Goal: Task Accomplishment & Management: Manage account settings

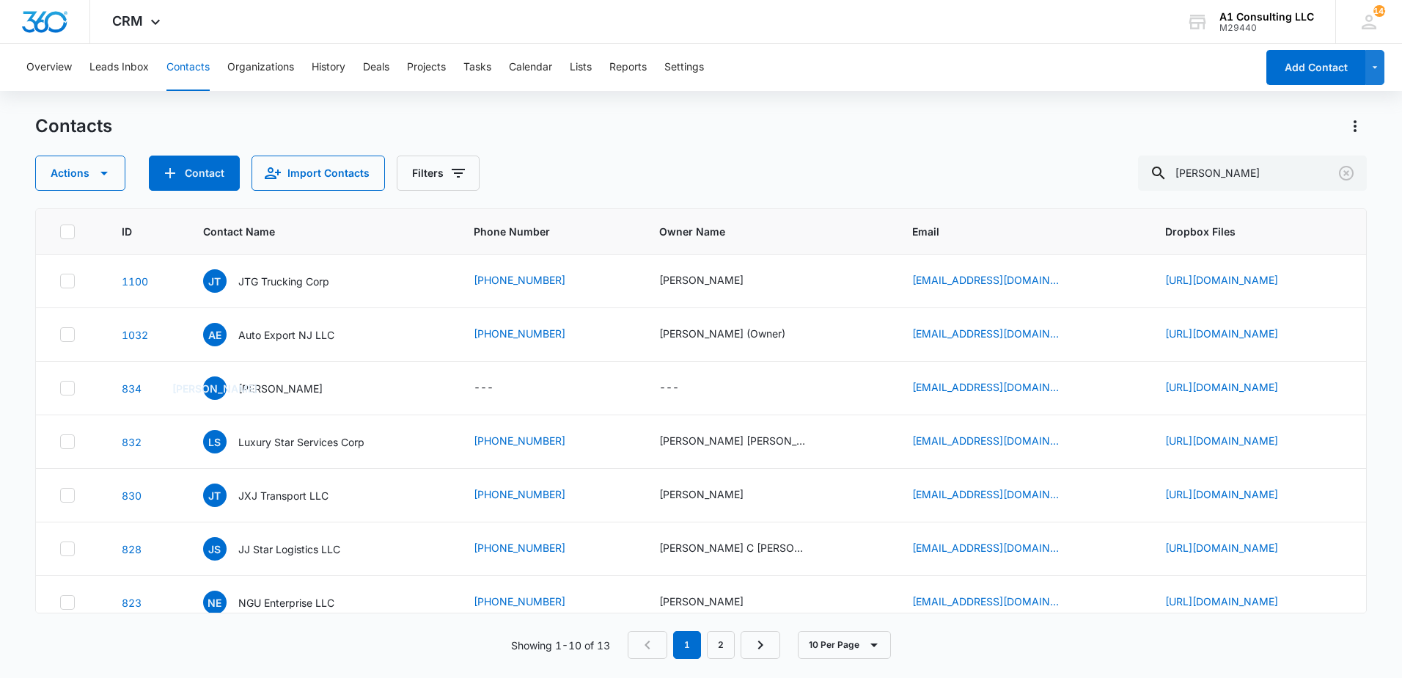
click at [961, 62] on div "Overview Leads Inbox Contacts Organizations History Deals Projects Tasks Calend…" at bounding box center [637, 67] width 1238 height 47
click at [904, 85] on div "Overview Leads Inbox Contacts Organizations History Deals Projects Tasks Calend…" at bounding box center [637, 67] width 1238 height 47
click at [895, 217] on th "Email" at bounding box center [1021, 231] width 253 height 45
click at [654, 133] on div "Contacts" at bounding box center [701, 125] width 1332 height 23
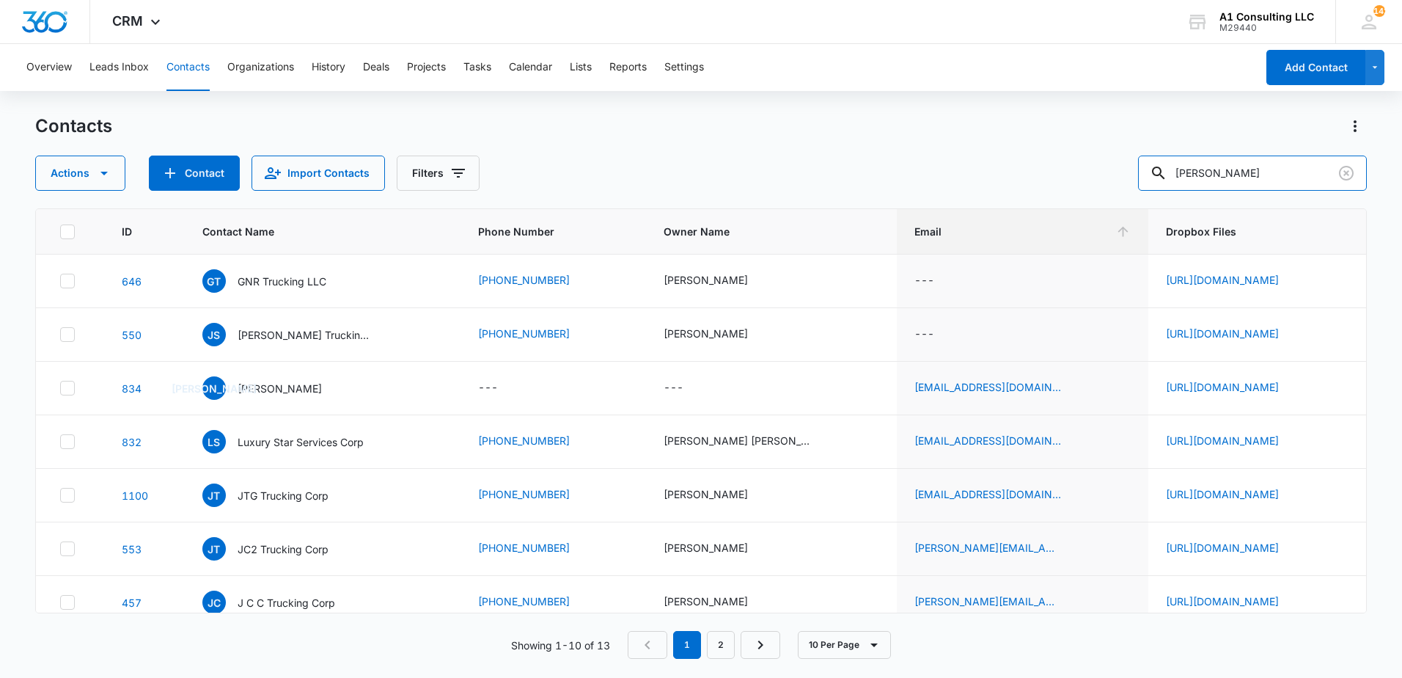
drag, startPoint x: 1240, startPoint y: 164, endPoint x: 1104, endPoint y: 188, distance: 138.5
click at [1104, 188] on div "Actions Contact Import Contacts Filters [PERSON_NAME]" at bounding box center [701, 172] width 1332 height 35
type input "chely"
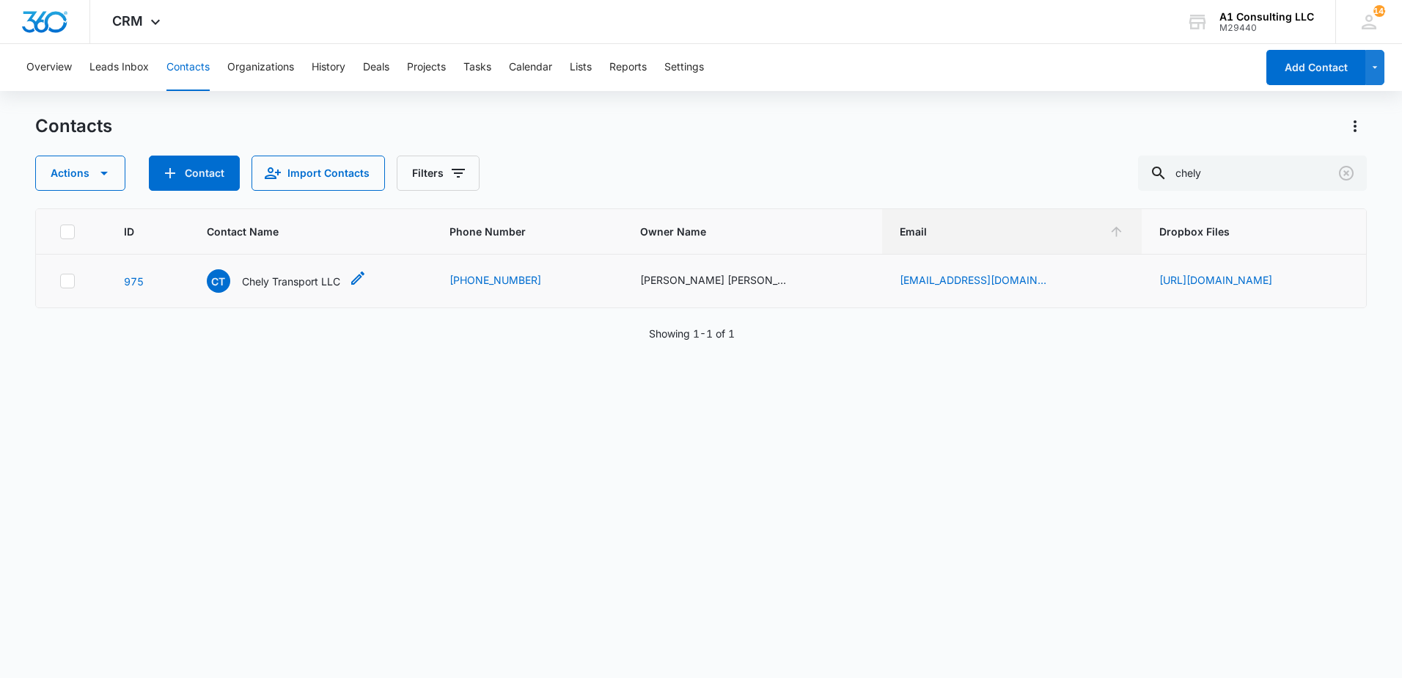
click at [256, 288] on p "Chely Transport LLC" at bounding box center [291, 281] width 98 height 15
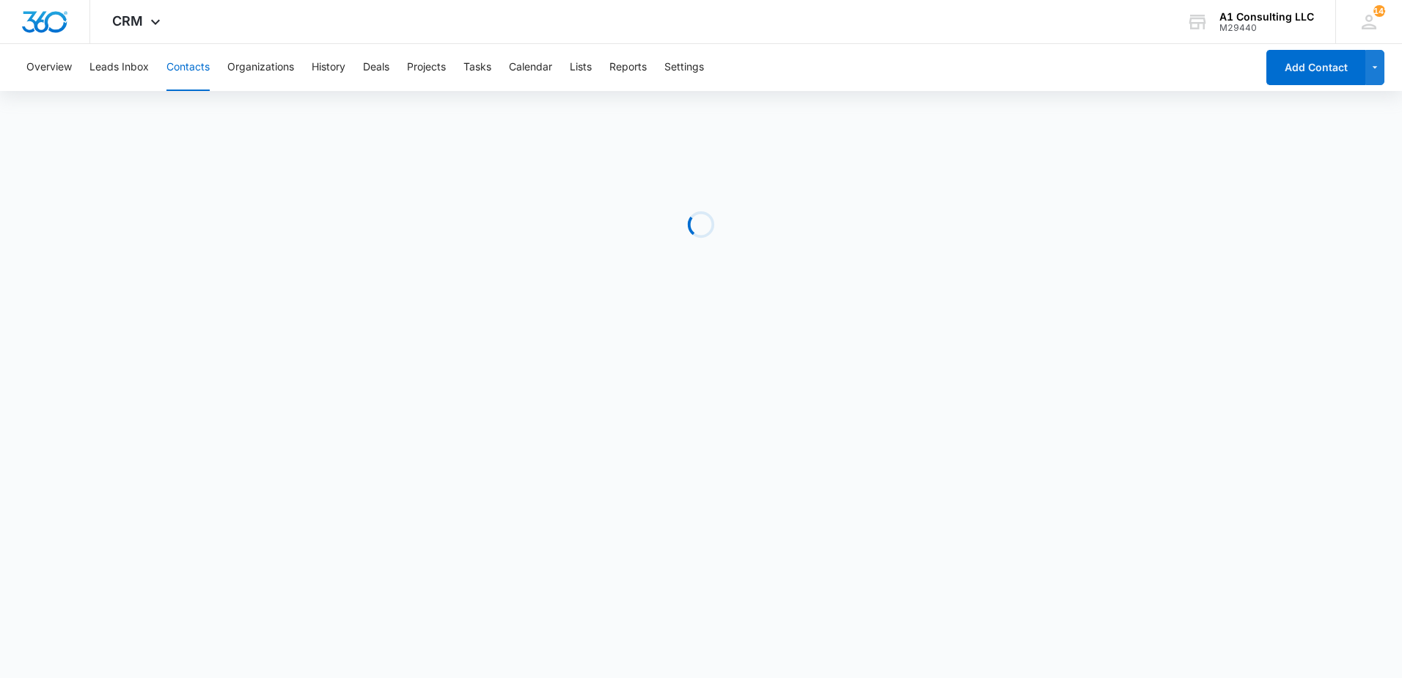
click at [981, 54] on div "Overview Leads Inbox Contacts Organizations History Deals Projects Tasks Calend…" at bounding box center [637, 67] width 1238 height 47
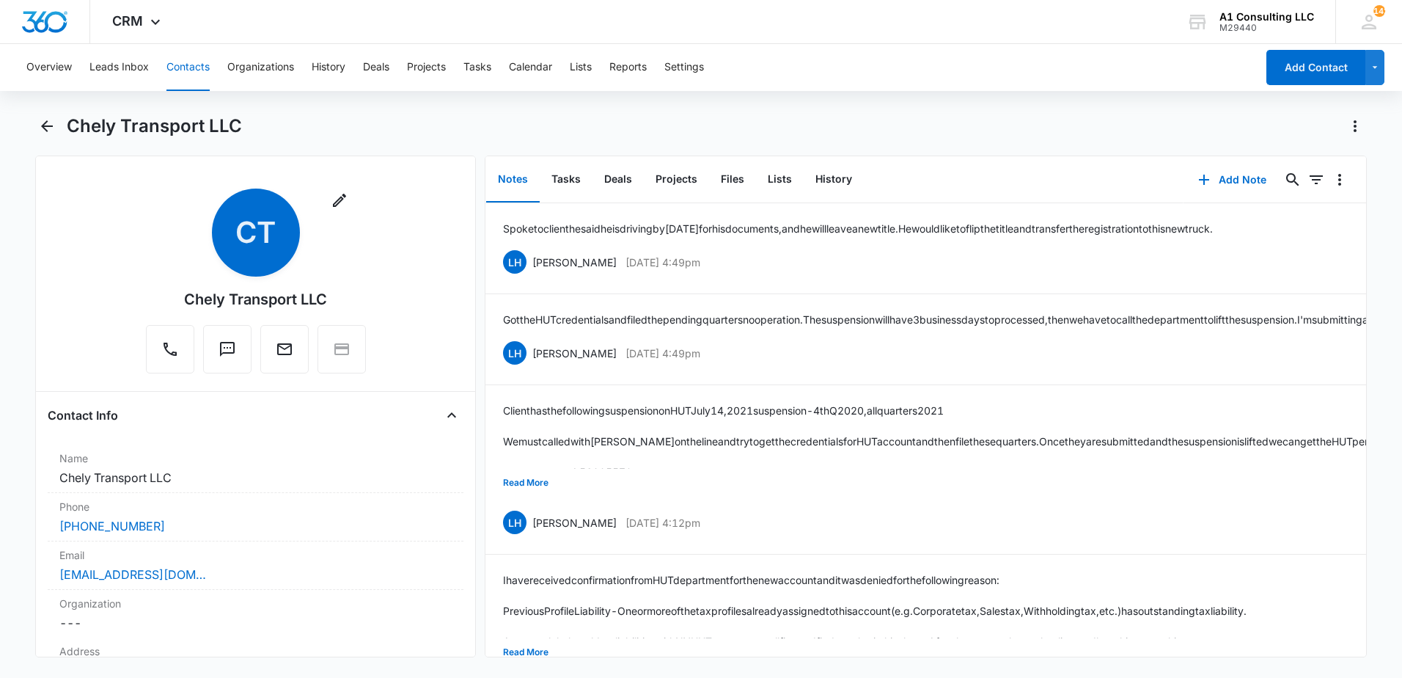
click at [814, 106] on div "Overview Leads Inbox Contacts Organizations History Deals Projects Tasks Calend…" at bounding box center [701, 359] width 1402 height 631
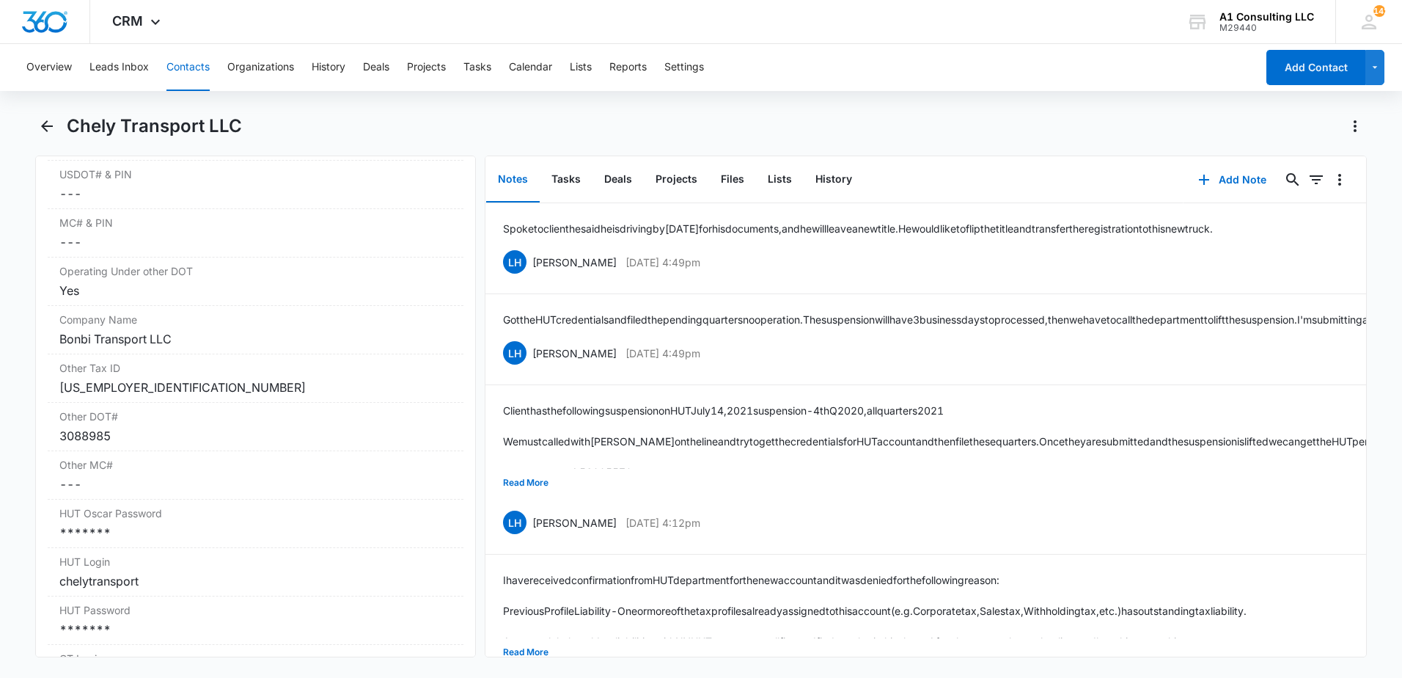
scroll to position [2118, 0]
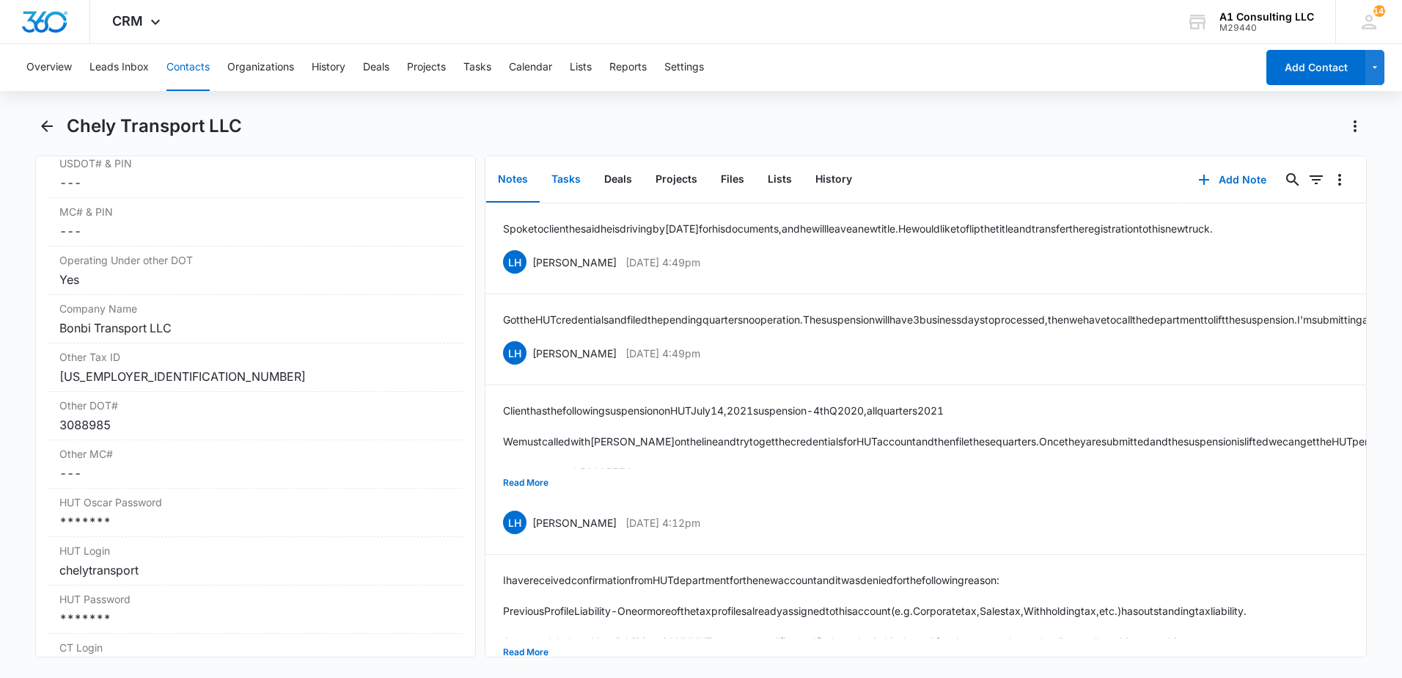
click at [565, 183] on button "Tasks" at bounding box center [566, 179] width 53 height 45
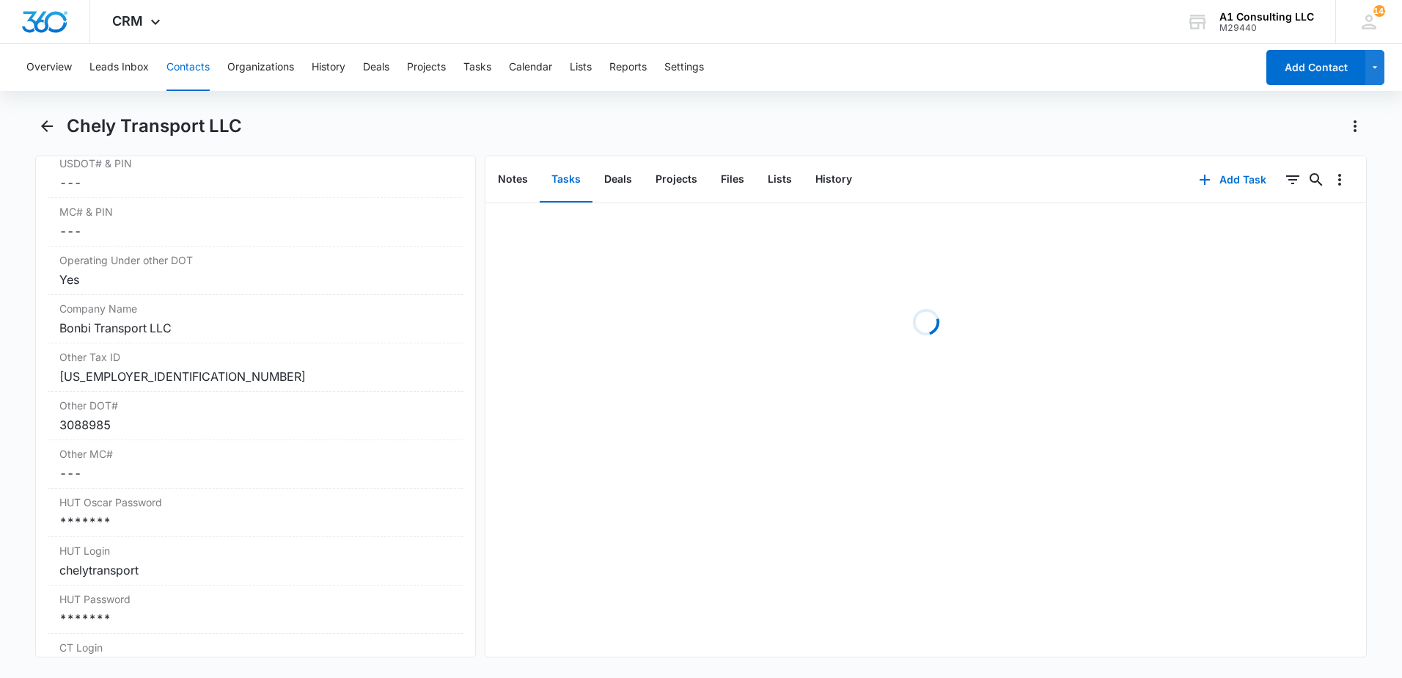
drag, startPoint x: 826, startPoint y: 147, endPoint x: 917, endPoint y: 134, distance: 92.6
click at [838, 147] on div "Chely Transport LLC" at bounding box center [701, 134] width 1332 height 41
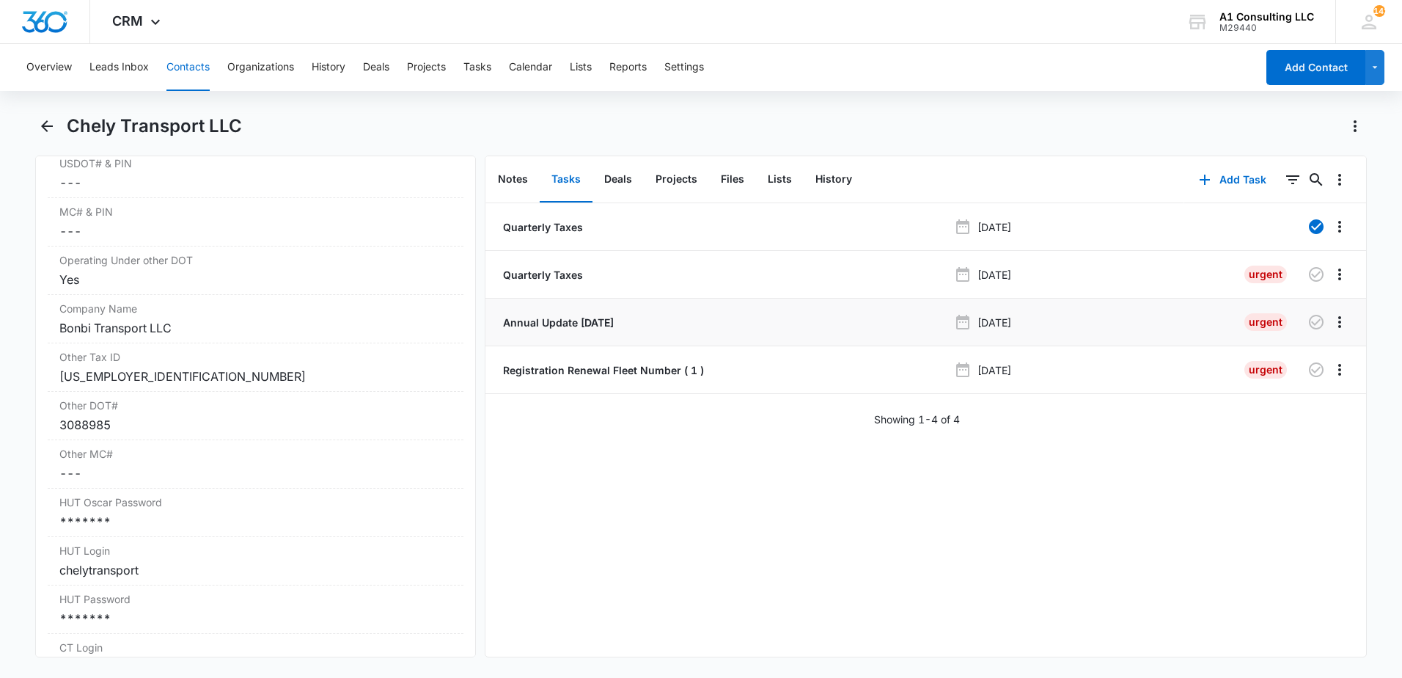
click at [614, 322] on p "Annual Update [DATE]" at bounding box center [557, 322] width 114 height 15
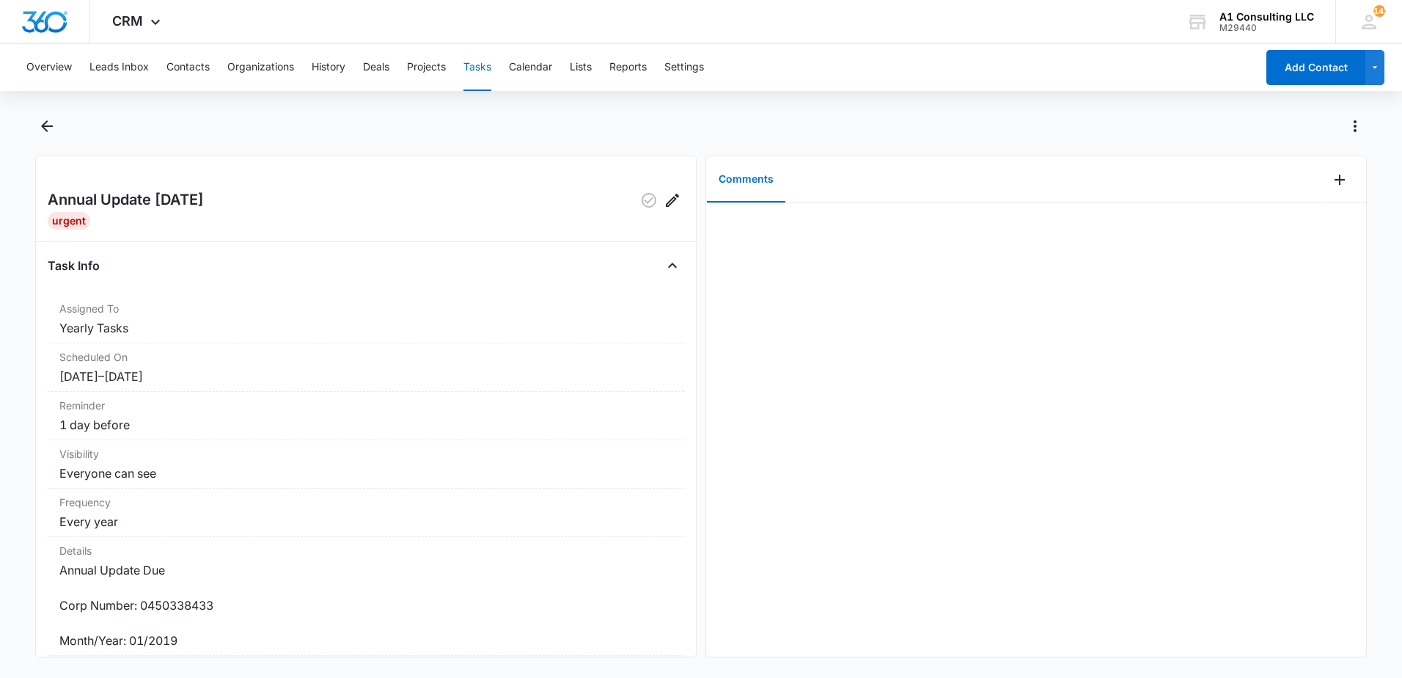
scroll to position [48, 0]
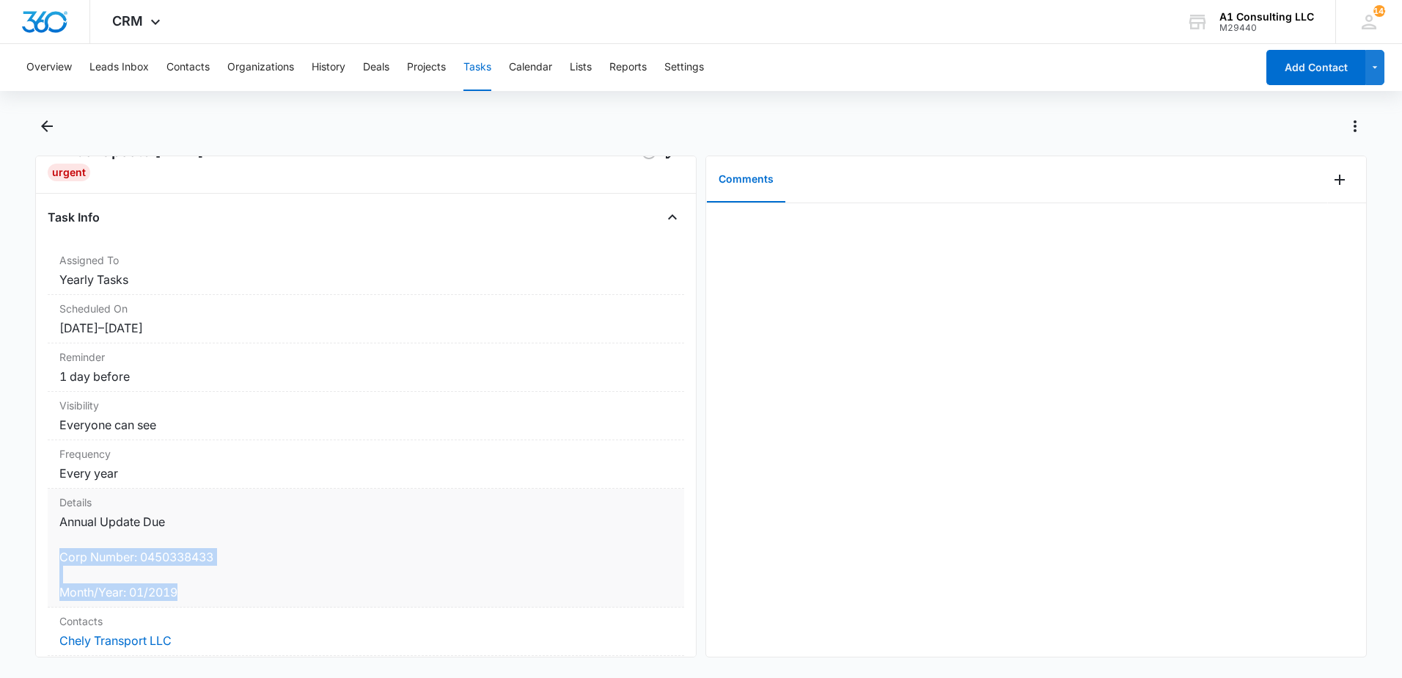
drag, startPoint x: 195, startPoint y: 644, endPoint x: 57, endPoint y: 554, distance: 164.7
click at [57, 554] on div "Details Annual Update Due Corp Number: 0450338433 Month/Year: 01/2019" at bounding box center [366, 547] width 636 height 119
drag, startPoint x: 57, startPoint y: 554, endPoint x: 83, endPoint y: 557, distance: 25.9
copy dd "Corp Number: 0450338433 Month/Year: 01/2019"
click at [48, 123] on icon "Back" at bounding box center [47, 126] width 18 height 18
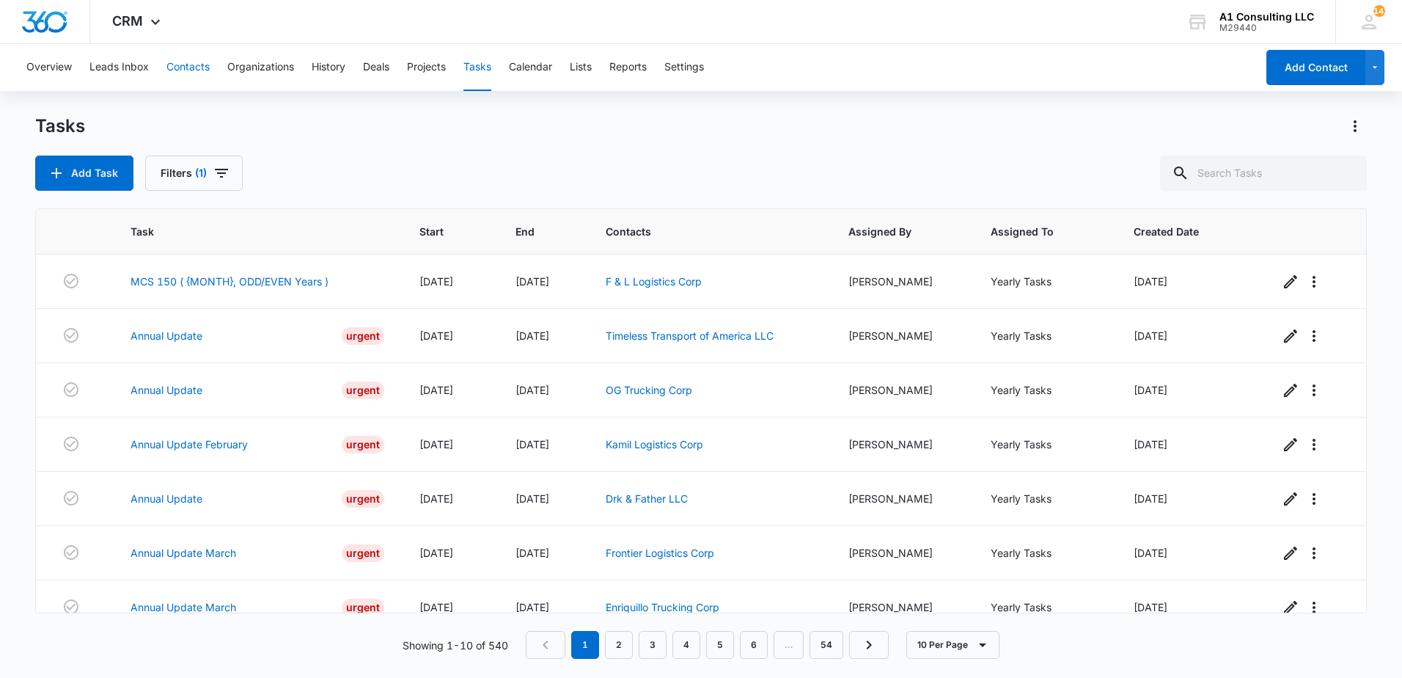
click at [196, 70] on button "Contacts" at bounding box center [187, 67] width 43 height 47
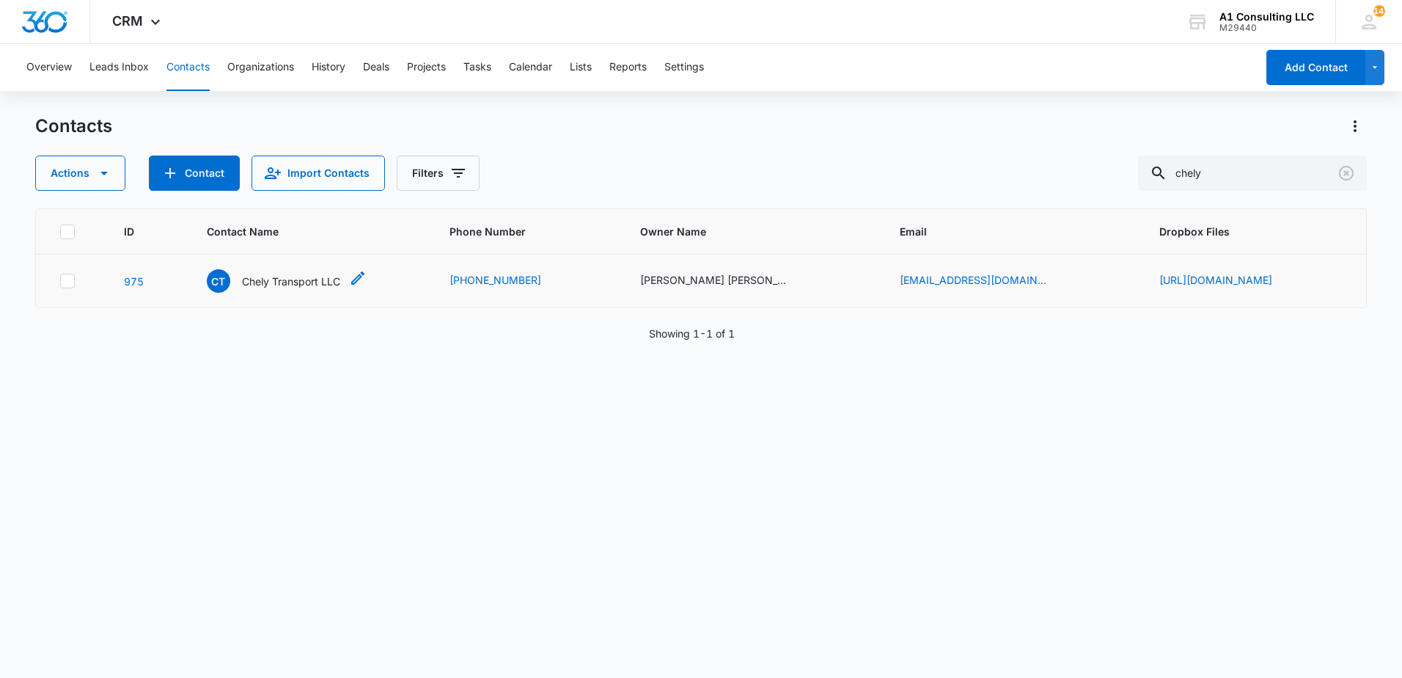
click at [242, 284] on p "Chely Transport LLC" at bounding box center [291, 281] width 98 height 15
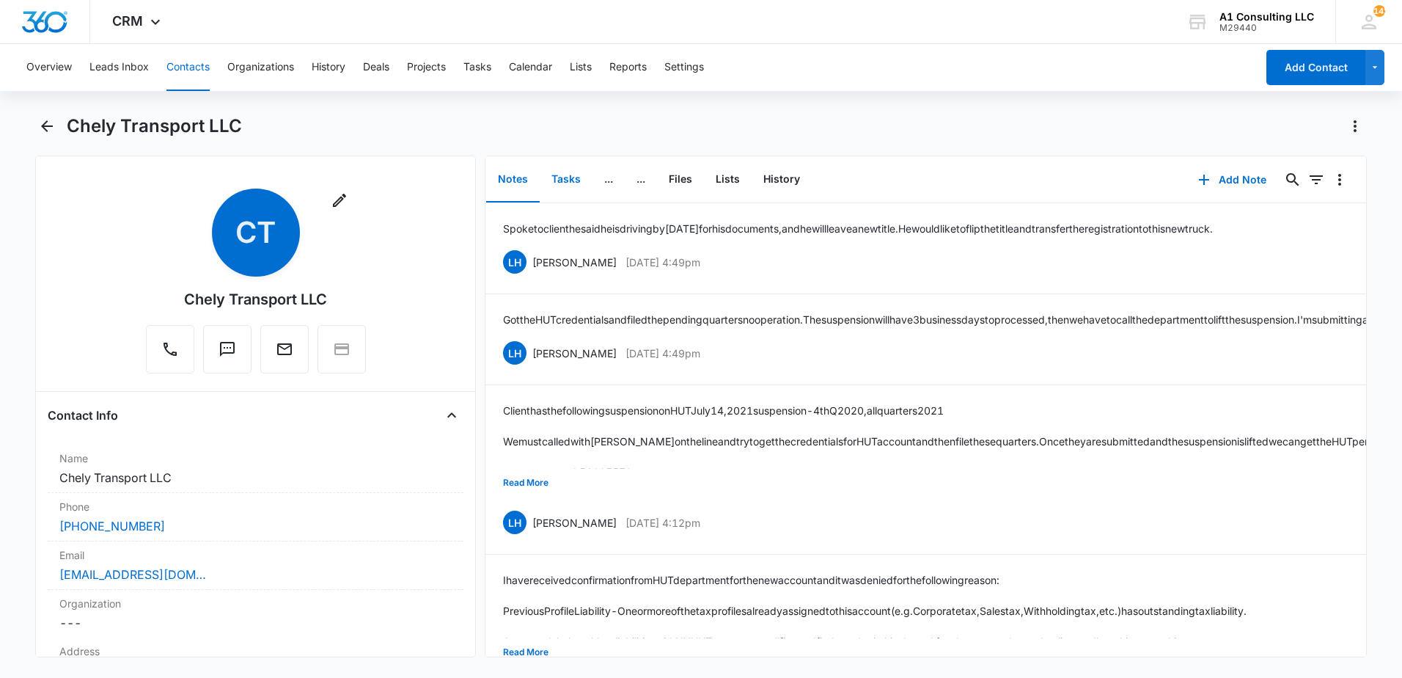
click at [561, 183] on button "Tasks" at bounding box center [566, 179] width 53 height 45
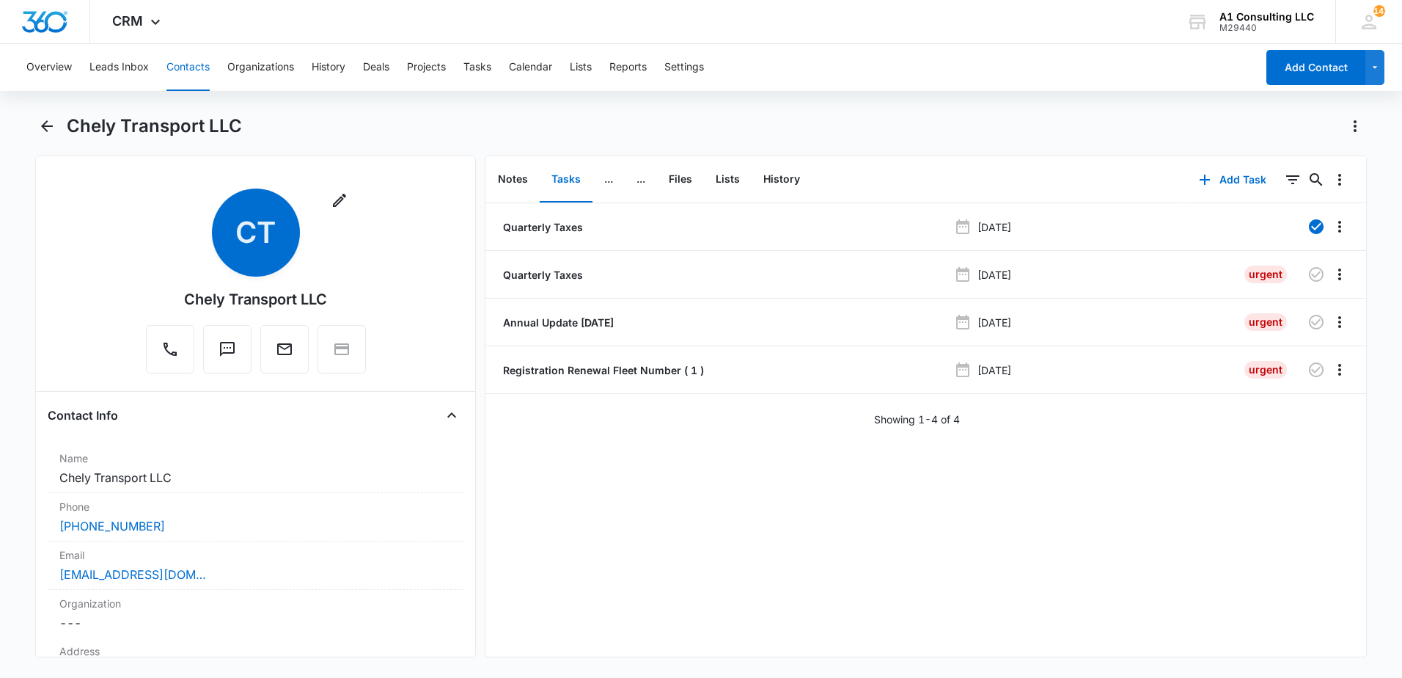
drag, startPoint x: 785, startPoint y: 110, endPoint x: 890, endPoint y: 181, distance: 127.3
click at [785, 110] on div "Overview Leads Inbox Contacts Organizations History Deals Projects Tasks Calend…" at bounding box center [701, 359] width 1402 height 631
click at [435, 117] on div "Chely Transport LLC" at bounding box center [717, 125] width 1300 height 23
click at [846, 70] on div "Overview Leads Inbox Contacts Organizations History Deals Projects Tasks Calend…" at bounding box center [637, 67] width 1238 height 47
drag, startPoint x: 807, startPoint y: 49, endPoint x: 664, endPoint y: 102, distance: 151.7
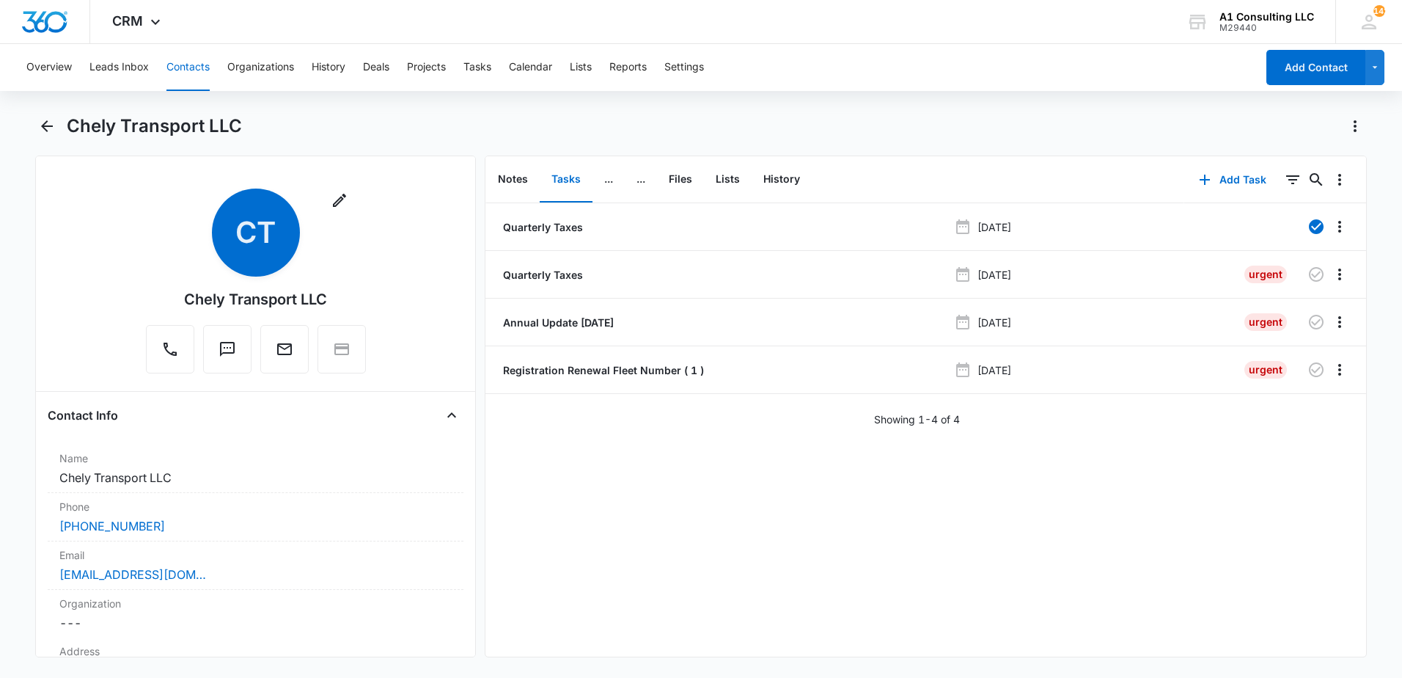
click at [805, 50] on div "Overview Leads Inbox Contacts Organizations History Deals Projects Tasks Calend…" at bounding box center [637, 67] width 1238 height 47
click at [45, 128] on icon "Back" at bounding box center [47, 126] width 18 height 18
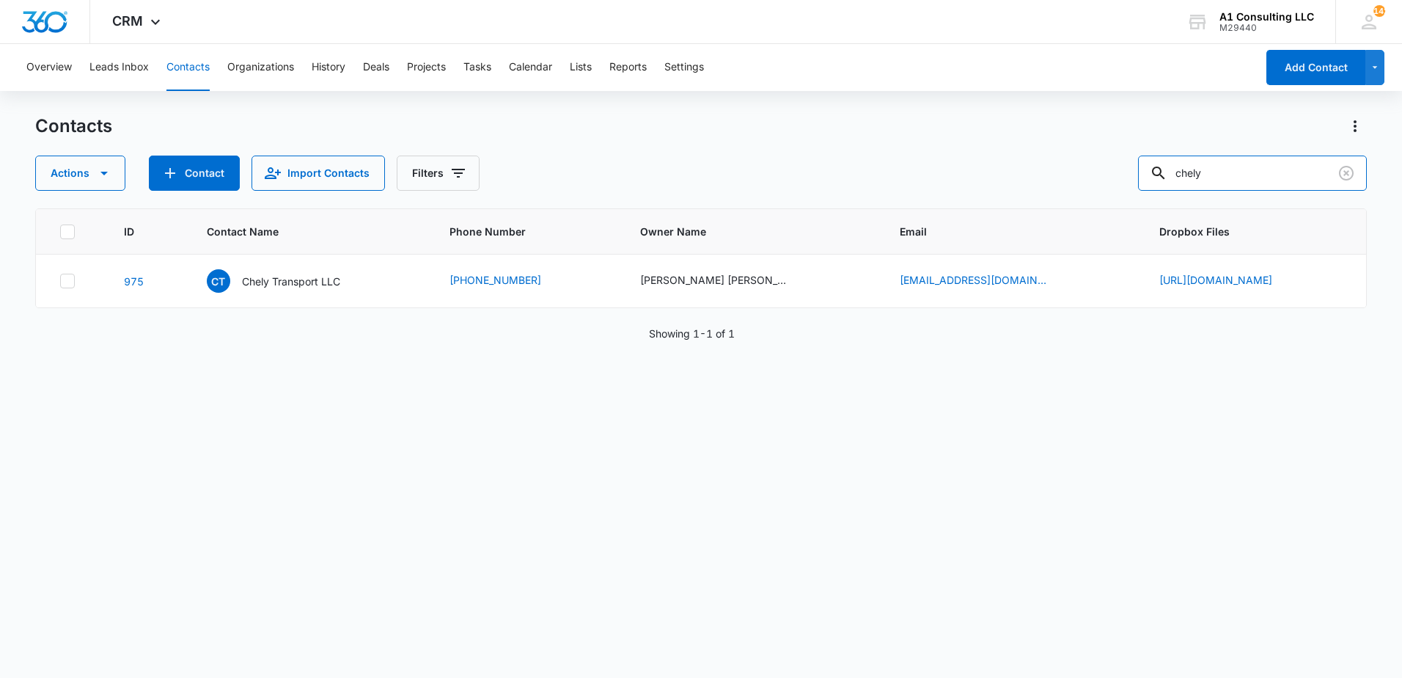
drag, startPoint x: 1233, startPoint y: 166, endPoint x: 1082, endPoint y: 181, distance: 151.8
click at [1097, 177] on div "Actions Contact Import Contacts Filters chely" at bounding box center [701, 172] width 1332 height 35
type input "[PERSON_NAME]"
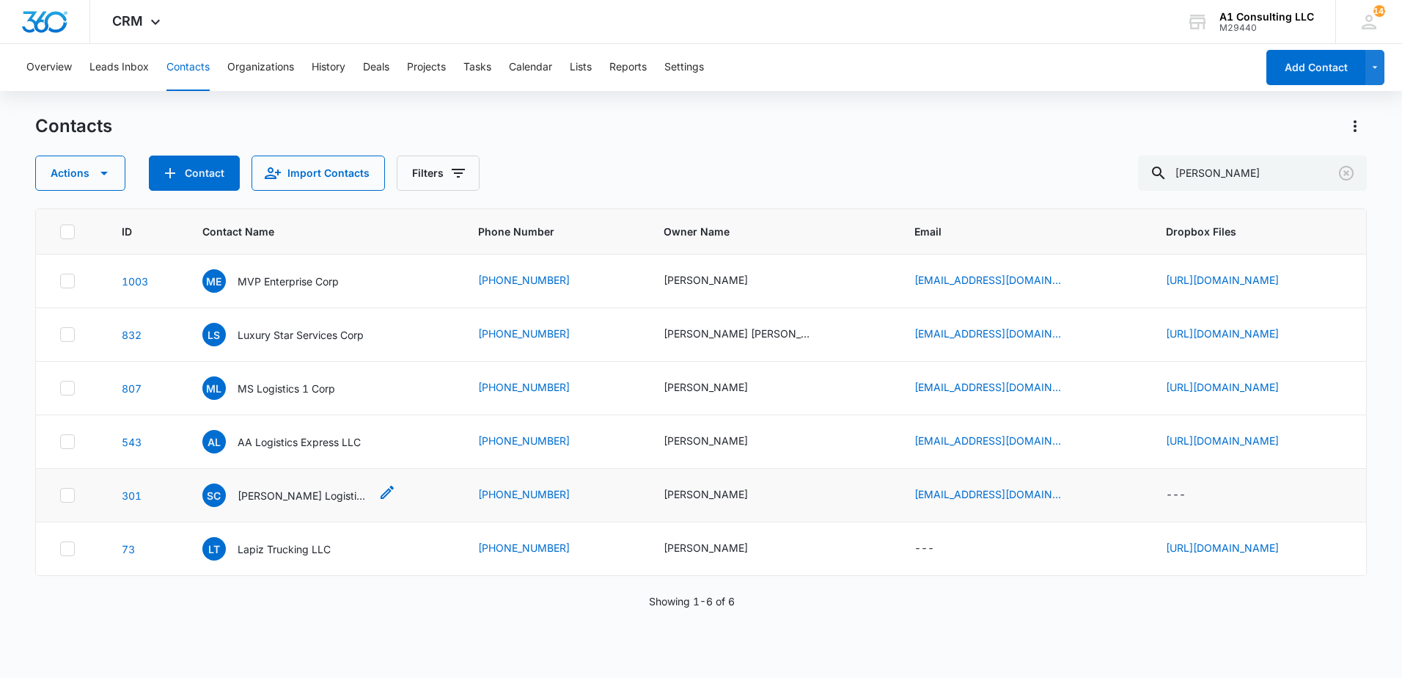
click at [270, 503] on p "[PERSON_NAME] Logistics LLC" at bounding box center [304, 495] width 132 height 15
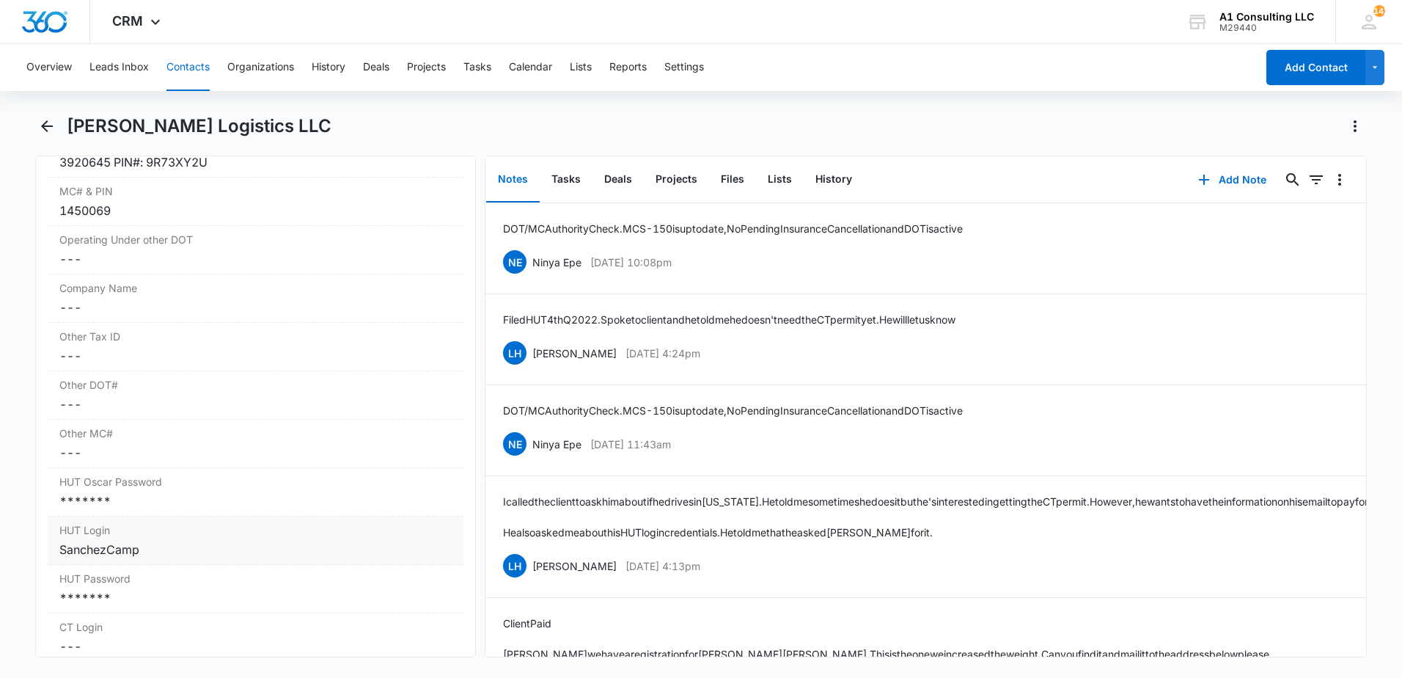
scroll to position [2137, 0]
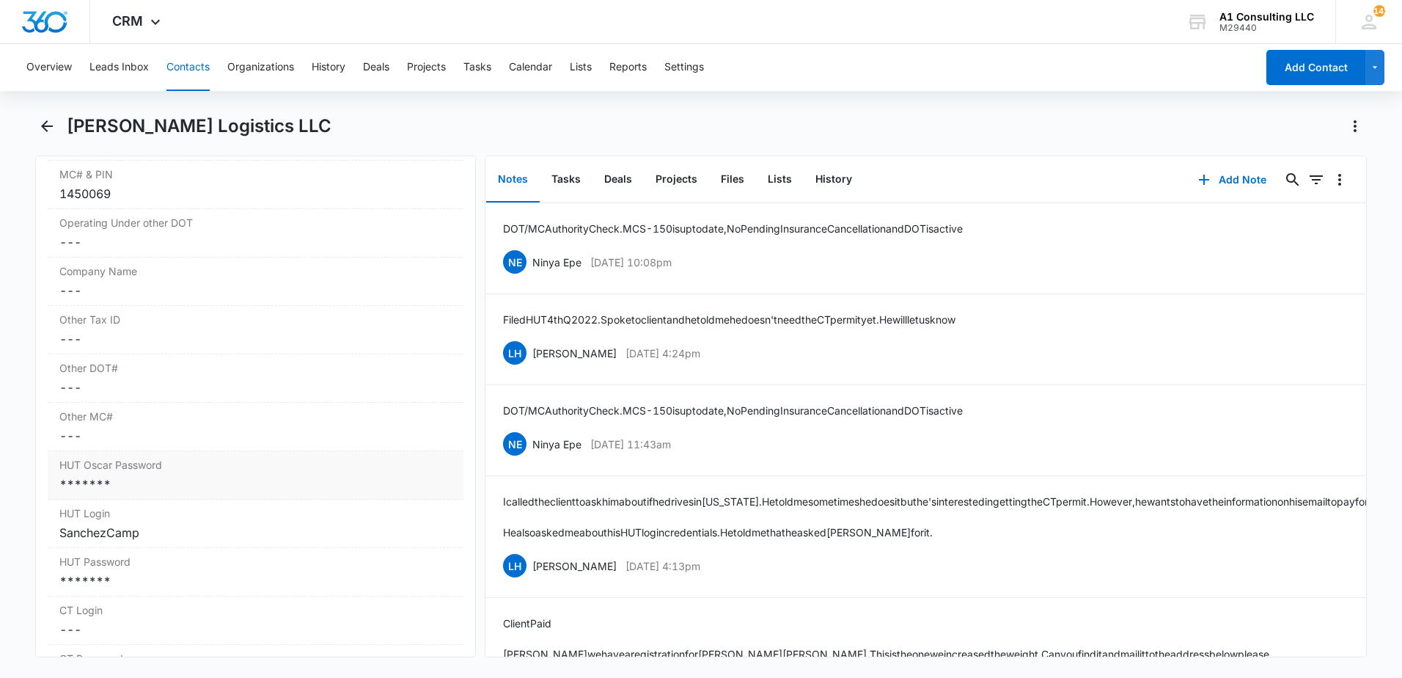
click at [202, 475] on div "*******" at bounding box center [255, 484] width 392 height 18
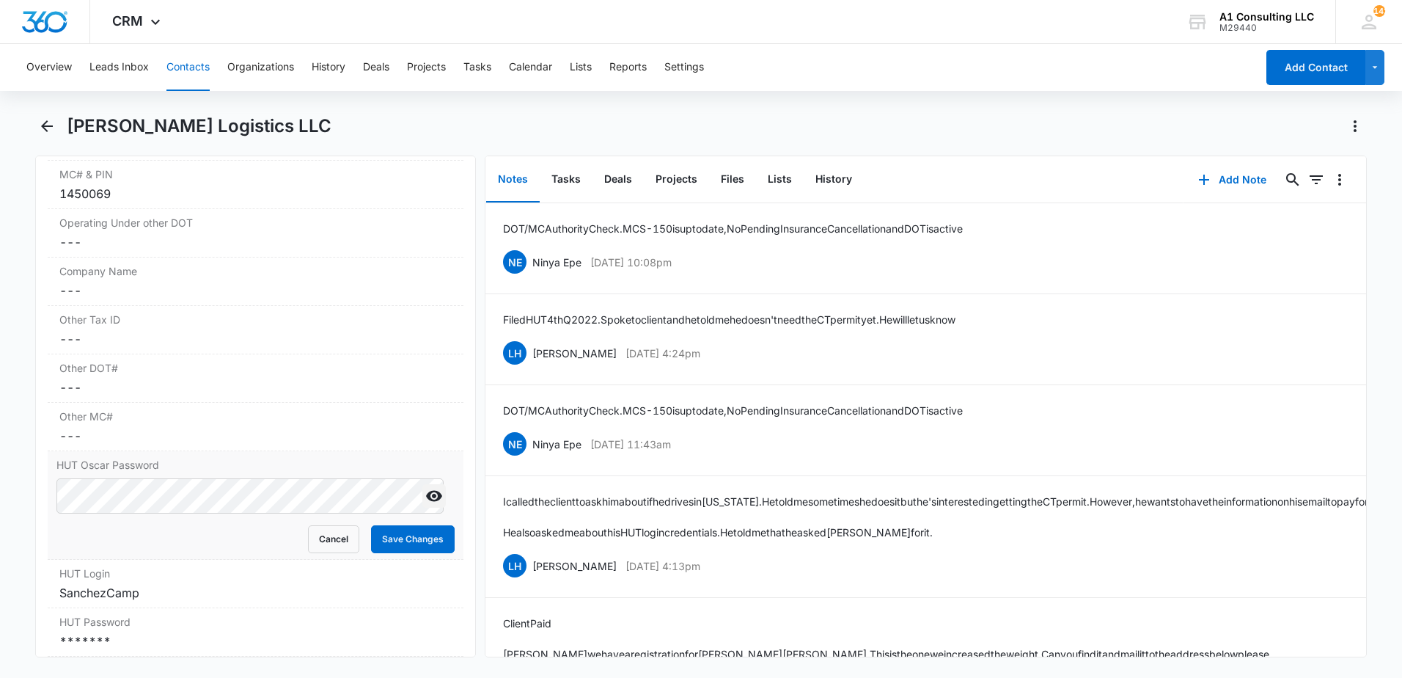
click at [427, 491] on icon "Show" at bounding box center [434, 496] width 16 height 11
click at [18, 494] on main "[PERSON_NAME] Logistics LLC Remove SC [PERSON_NAME] Logistics LLC Contact Info …" at bounding box center [701, 394] width 1402 height 560
click at [247, 636] on div "HUT Password Cancel Save Changes *******" at bounding box center [256, 632] width 416 height 48
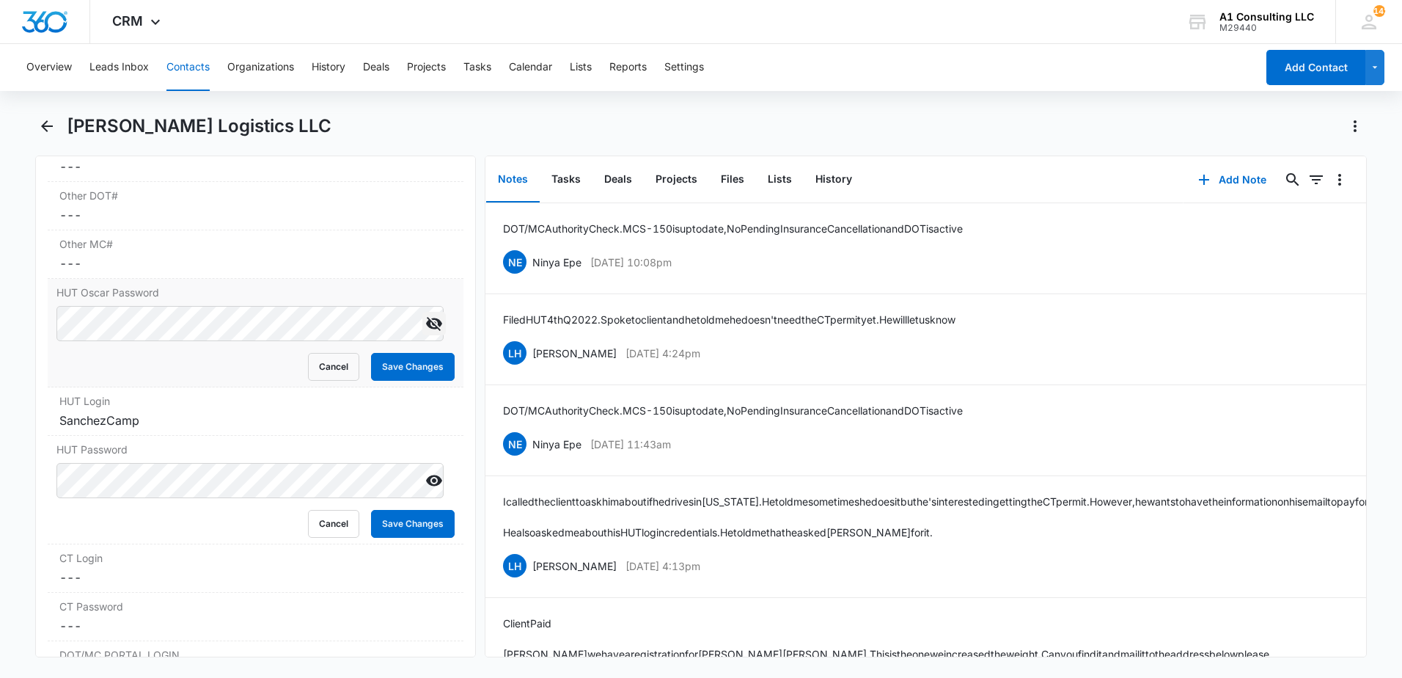
scroll to position [2327, 0]
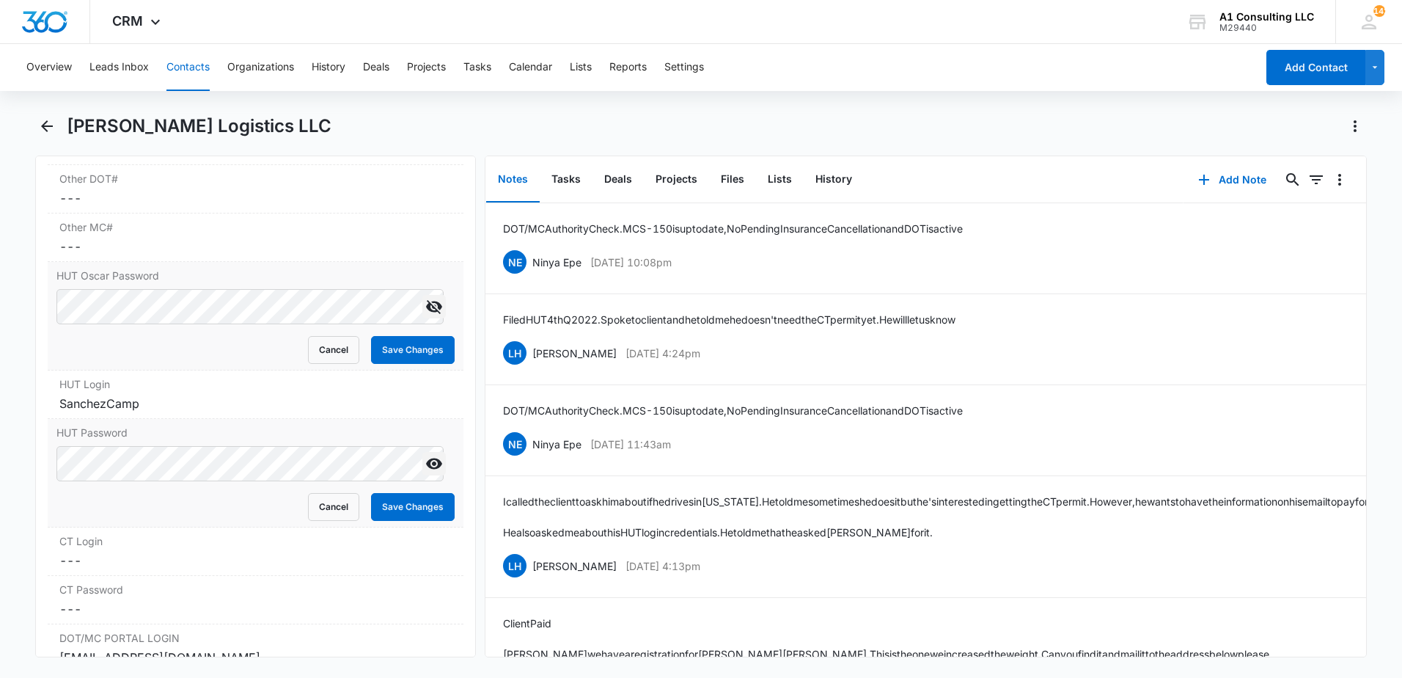
click at [426, 455] on icon "Show" at bounding box center [434, 464] width 18 height 18
click at [33, 460] on main "[PERSON_NAME] Logistics LLC Remove SC [PERSON_NAME] Logistics LLC Contact Info …" at bounding box center [701, 394] width 1402 height 560
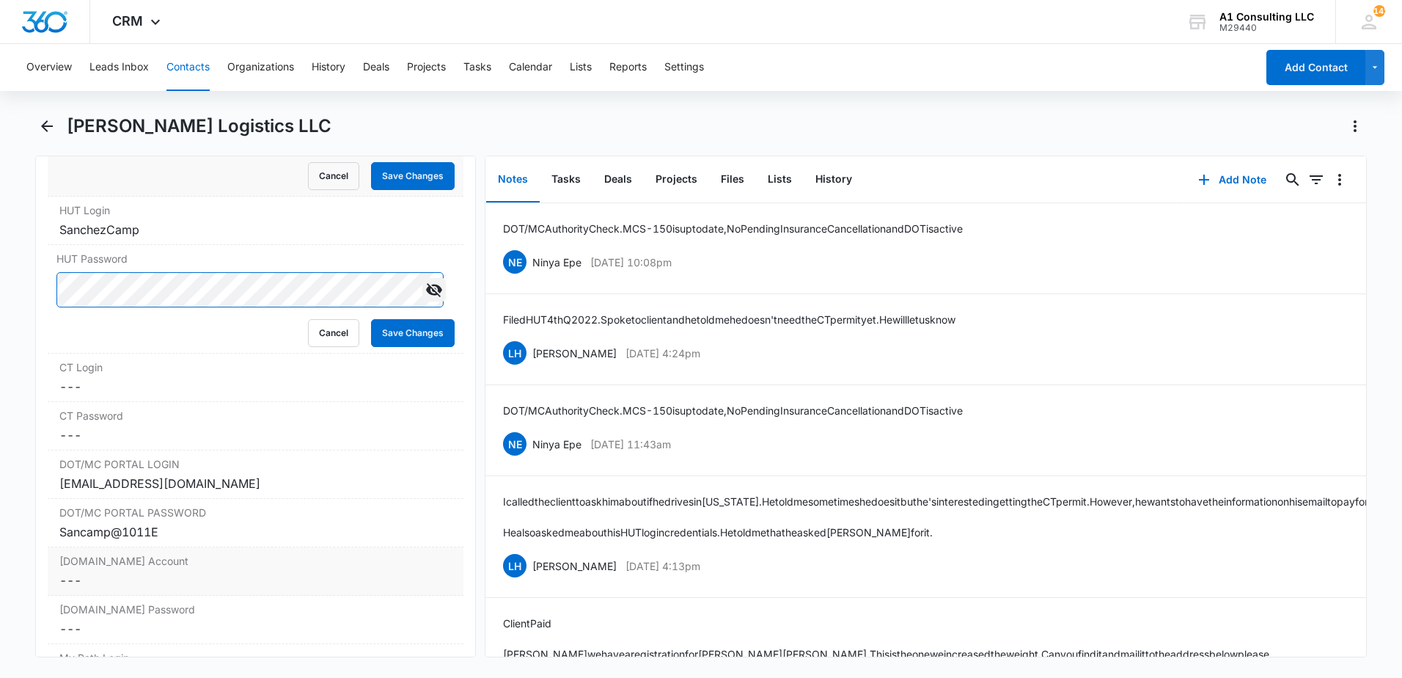
scroll to position [2503, 0]
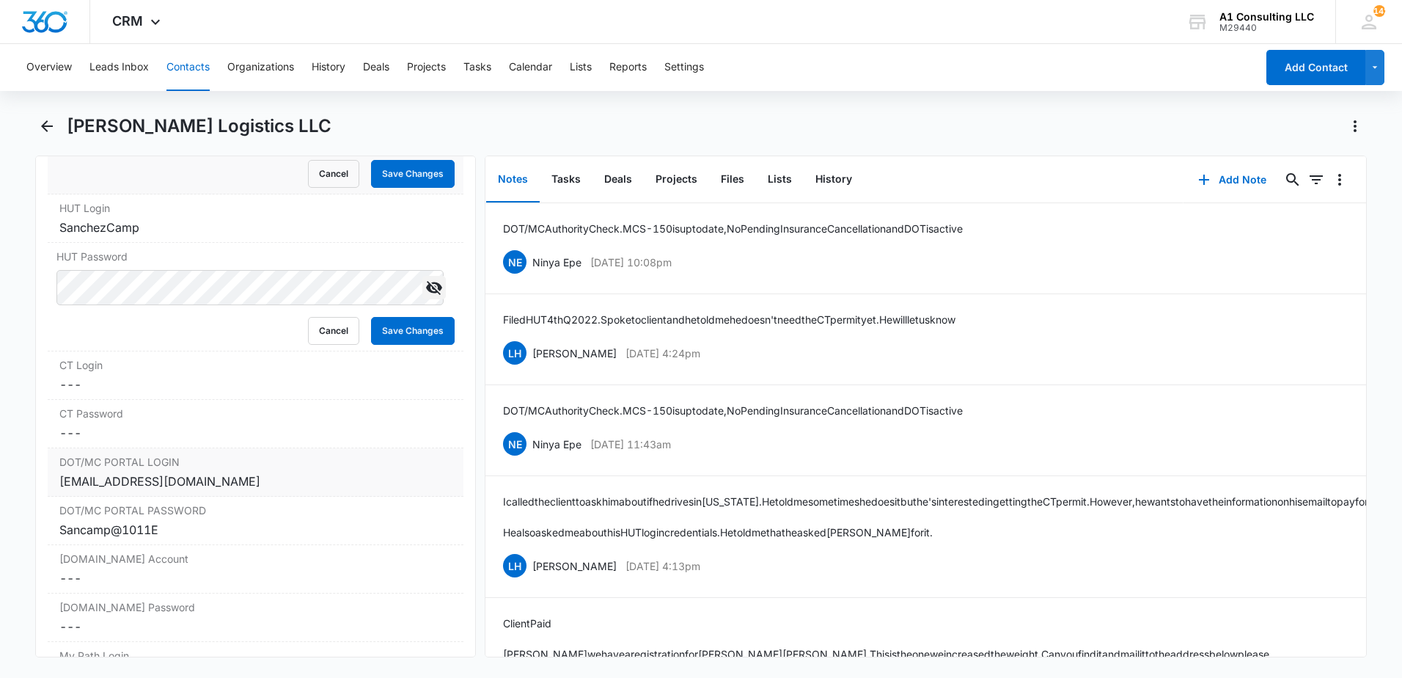
click at [242, 472] on div "[EMAIL_ADDRESS][DOMAIN_NAME]" at bounding box center [255, 481] width 392 height 18
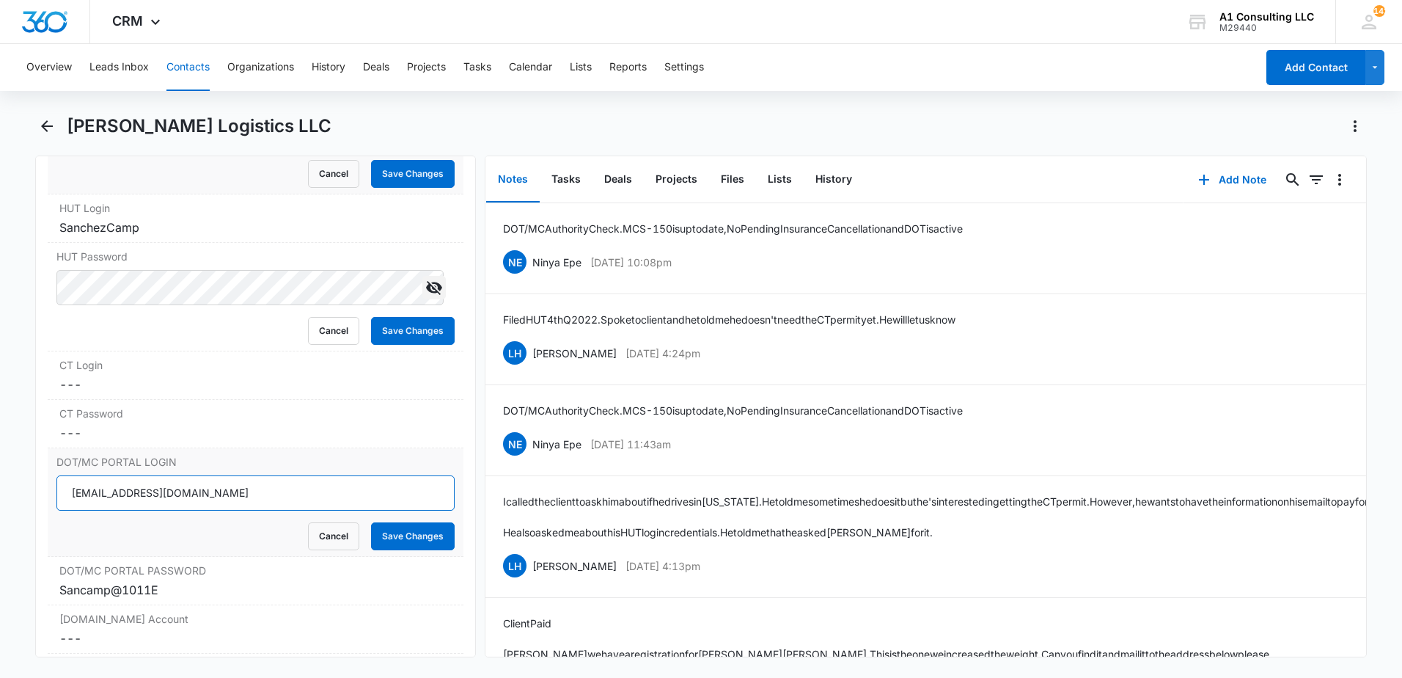
drag, startPoint x: 235, startPoint y: 480, endPoint x: 65, endPoint y: 493, distance: 170.6
click at [29, 502] on main "[PERSON_NAME] Logistics LLC Remove SC [PERSON_NAME] Logistics LLC Contact Info …" at bounding box center [701, 394] width 1402 height 560
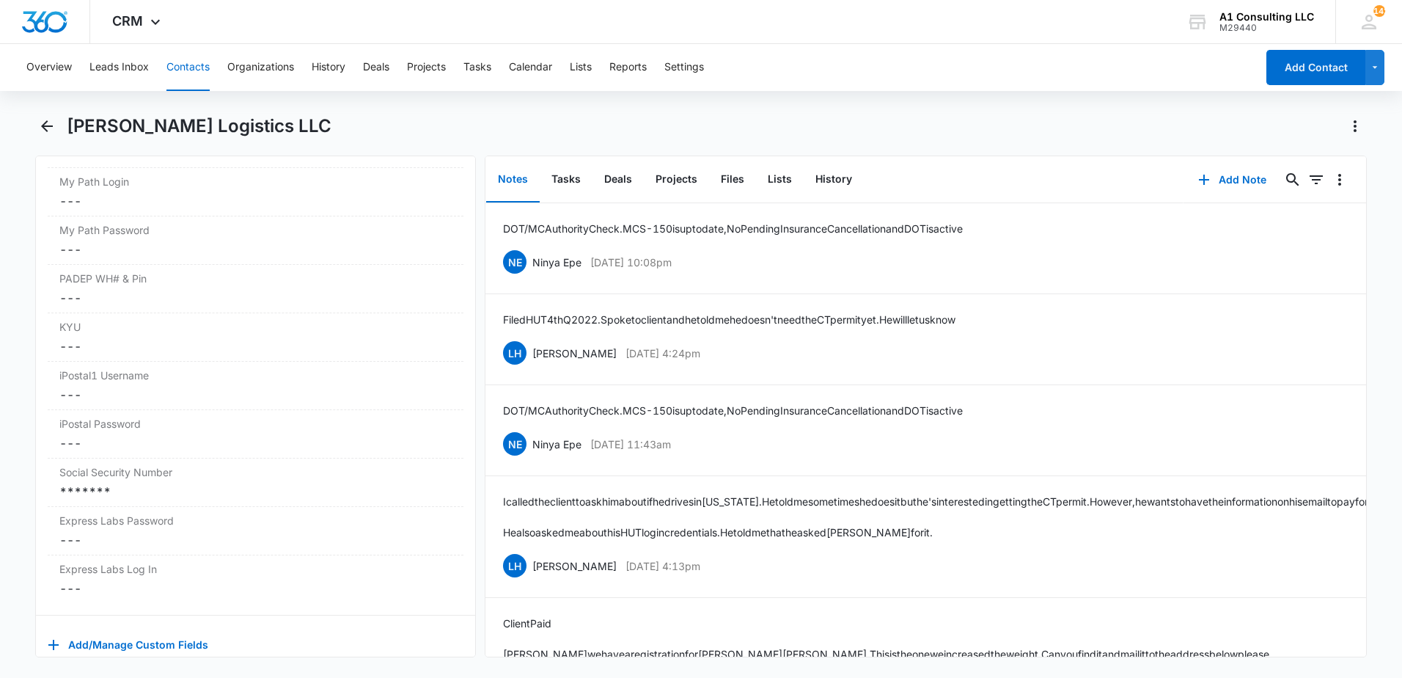
scroll to position [3053, 0]
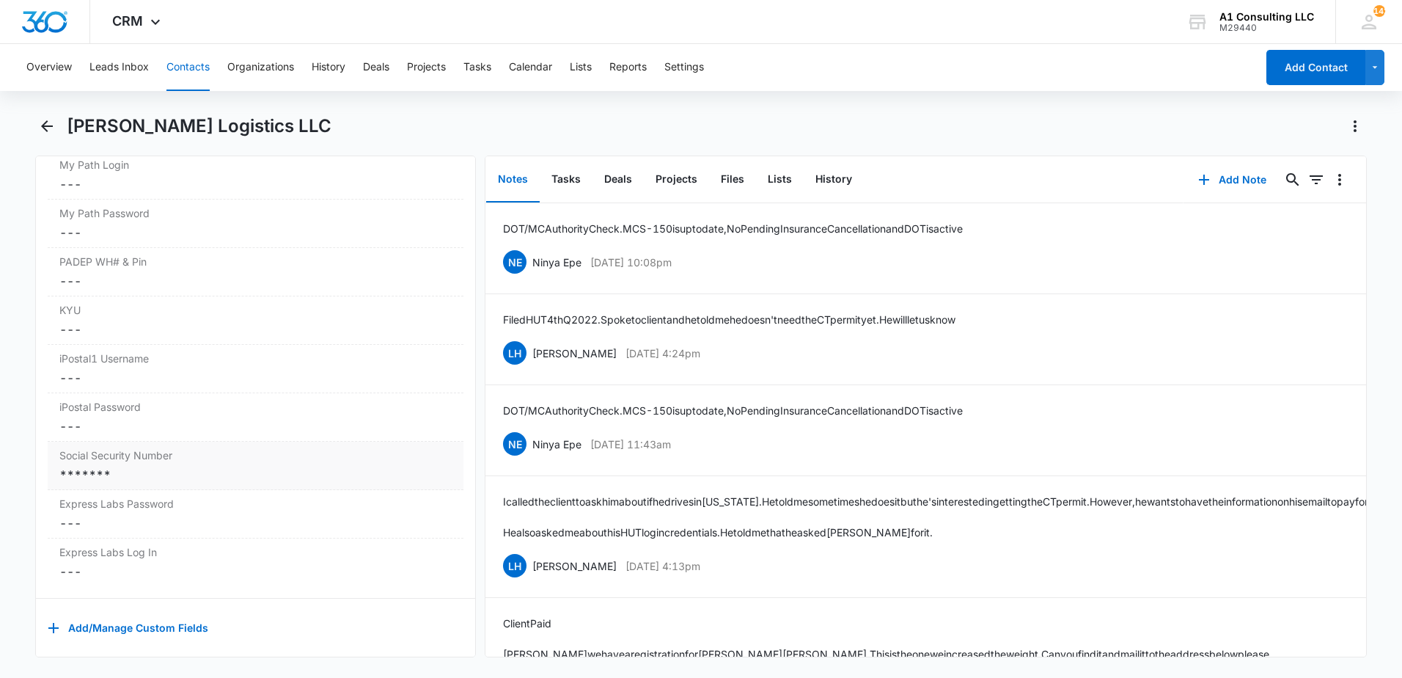
click at [169, 466] on div "*******" at bounding box center [255, 475] width 392 height 18
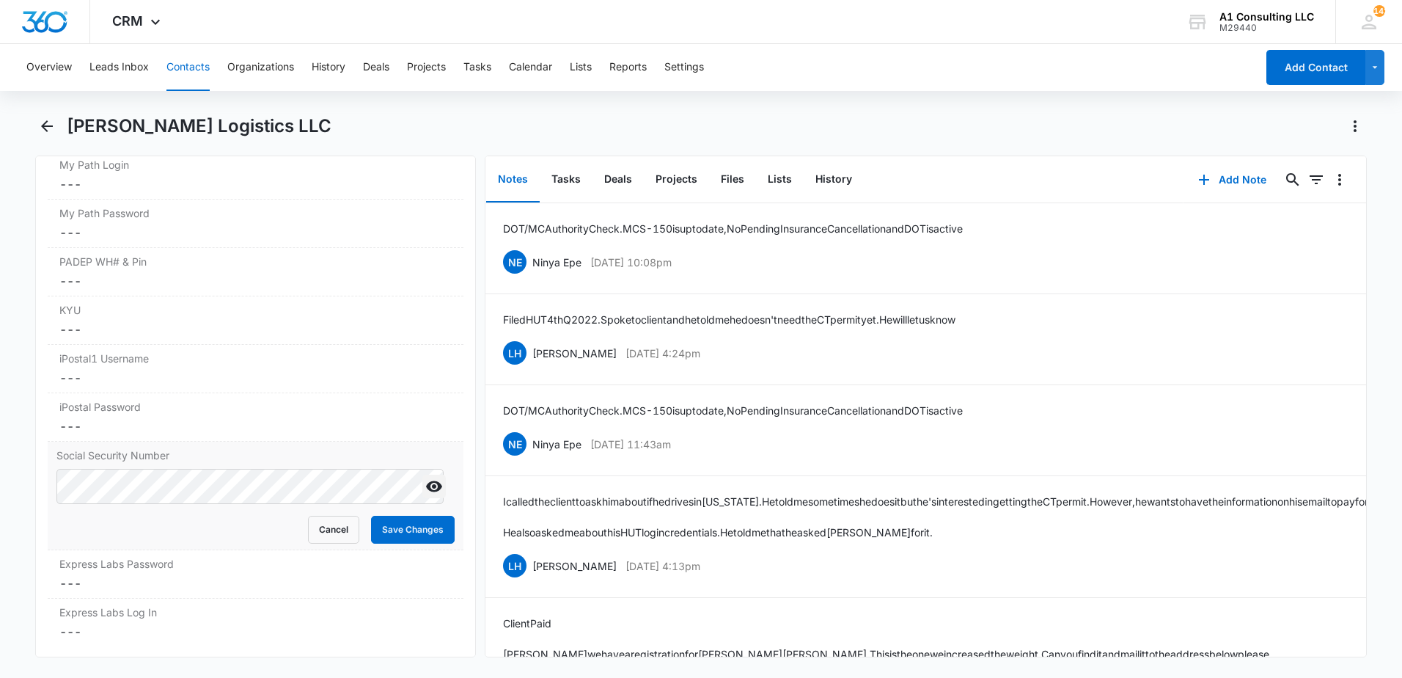
click at [426, 481] on icon "Show" at bounding box center [434, 486] width 16 height 11
click at [49, 466] on div "Social Security Number Cancel Save Changes" at bounding box center [256, 495] width 416 height 109
drag, startPoint x: 414, startPoint y: 519, endPoint x: 256, endPoint y: 524, distance: 157.7
click at [414, 520] on button "Save Changes" at bounding box center [413, 529] width 84 height 28
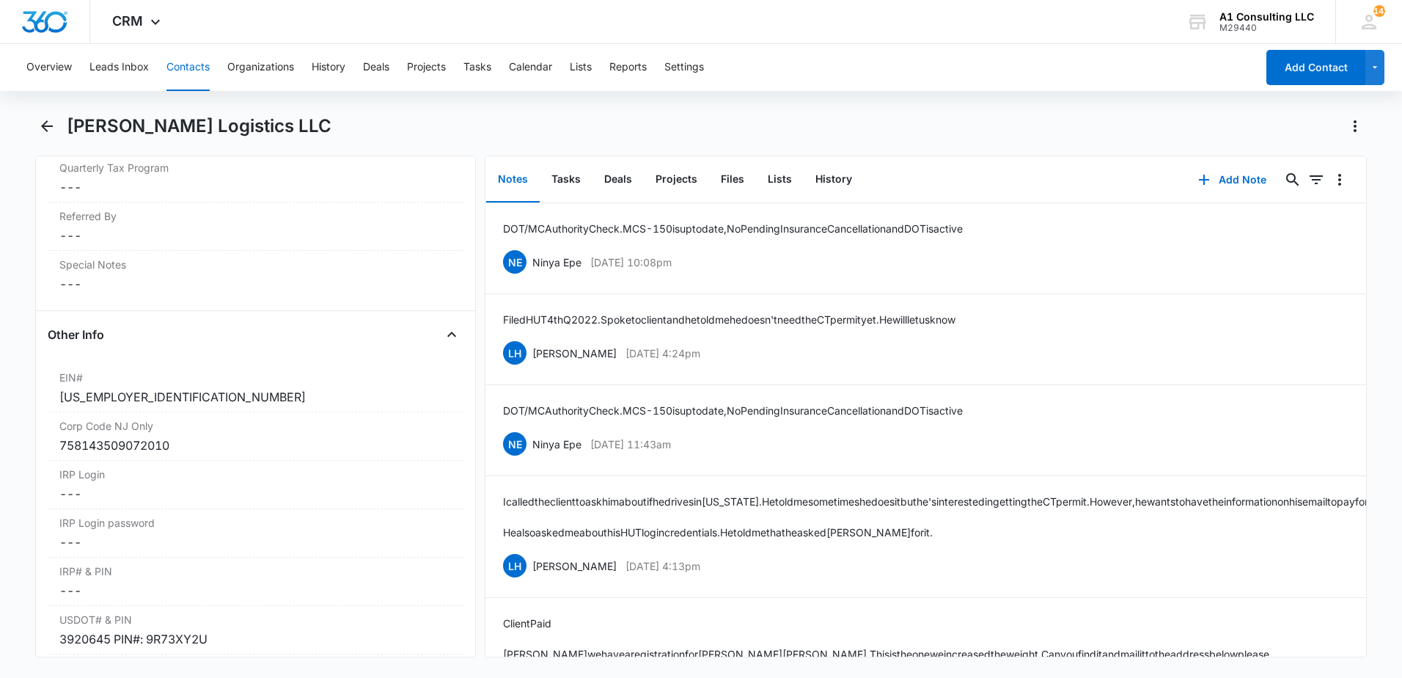
scroll to position [1392, 0]
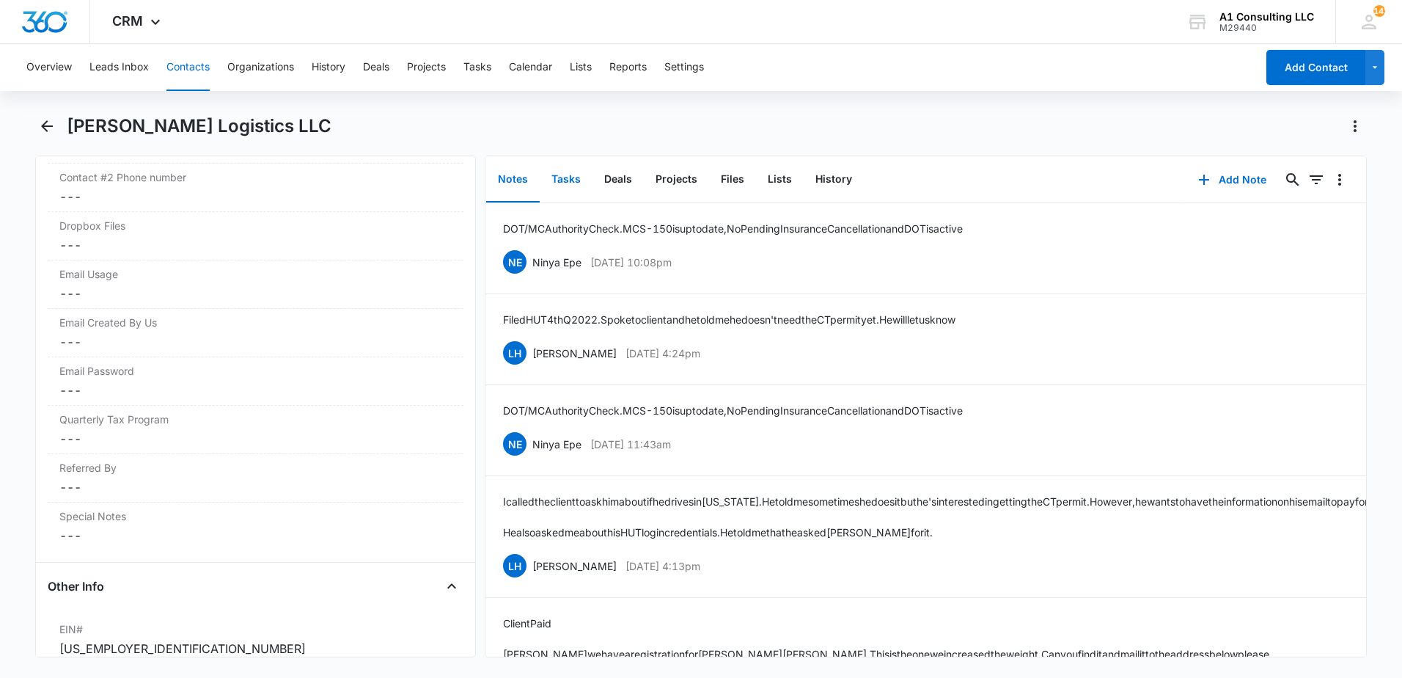
click at [573, 182] on button "Tasks" at bounding box center [566, 179] width 53 height 45
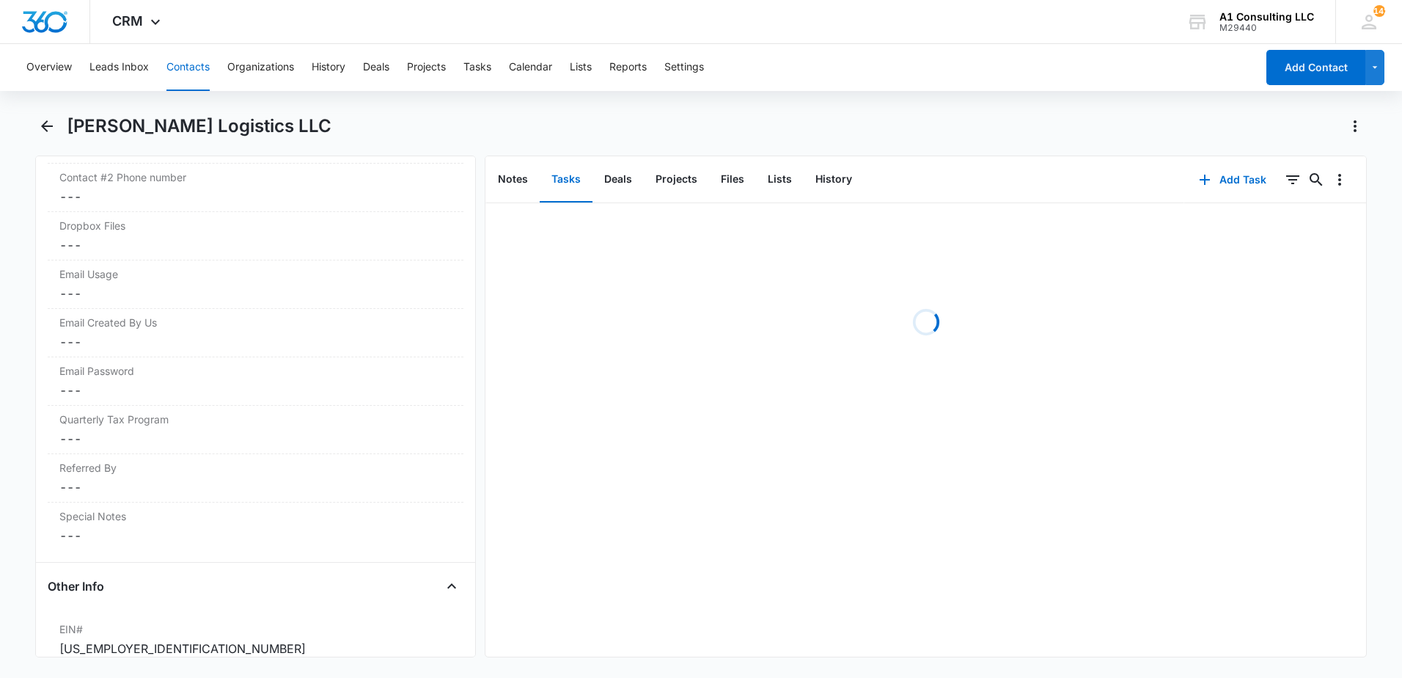
click at [709, 136] on div "[PERSON_NAME] Logistics LLC" at bounding box center [717, 125] width 1300 height 23
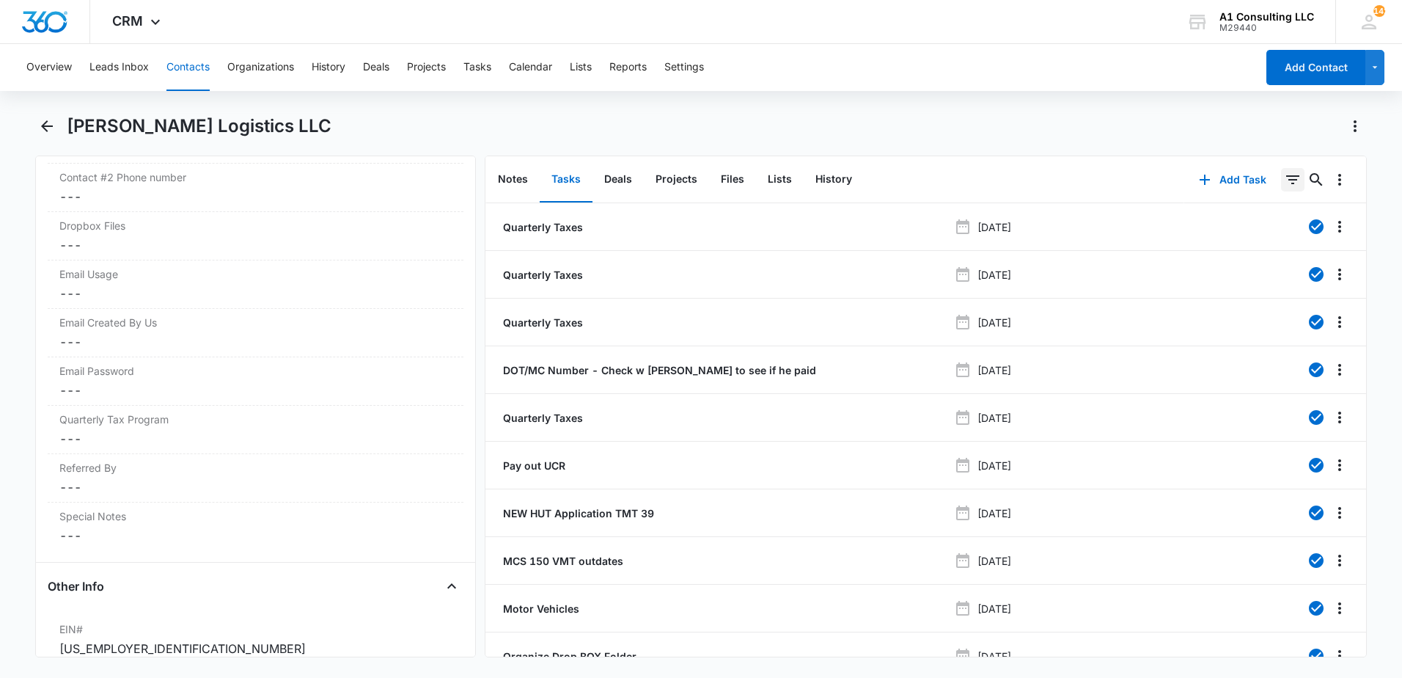
click at [1284, 181] on icon "Filters" at bounding box center [1293, 180] width 18 height 18
click at [1266, 308] on icon "Show Task status filters" at bounding box center [1275, 304] width 18 height 18
click at [1119, 350] on icon at bounding box center [1125, 350] width 13 height 13
click at [1118, 350] on input "Incomplete" at bounding box center [1118, 350] width 1 height 1
checkbox input "true"
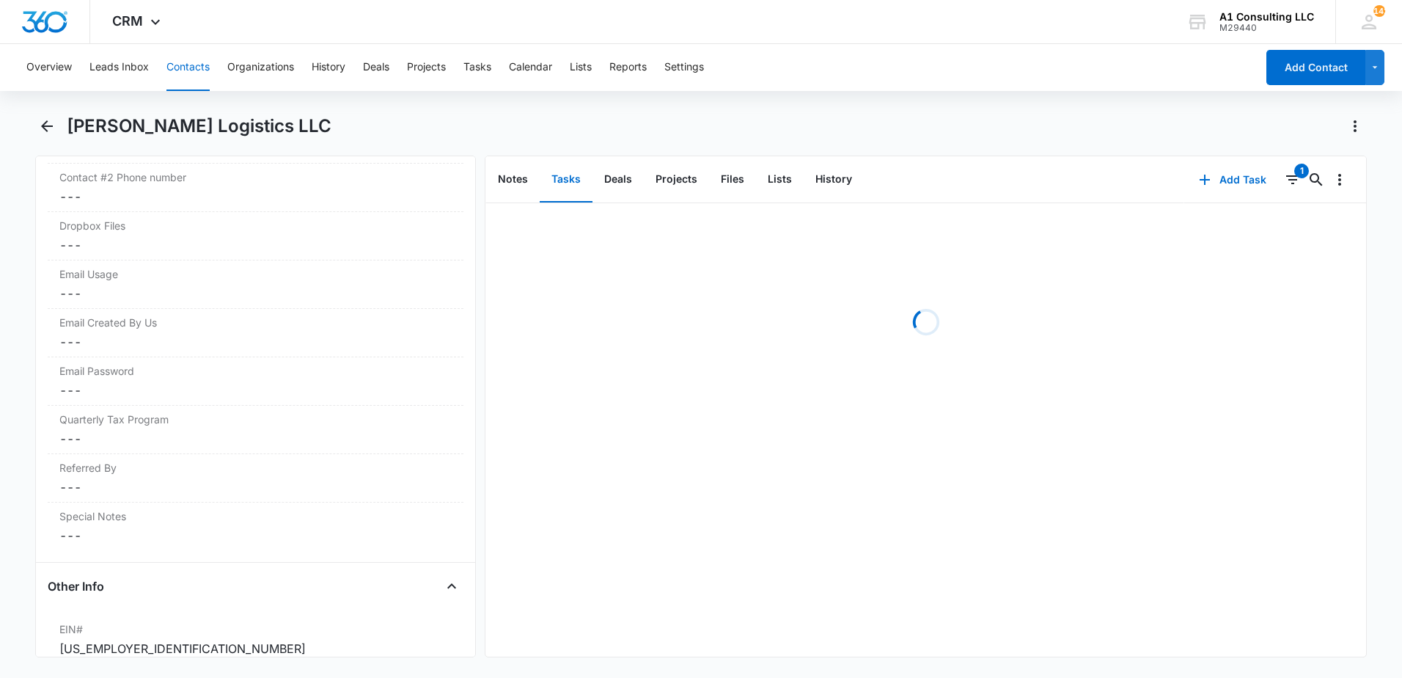
click at [1005, 67] on div "Overview Leads Inbox Contacts Organizations History Deals Projects Tasks Calend…" at bounding box center [637, 67] width 1238 height 47
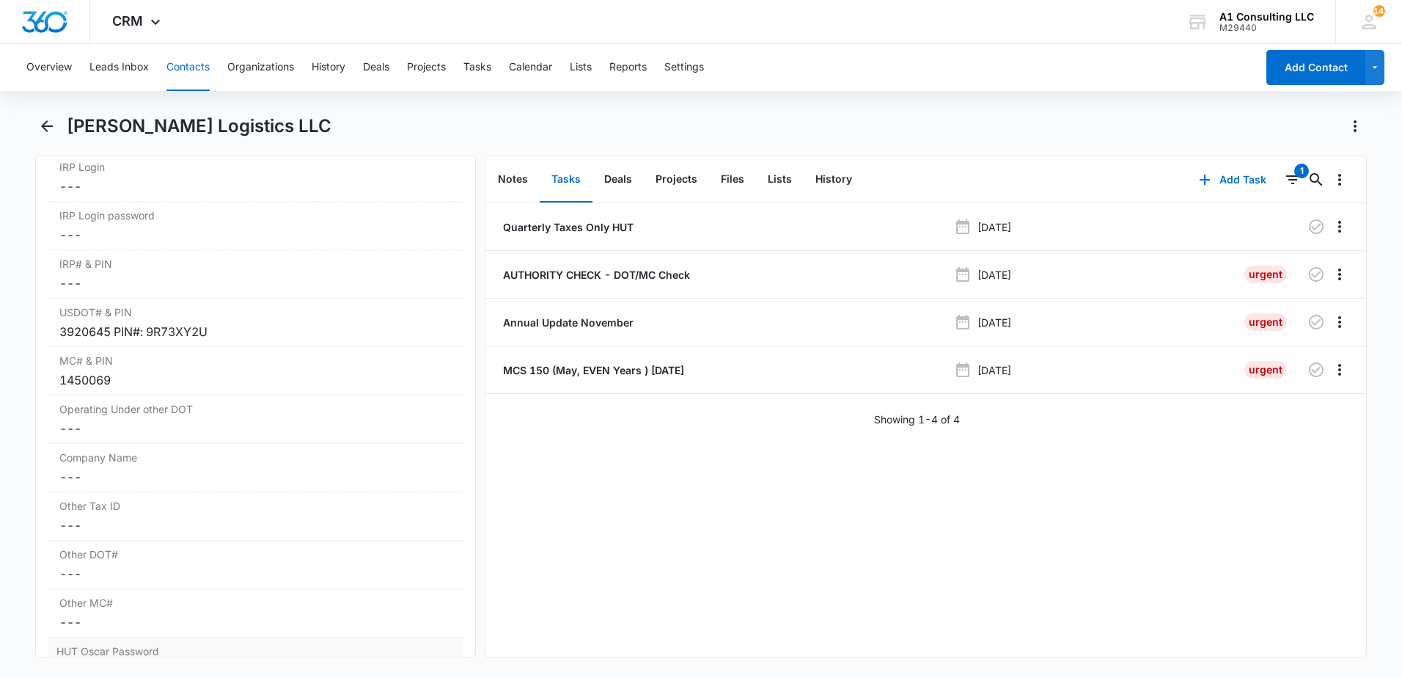
scroll to position [1838, 0]
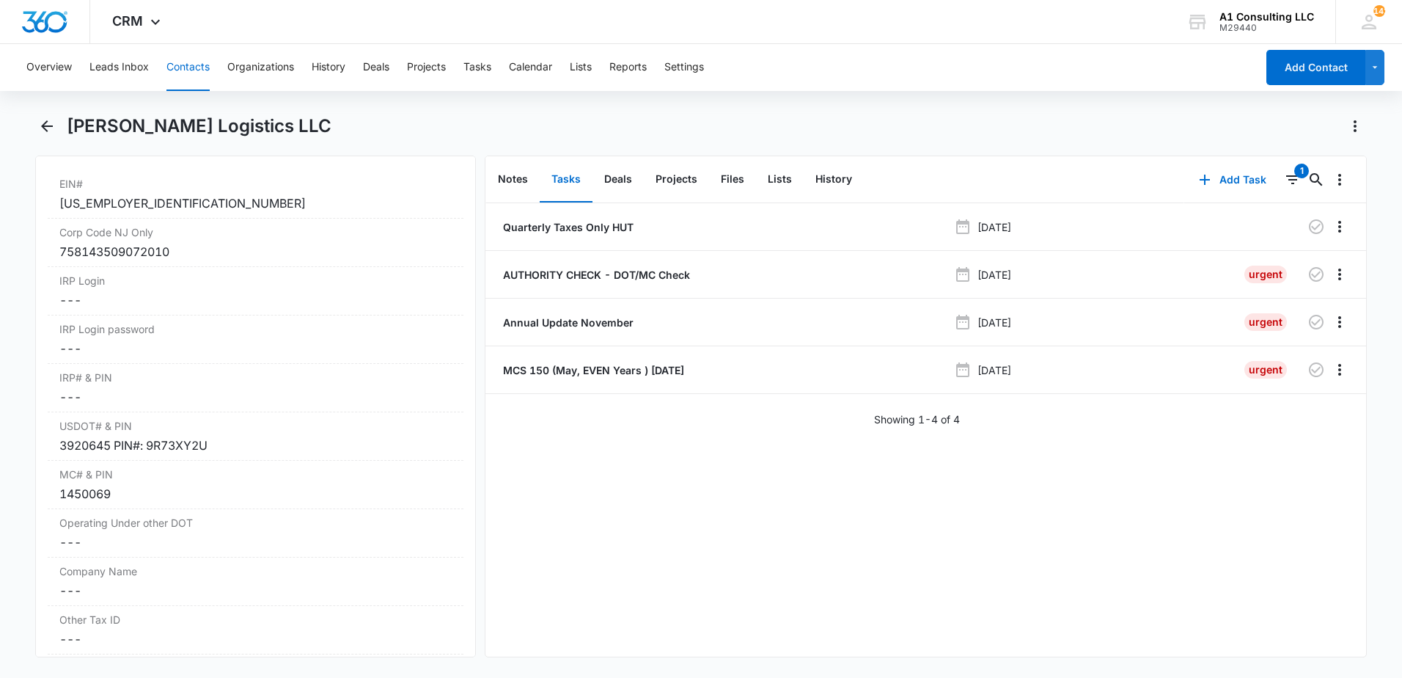
click at [854, 92] on div "Overview Leads Inbox Contacts Organizations History Deals Projects Tasks Calend…" at bounding box center [701, 359] width 1402 height 631
click at [565, 323] on p "Annual Update November" at bounding box center [566, 322] width 133 height 15
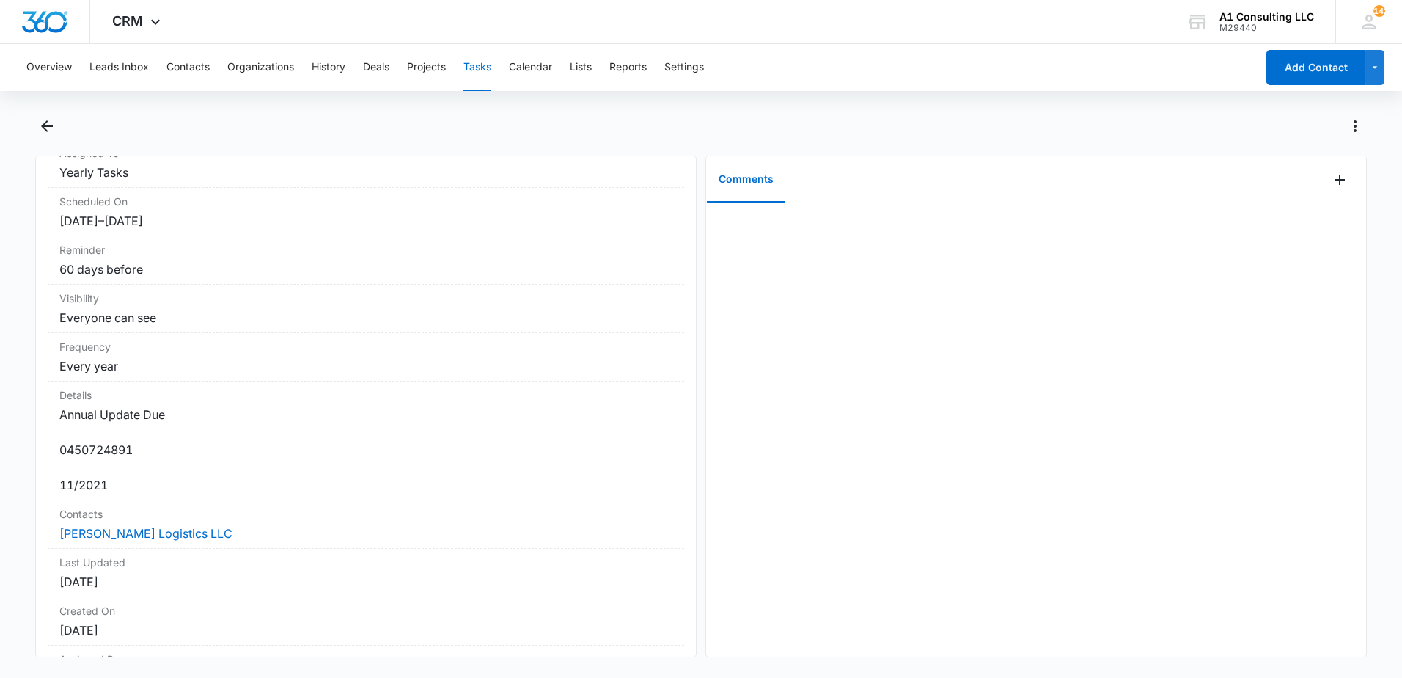
scroll to position [166, 0]
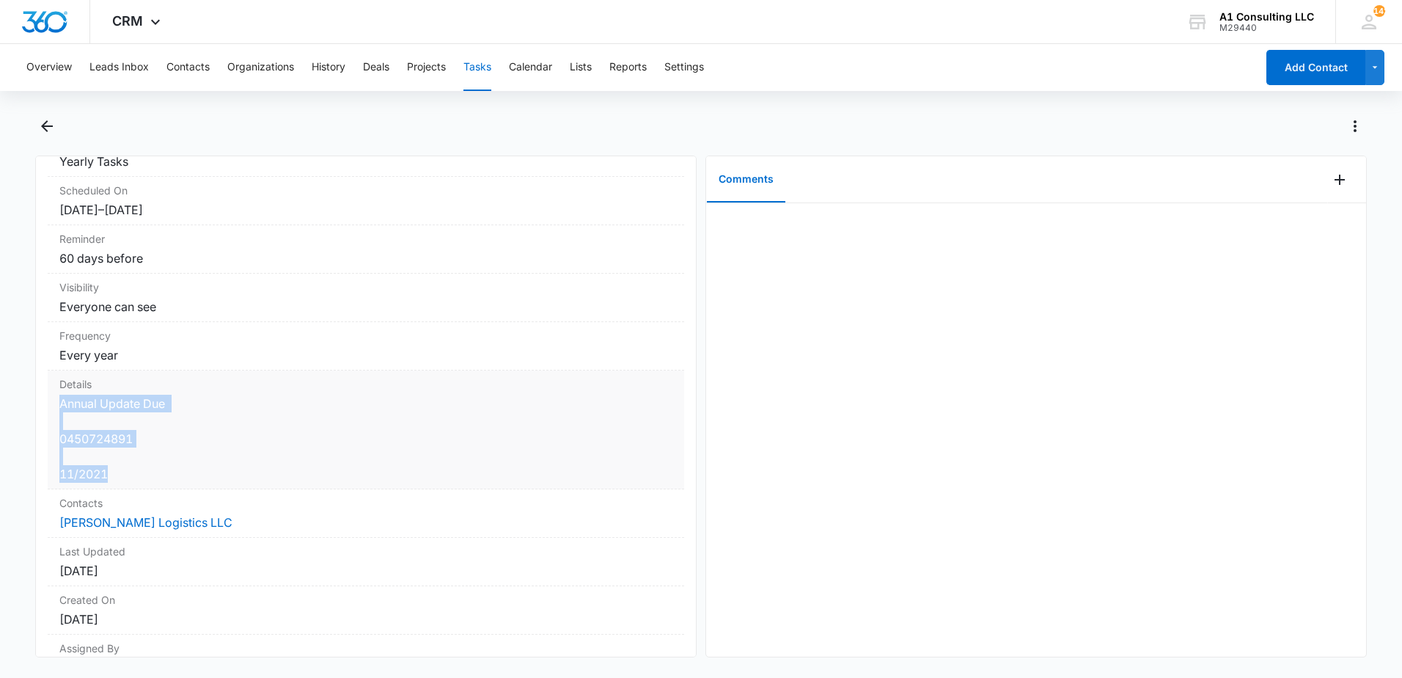
drag, startPoint x: 150, startPoint y: 468, endPoint x: 59, endPoint y: 407, distance: 110.0
click at [59, 407] on dd "Annual Update Due 0450724891 11/2021" at bounding box center [365, 439] width 613 height 88
copy dd "Annual Update Due 0450724891 11/2021"
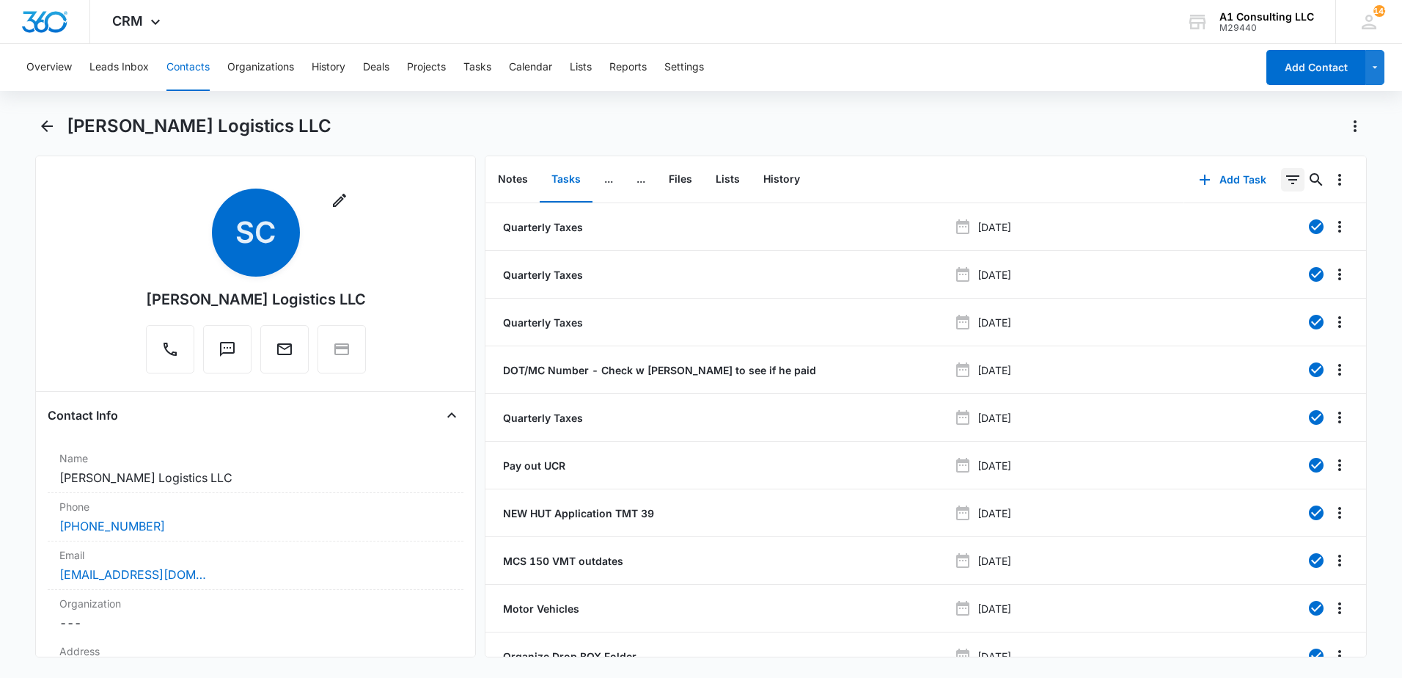
click at [1289, 182] on icon "Filters" at bounding box center [1293, 180] width 18 height 18
click at [1269, 307] on icon "Show Task status filters" at bounding box center [1275, 304] width 18 height 18
click at [1119, 355] on icon at bounding box center [1125, 350] width 13 height 13
click at [1118, 351] on input "Incomplete" at bounding box center [1118, 350] width 1 height 1
checkbox input "true"
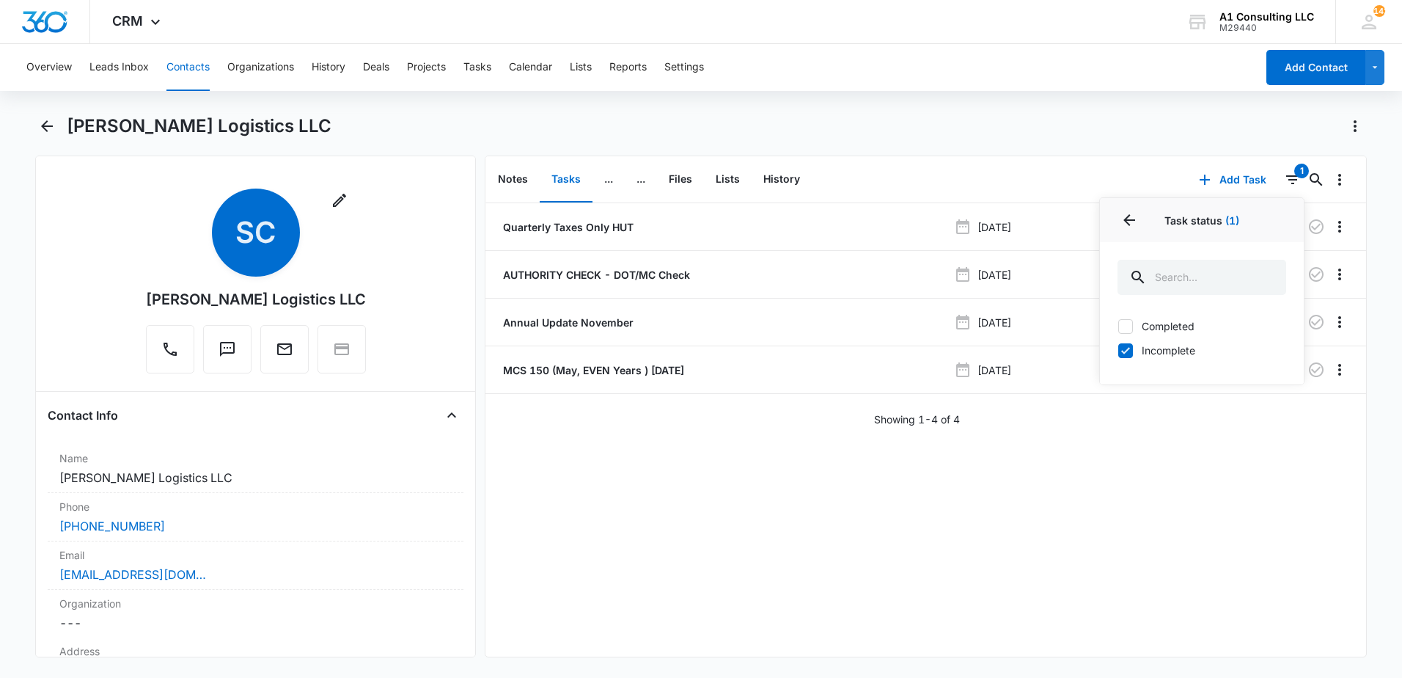
click at [988, 103] on div "Overview Leads Inbox Contacts Organizations History Deals Projects Tasks Calend…" at bounding box center [701, 359] width 1402 height 631
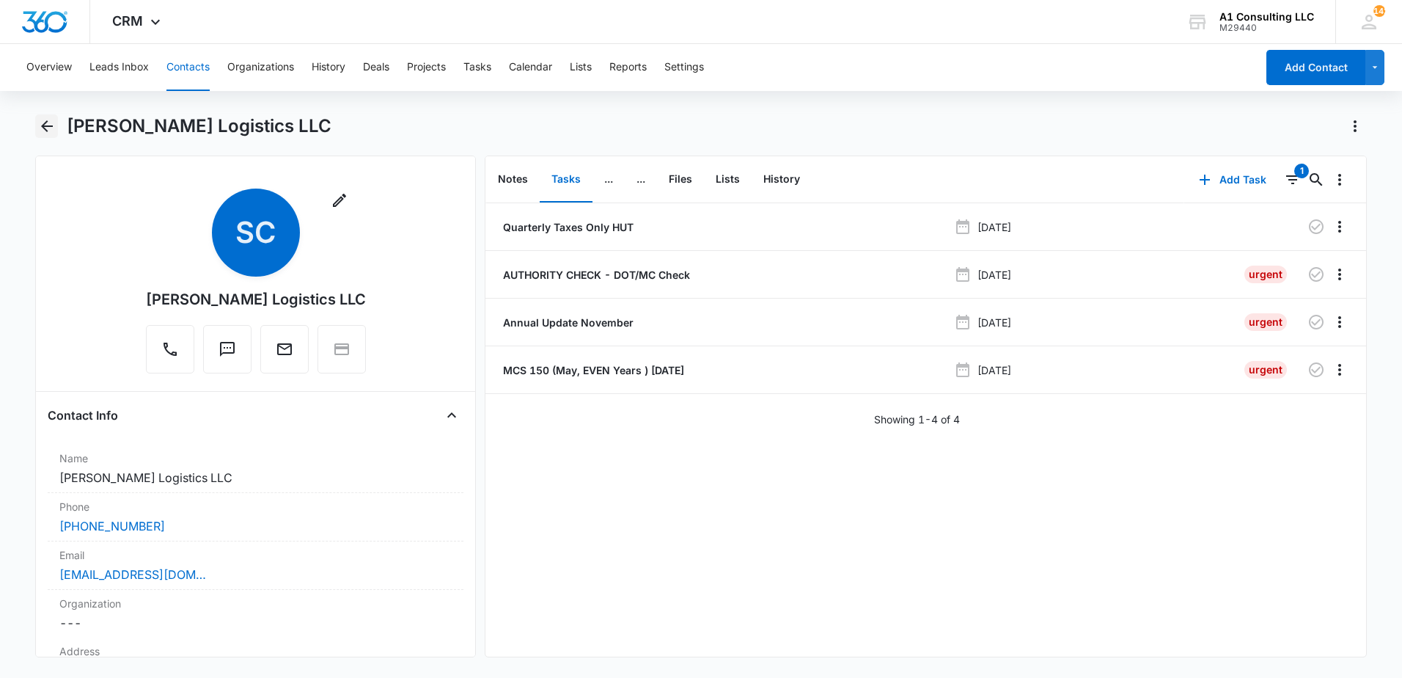
drag, startPoint x: 41, startPoint y: 116, endPoint x: 45, endPoint y: 124, distance: 9.2
click at [43, 120] on button "Back" at bounding box center [46, 125] width 23 height 23
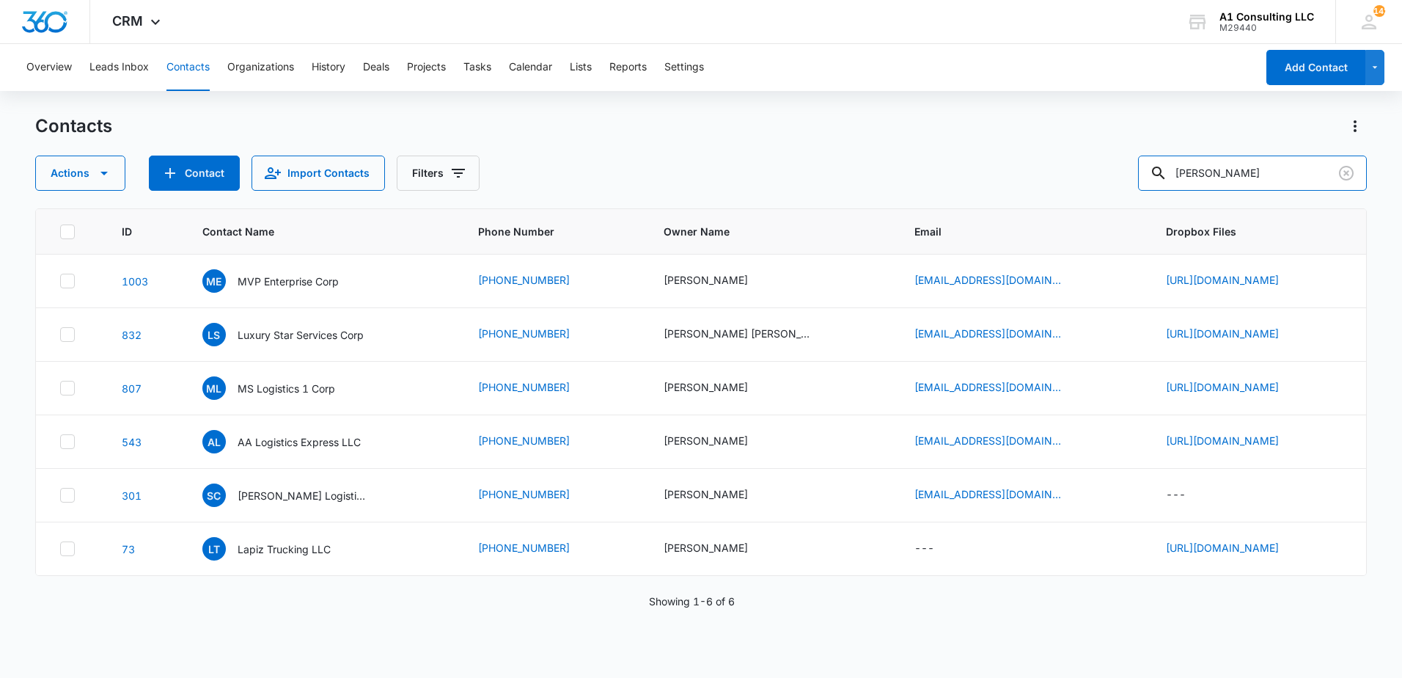
drag, startPoint x: 1240, startPoint y: 166, endPoint x: 1125, endPoint y: 193, distance: 118.3
click at [1137, 174] on div "Actions Contact Import Contacts Filters [PERSON_NAME]" at bounding box center [701, 172] width 1332 height 35
type input "non somno"
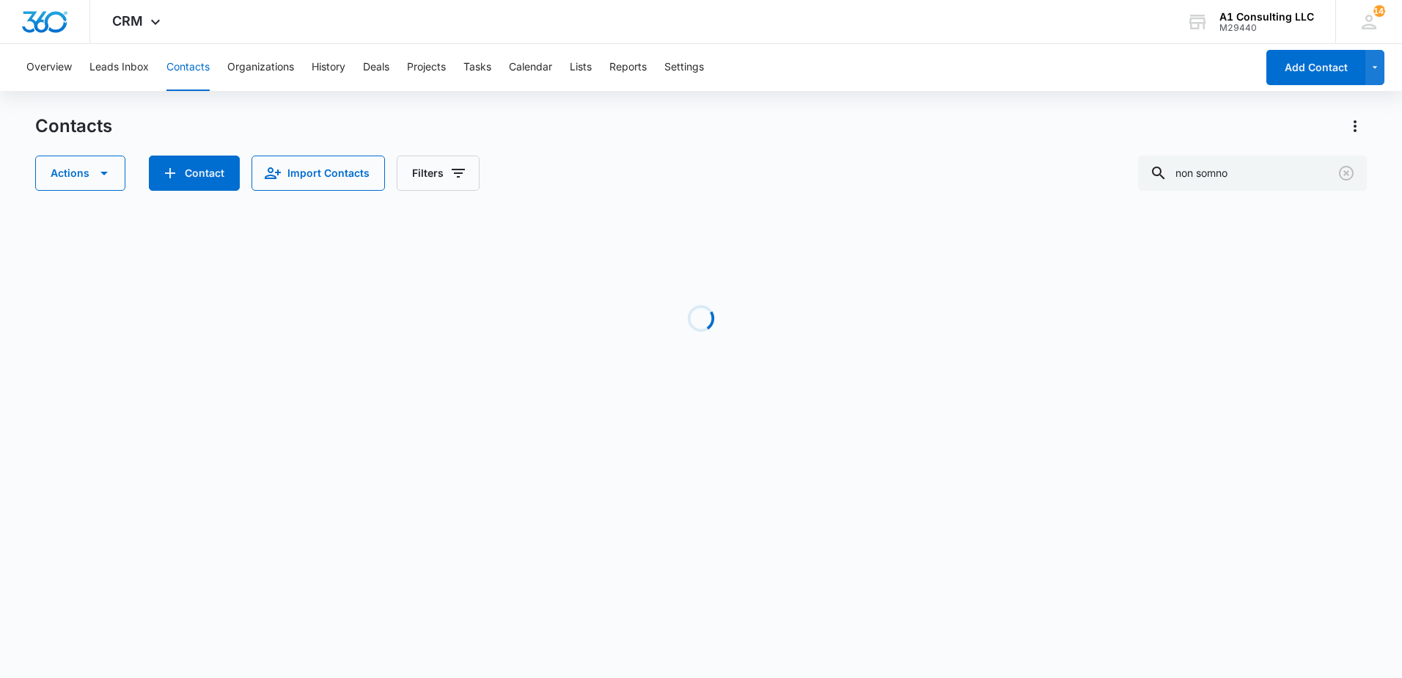
click at [814, 87] on div "Overview Leads Inbox Contacts Organizations History Deals Projects Tasks Calend…" at bounding box center [637, 67] width 1238 height 47
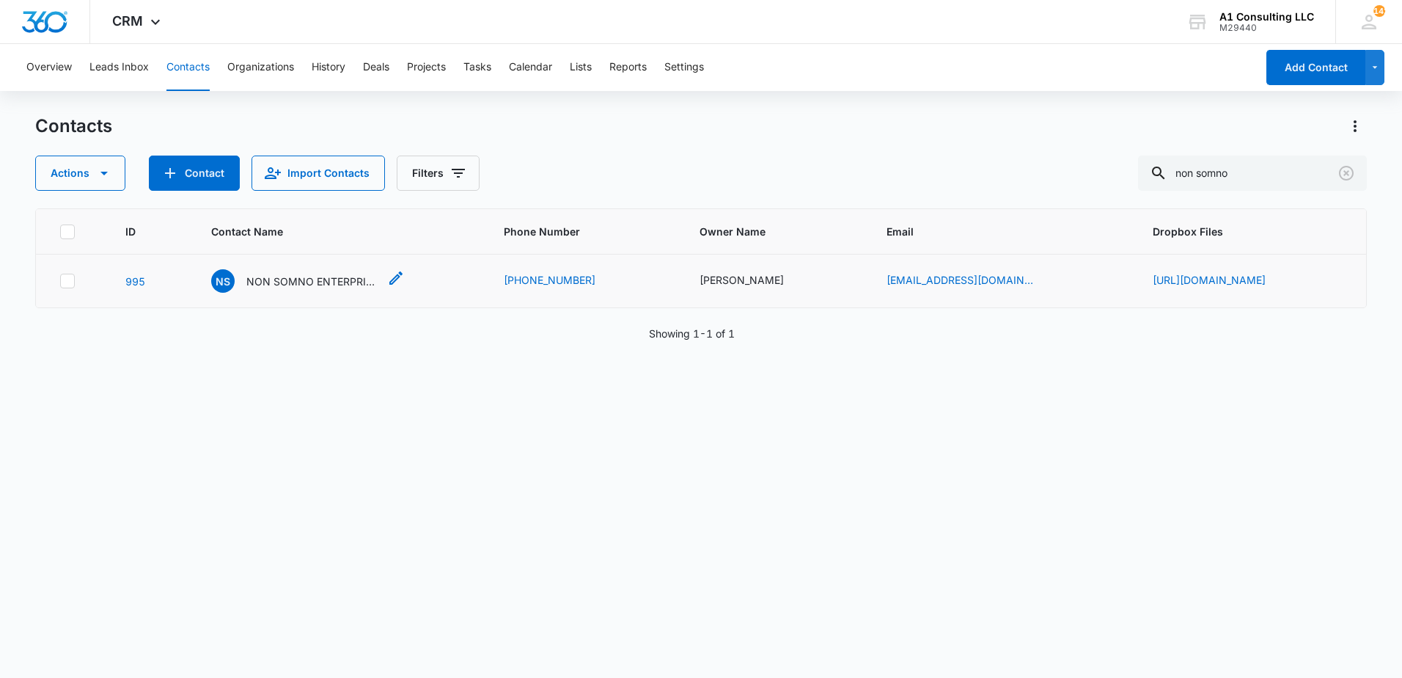
click at [297, 289] on p "NON SOMNO ENTERPRISE LLC" at bounding box center [312, 281] width 132 height 15
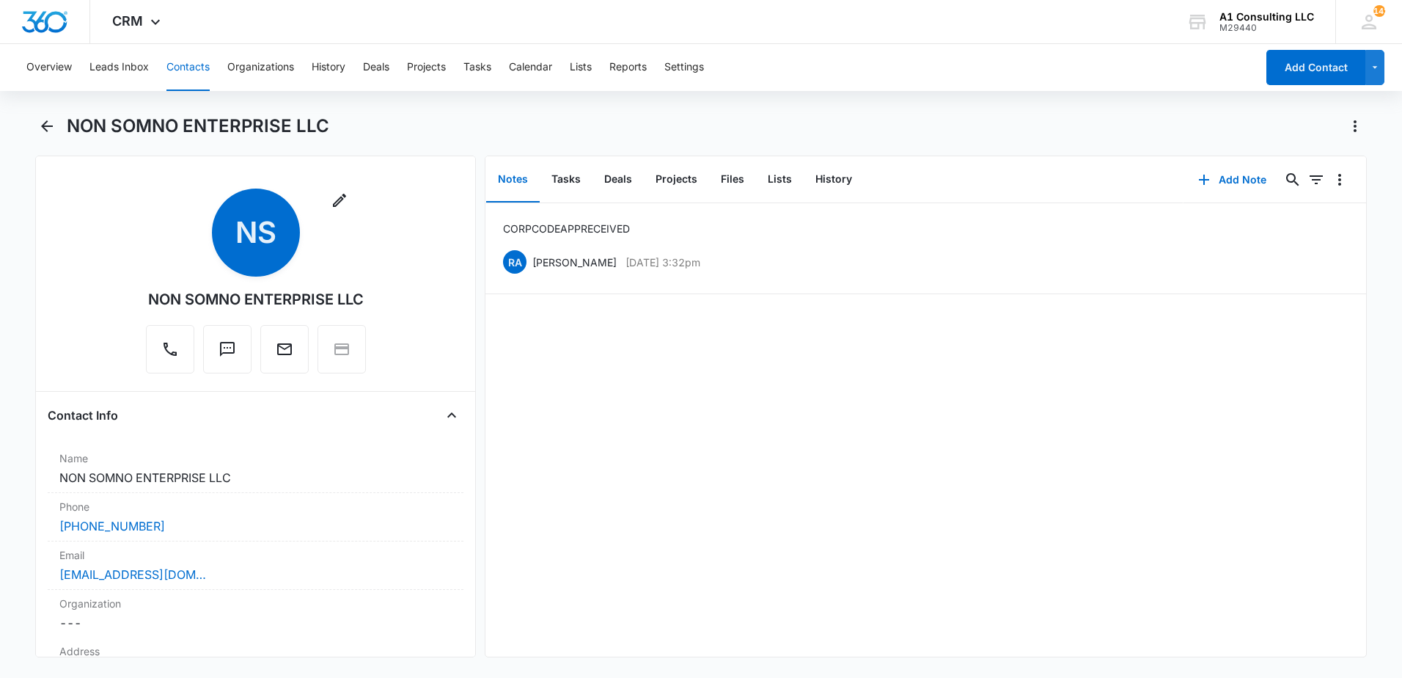
click at [436, 130] on div "NON SOMNO ENTERPRISE LLC" at bounding box center [717, 125] width 1300 height 23
click at [567, 177] on button "Tasks" at bounding box center [566, 179] width 53 height 45
drag, startPoint x: 920, startPoint y: 116, endPoint x: 947, endPoint y: 137, distance: 35.1
click at [921, 116] on div "NON SOMNO ENTERPRISE LLC" at bounding box center [717, 125] width 1300 height 23
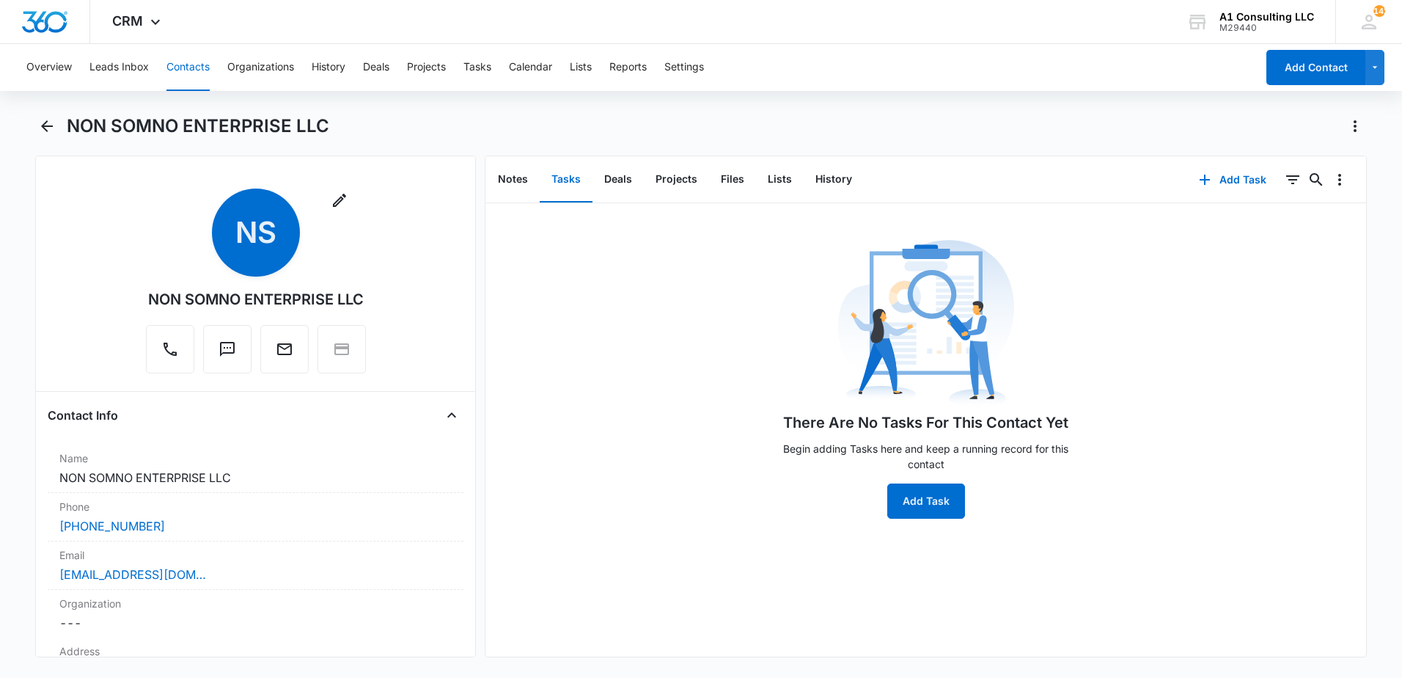
click at [614, 123] on div "NON SOMNO ENTERPRISE LLC" at bounding box center [717, 125] width 1300 height 23
click at [50, 131] on icon "Back" at bounding box center [47, 126] width 18 height 18
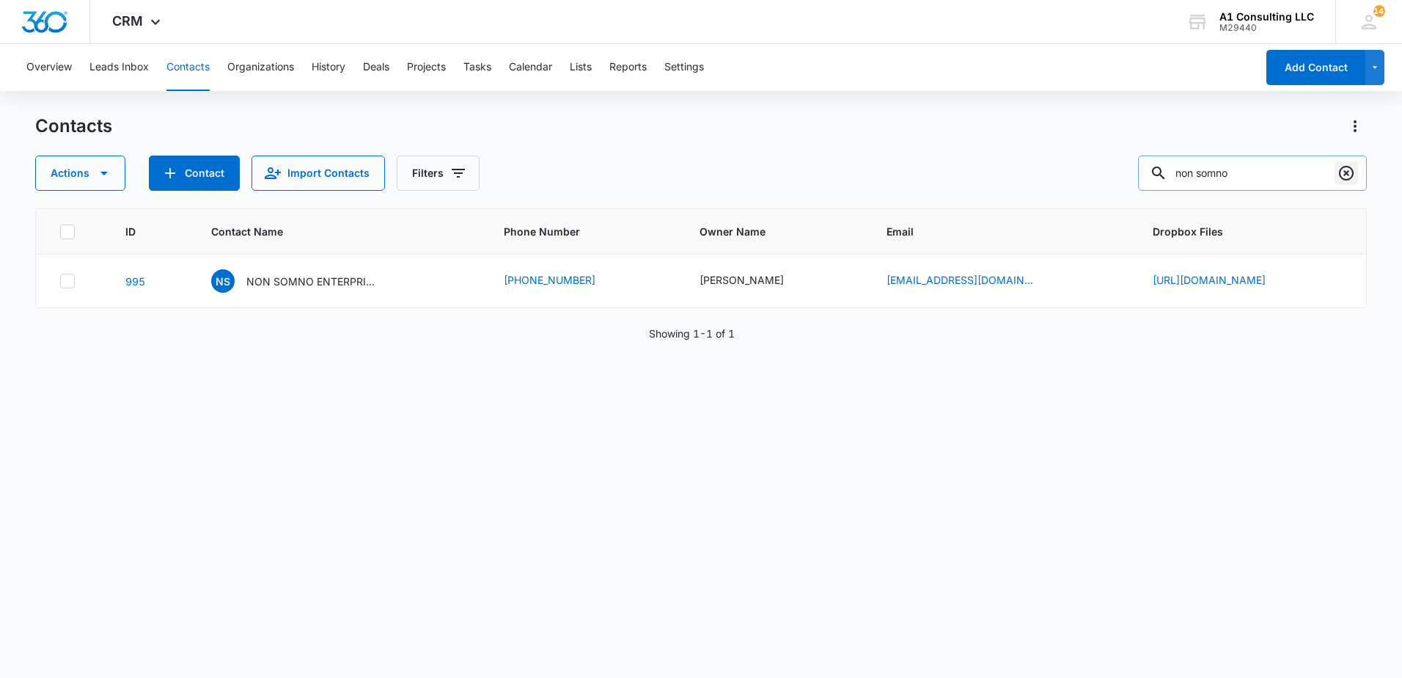
click at [1357, 175] on button "Clear" at bounding box center [1346, 172] width 23 height 23
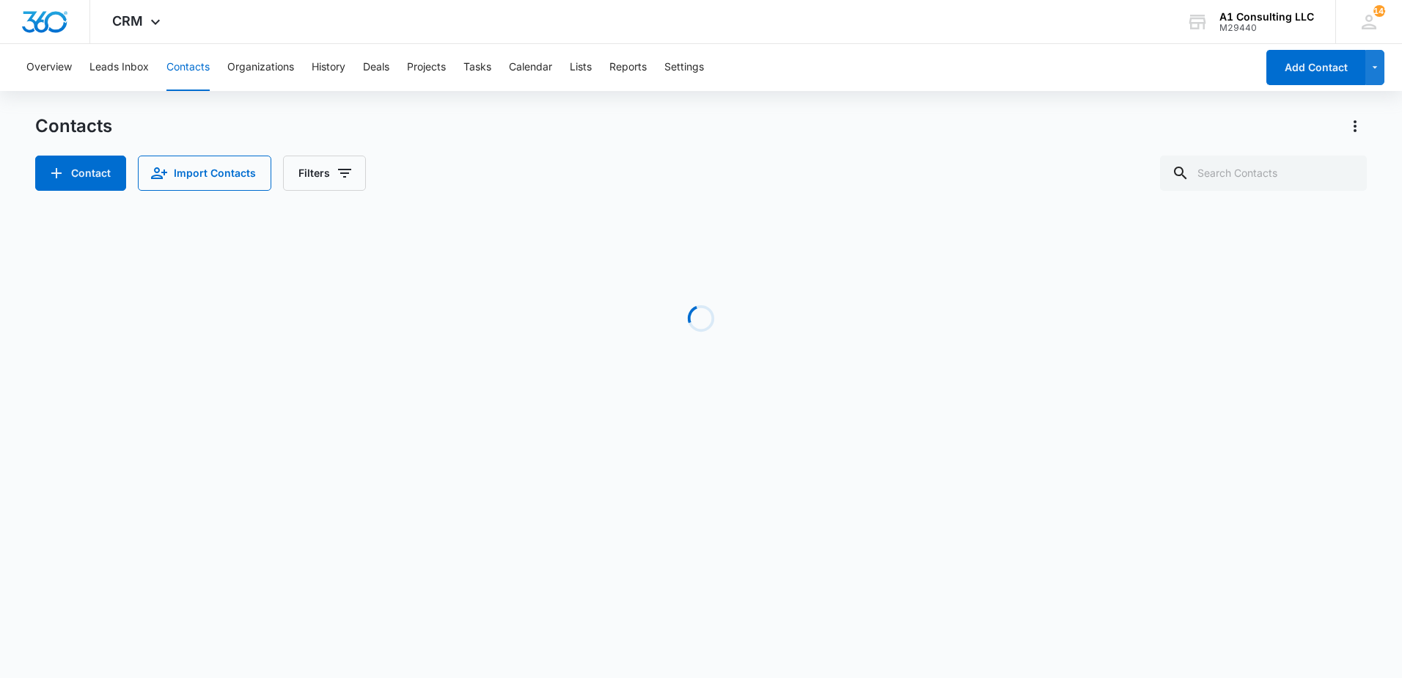
click at [1084, 129] on div "Contacts" at bounding box center [701, 125] width 1332 height 23
click at [1015, 125] on div "Contacts" at bounding box center [701, 125] width 1332 height 23
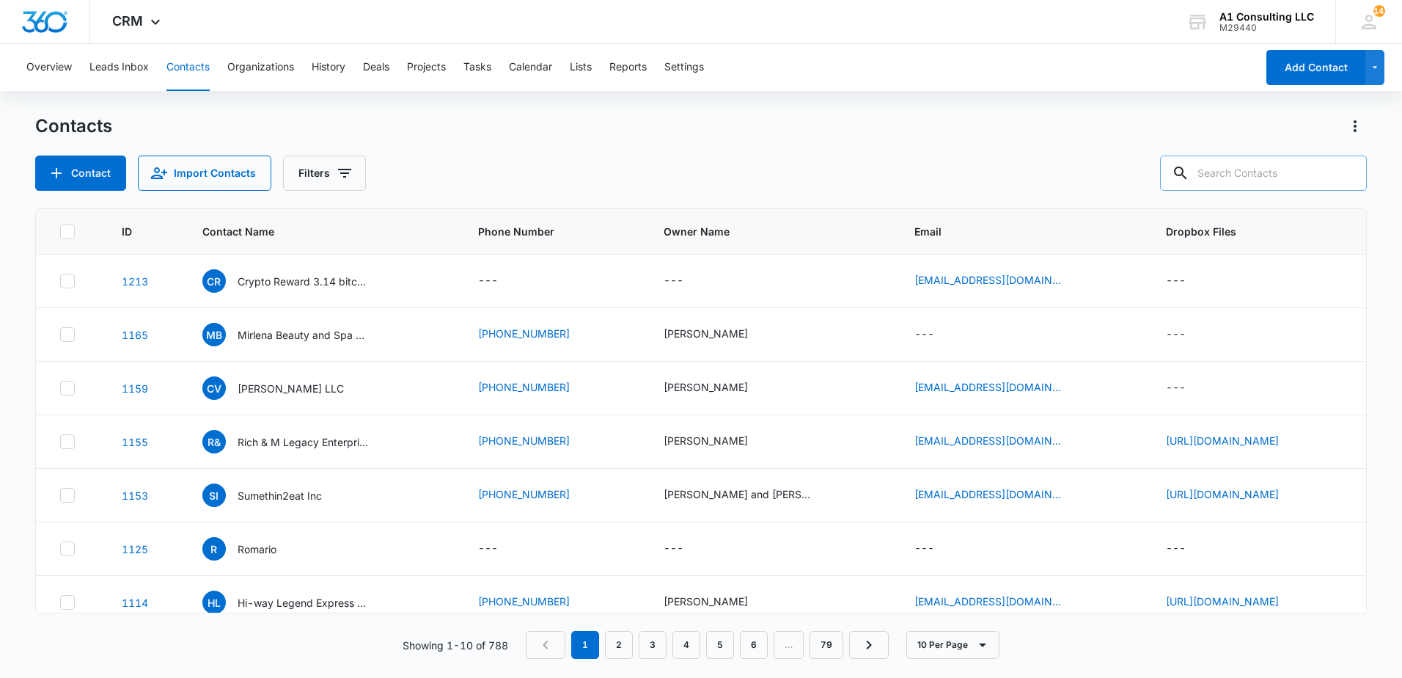
click at [1237, 177] on input "text" at bounding box center [1263, 172] width 207 height 35
click at [1234, 169] on input "text" at bounding box center [1263, 172] width 207 height 35
type input "a22"
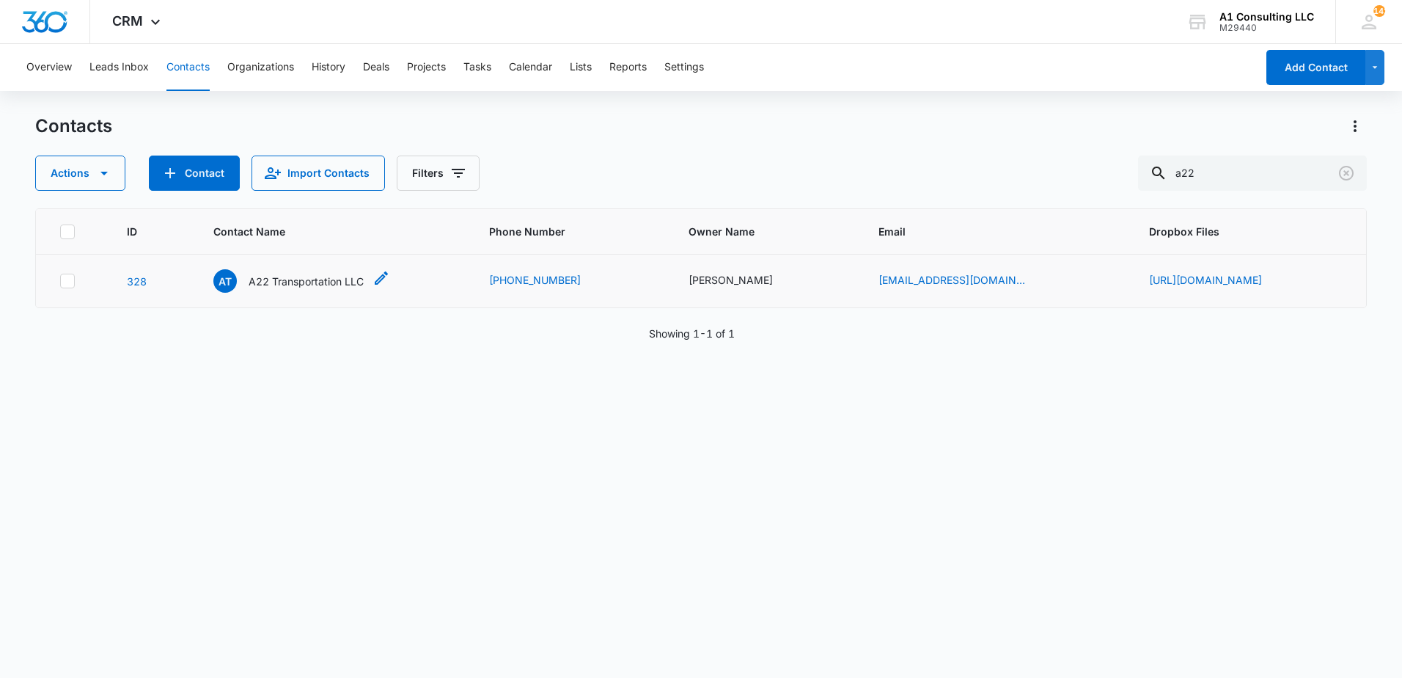
click at [289, 282] on p "A22 Transportation LLC" at bounding box center [306, 281] width 115 height 15
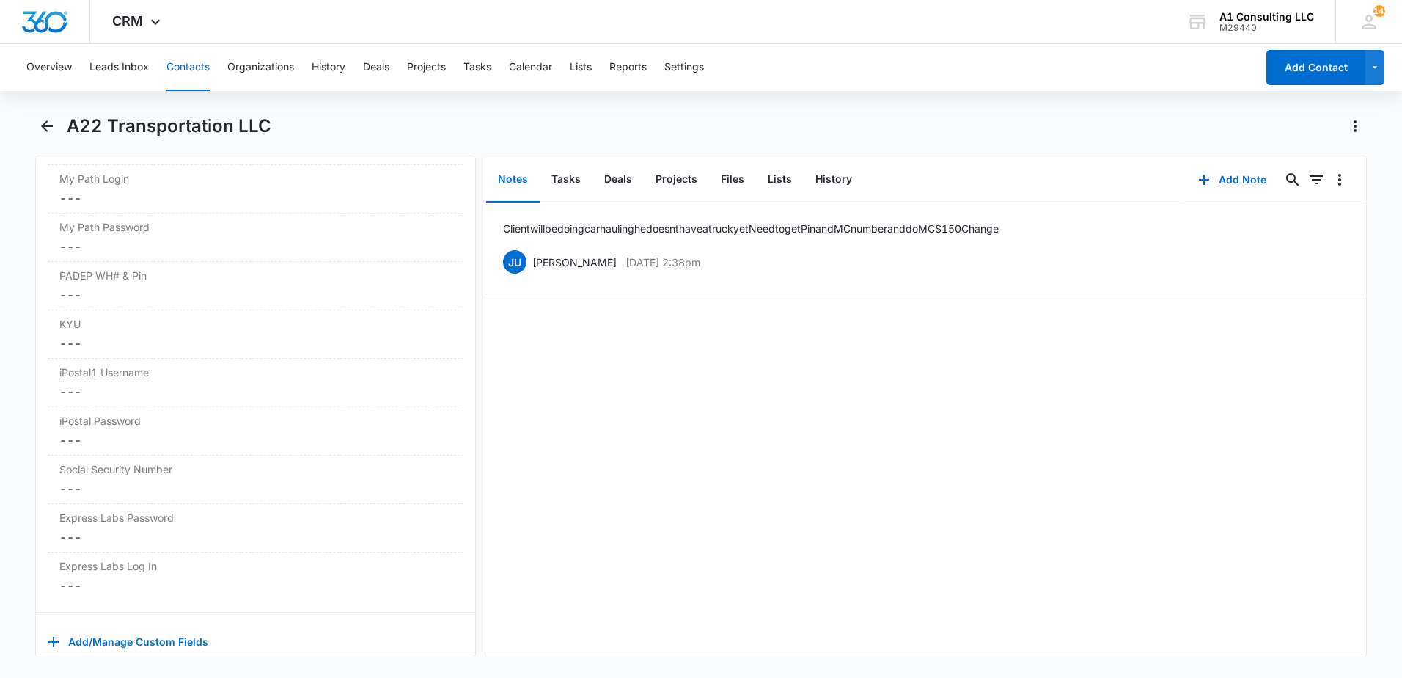
scroll to position [2908, 0]
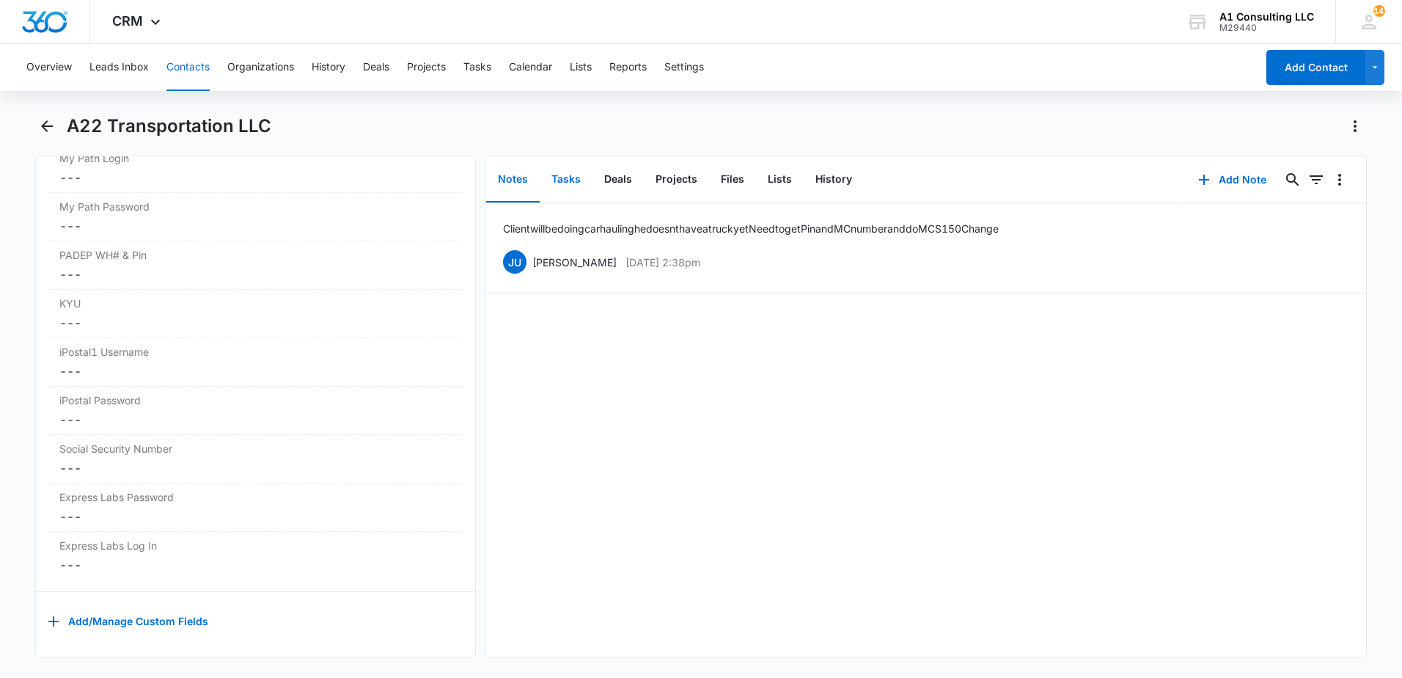
click at [573, 176] on button "Tasks" at bounding box center [566, 179] width 53 height 45
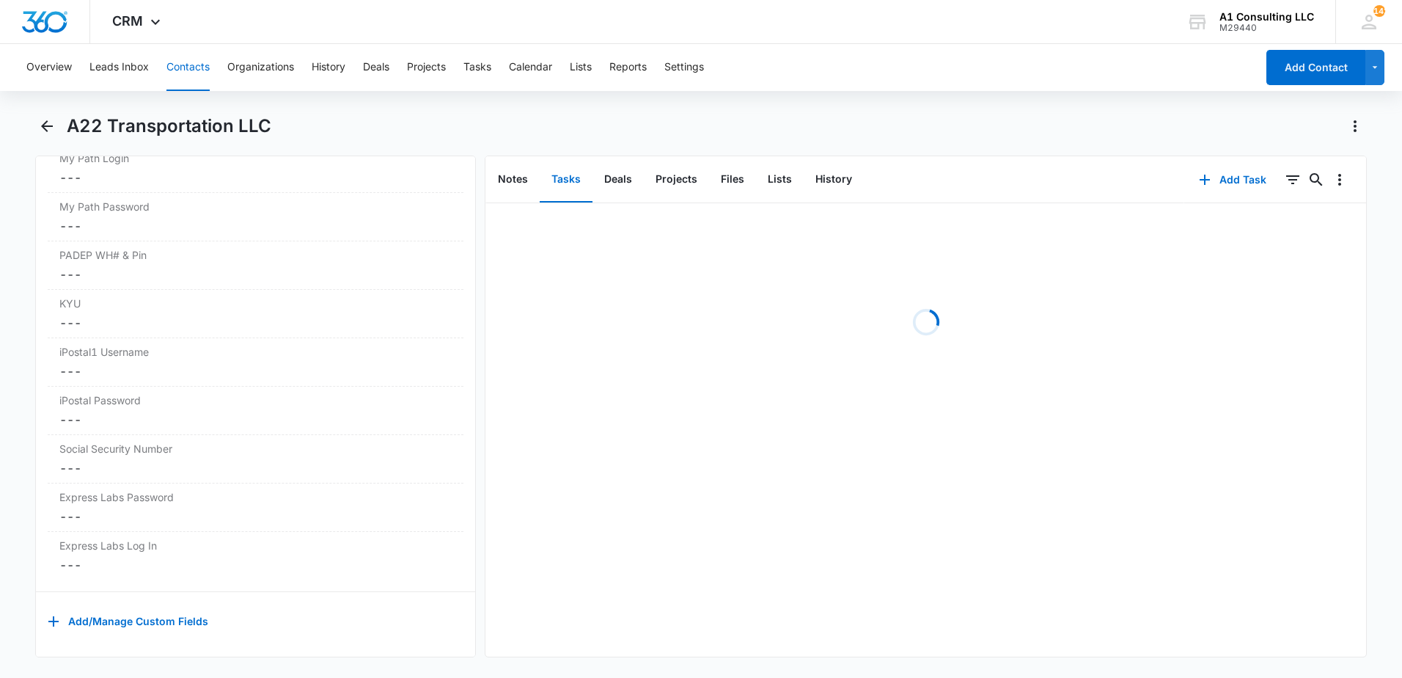
click at [842, 113] on div "Overview Leads Inbox Contacts Organizations History Deals Projects Tasks Calend…" at bounding box center [701, 359] width 1402 height 631
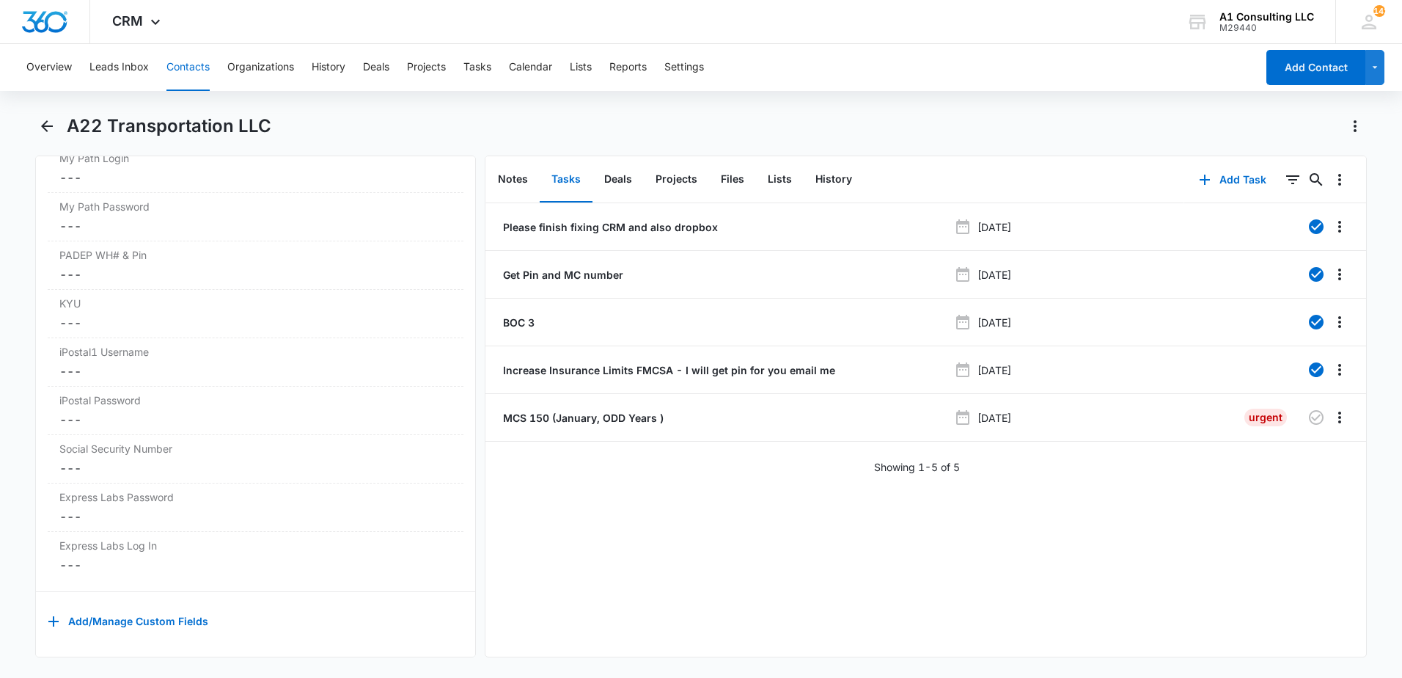
click at [421, 114] on div "Overview Leads Inbox Contacts Organizations History Deals Projects Tasks Calend…" at bounding box center [701, 359] width 1402 height 631
click at [42, 128] on icon "Back" at bounding box center [47, 126] width 18 height 18
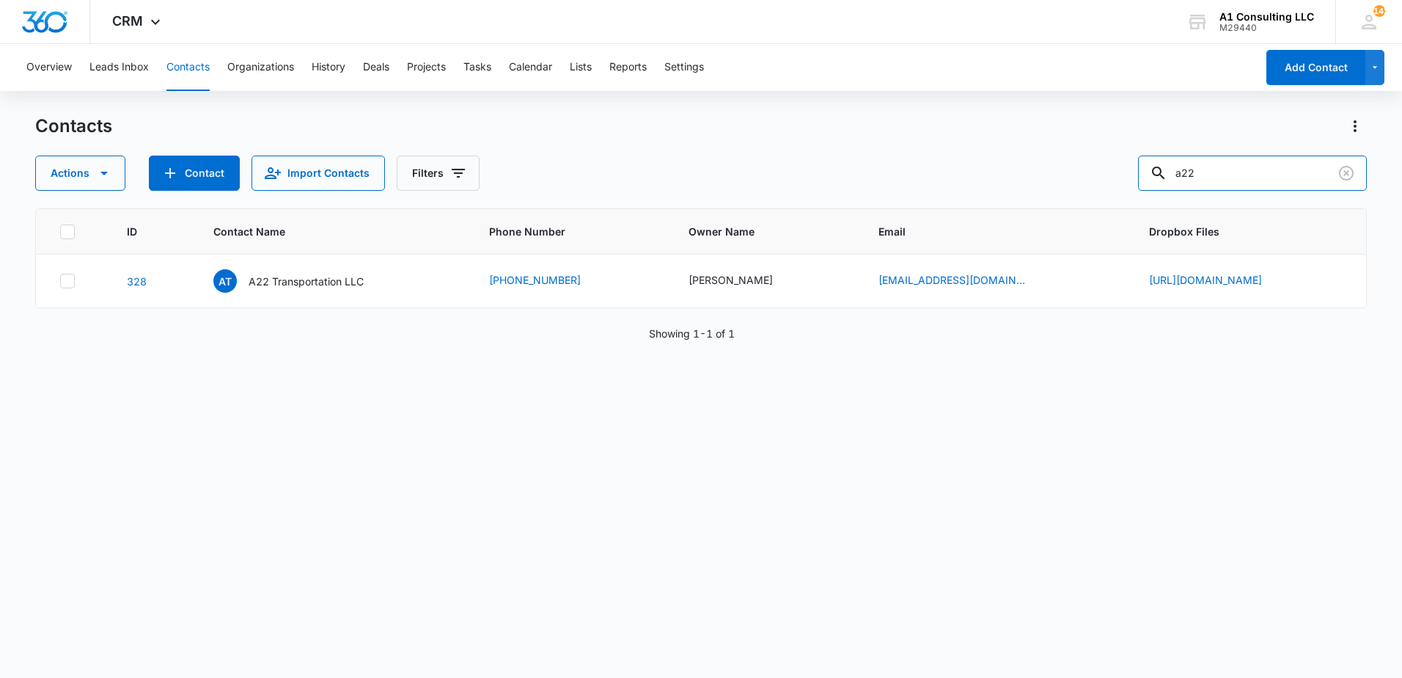
drag, startPoint x: 1247, startPoint y: 173, endPoint x: 1070, endPoint y: 193, distance: 178.6
click at [1070, 197] on div "Contacts Actions Contact Import Contacts Filters a22 ID Contact Name Phone Numb…" at bounding box center [701, 395] width 1332 height 562
type input "n"
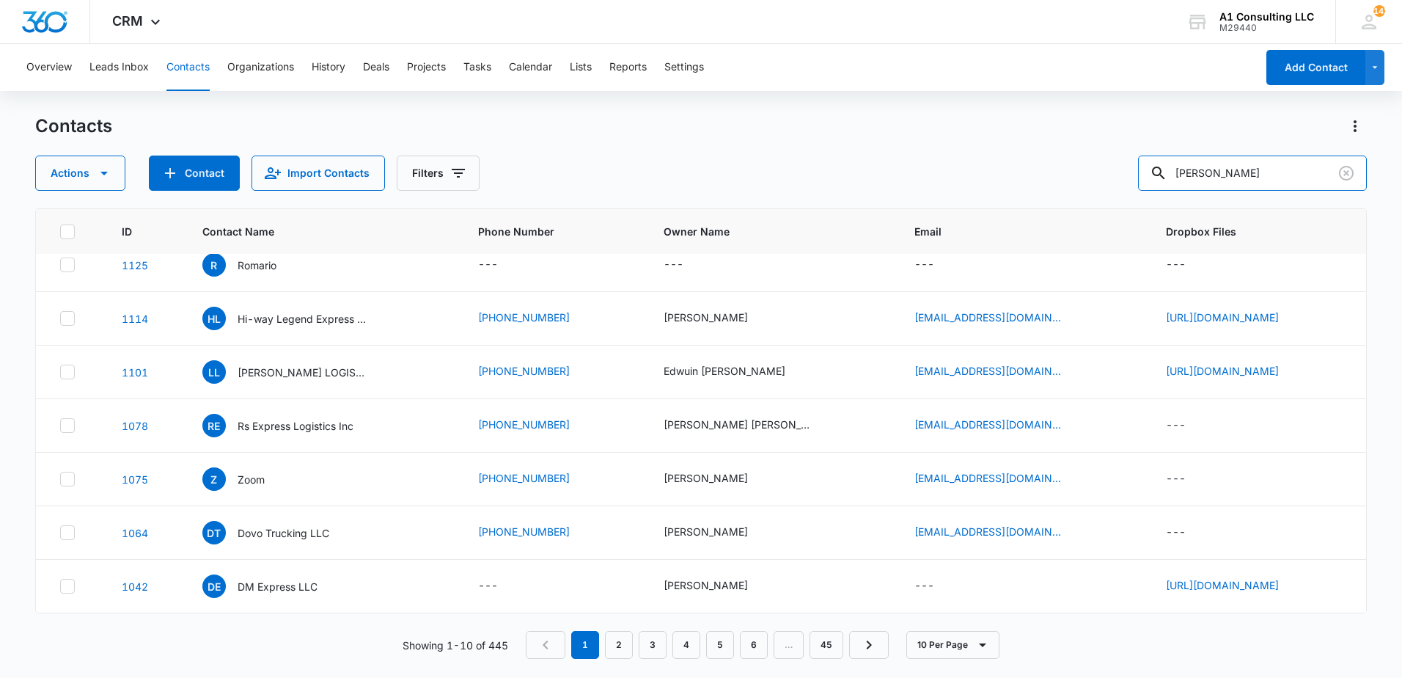
scroll to position [224, 0]
drag, startPoint x: 1223, startPoint y: 172, endPoint x: 1131, endPoint y: 191, distance: 93.6
click at [1132, 191] on div "Contacts Actions Contact Import Contacts Filters [PERSON_NAME] ID Contact Name …" at bounding box center [701, 395] width 1332 height 562
type input "[PERSON_NAME]"
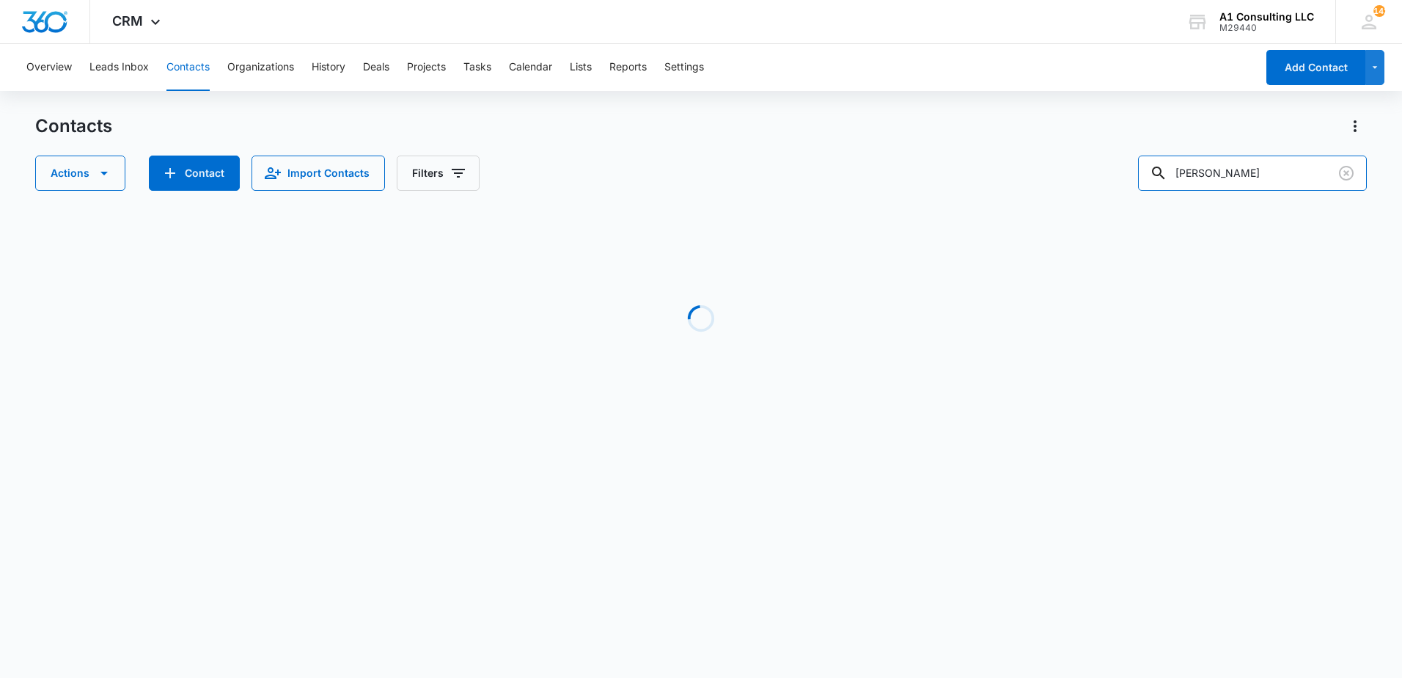
scroll to position [0, 0]
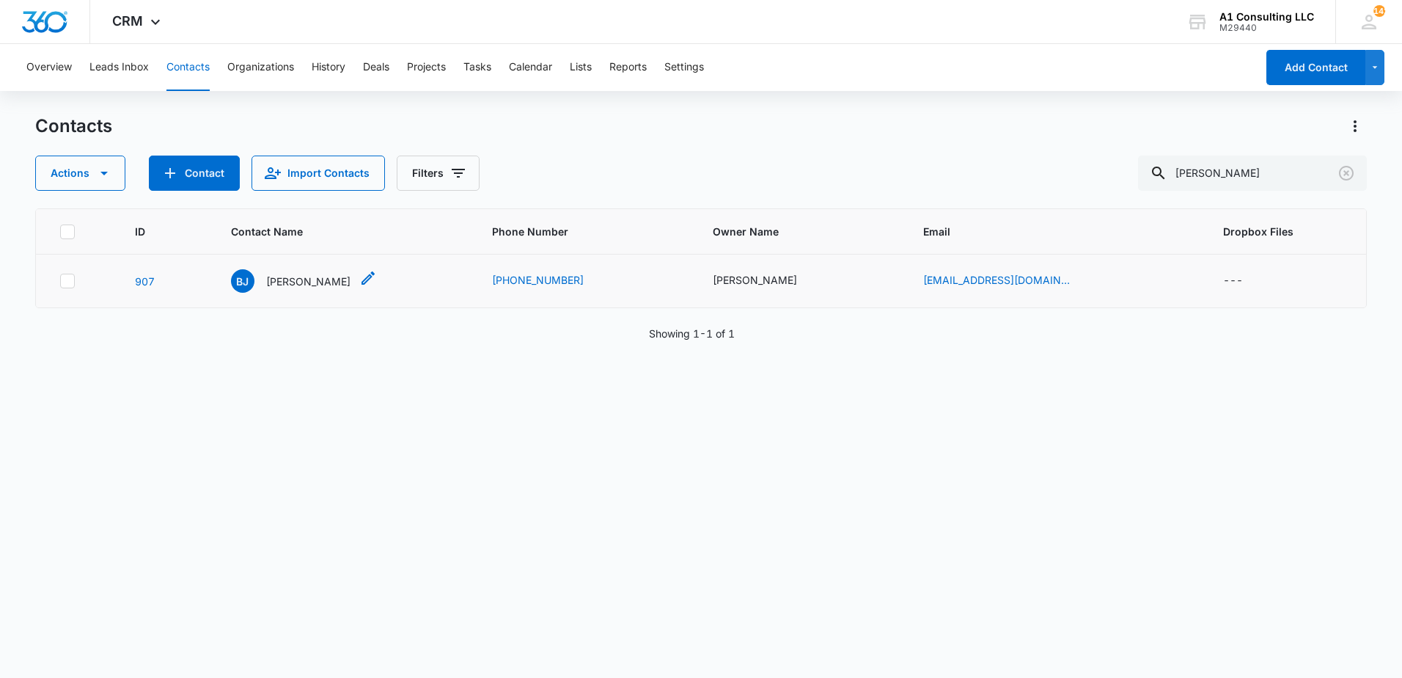
click at [305, 286] on p "[PERSON_NAME]" at bounding box center [308, 281] width 84 height 15
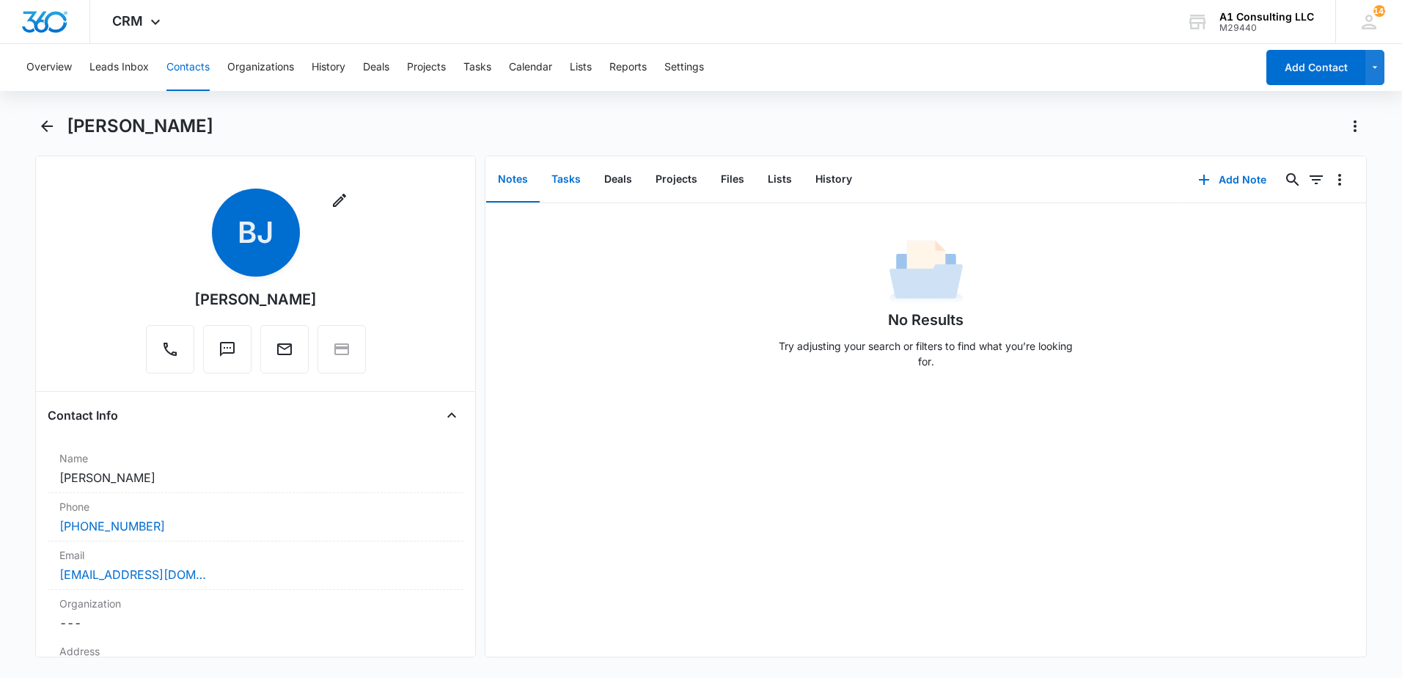
click at [558, 186] on button "Tasks" at bounding box center [566, 179] width 53 height 45
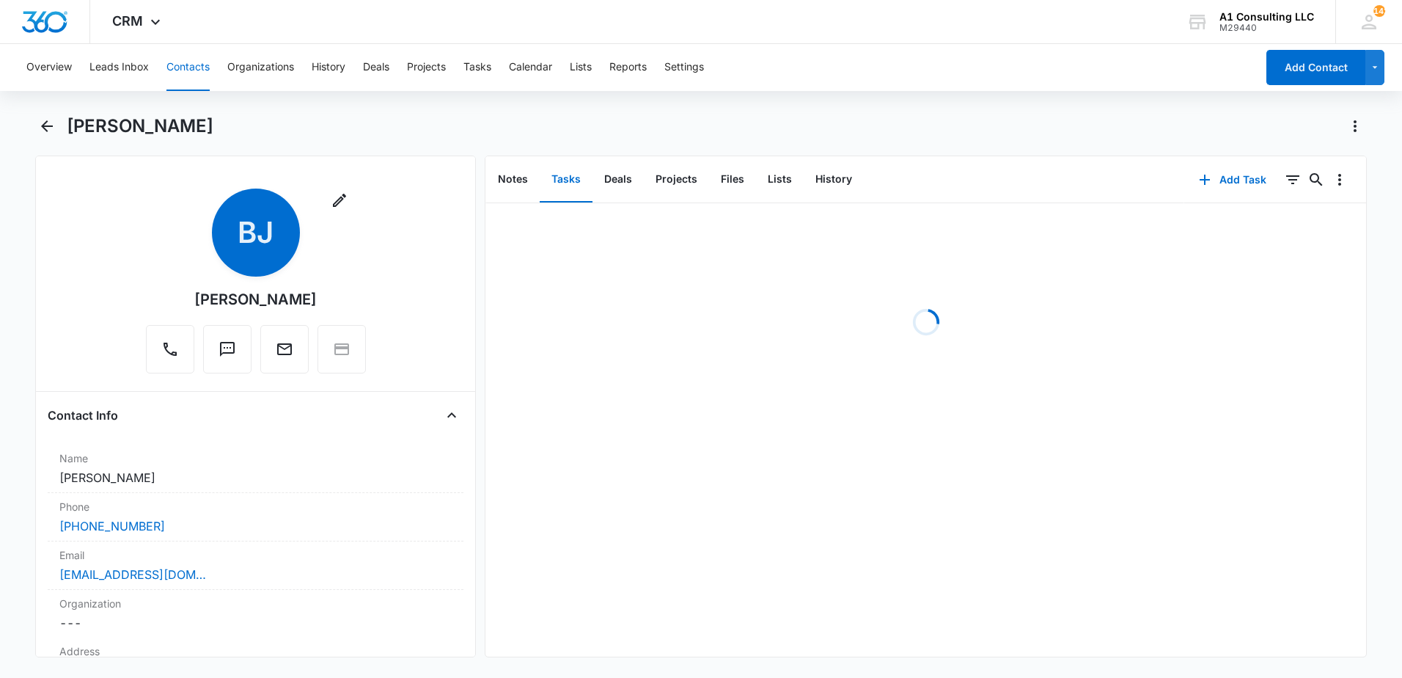
drag, startPoint x: 682, startPoint y: 128, endPoint x: 780, endPoint y: 139, distance: 99.0
click at [683, 128] on div "[PERSON_NAME]" at bounding box center [717, 125] width 1300 height 23
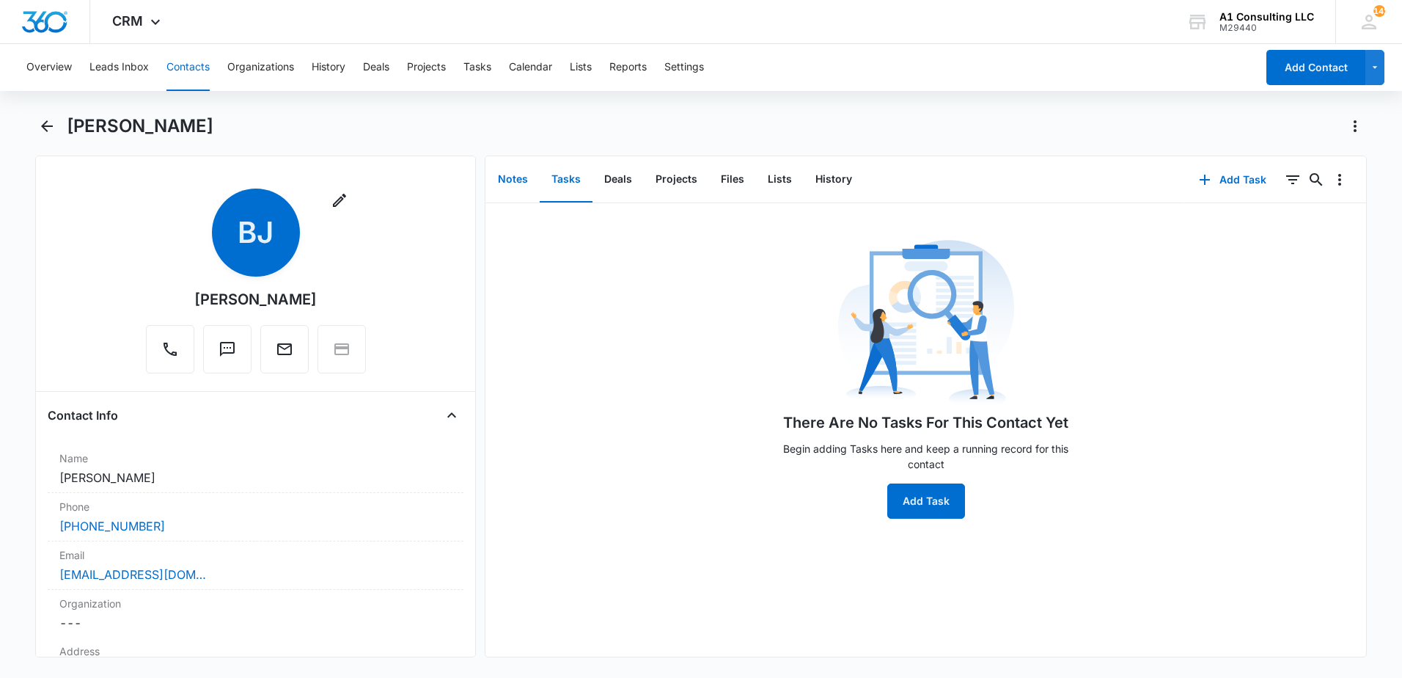
click at [508, 186] on button "Notes" at bounding box center [513, 179] width 54 height 45
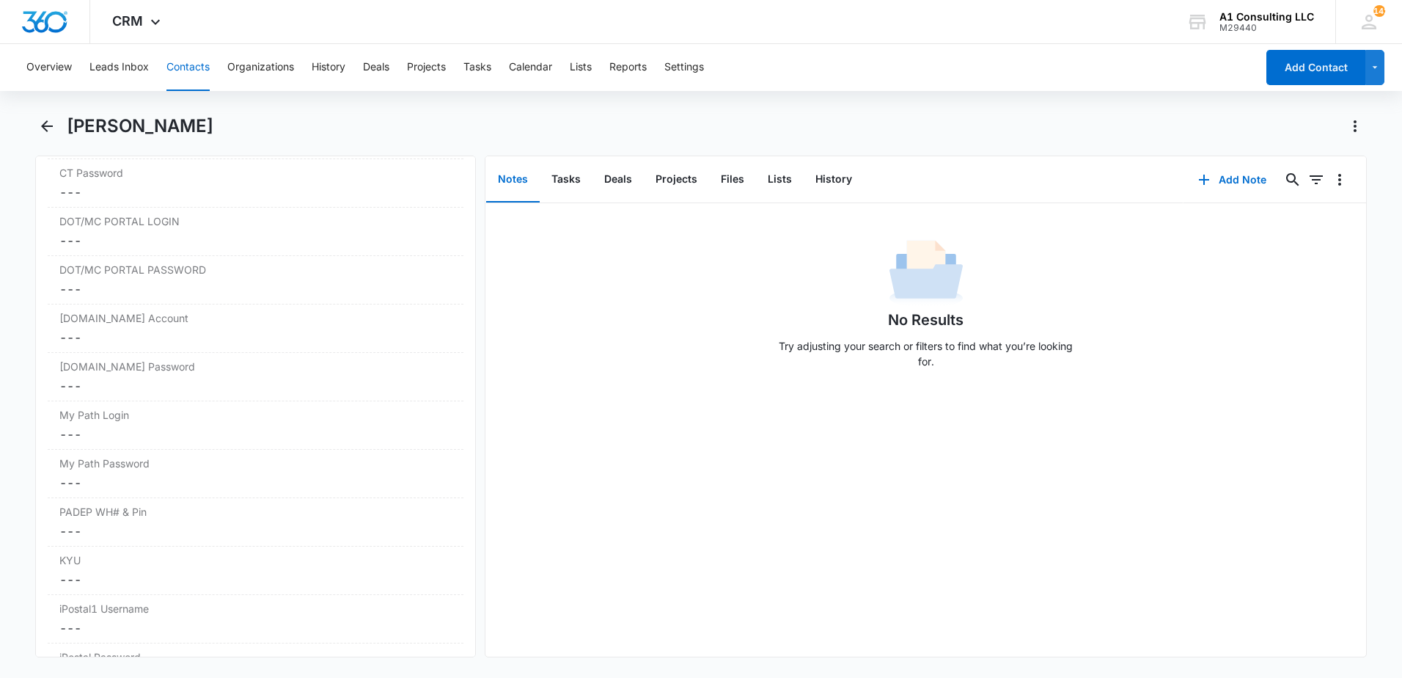
scroll to position [2908, 0]
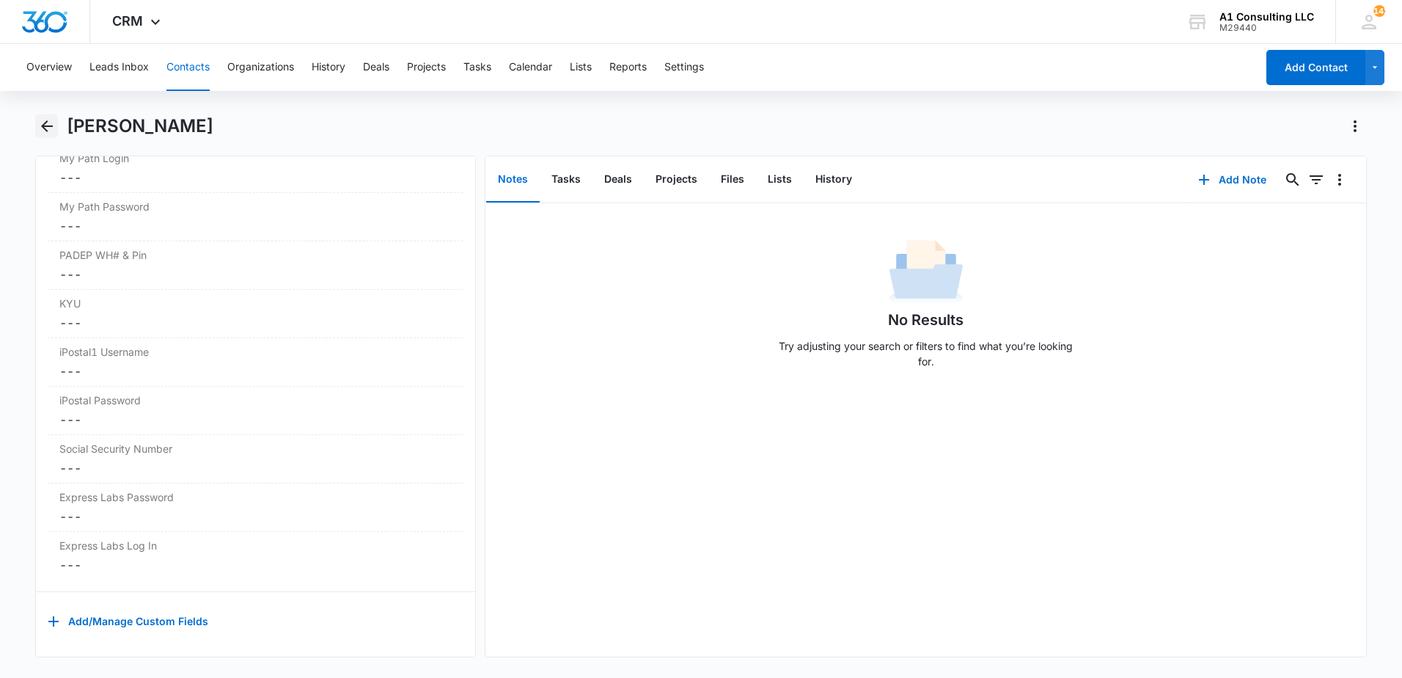
click at [45, 122] on icon "Back" at bounding box center [47, 126] width 12 height 12
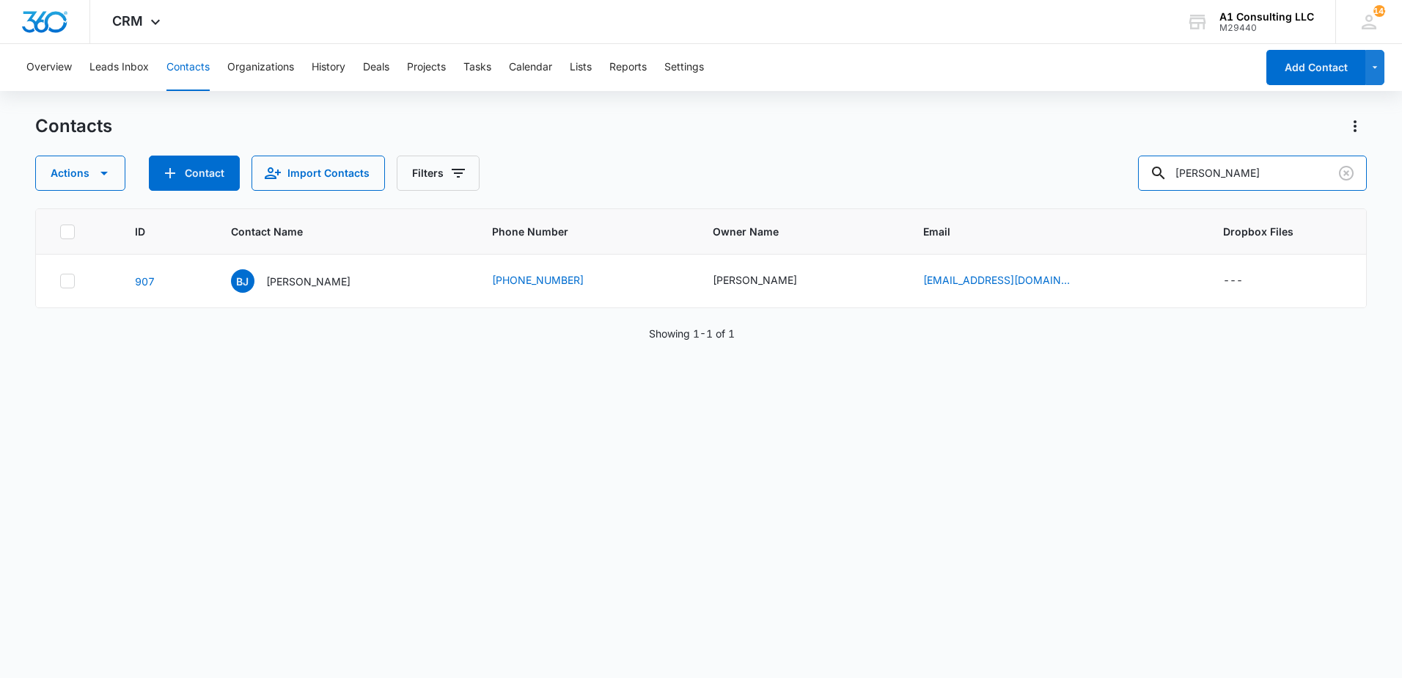
drag, startPoint x: 1233, startPoint y: 174, endPoint x: 1133, endPoint y: 177, distance: 99.8
click at [1158, 179] on input "[PERSON_NAME]" at bounding box center [1252, 172] width 229 height 35
type input "[PERSON_NAME]"
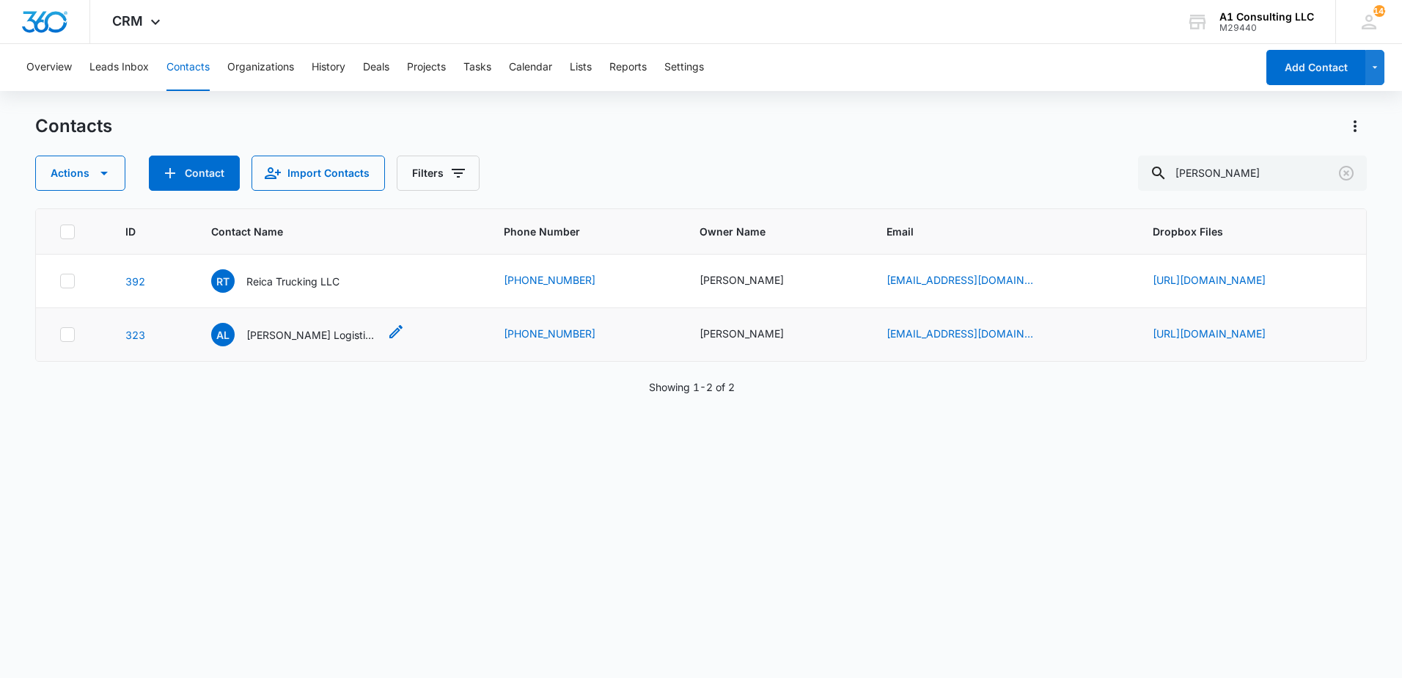
click at [246, 337] on p "[PERSON_NAME] Logistics Corp" at bounding box center [312, 334] width 132 height 15
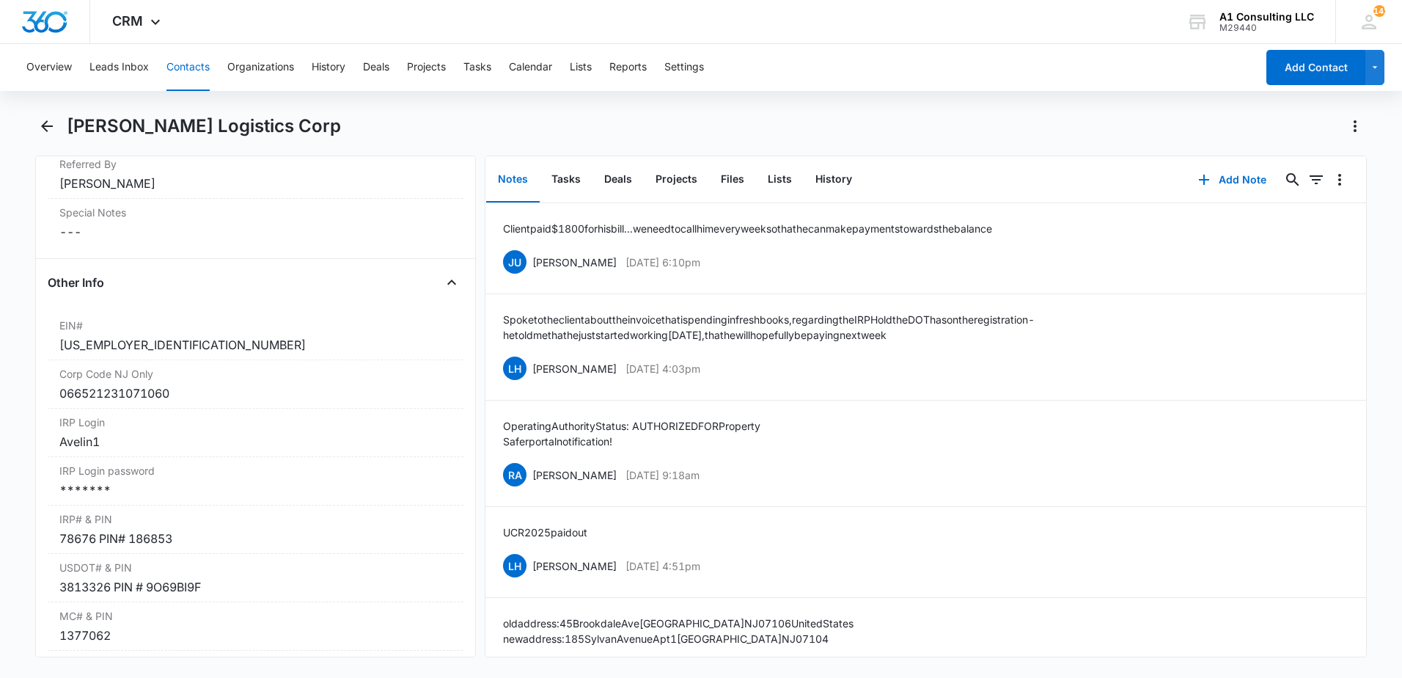
scroll to position [1731, 0]
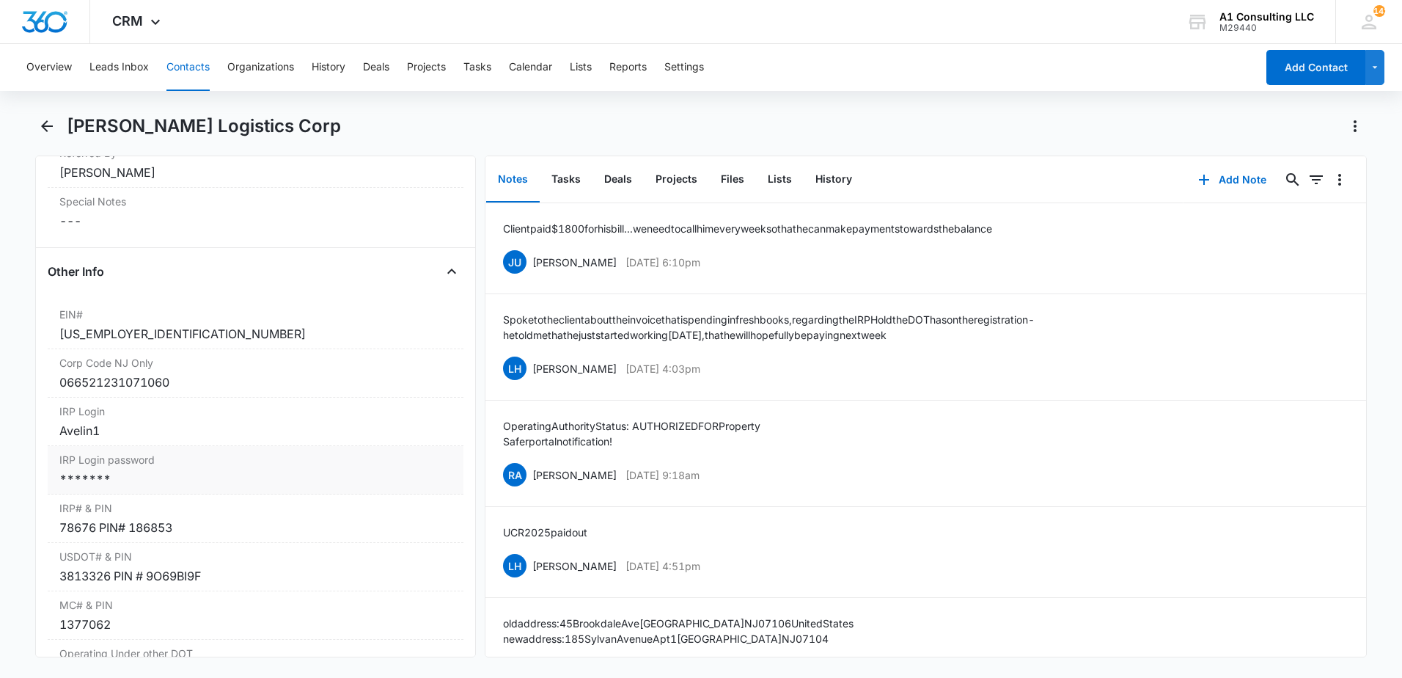
click at [179, 488] on div "*******" at bounding box center [255, 479] width 392 height 18
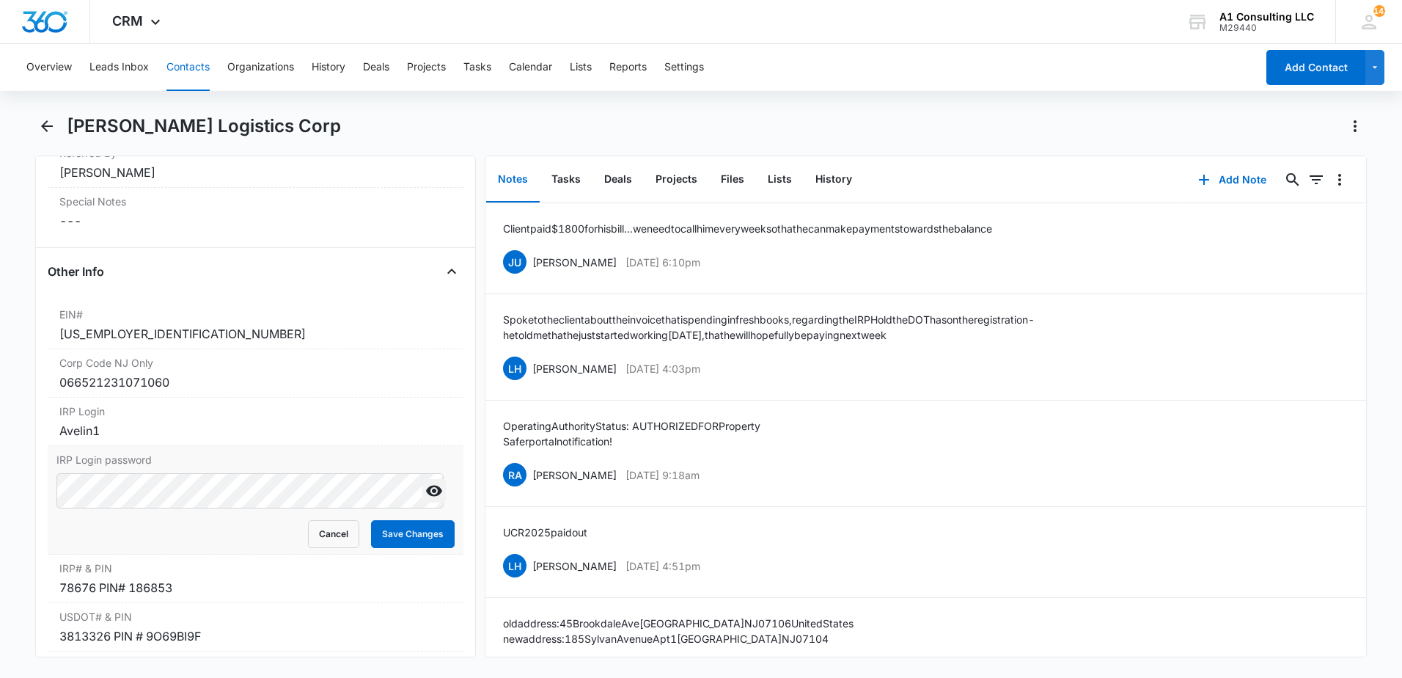
click at [425, 499] on icon "Show" at bounding box center [434, 491] width 18 height 18
click at [16, 505] on main "[PERSON_NAME] Logistics Corp Remove [PERSON_NAME] Logistics Corp Contact Info N…" at bounding box center [701, 394] width 1402 height 560
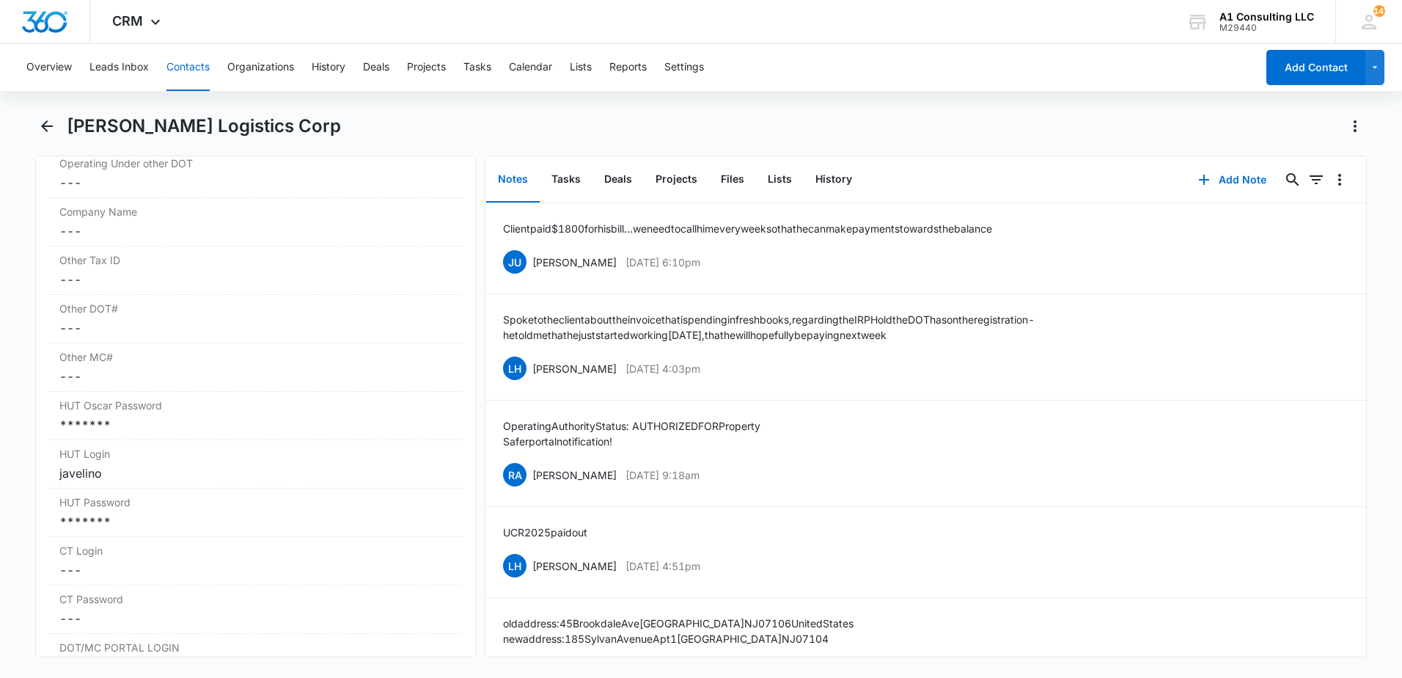
scroll to position [2291, 0]
click at [229, 422] on div "*******" at bounding box center [255, 414] width 392 height 18
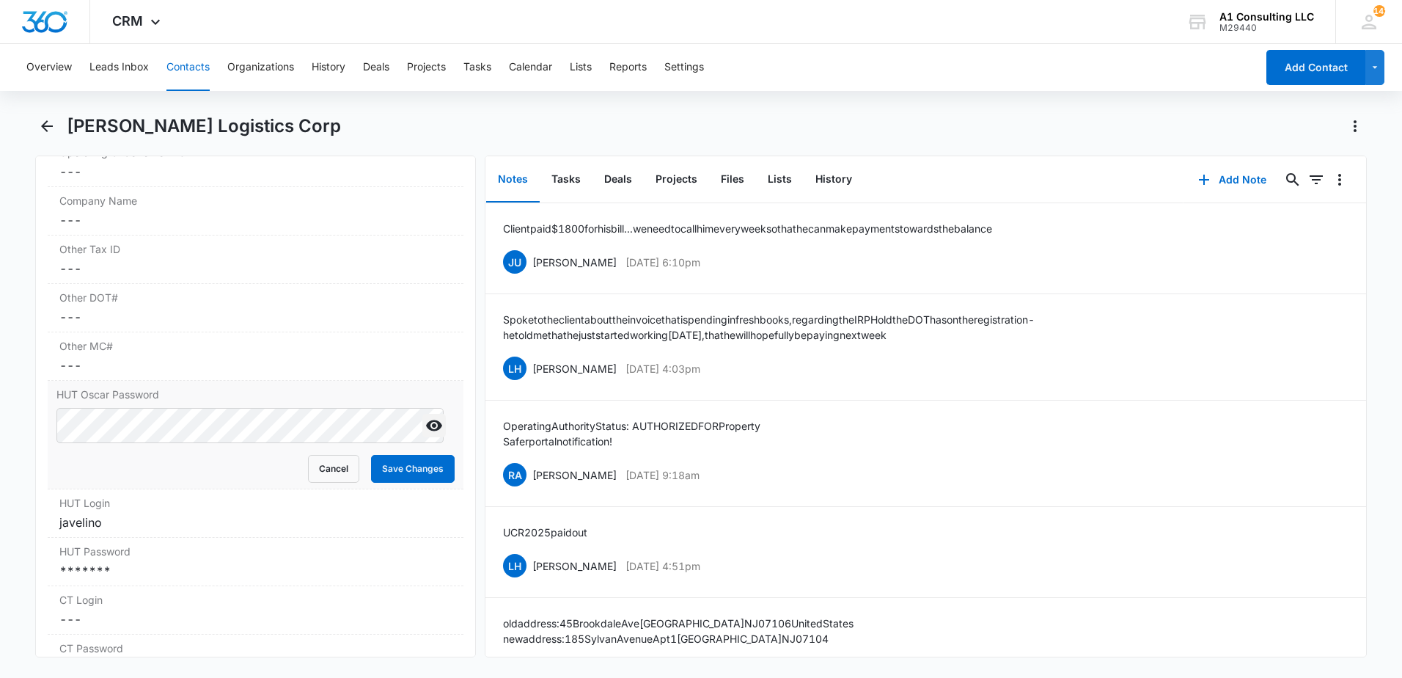
click at [425, 434] on icon "Show" at bounding box center [434, 425] width 18 height 18
click at [38, 450] on div "Remove [PERSON_NAME] Logistics Corp Contact Info Name Cancel Save Changes [PERS…" at bounding box center [255, 406] width 441 height 502
click at [224, 579] on div "*******" at bounding box center [255, 571] width 392 height 18
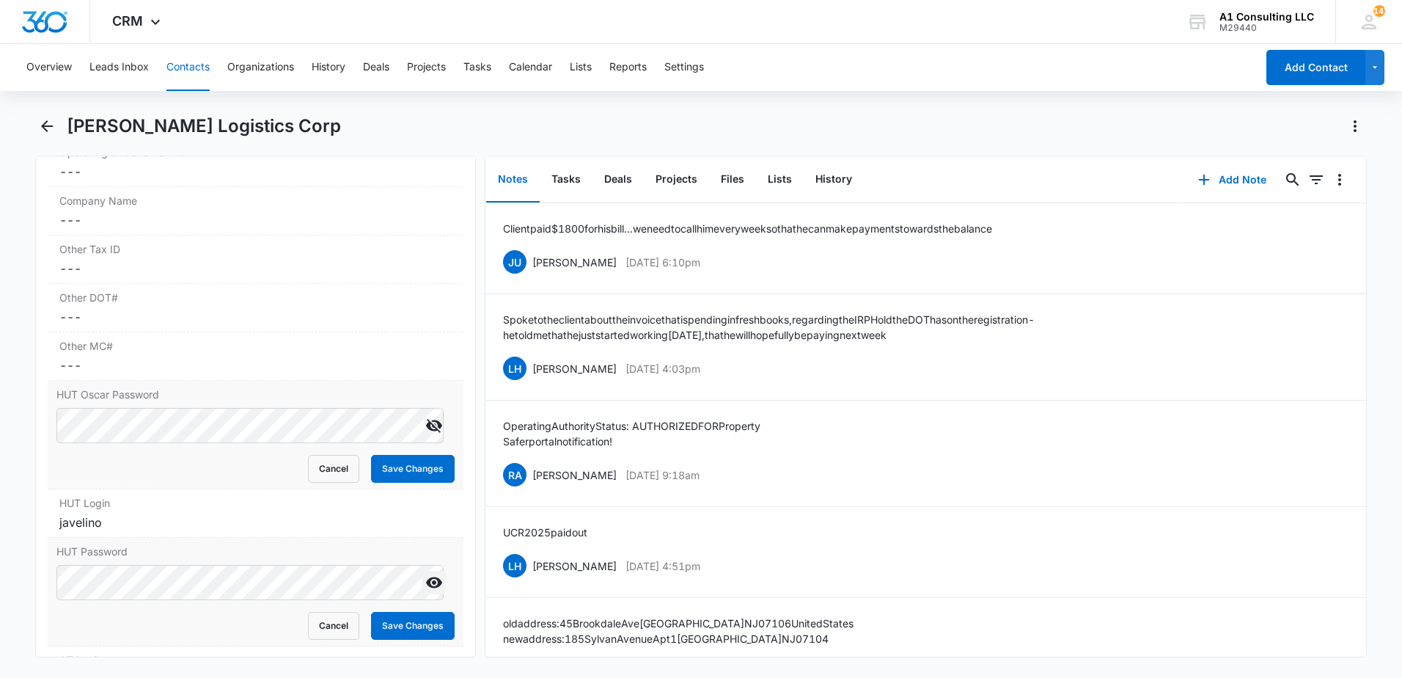
click at [425, 591] on icon "Show" at bounding box center [434, 582] width 18 height 18
click at [0, 609] on html "CRM Apps Websites Forms CRM Email Social Payments POS Content Ads Intelligence …" at bounding box center [701, 339] width 1402 height 678
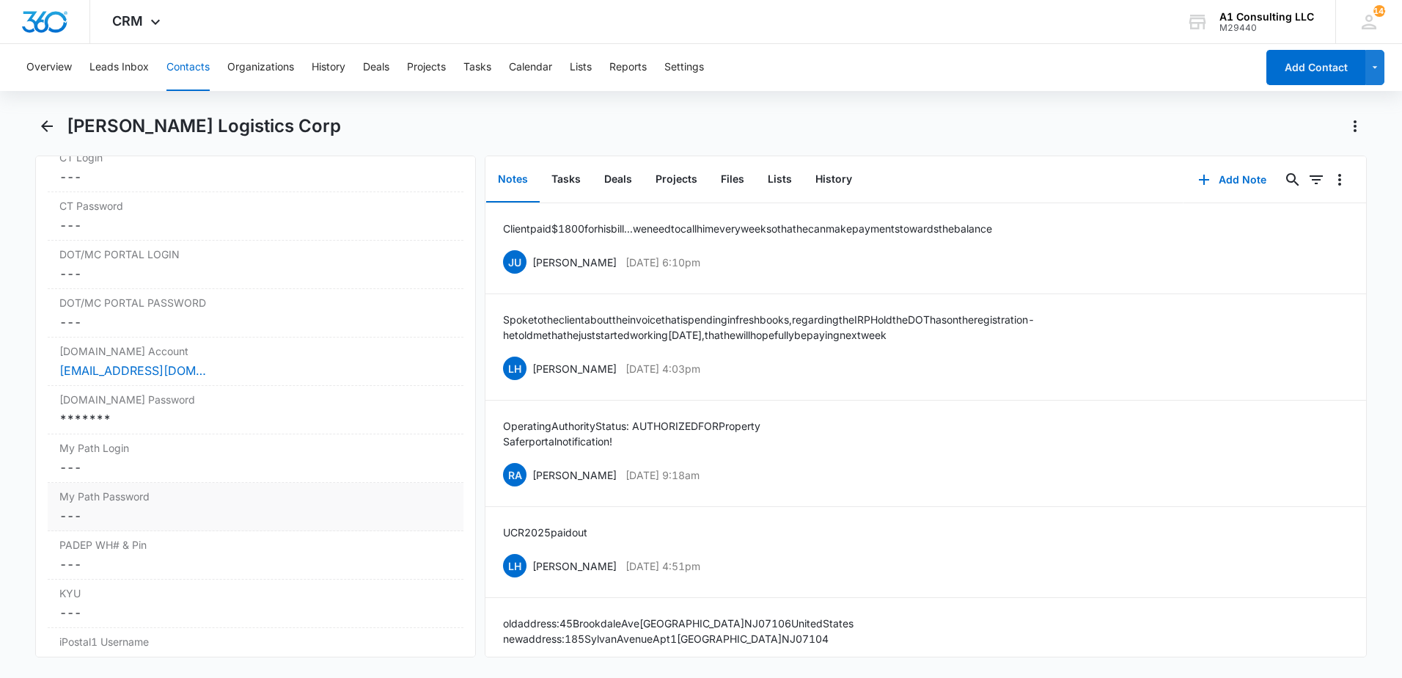
scroll to position [2799, 0]
click at [230, 422] on div "*******" at bounding box center [255, 414] width 392 height 18
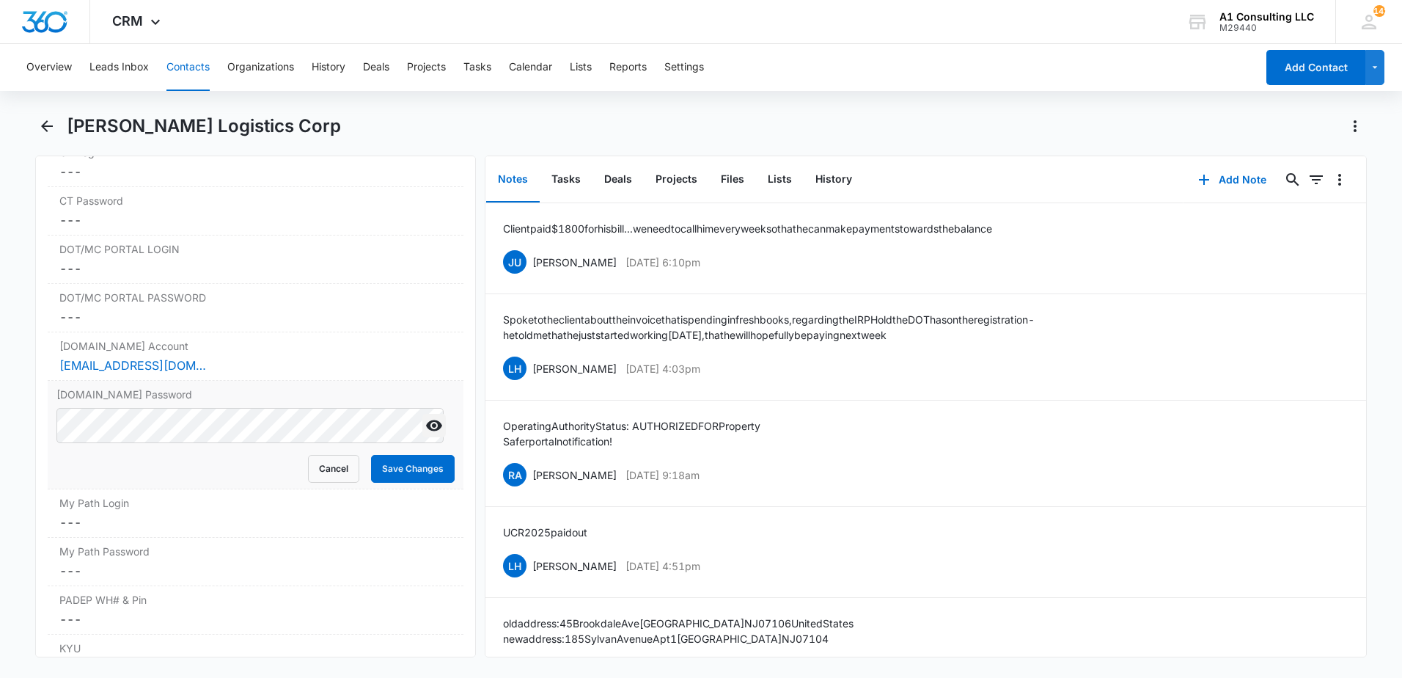
click at [426, 434] on icon "Show" at bounding box center [434, 425] width 18 height 18
click at [0, 473] on html "CRM Apps Websites Forms CRM Email Social Payments POS Content Ads Intelligence …" at bounding box center [701, 339] width 1402 height 678
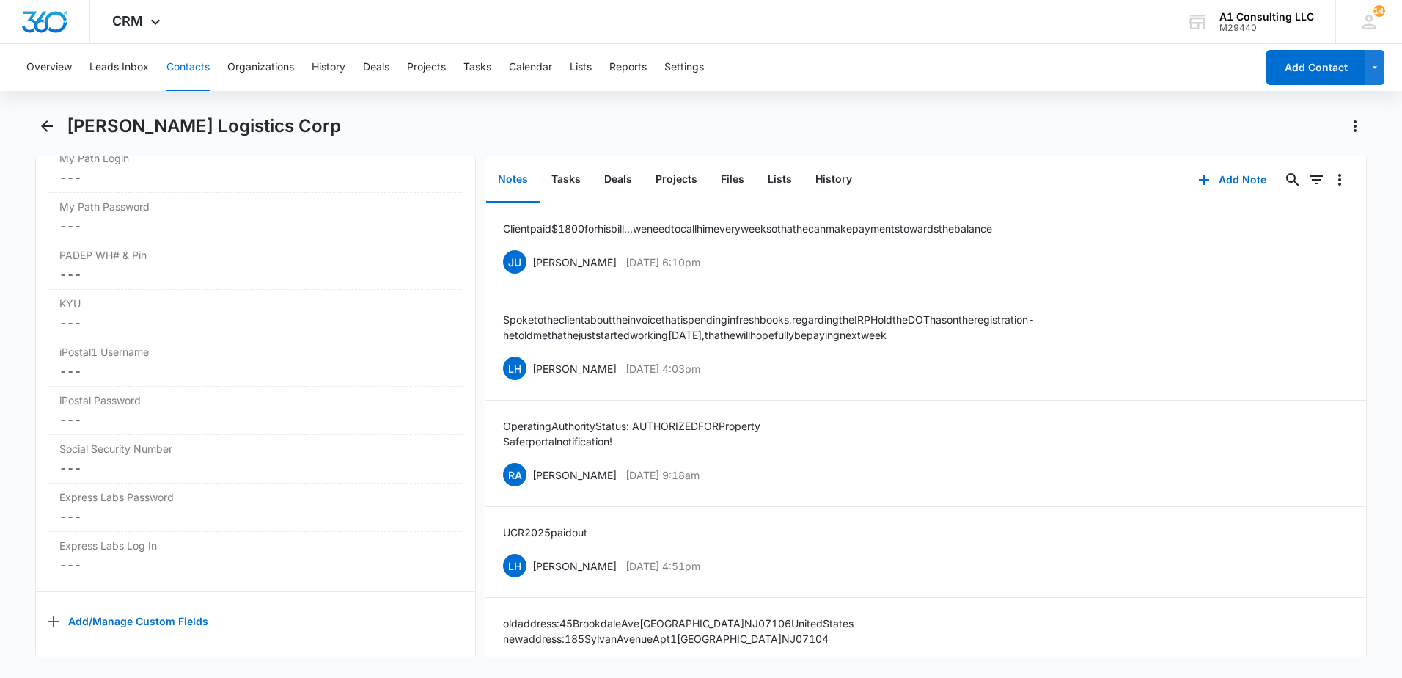
scroll to position [3172, 0]
click at [561, 183] on button "Tasks" at bounding box center [566, 179] width 53 height 45
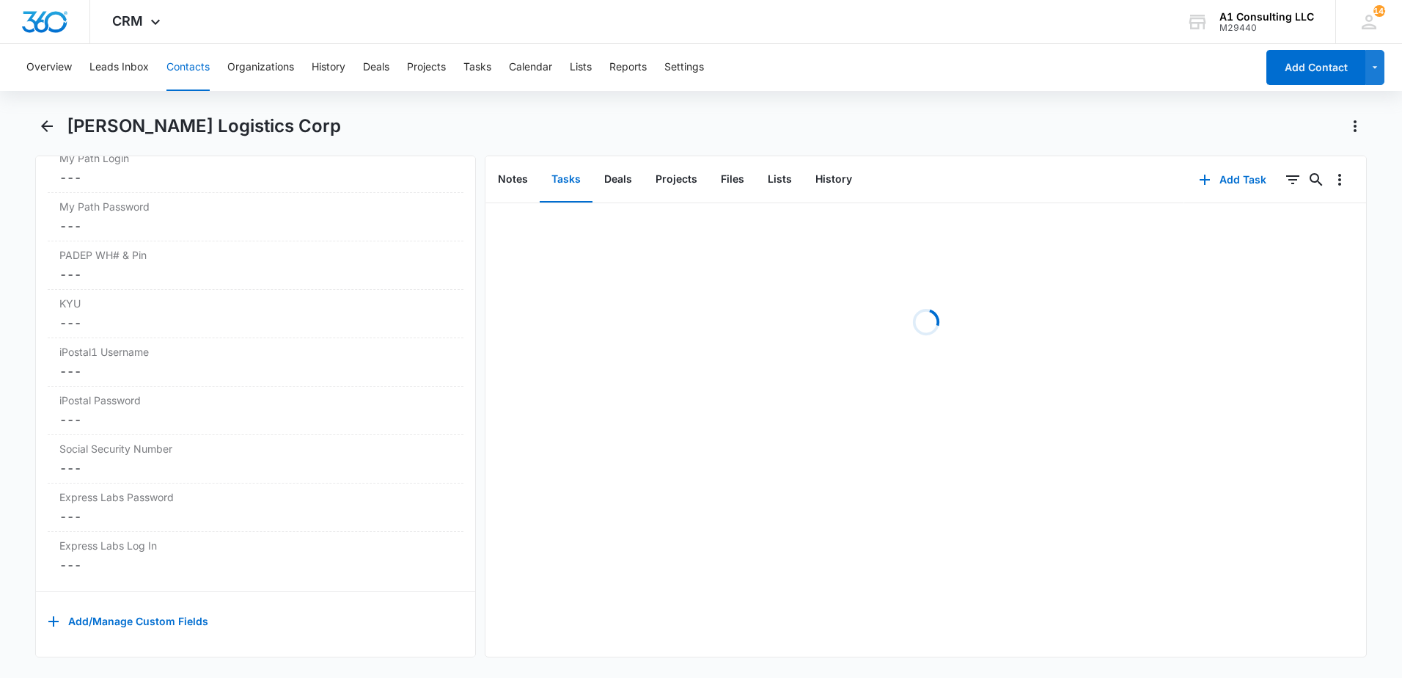
drag, startPoint x: 650, startPoint y: 149, endPoint x: 866, endPoint y: 132, distance: 216.2
click at [651, 149] on div "[PERSON_NAME] Logistics Corp" at bounding box center [701, 134] width 1332 height 41
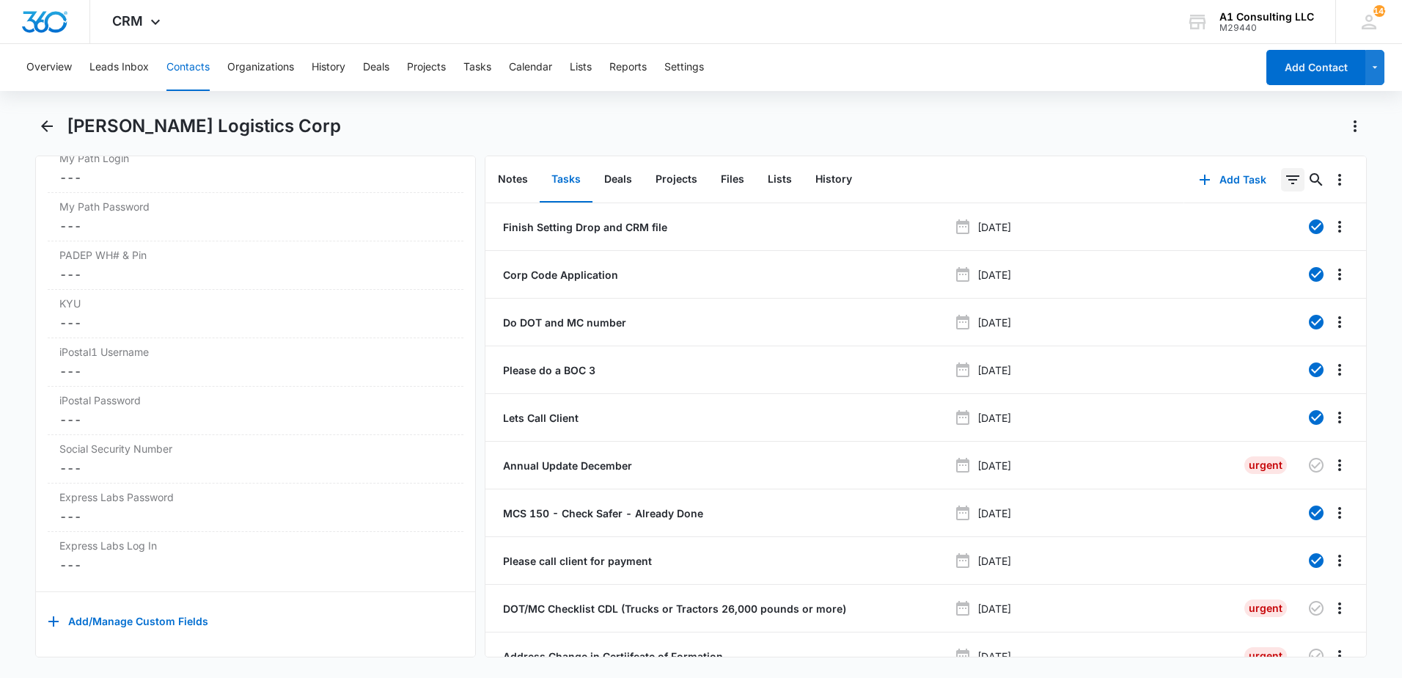
click at [1284, 184] on icon "Filters" at bounding box center [1293, 180] width 18 height 18
click at [1266, 307] on icon "Show Task status filters" at bounding box center [1275, 304] width 18 height 18
click at [1119, 353] on icon at bounding box center [1125, 350] width 13 height 13
click at [1118, 351] on input "Incomplete" at bounding box center [1118, 350] width 1 height 1
checkbox input "true"
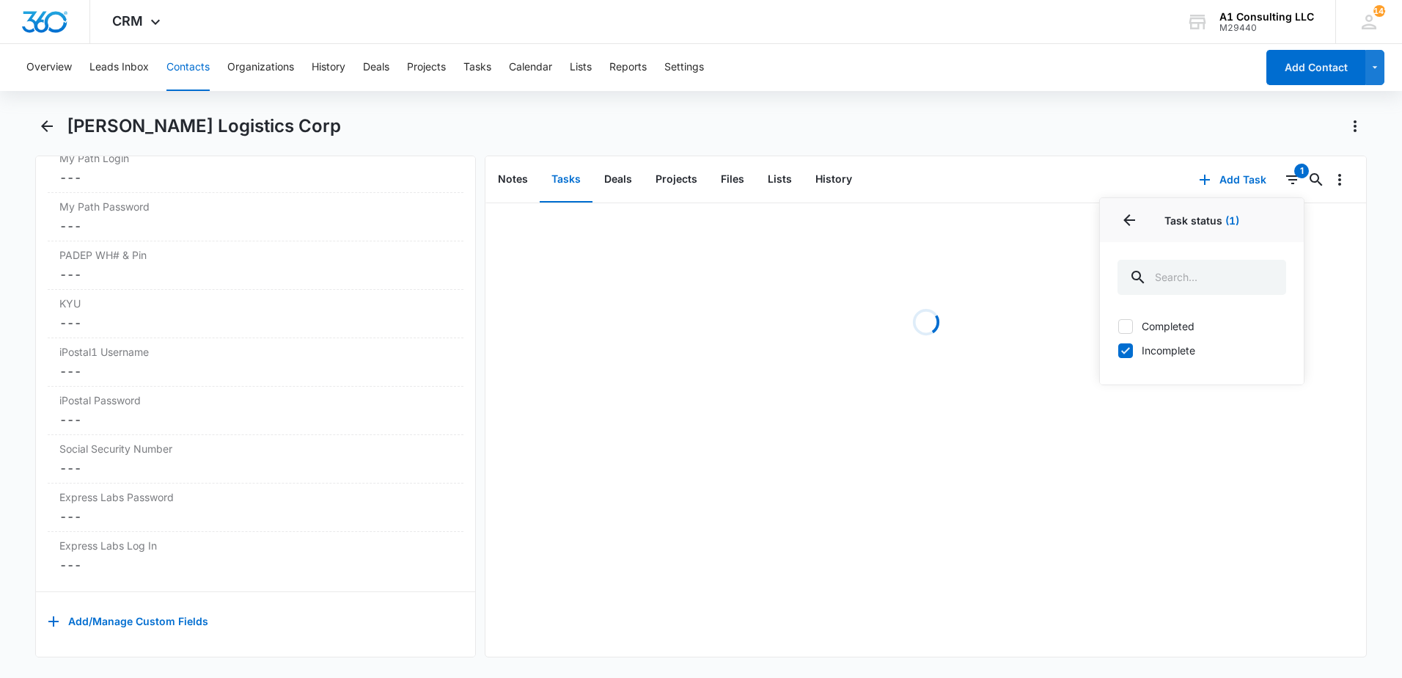
click at [986, 114] on div "Overview Leads Inbox Contacts Organizations History Deals Projects Tasks Calend…" at bounding box center [701, 359] width 1402 height 631
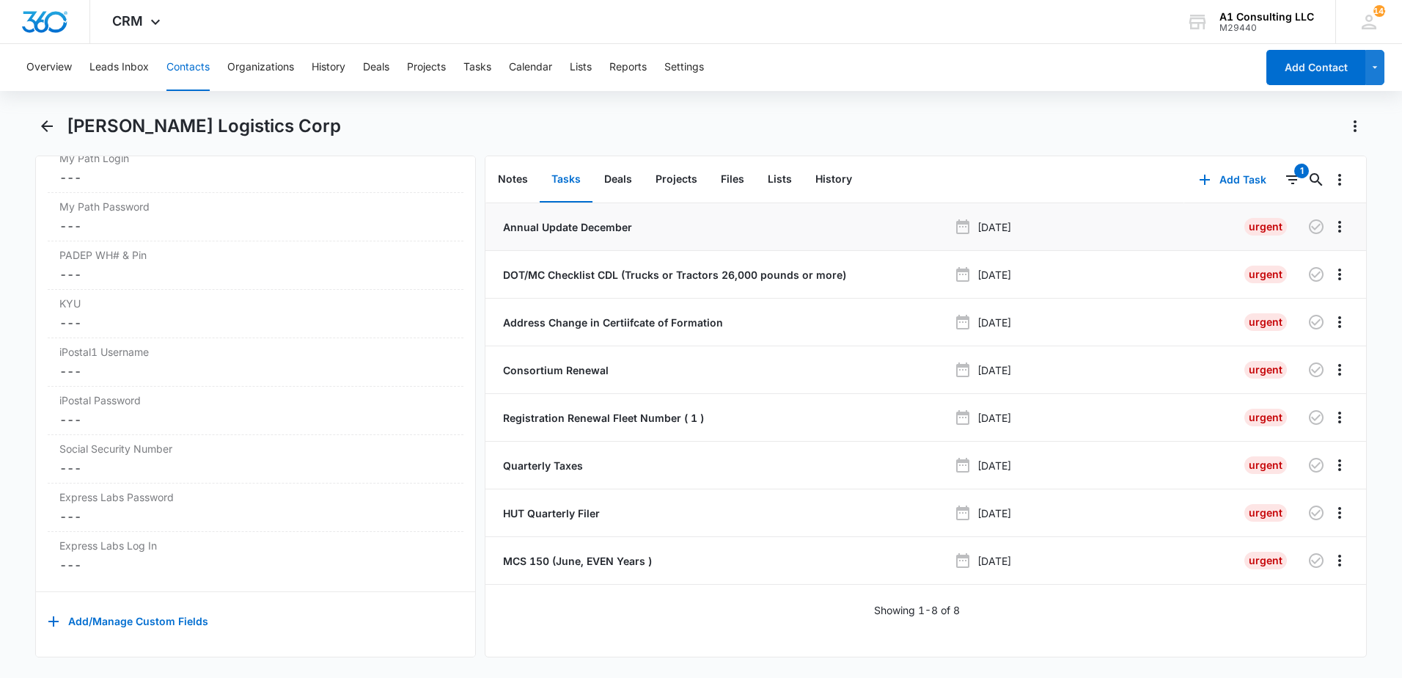
click at [541, 225] on p "Annual Update December" at bounding box center [566, 226] width 132 height 15
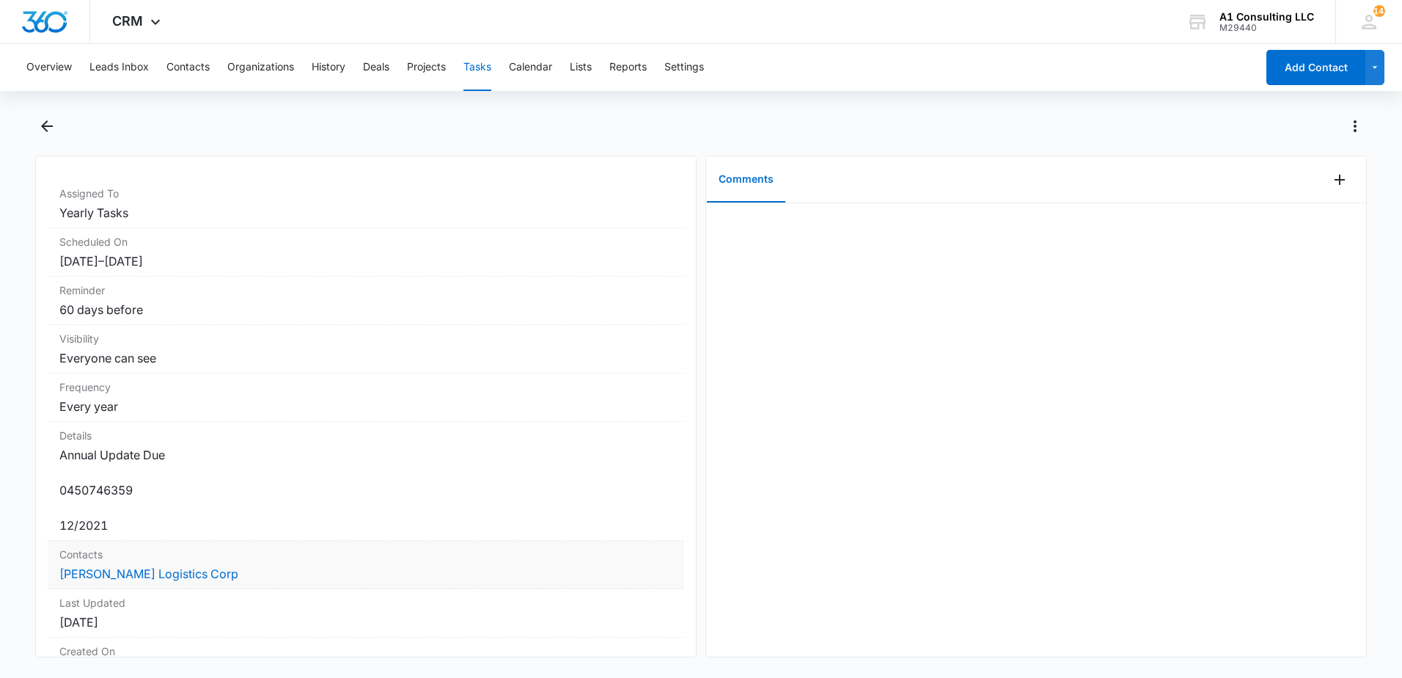
scroll to position [146, 0]
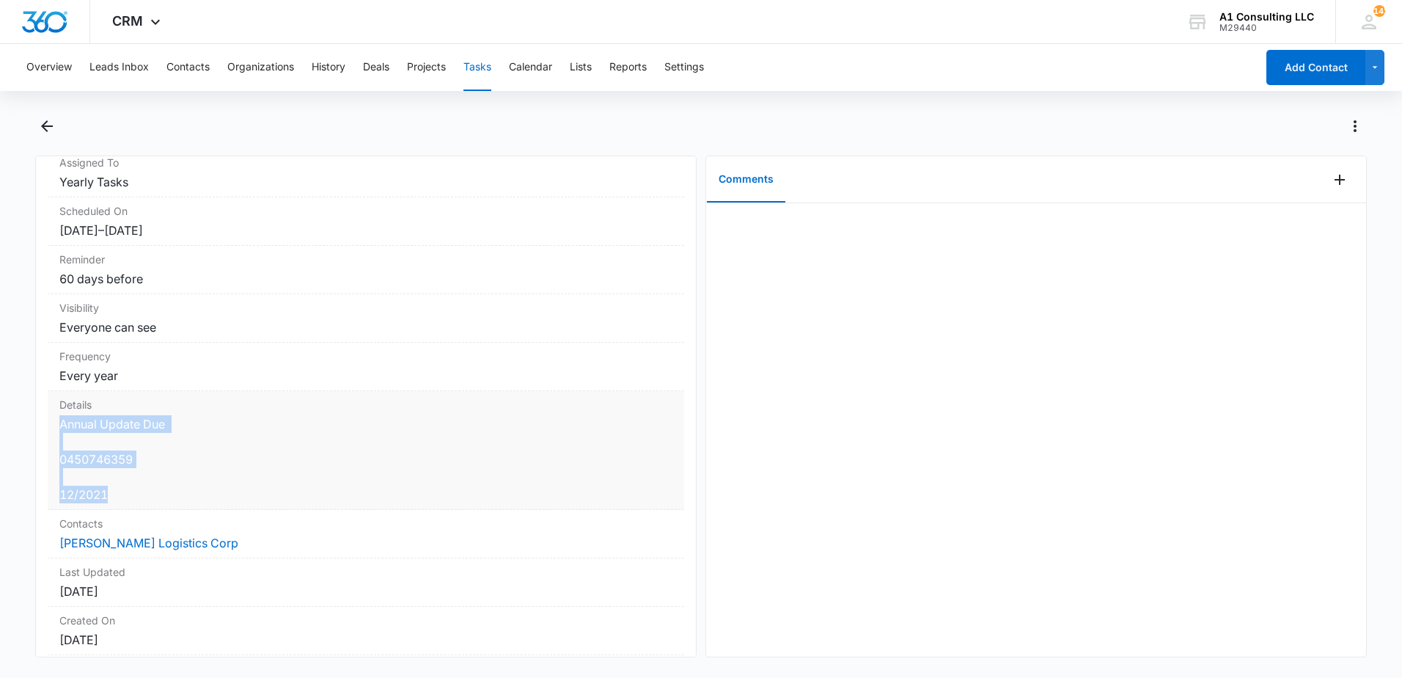
drag, startPoint x: 57, startPoint y: 570, endPoint x: 151, endPoint y: 507, distance: 113.1
click at [151, 507] on div "Details Annual Update Due 0450746359 12/2021" at bounding box center [366, 450] width 636 height 119
drag, startPoint x: 151, startPoint y: 507, endPoint x: 106, endPoint y: 459, distance: 66.4
copy dd "Annual Update Due 0450746359 12/2021"
click at [48, 126] on icon "Back" at bounding box center [47, 126] width 12 height 12
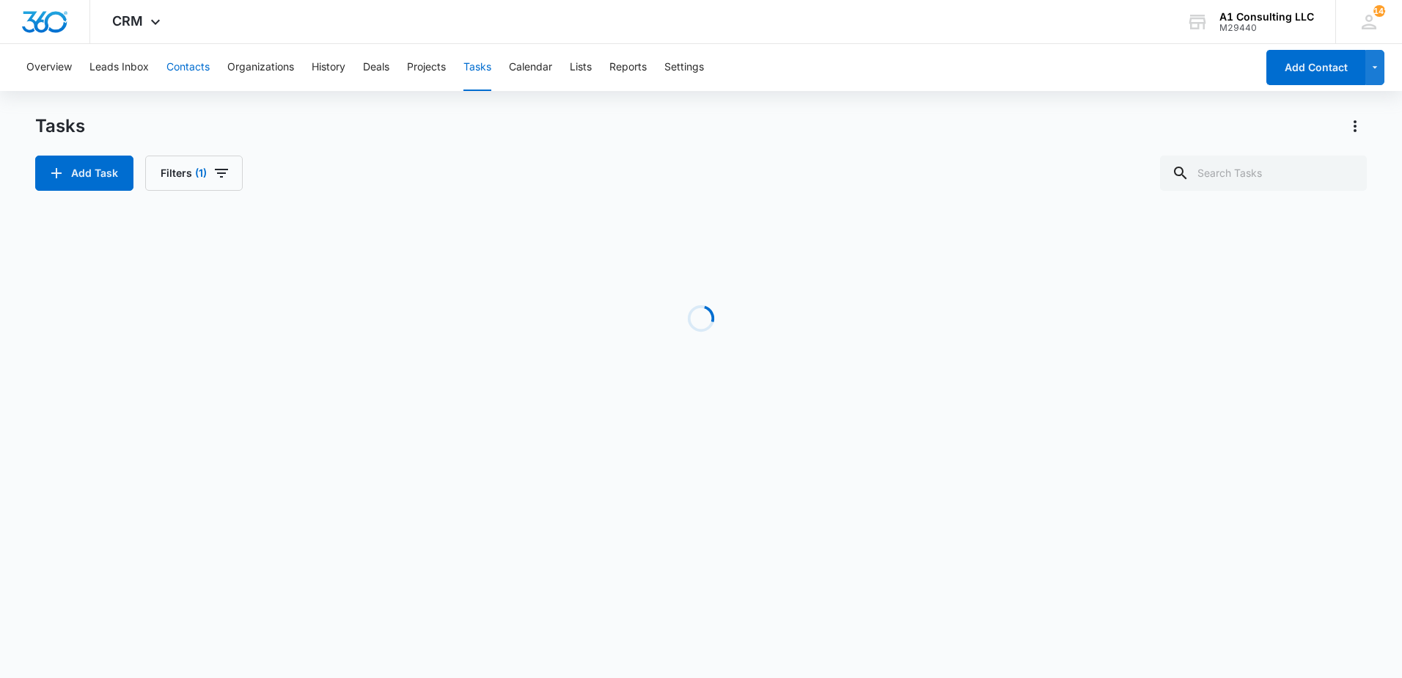
click at [191, 67] on button "Contacts" at bounding box center [187, 67] width 43 height 47
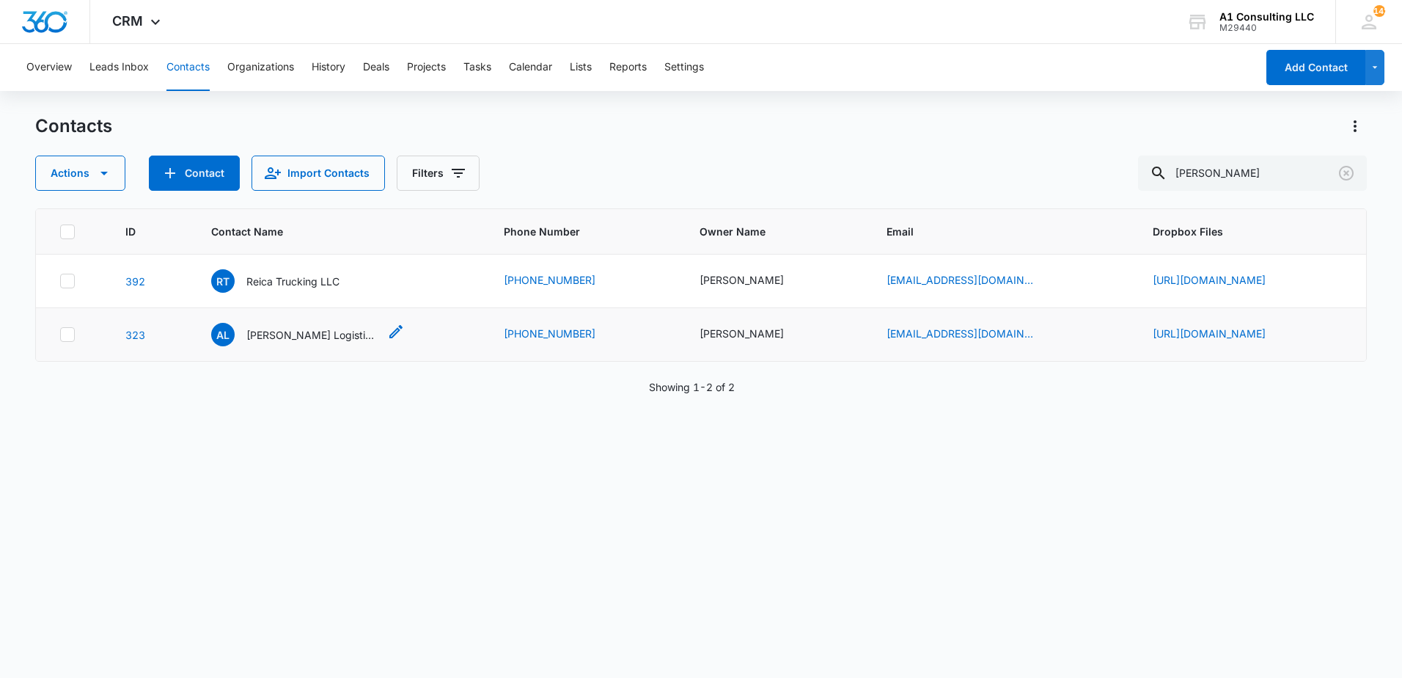
click at [291, 338] on p "[PERSON_NAME] Logistics Corp" at bounding box center [312, 334] width 132 height 15
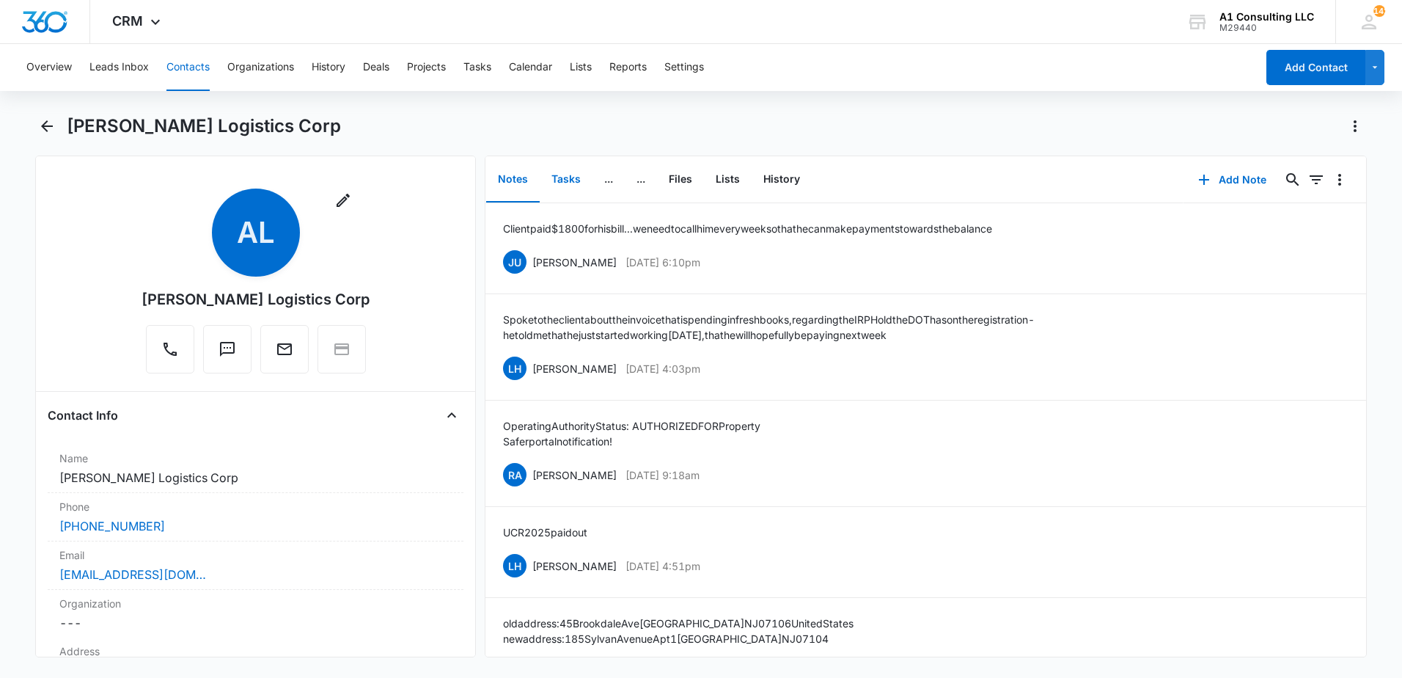
click at [568, 181] on button "Tasks" at bounding box center [566, 179] width 53 height 45
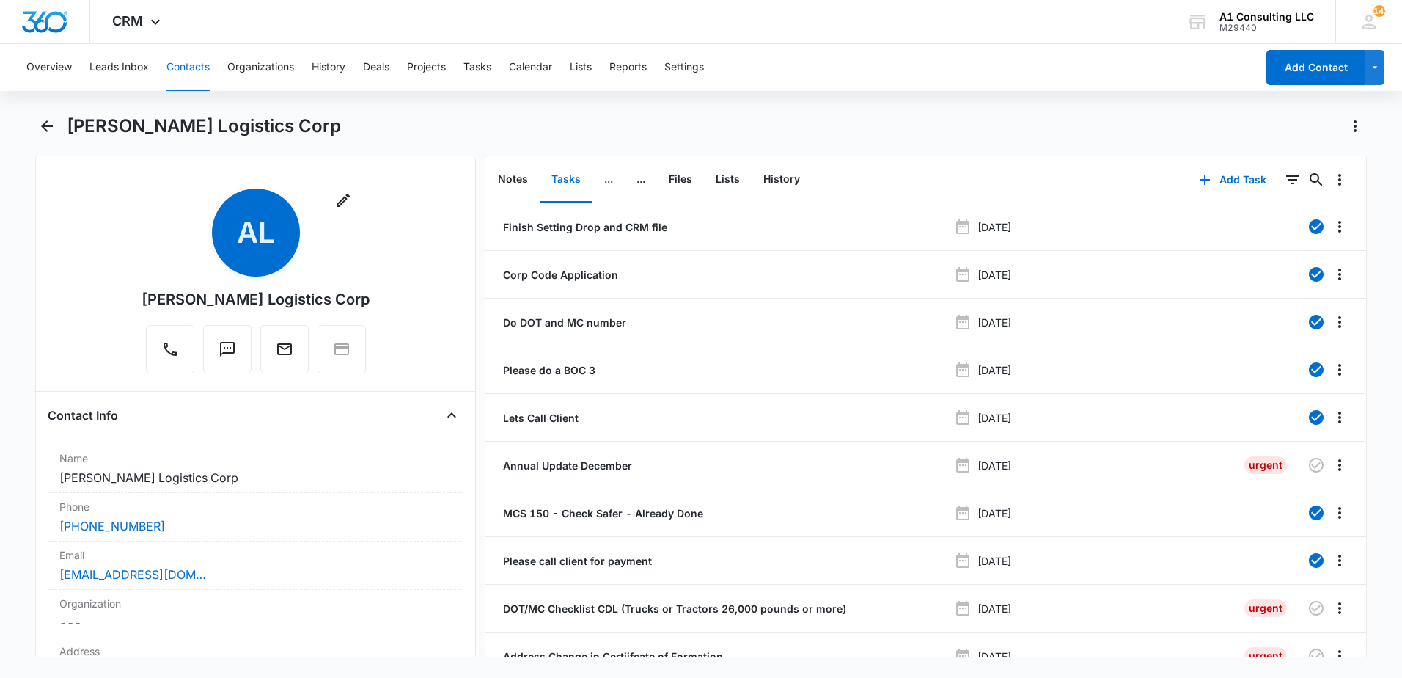
drag, startPoint x: 845, startPoint y: 120, endPoint x: 958, endPoint y: 132, distance: 113.5
click at [852, 120] on div "[PERSON_NAME] Logistics Corp" at bounding box center [717, 125] width 1300 height 23
click at [1284, 185] on icon "Filters" at bounding box center [1293, 180] width 18 height 18
click at [1263, 301] on button "Show Task status filters" at bounding box center [1274, 303] width 23 height 23
click at [1119, 351] on icon at bounding box center [1125, 350] width 13 height 13
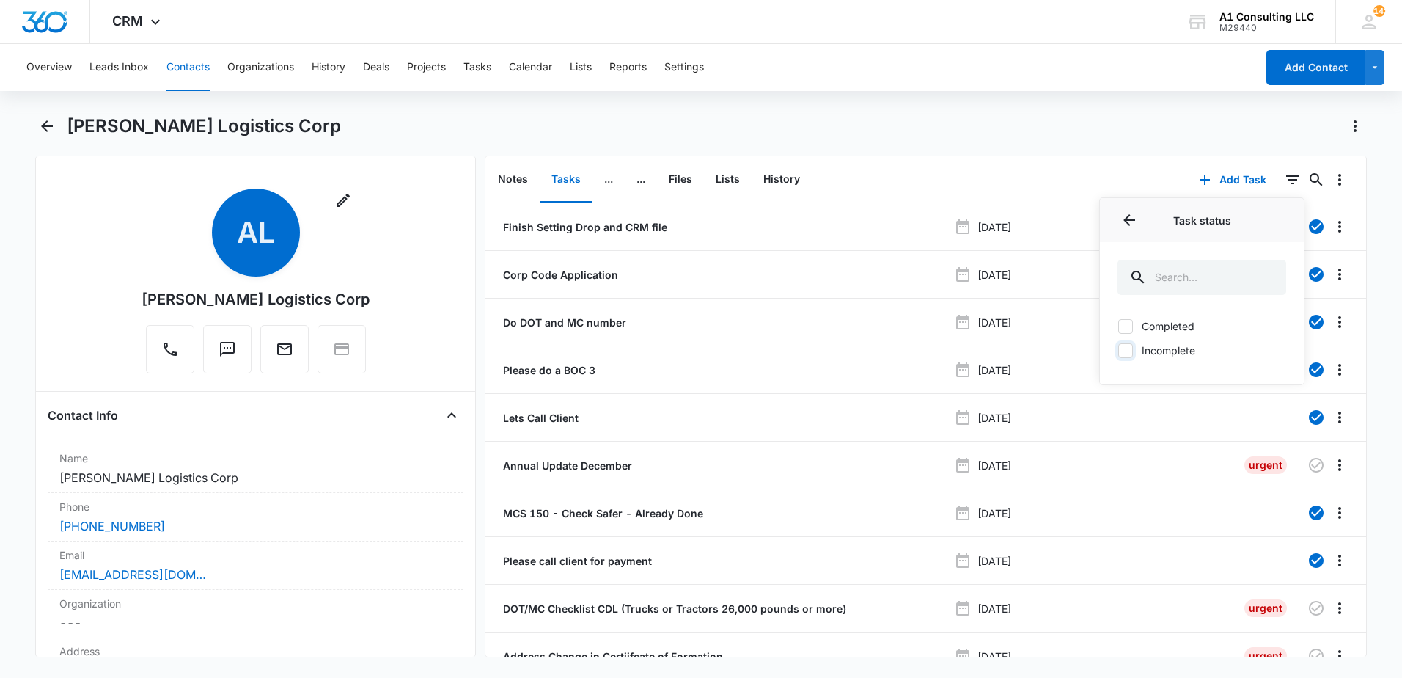
click at [1118, 351] on input "Incomplete" at bounding box center [1118, 350] width 1 height 1
checkbox input "true"
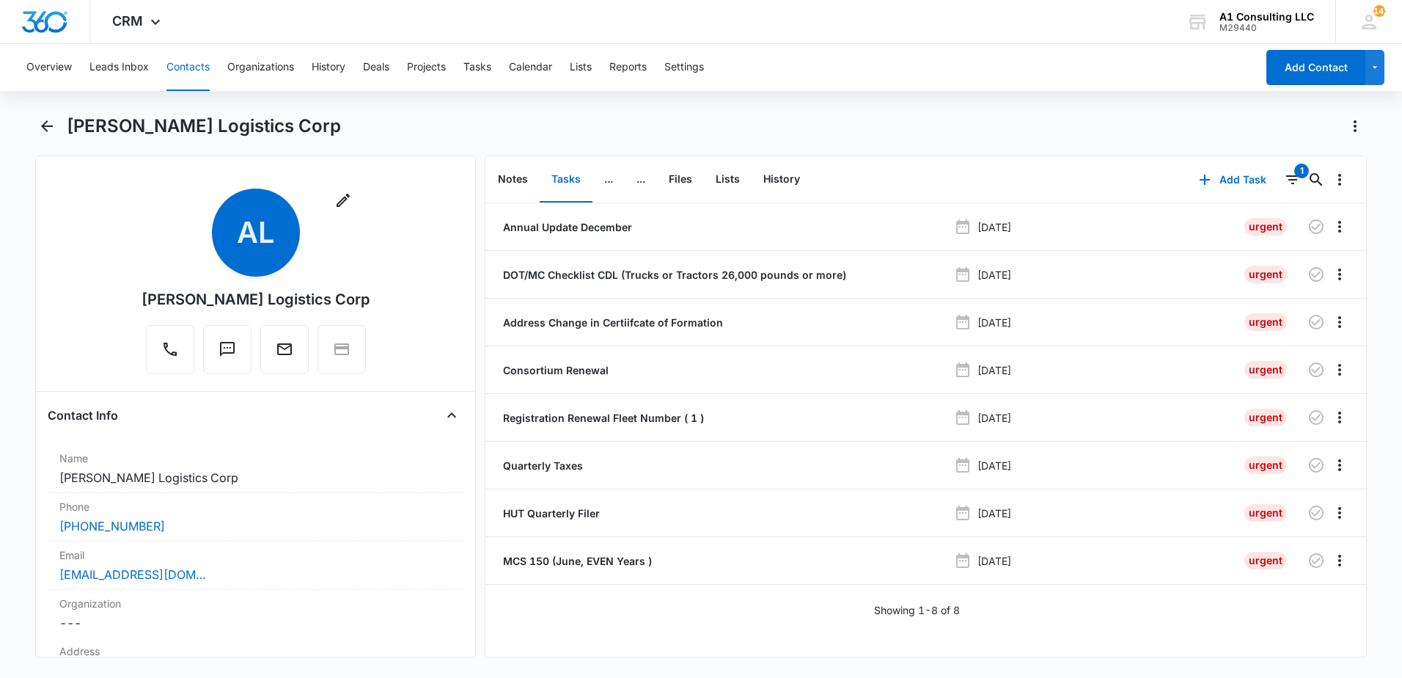
click at [935, 115] on div "[PERSON_NAME] Logistics Corp" at bounding box center [717, 125] width 1300 height 23
click at [30, 125] on main "[PERSON_NAME] Logistics Corp Remove [PERSON_NAME] Logistics Corp Contact Info N…" at bounding box center [701, 394] width 1402 height 560
click at [43, 128] on icon "Back" at bounding box center [47, 126] width 12 height 12
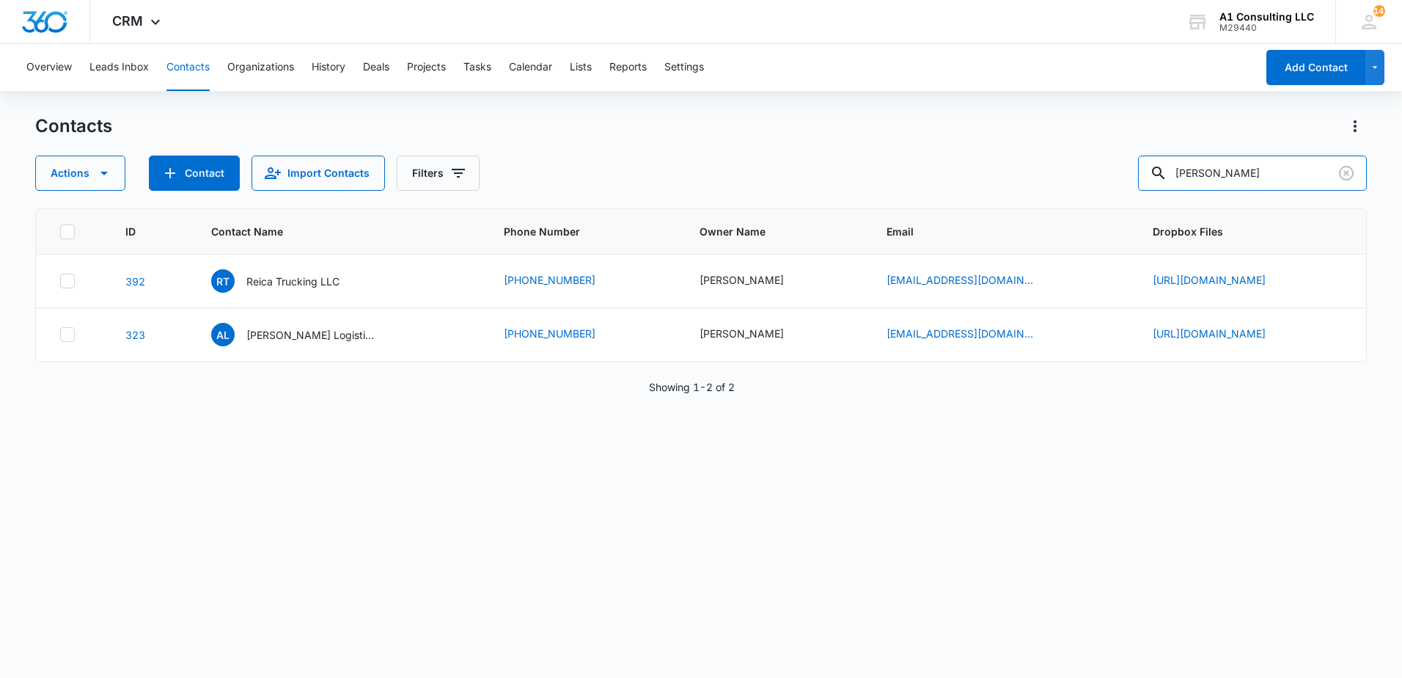
drag, startPoint x: 1255, startPoint y: 172, endPoint x: 1100, endPoint y: 190, distance: 156.5
click at [1109, 180] on div "Actions Contact Import Contacts Filters [PERSON_NAME]" at bounding box center [701, 172] width 1332 height 35
type input "endless"
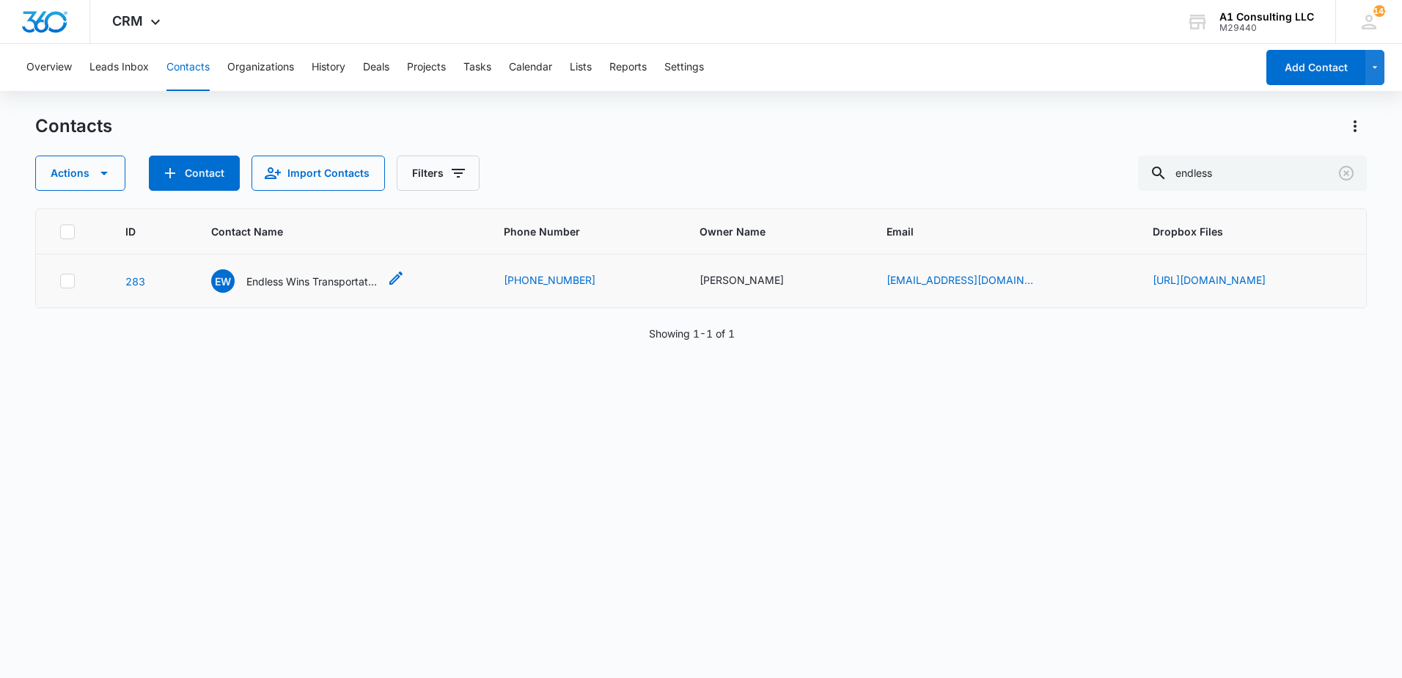
click at [283, 284] on p "Endless Wins Transportation LLC" at bounding box center [312, 281] width 132 height 15
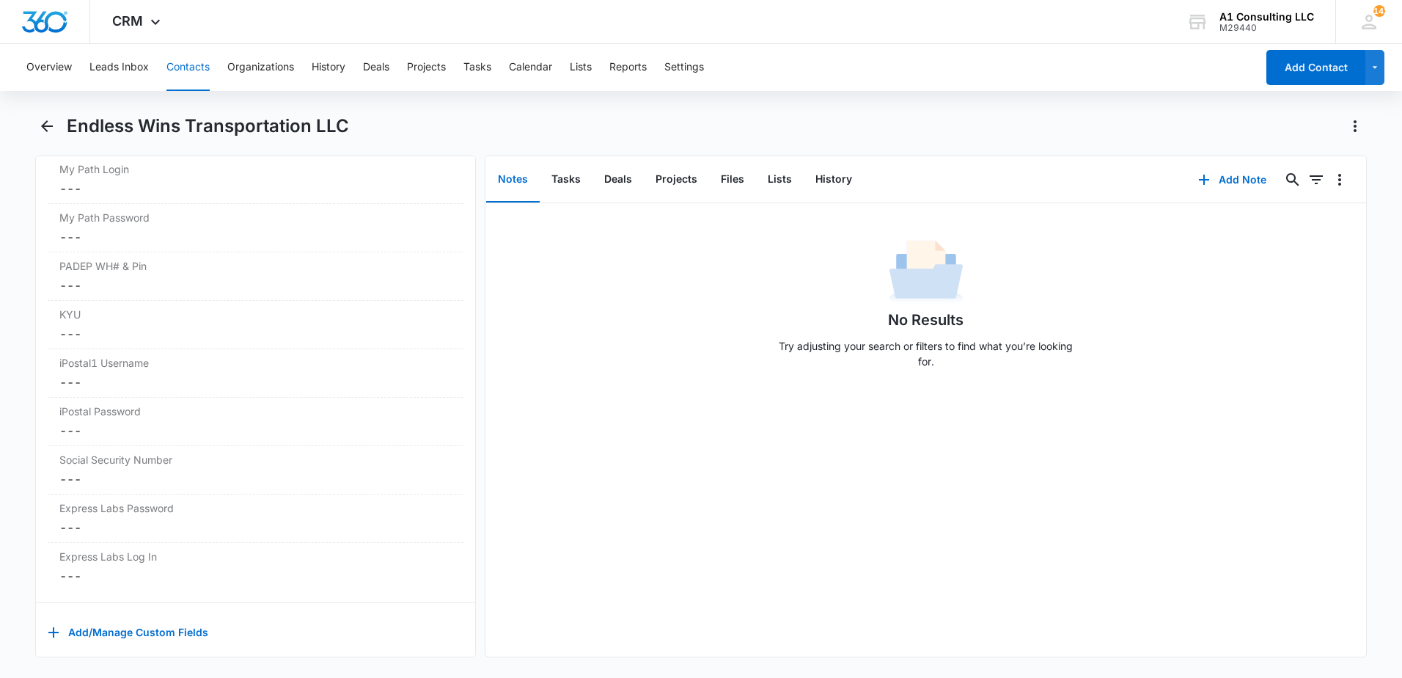
scroll to position [2908, 0]
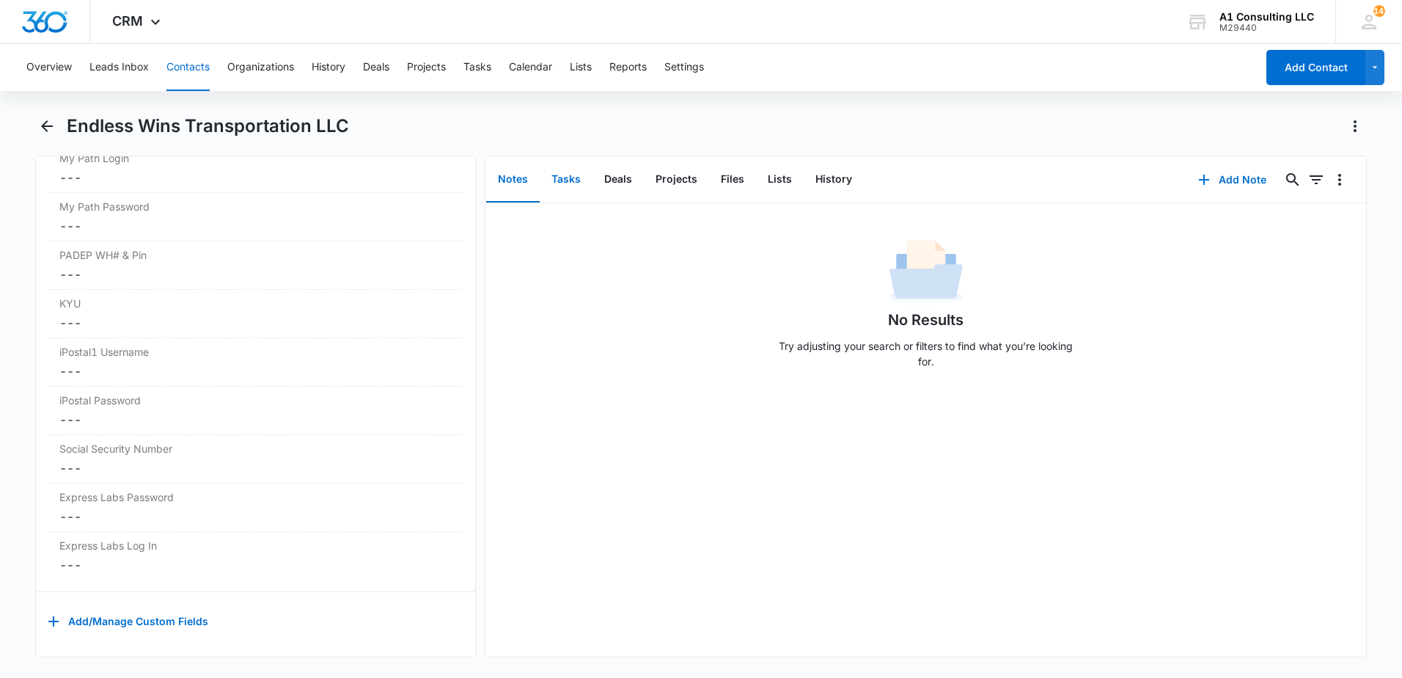
click at [562, 183] on button "Tasks" at bounding box center [566, 179] width 53 height 45
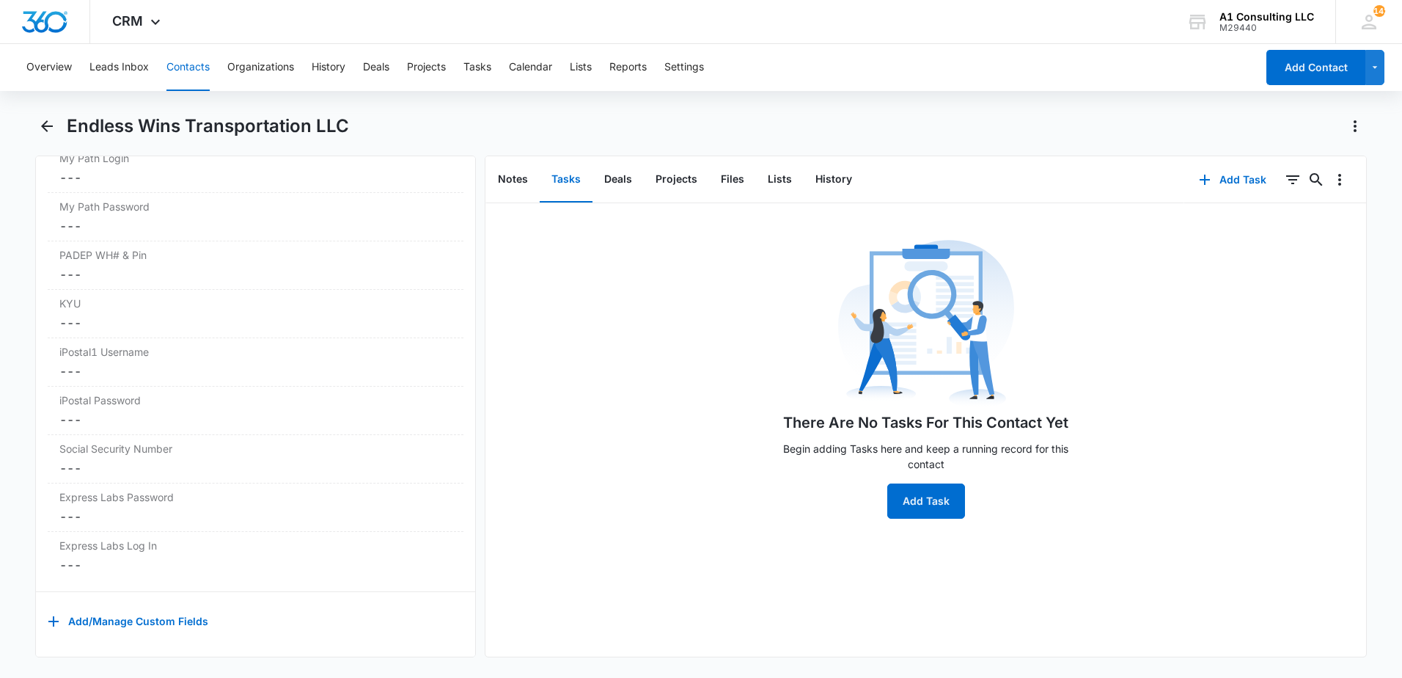
click at [940, 103] on div "Overview Leads Inbox Contacts Organizations History Deals Projects Tasks Calend…" at bounding box center [701, 359] width 1402 height 631
click at [48, 127] on icon "Back" at bounding box center [47, 126] width 12 height 12
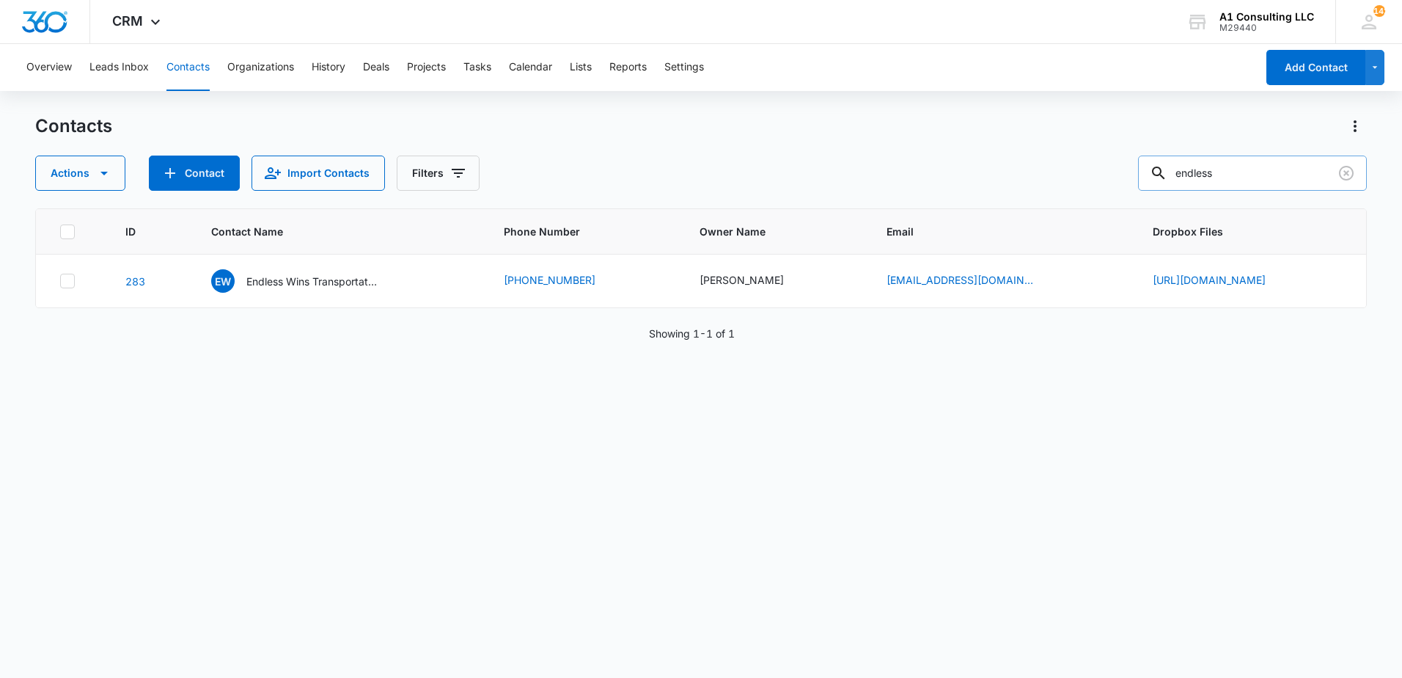
drag, startPoint x: 1233, startPoint y: 169, endPoint x: 1163, endPoint y: 181, distance: 71.4
click at [1170, 180] on div "endless" at bounding box center [1252, 172] width 229 height 35
type input "[PERSON_NAME] Enterprise"
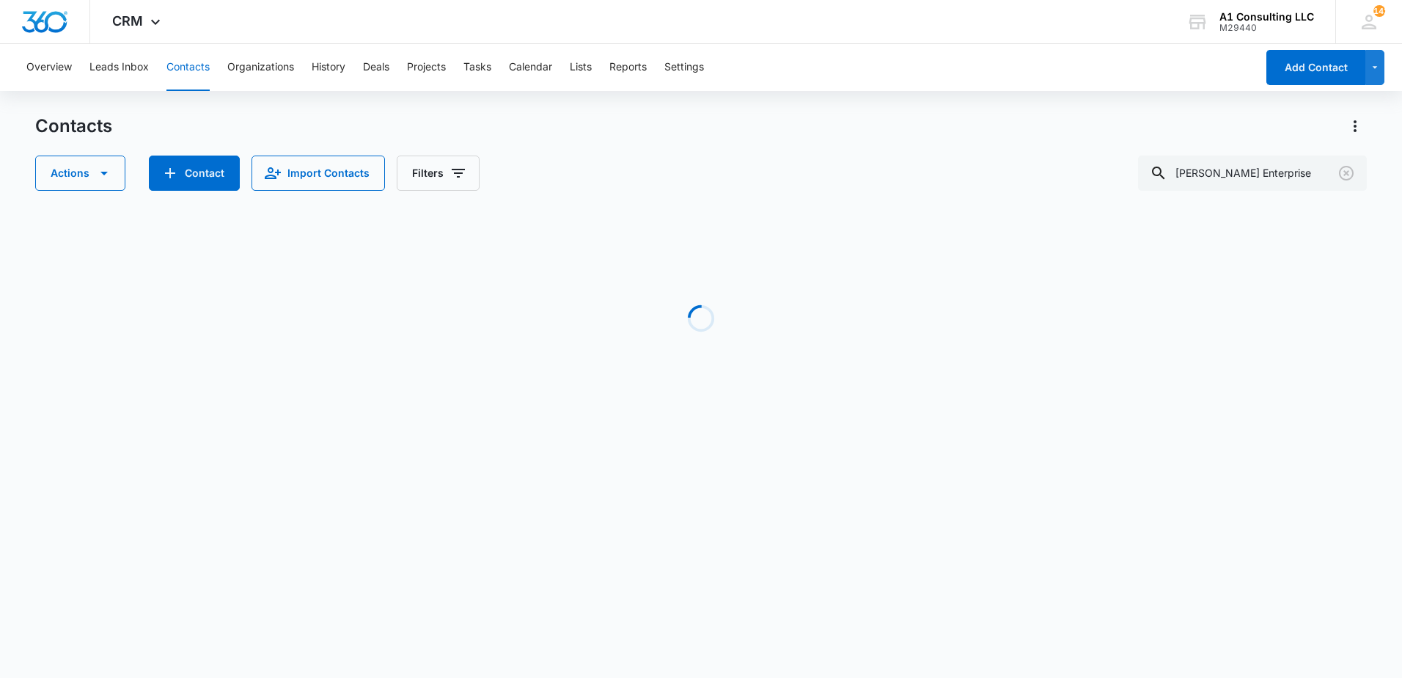
click at [889, 135] on div "Contacts" at bounding box center [701, 125] width 1332 height 23
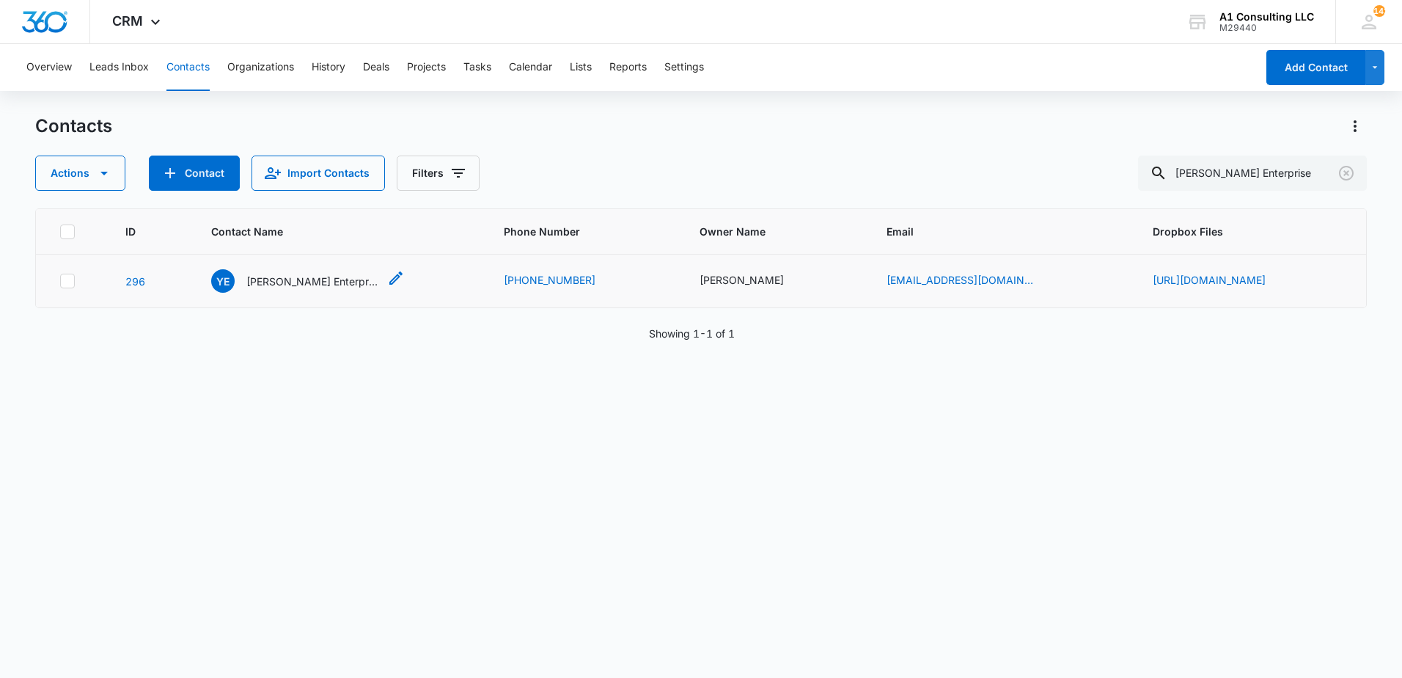
click at [264, 287] on p "[PERSON_NAME] Enterprise Corp" at bounding box center [312, 281] width 132 height 15
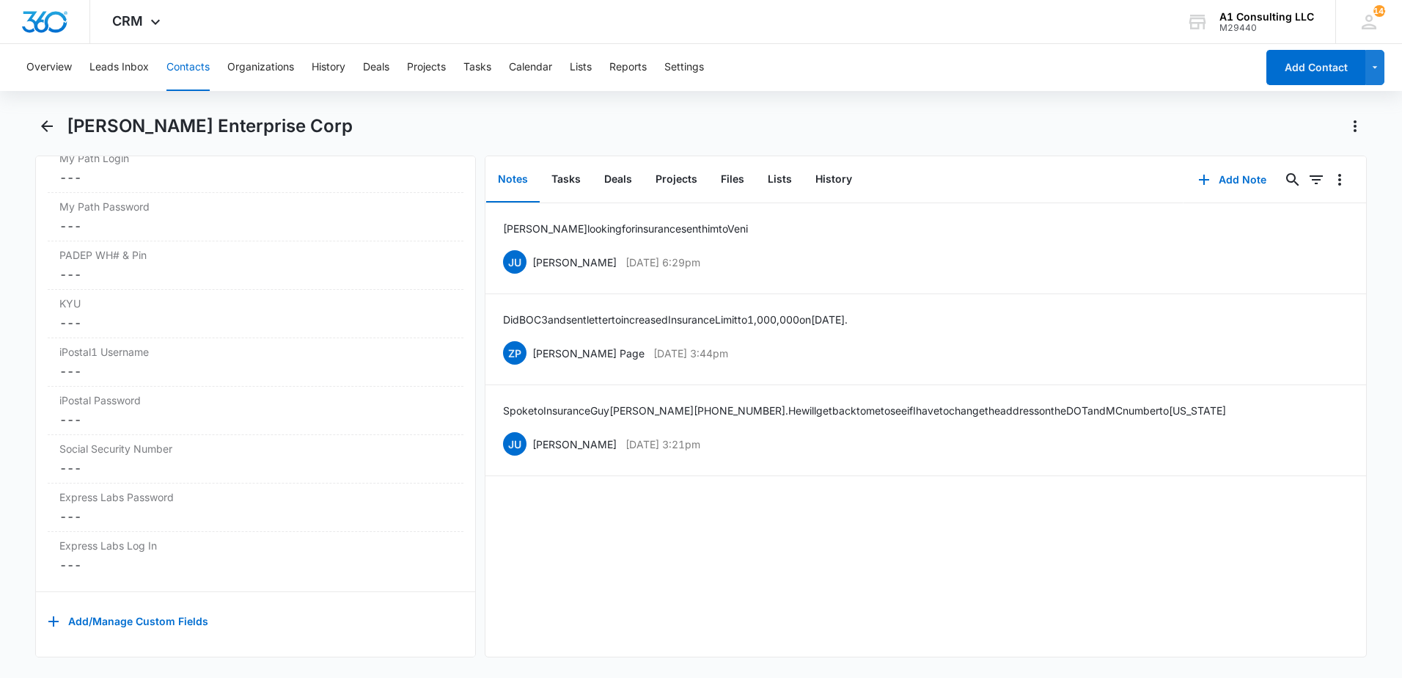
scroll to position [2891, 0]
click at [562, 178] on button "Tasks" at bounding box center [566, 179] width 53 height 45
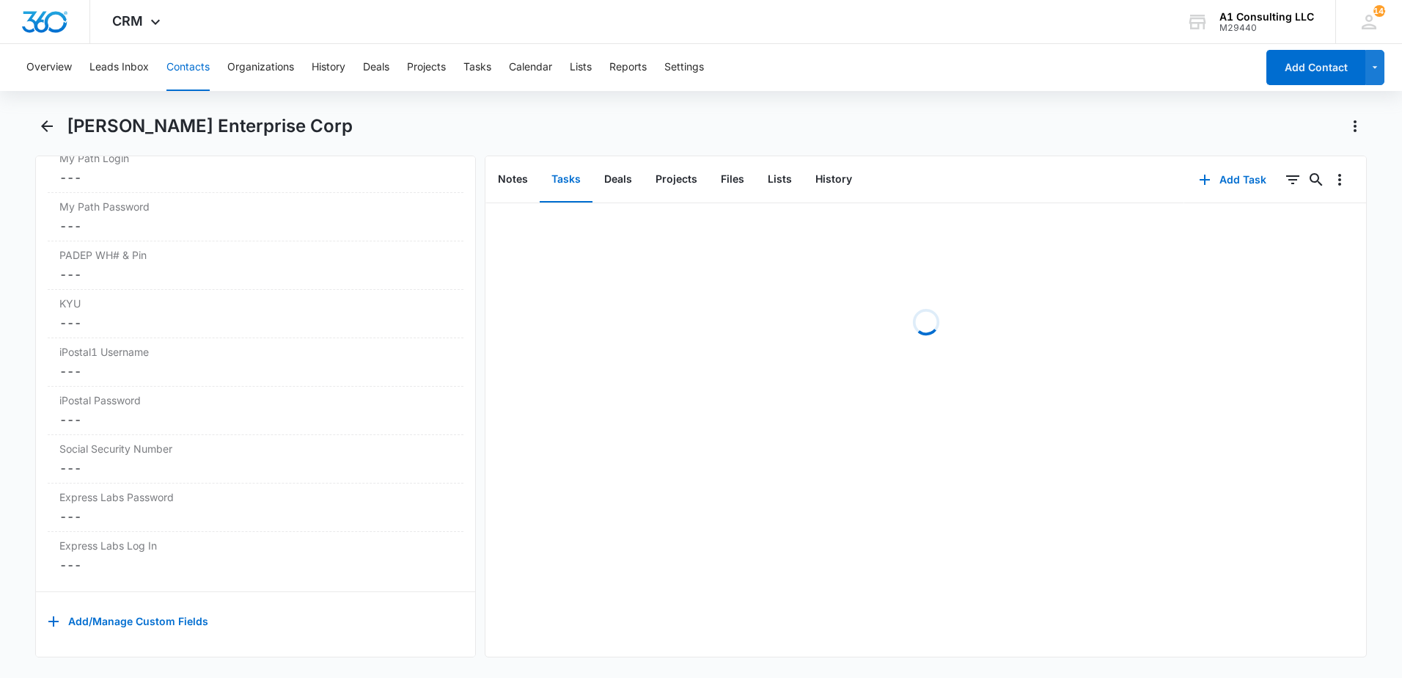
click at [615, 125] on div "[PERSON_NAME] Enterprise Corp" at bounding box center [717, 125] width 1300 height 23
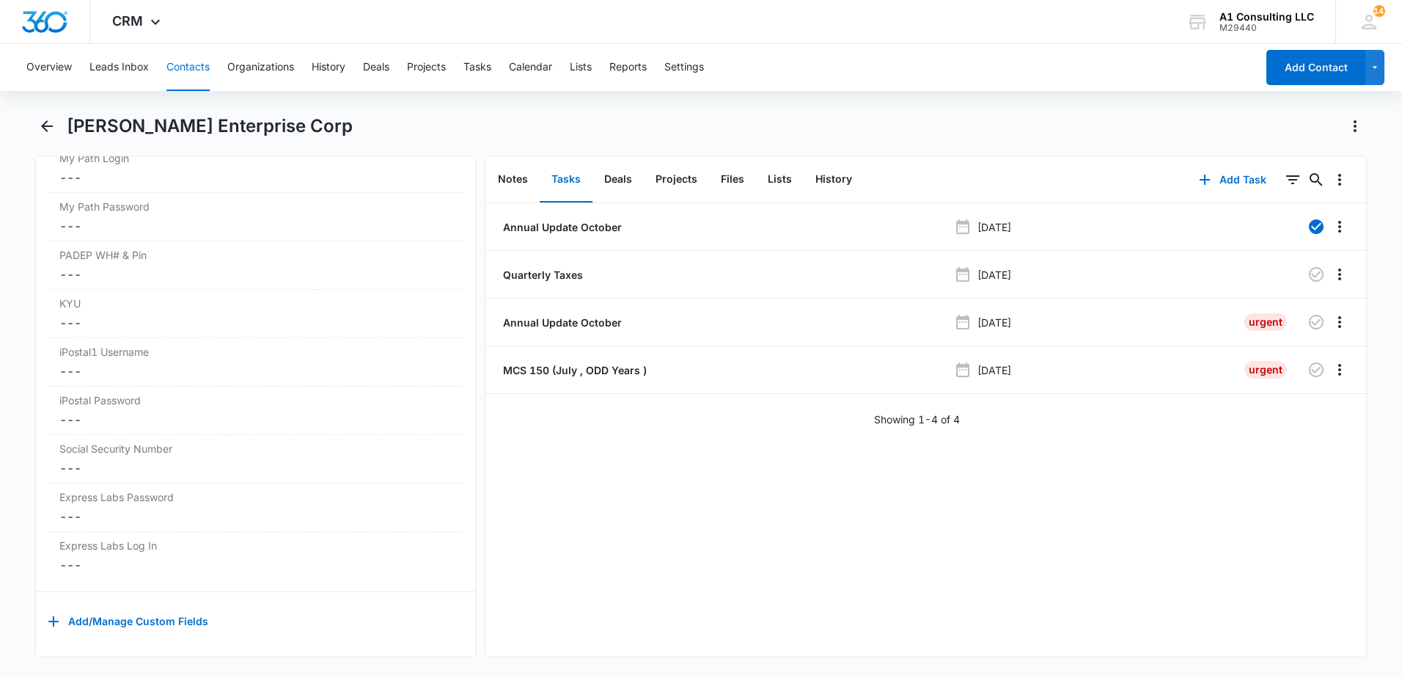
click at [856, 125] on div "[PERSON_NAME] Enterprise Corp" at bounding box center [717, 125] width 1300 height 23
click at [579, 324] on p "Annual Update October" at bounding box center [561, 322] width 122 height 15
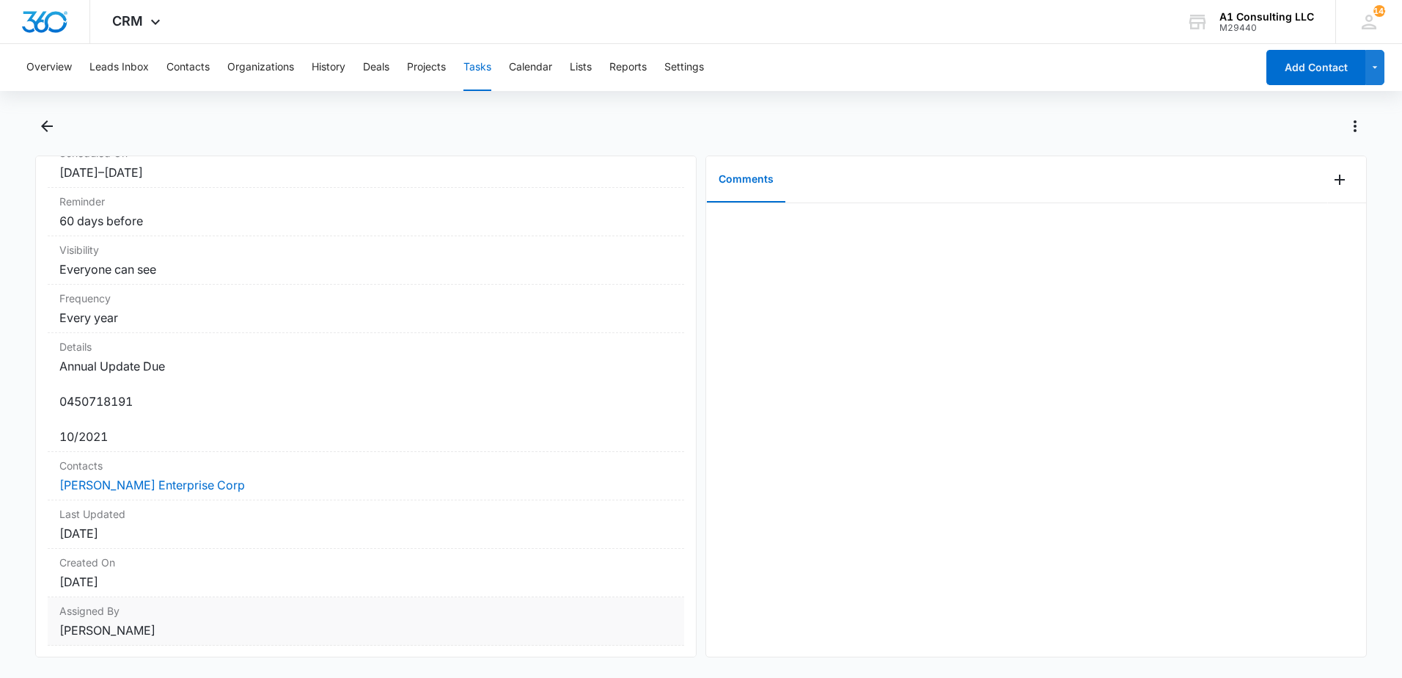
scroll to position [246, 0]
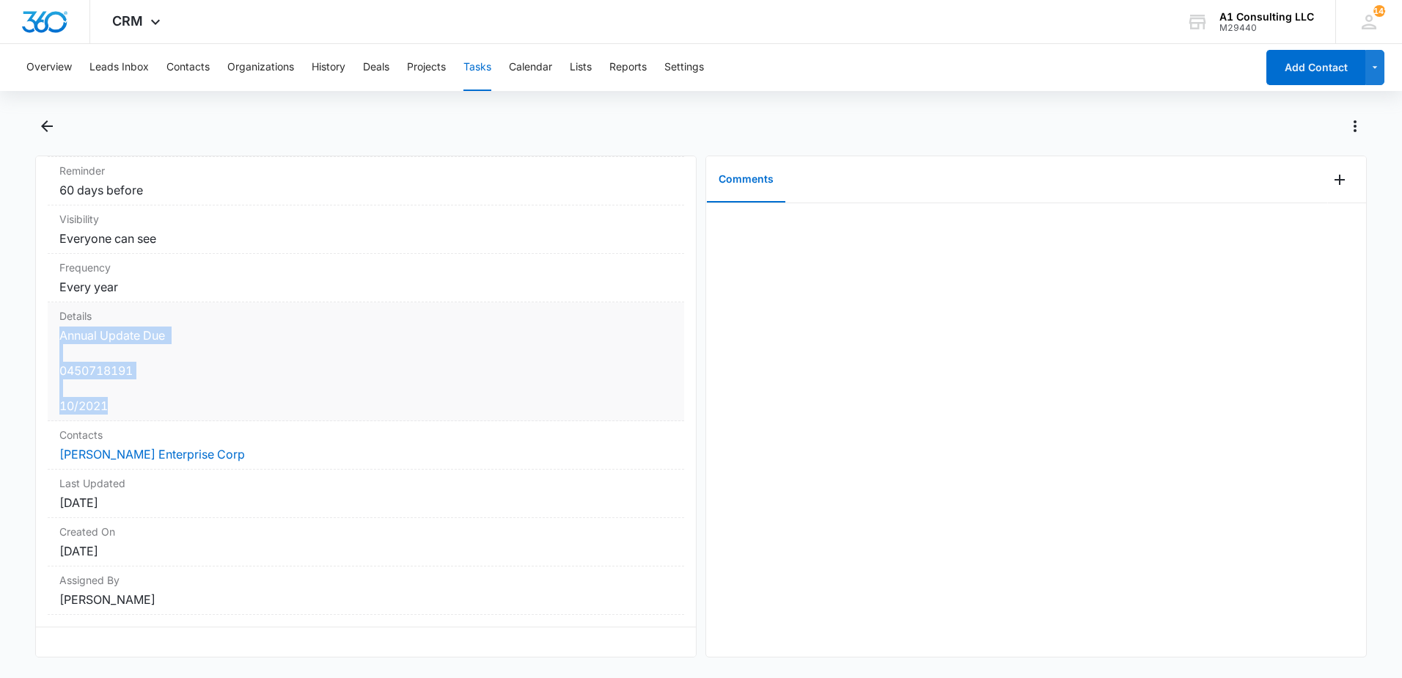
drag, startPoint x: 122, startPoint y: 389, endPoint x: 58, endPoint y: 331, distance: 86.2
click at [58, 331] on div "Details Annual Update Due 0450718191 10/2021" at bounding box center [366, 361] width 636 height 119
drag, startPoint x: 58, startPoint y: 331, endPoint x: 74, endPoint y: 331, distance: 16.1
copy dd "Annual Update Due 0450718191 10/2021"
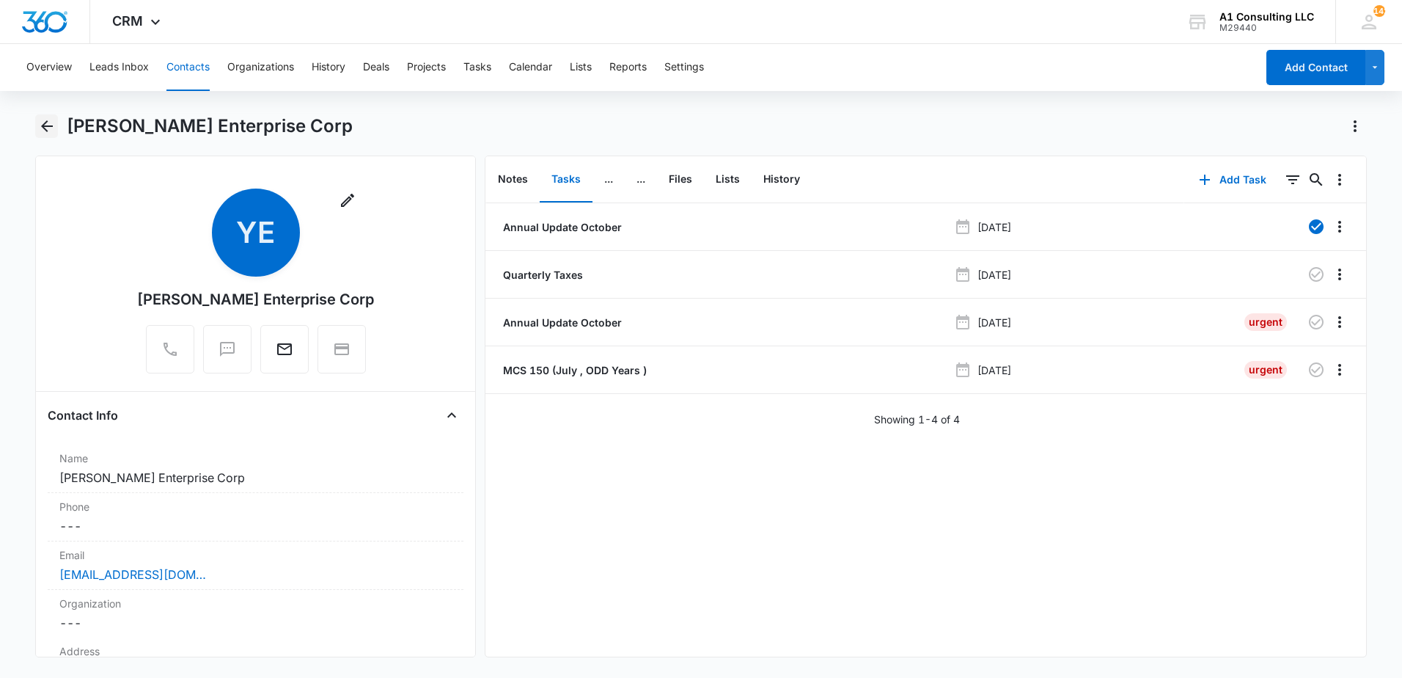
click at [49, 128] on icon "Back" at bounding box center [47, 126] width 18 height 18
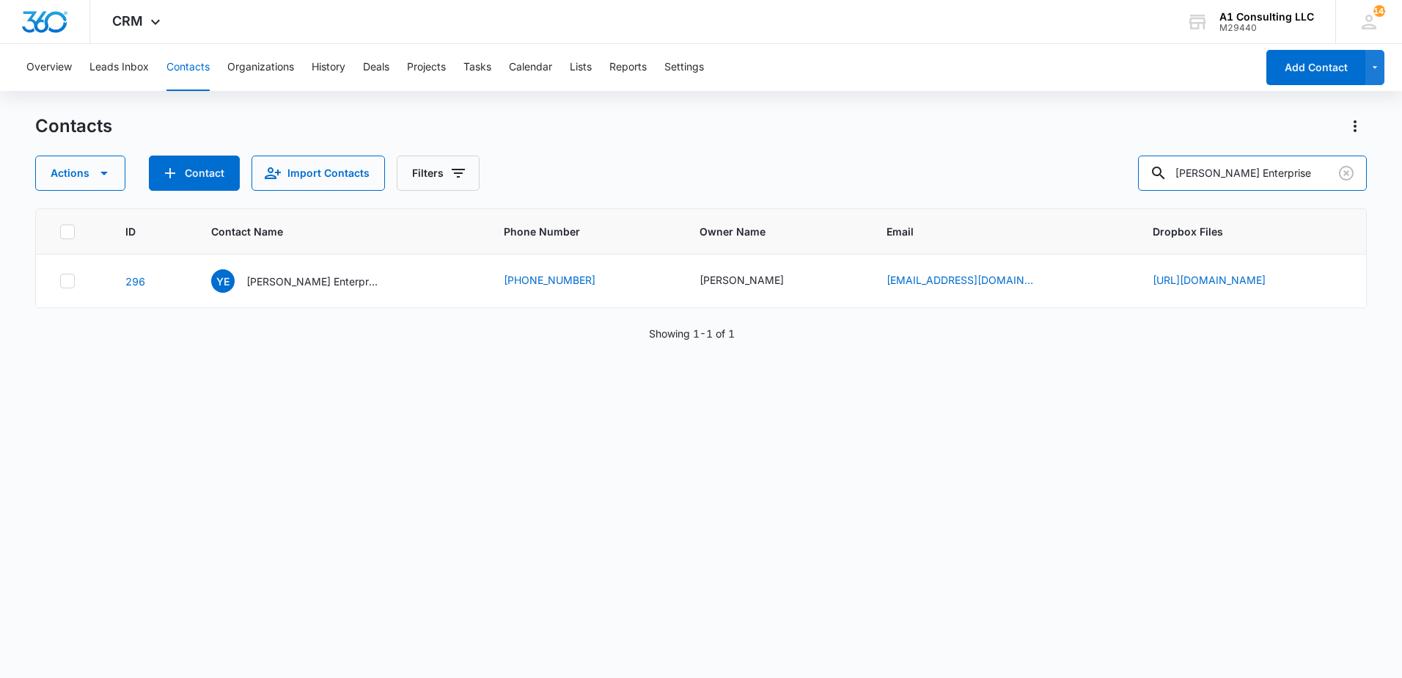
drag, startPoint x: 1263, startPoint y: 169, endPoint x: 1074, endPoint y: 176, distance: 188.6
click at [1085, 176] on div "Actions Contact Import Contacts Filters [PERSON_NAME] Enterprise" at bounding box center [701, 172] width 1332 height 35
type input "[PERSON_NAME]"
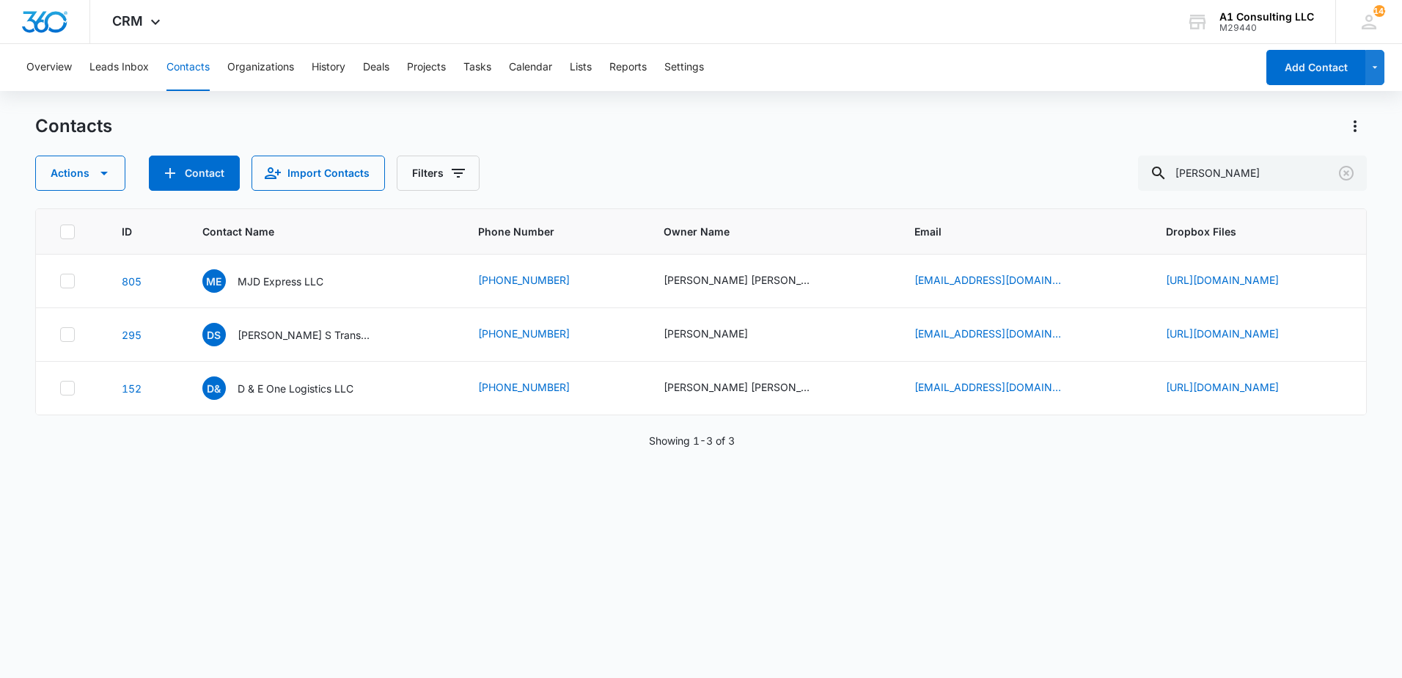
click at [949, 134] on div "Contacts" at bounding box center [701, 125] width 1332 height 23
click at [804, 156] on div "Actions Contact Import Contacts Filters [PERSON_NAME]" at bounding box center [701, 172] width 1332 height 35
click at [249, 342] on p "[PERSON_NAME] S Transport LLC" at bounding box center [304, 334] width 132 height 15
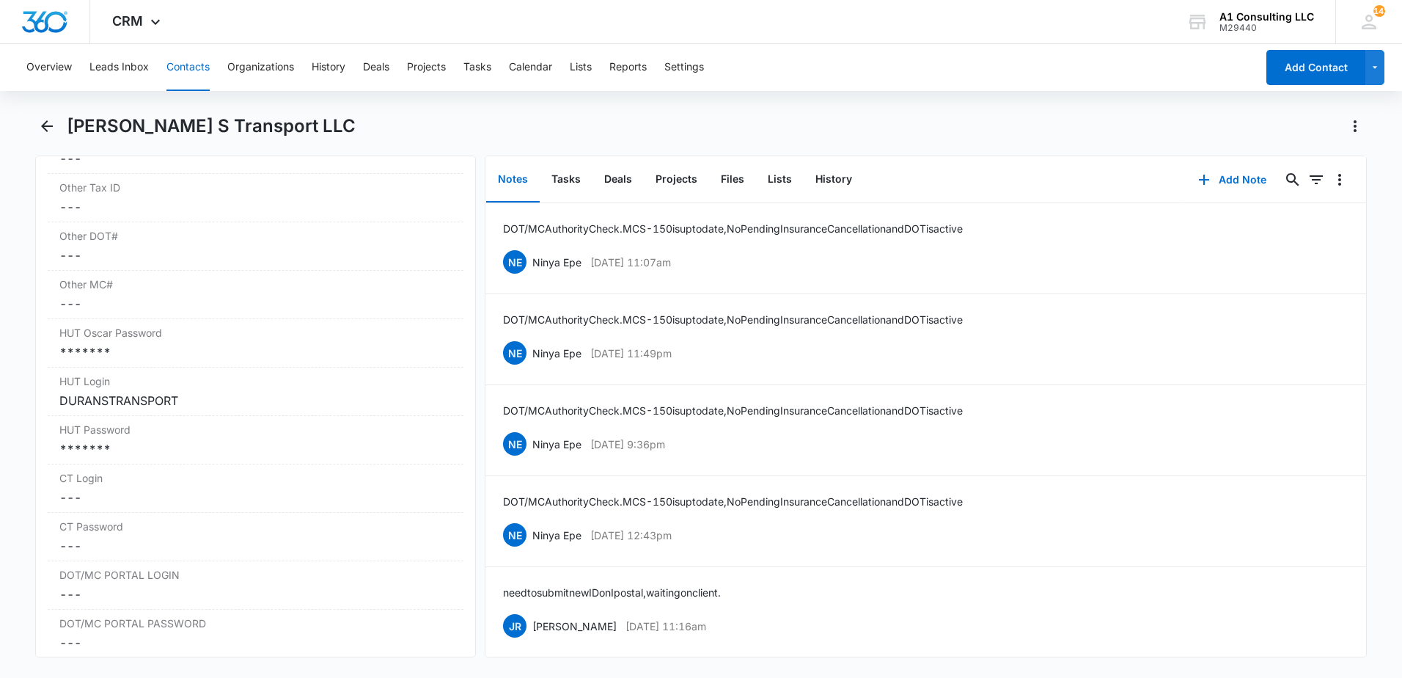
scroll to position [2242, 0]
click at [211, 371] on div "*******" at bounding box center [255, 362] width 392 height 18
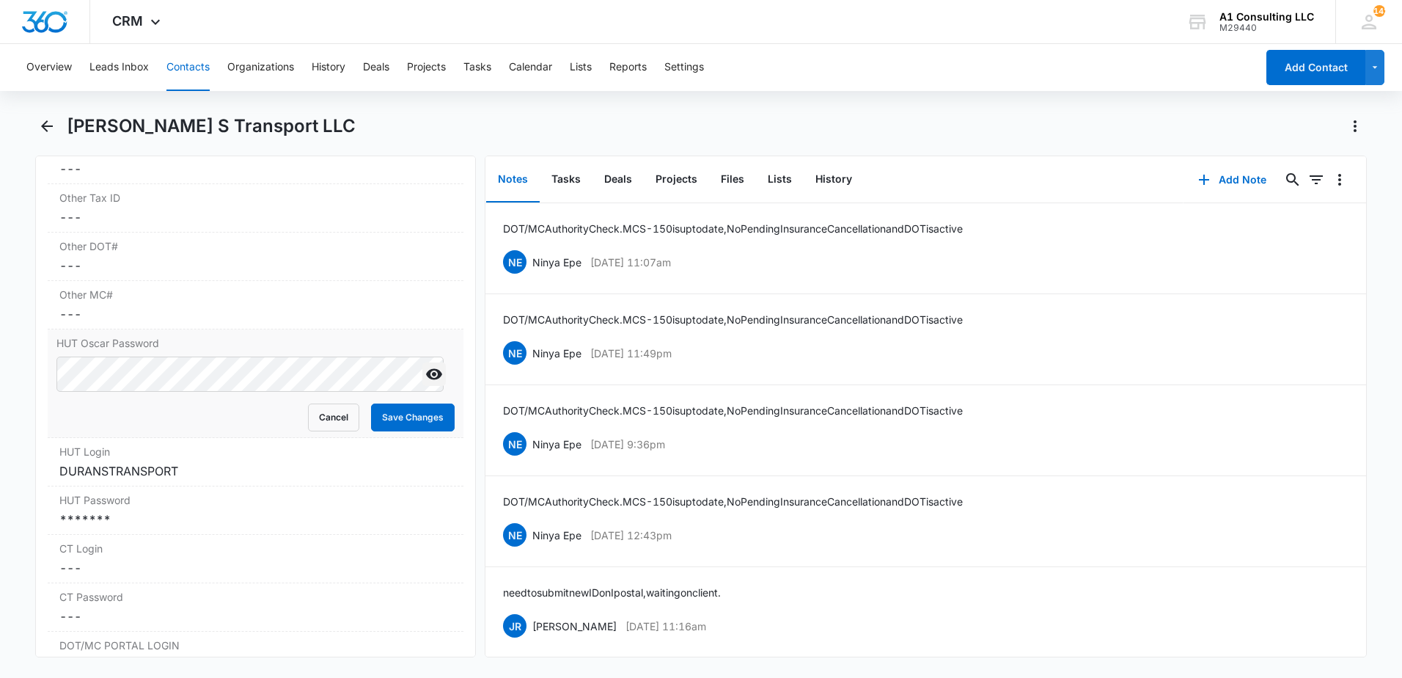
click at [425, 383] on icon "Show" at bounding box center [434, 374] width 18 height 18
click at [31, 422] on main "[PERSON_NAME] S Transport LLC Remove [PERSON_NAME] S Transport LLC Contact Info…" at bounding box center [701, 394] width 1402 height 560
click at [155, 528] on div "*******" at bounding box center [255, 519] width 392 height 18
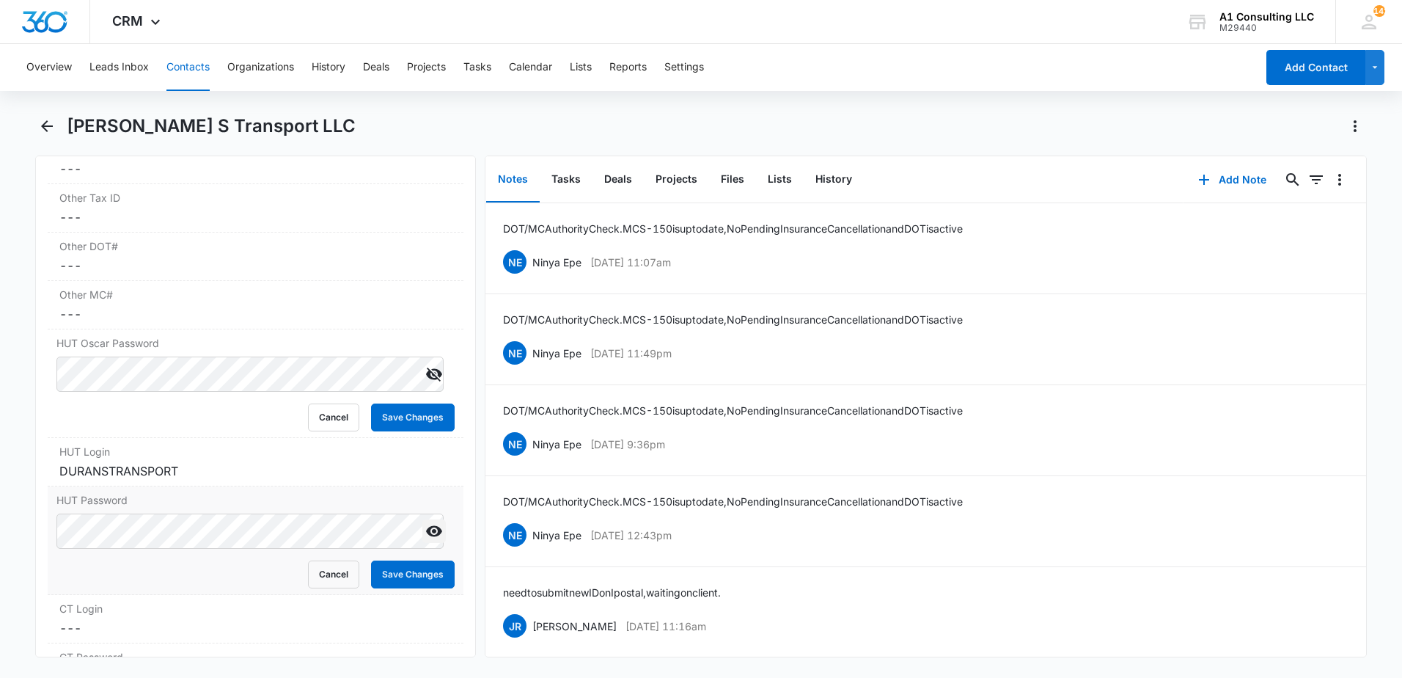
click at [426, 537] on icon "Show" at bounding box center [434, 531] width 16 height 11
click at [22, 576] on main "[PERSON_NAME] S Transport LLC Remove [PERSON_NAME] S Transport LLC Contact Info…" at bounding box center [701, 394] width 1402 height 560
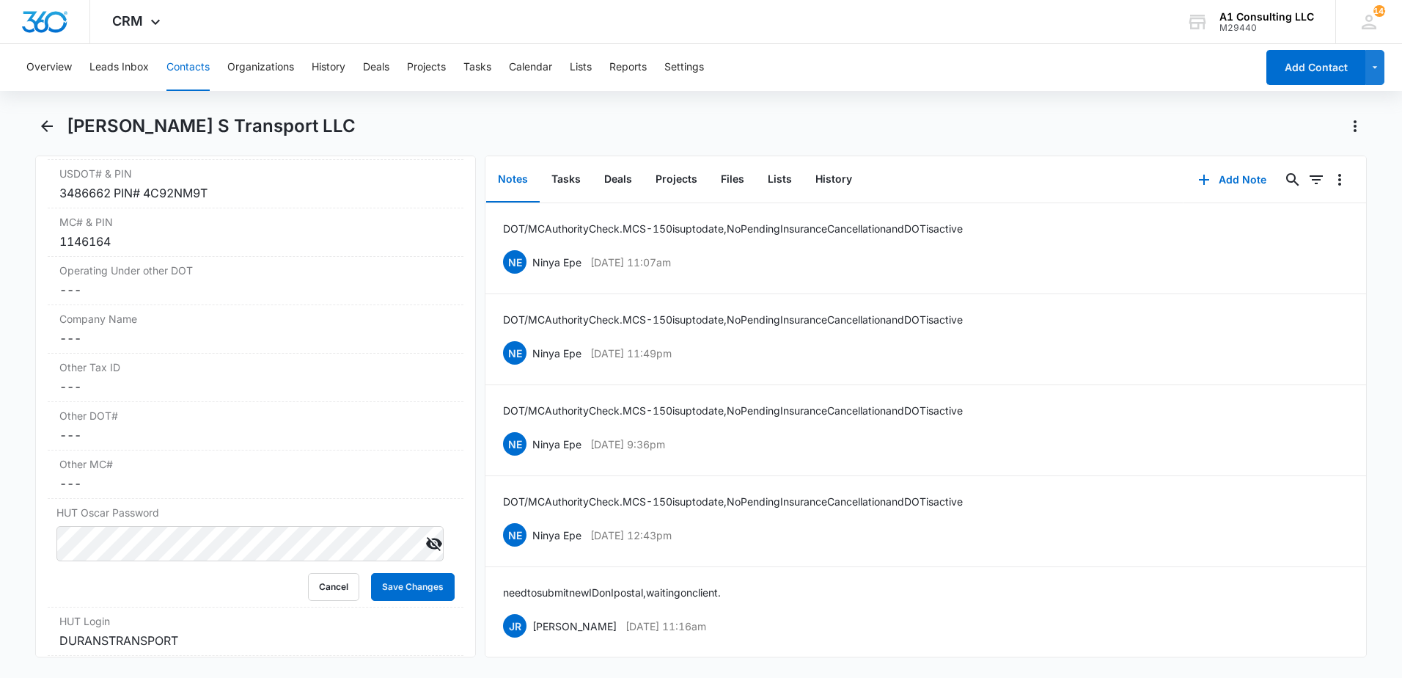
scroll to position [2135, 0]
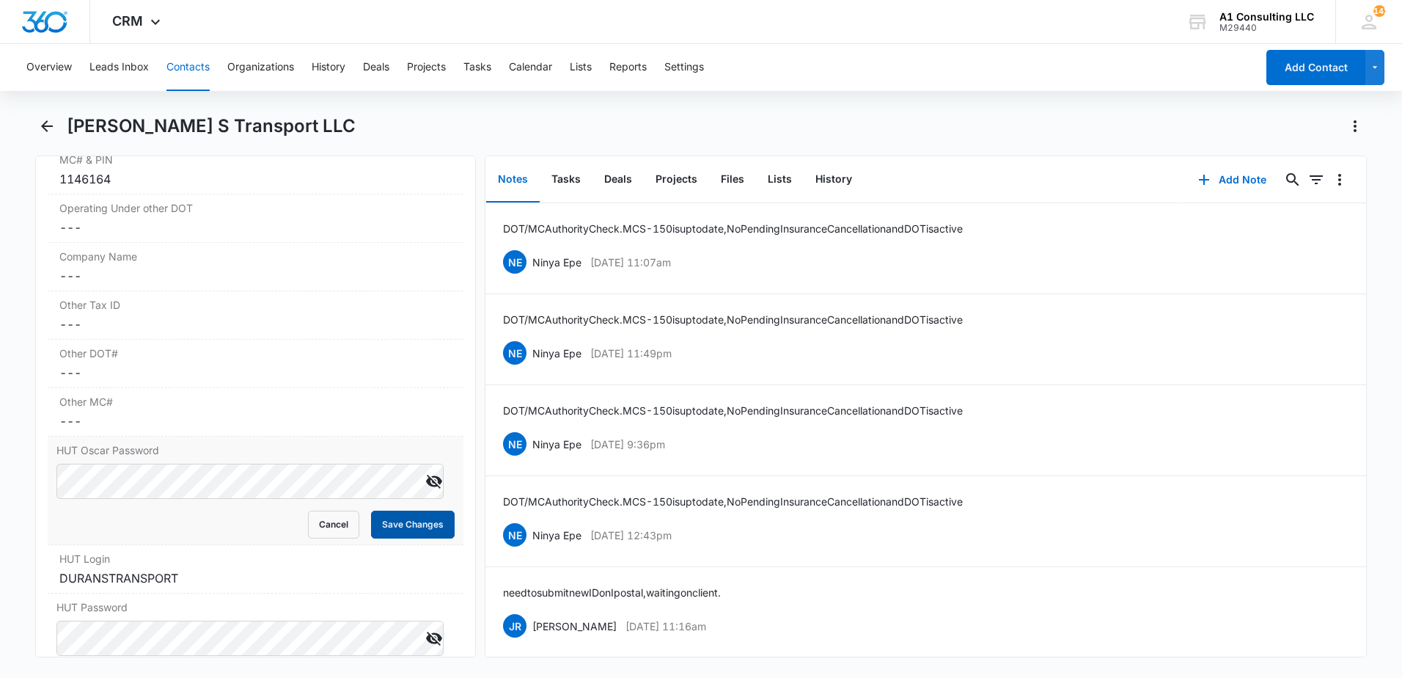
click at [414, 538] on button "Save Changes" at bounding box center [413, 524] width 84 height 28
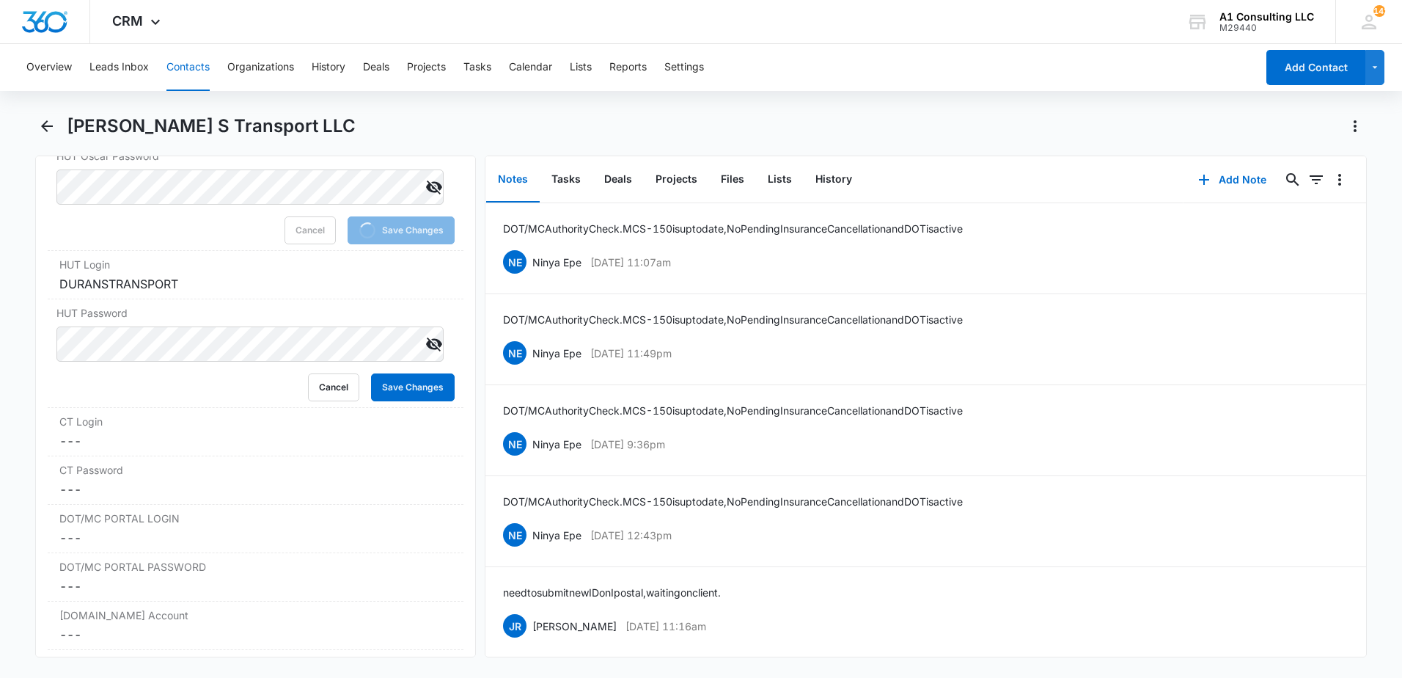
scroll to position [2440, 0]
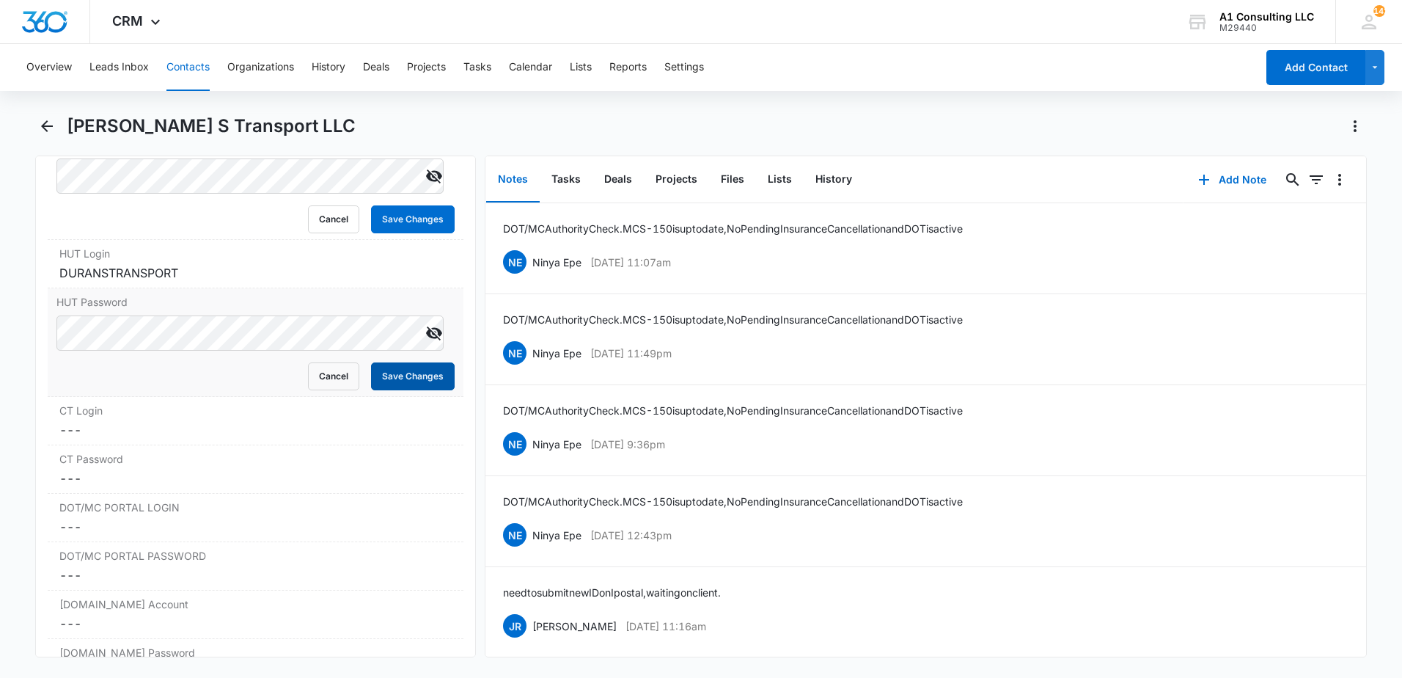
click at [393, 390] on button "Save Changes" at bounding box center [413, 376] width 84 height 28
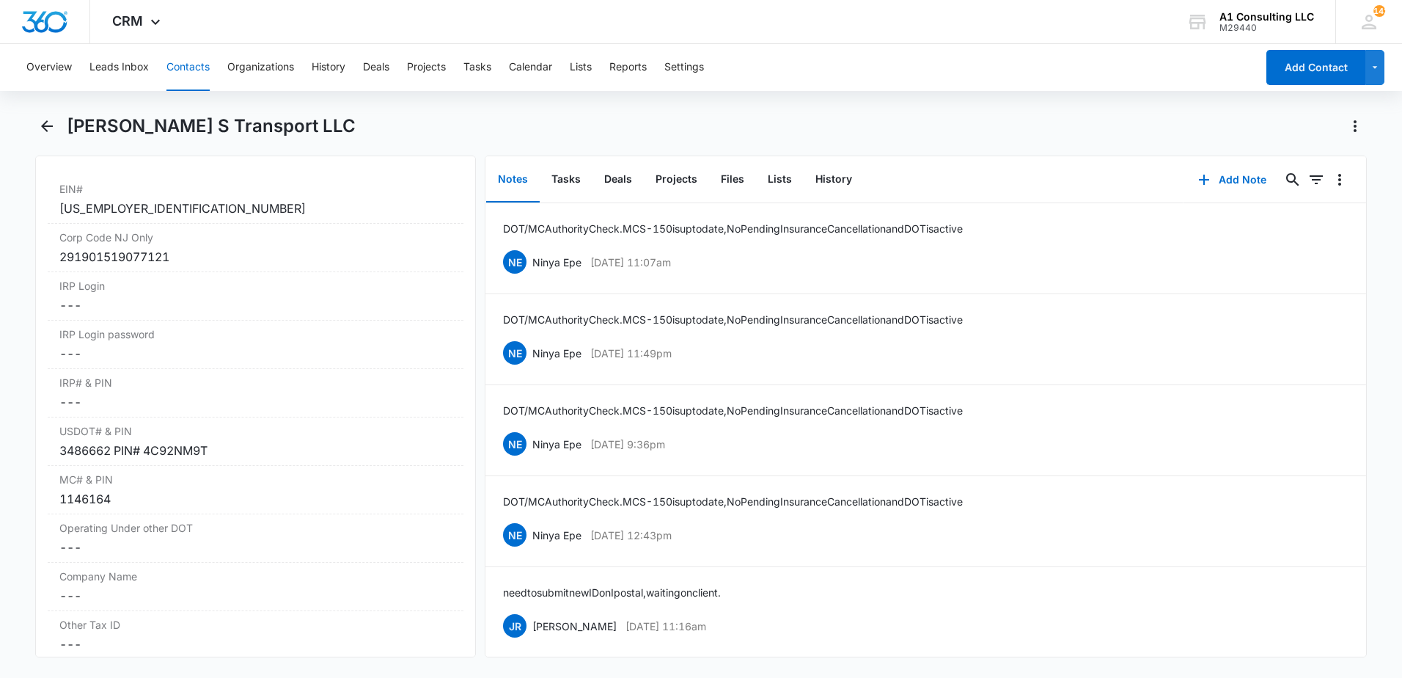
scroll to position [1591, 0]
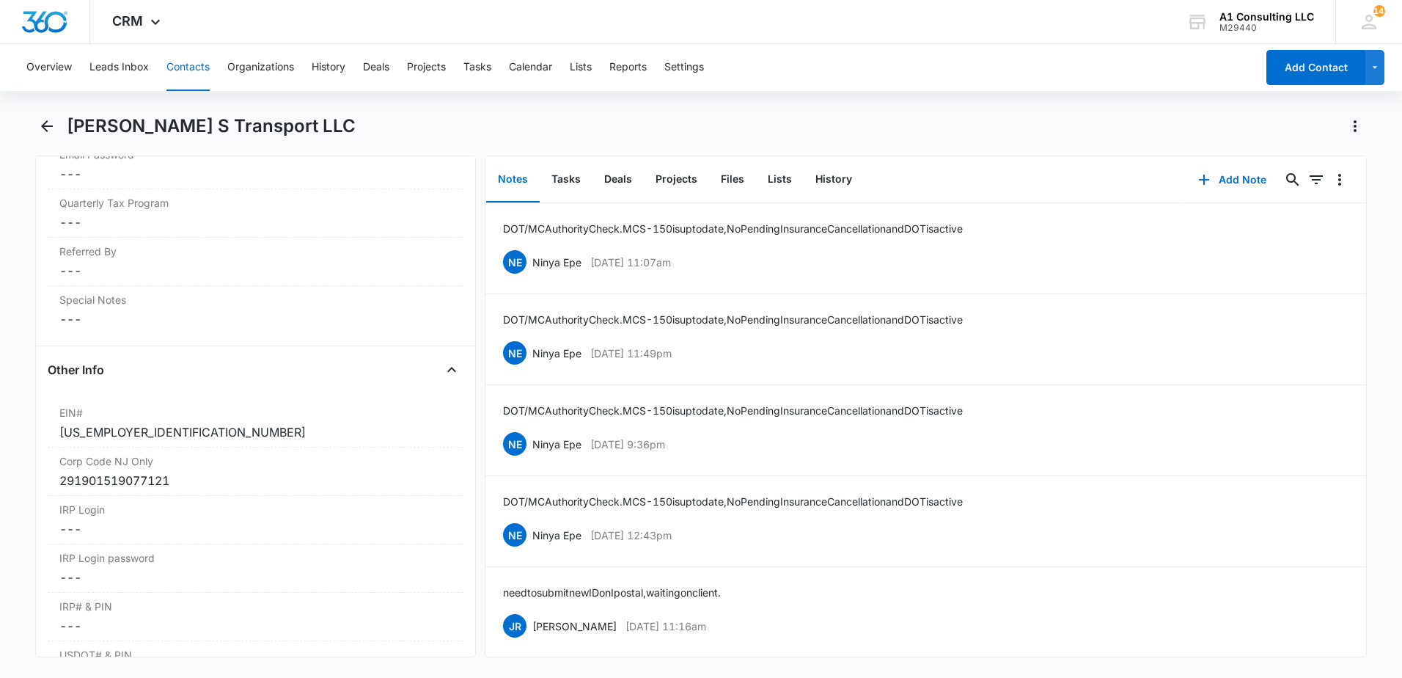
click at [875, 112] on div "Overview Leads Inbox Contacts Organizations History Deals Projects Tasks Calend…" at bounding box center [701, 359] width 1402 height 631
click at [47, 131] on icon "Back" at bounding box center [47, 126] width 12 height 12
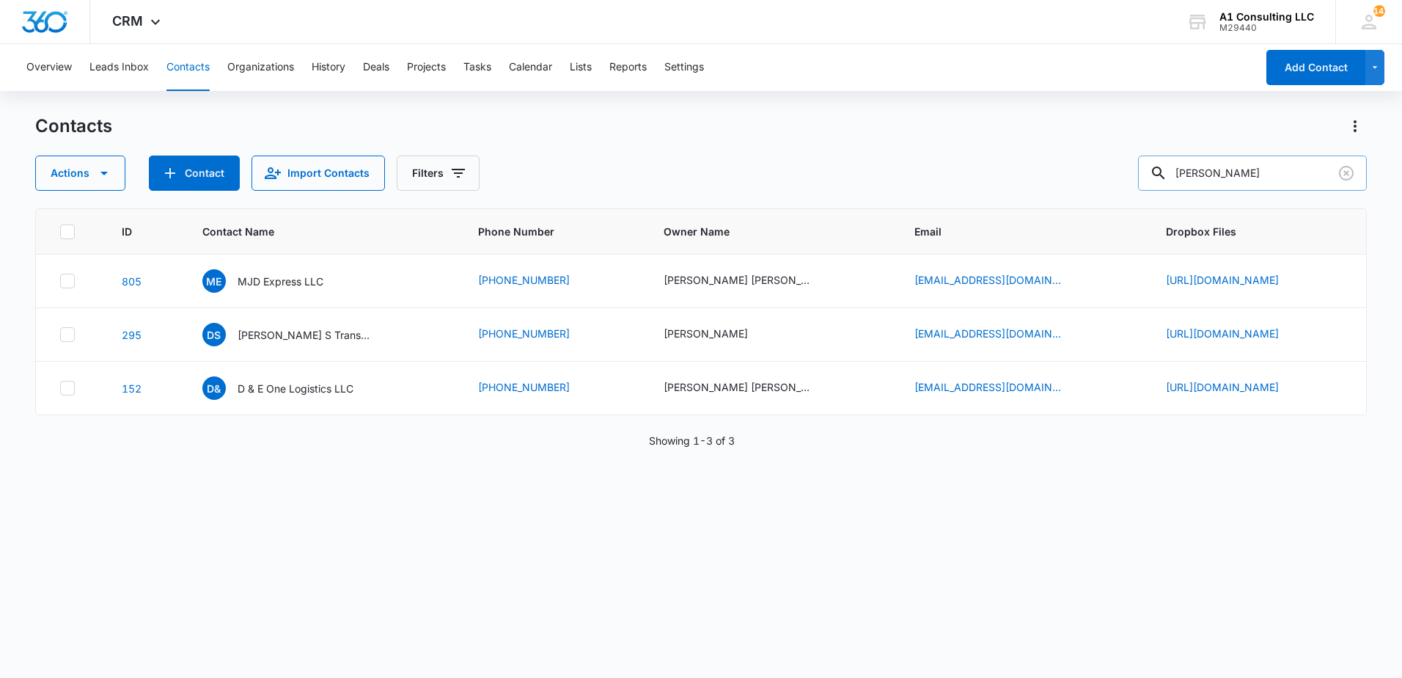
drag, startPoint x: 1248, startPoint y: 166, endPoint x: 1157, endPoint y: 183, distance: 92.3
click at [1161, 183] on div "[PERSON_NAME]" at bounding box center [1252, 172] width 229 height 35
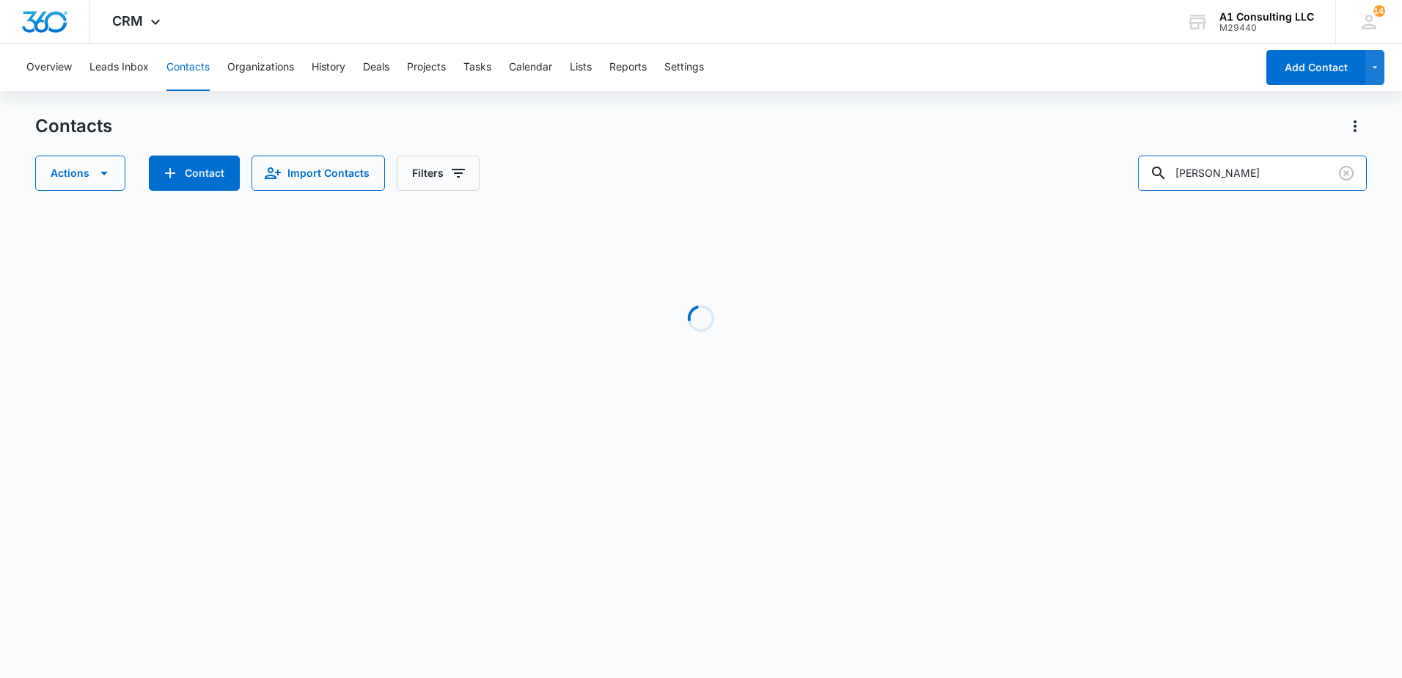
drag, startPoint x: 1241, startPoint y: 169, endPoint x: 1141, endPoint y: 182, distance: 101.2
click at [1142, 182] on div "Actions Contact Import Contacts Filters [PERSON_NAME]" at bounding box center [701, 172] width 1332 height 35
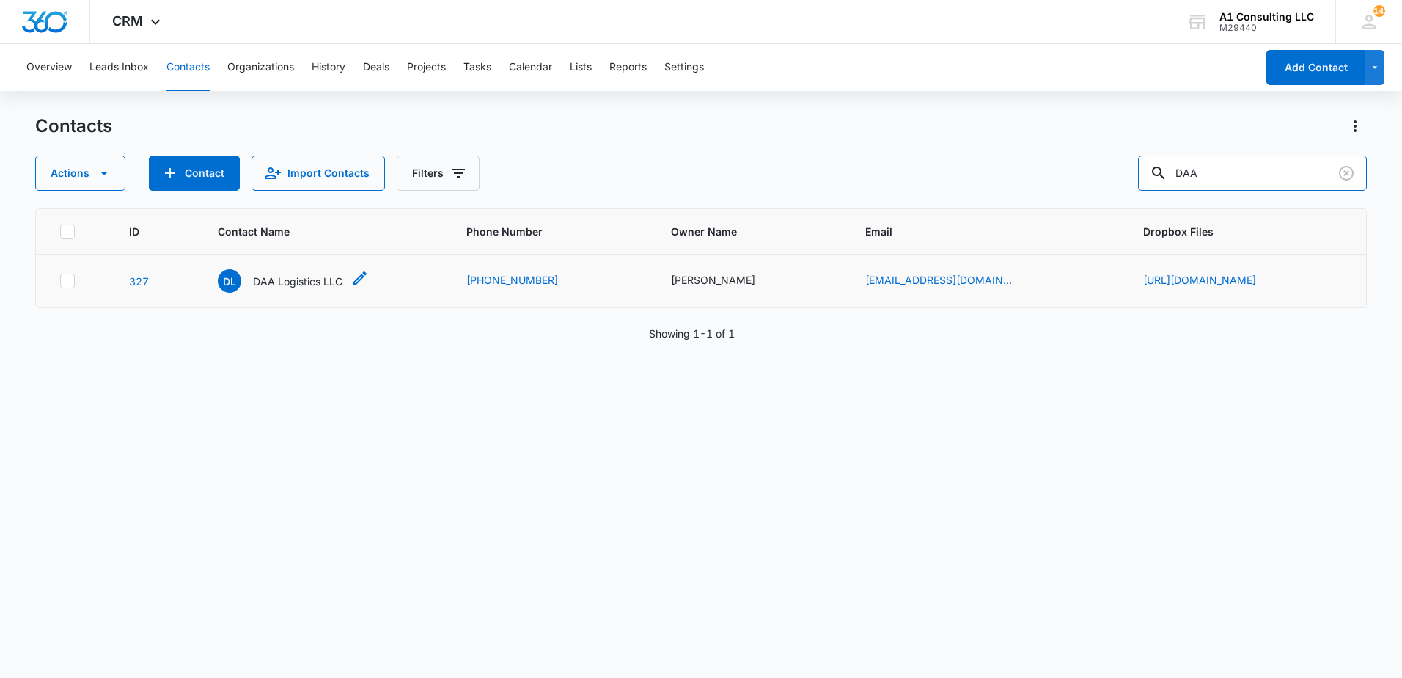
type input "DAA"
click at [256, 274] on p "DAA Logistics LLC" at bounding box center [297, 281] width 89 height 15
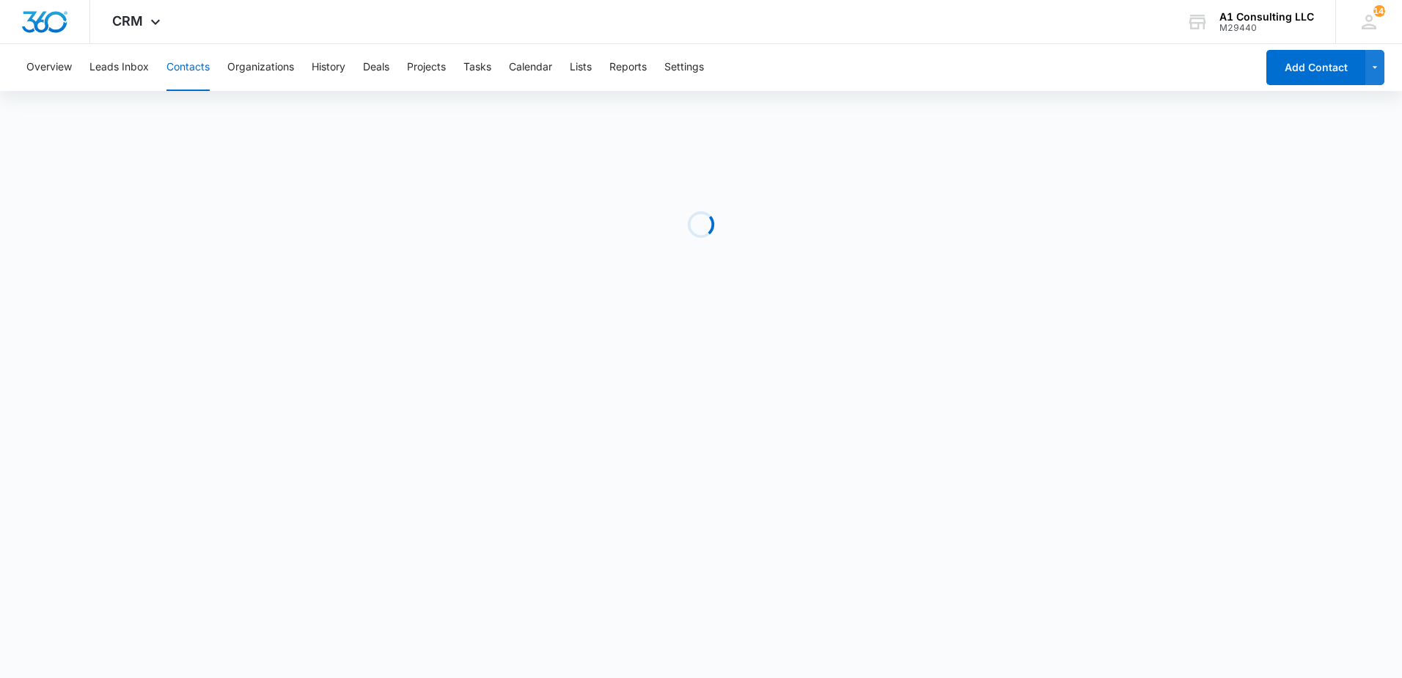
click at [801, 117] on div "Loading" at bounding box center [701, 224] width 1332 height 220
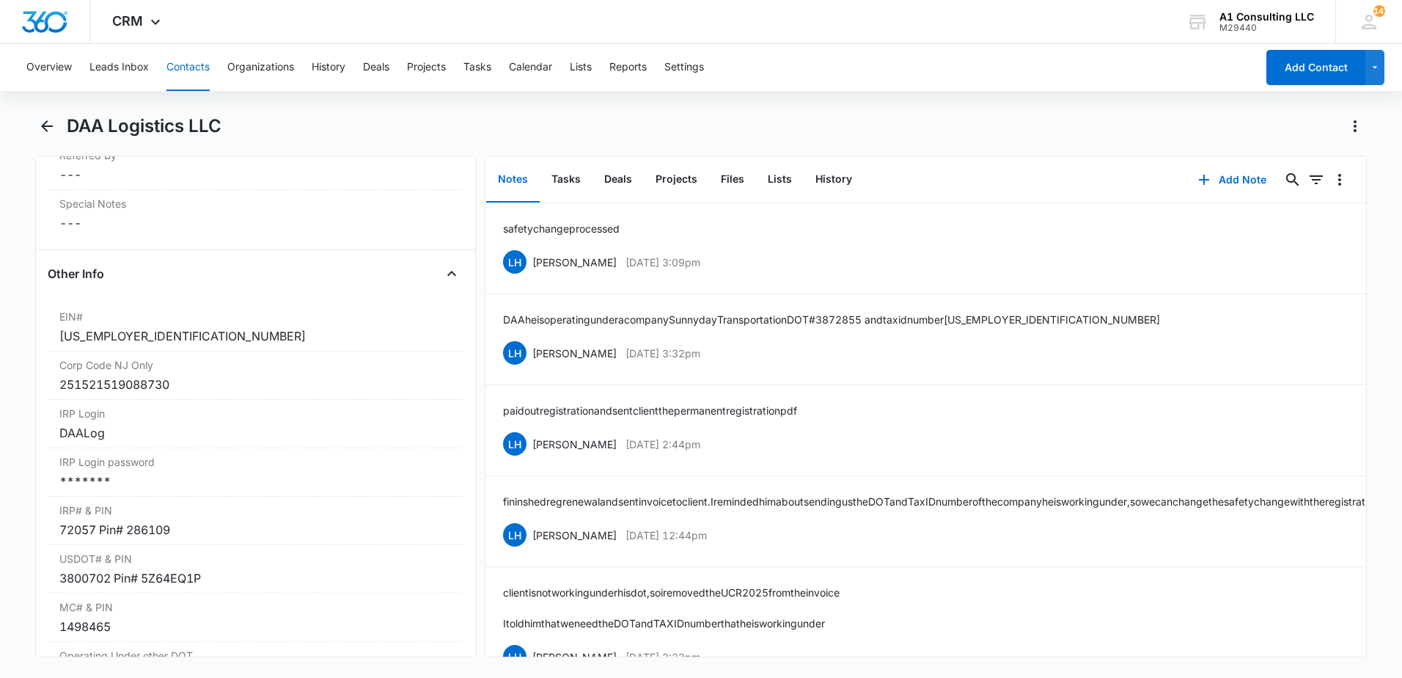
scroll to position [1775, 0]
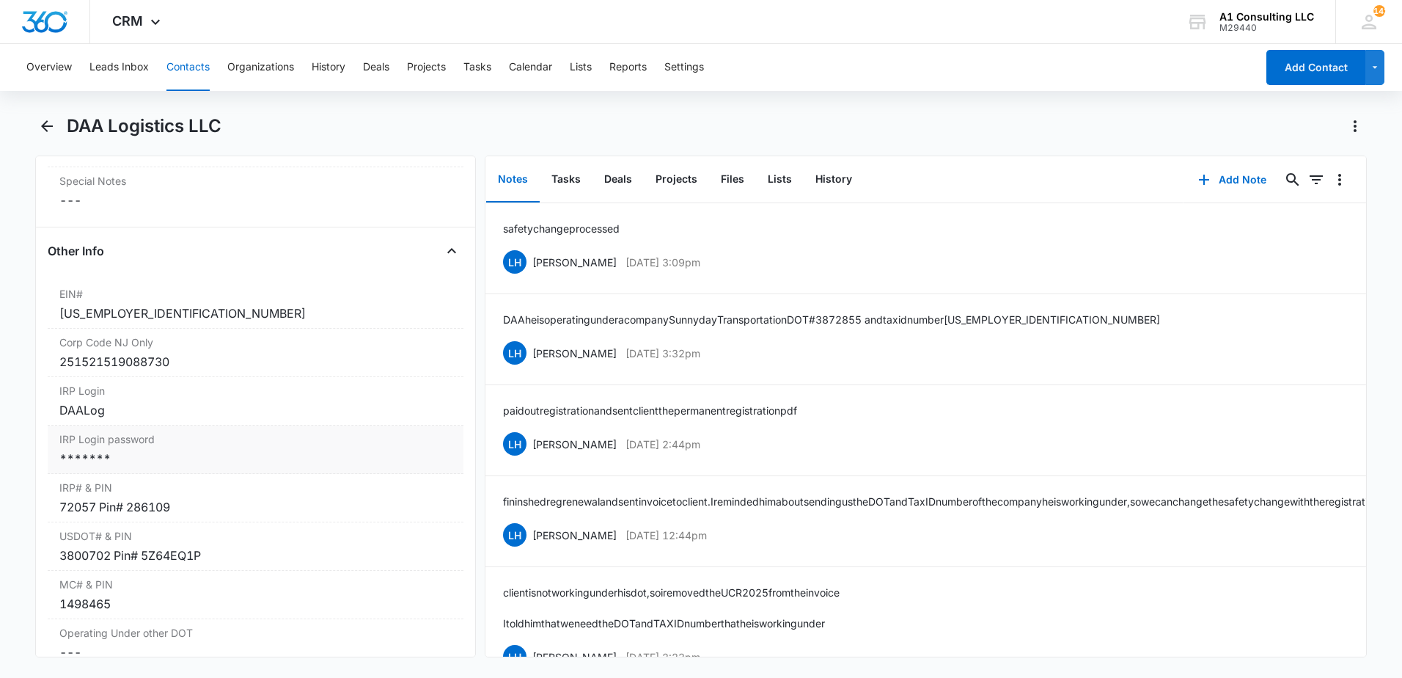
click at [296, 465] on div "IRP Login password Cancel Save Changes *******" at bounding box center [256, 449] width 416 height 48
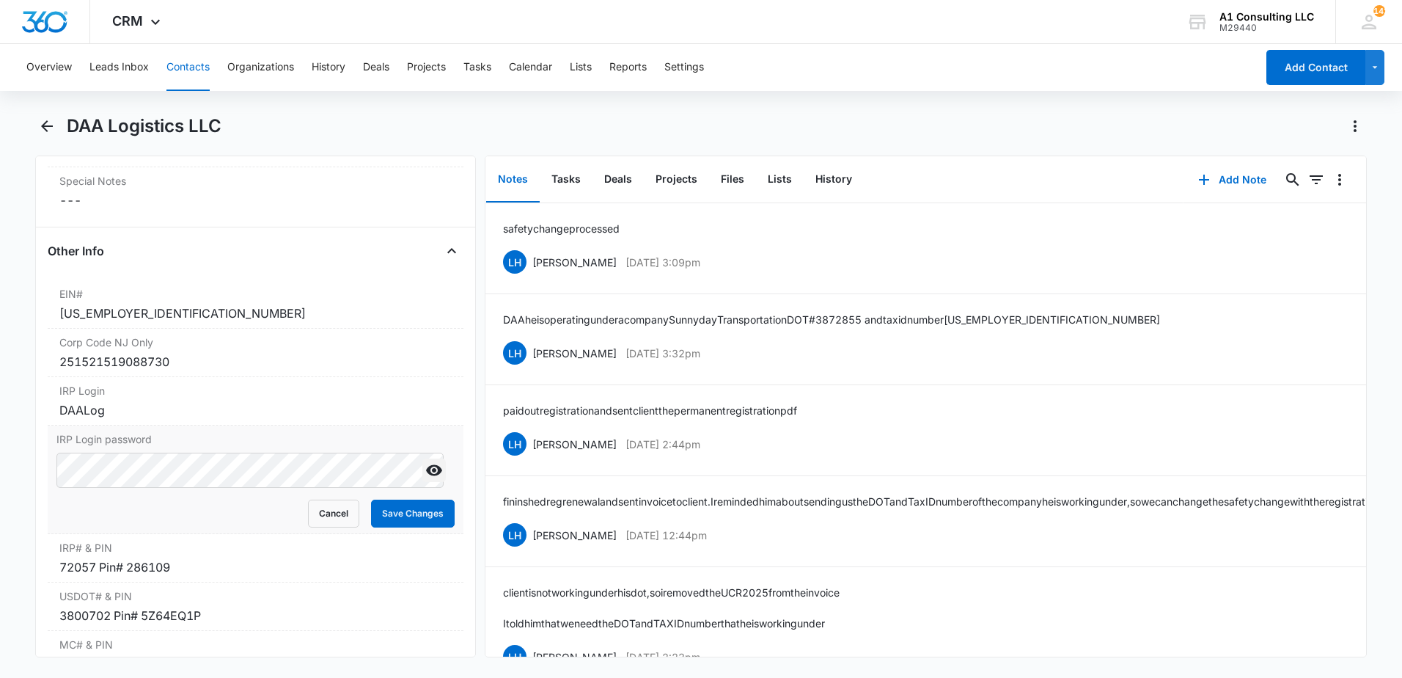
click at [425, 479] on icon "Show" at bounding box center [434, 470] width 18 height 18
click at [26, 482] on main "DAA Logistics LLC Remove DL DAA Logistics LLC Contact Info Name Cancel Save Cha…" at bounding box center [701, 394] width 1402 height 560
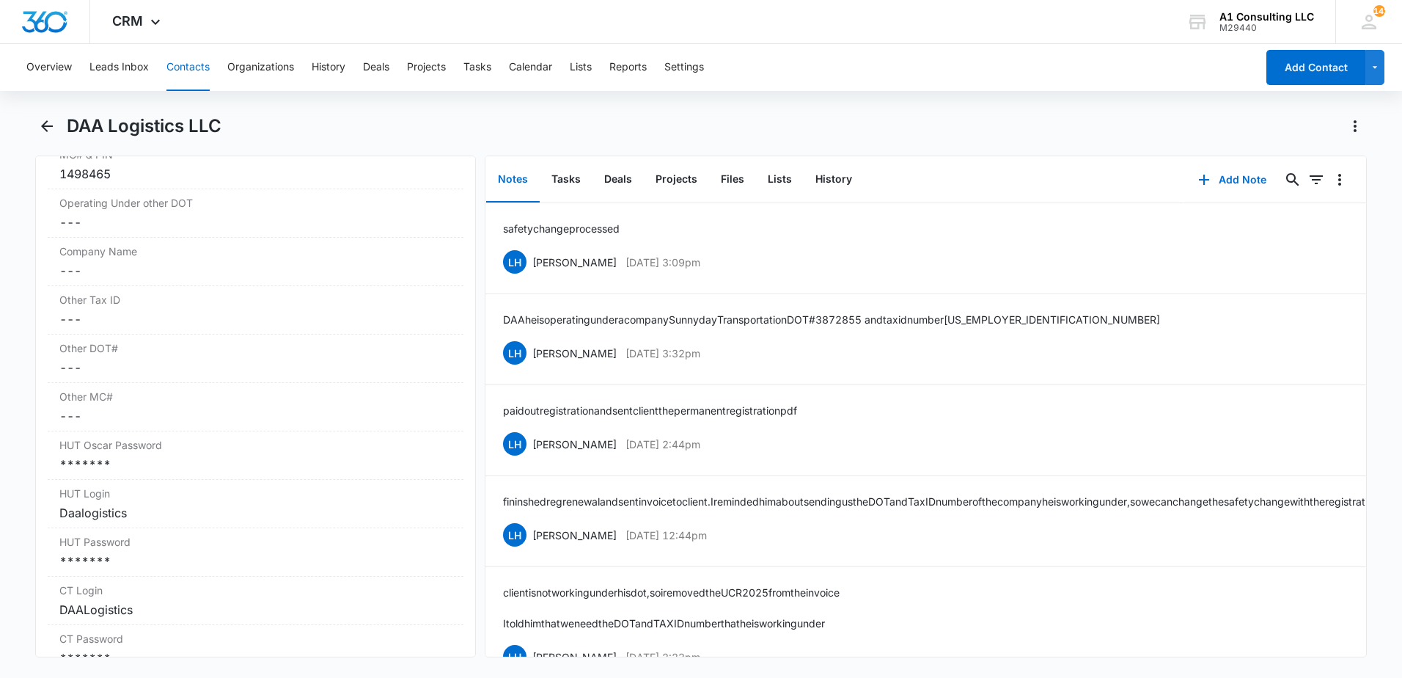
scroll to position [2287, 0]
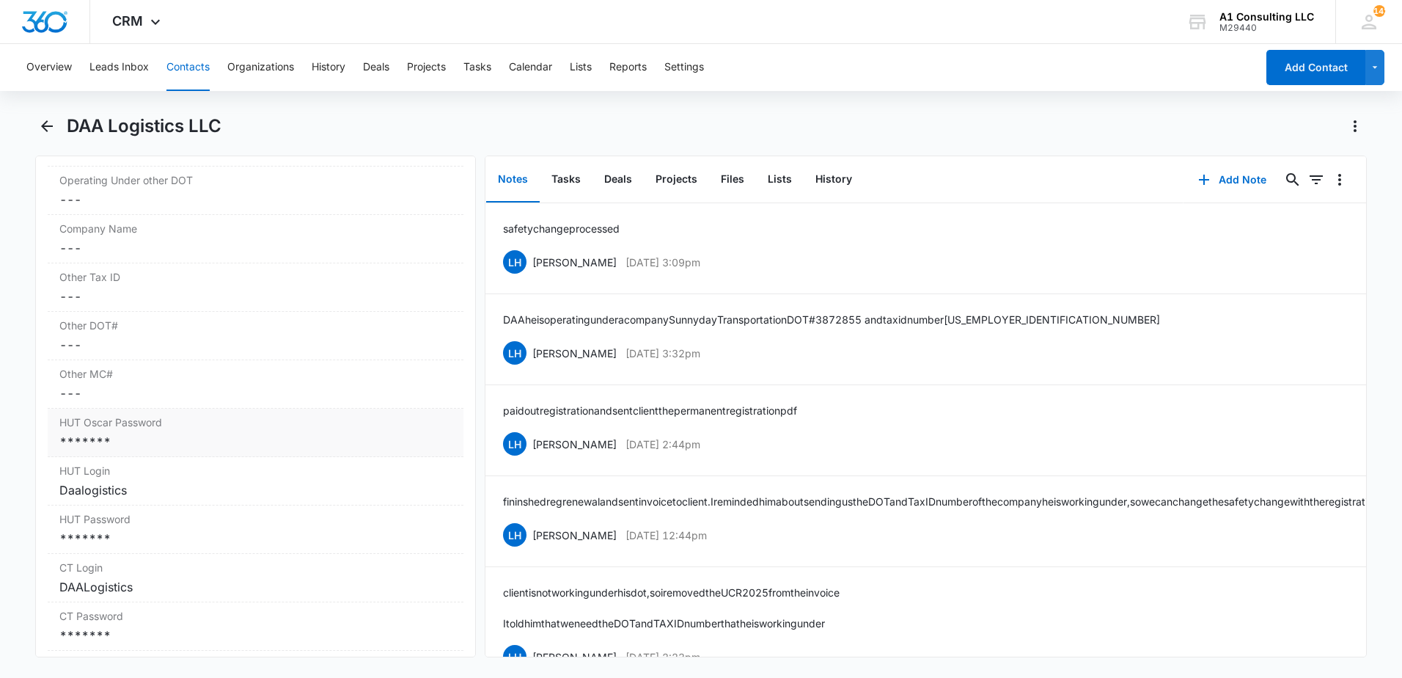
click at [208, 450] on div "*******" at bounding box center [255, 442] width 392 height 18
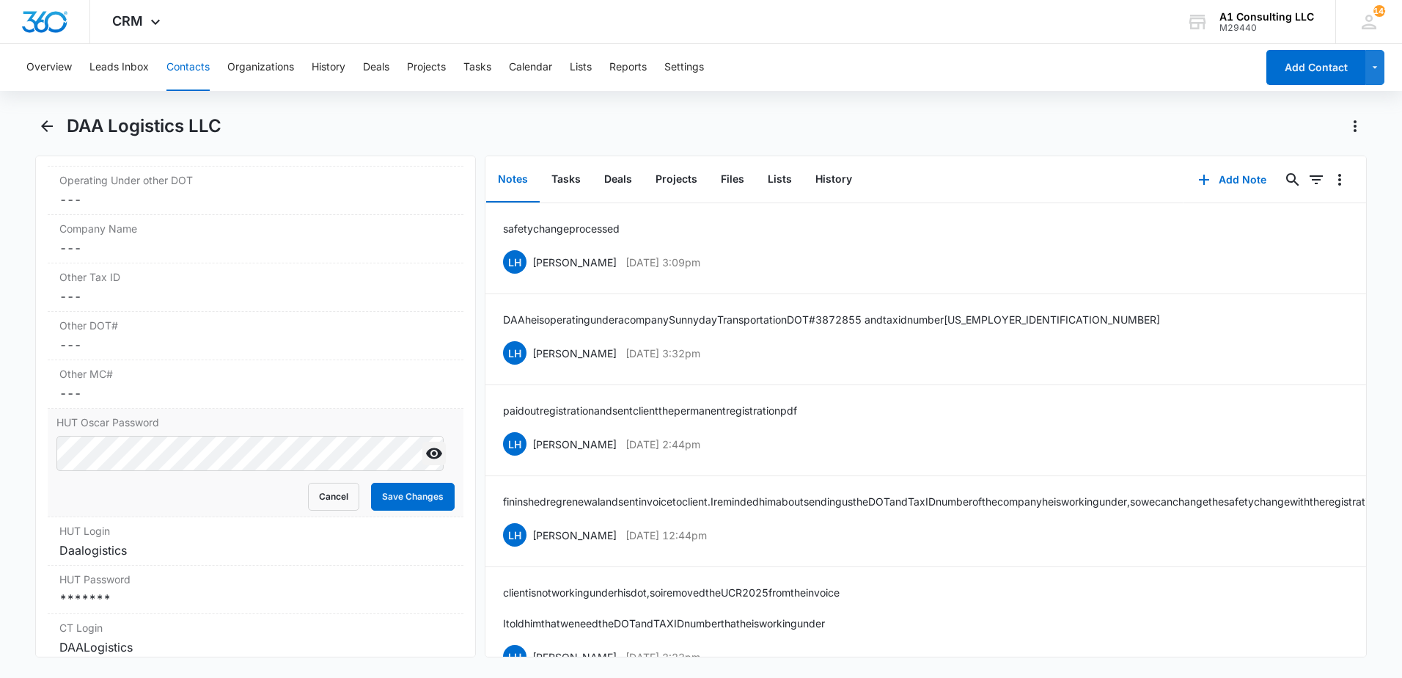
click at [426, 459] on icon "Show" at bounding box center [434, 453] width 16 height 11
click at [7, 477] on main "DAA Logistics LLC Remove DL DAA Logistics LLC Contact Info Name Cancel Save Cha…" at bounding box center [701, 394] width 1402 height 560
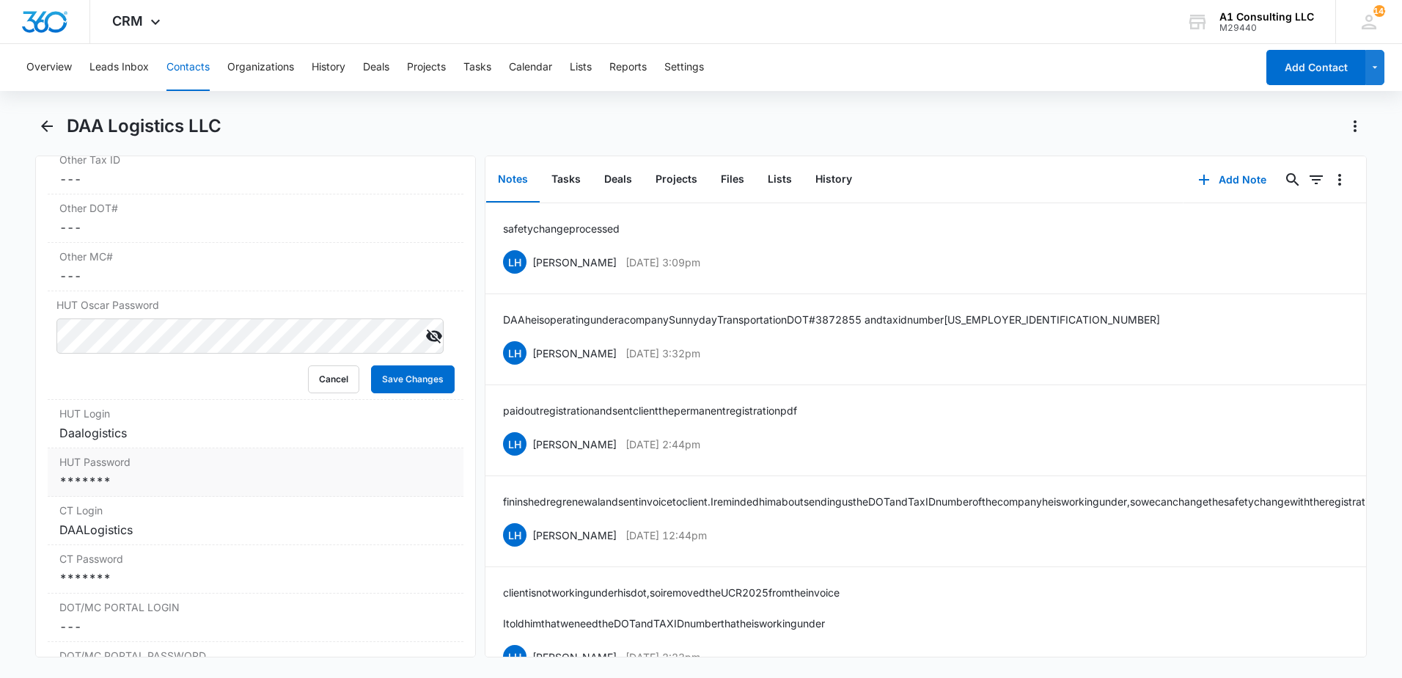
click at [147, 490] on div "*******" at bounding box center [255, 481] width 392 height 18
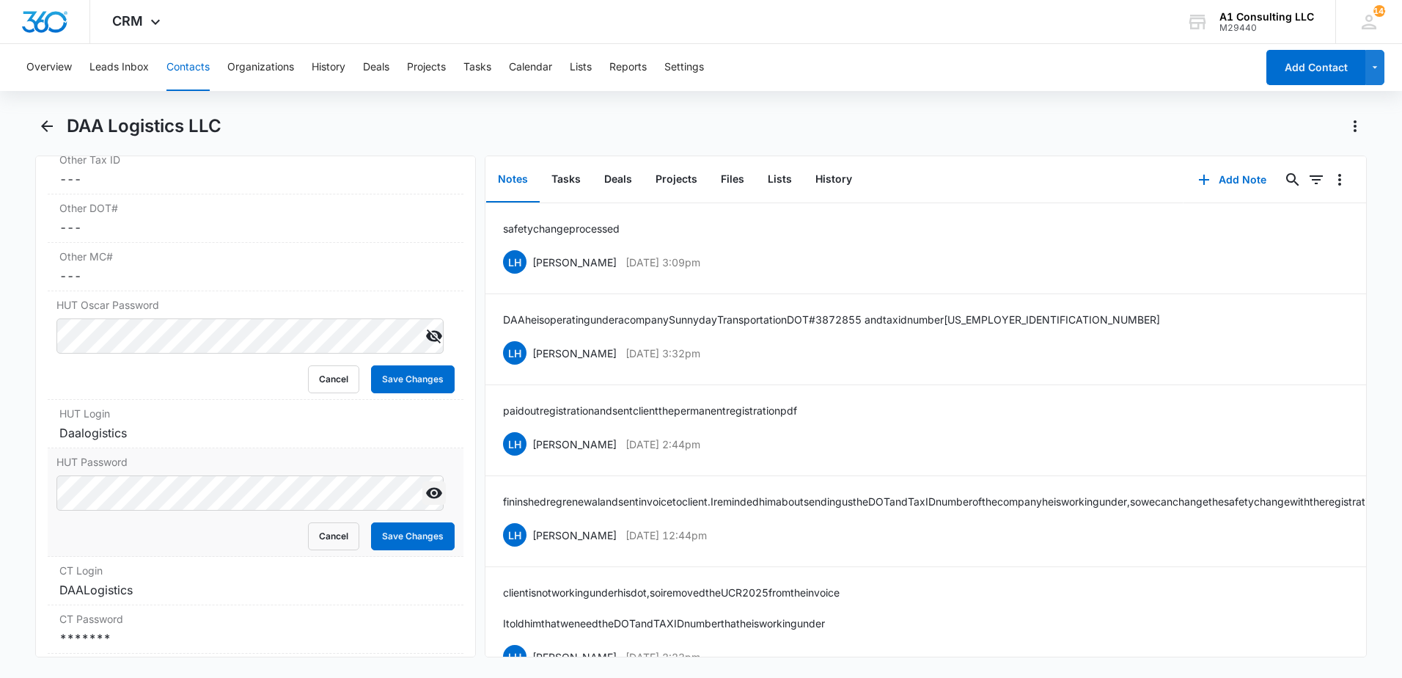
click at [425, 502] on icon "Show" at bounding box center [434, 493] width 18 height 18
click at [5, 530] on main "DAA Logistics LLC Remove DL DAA Logistics LLC Contact Info Name Cancel Save Cha…" at bounding box center [701, 394] width 1402 height 560
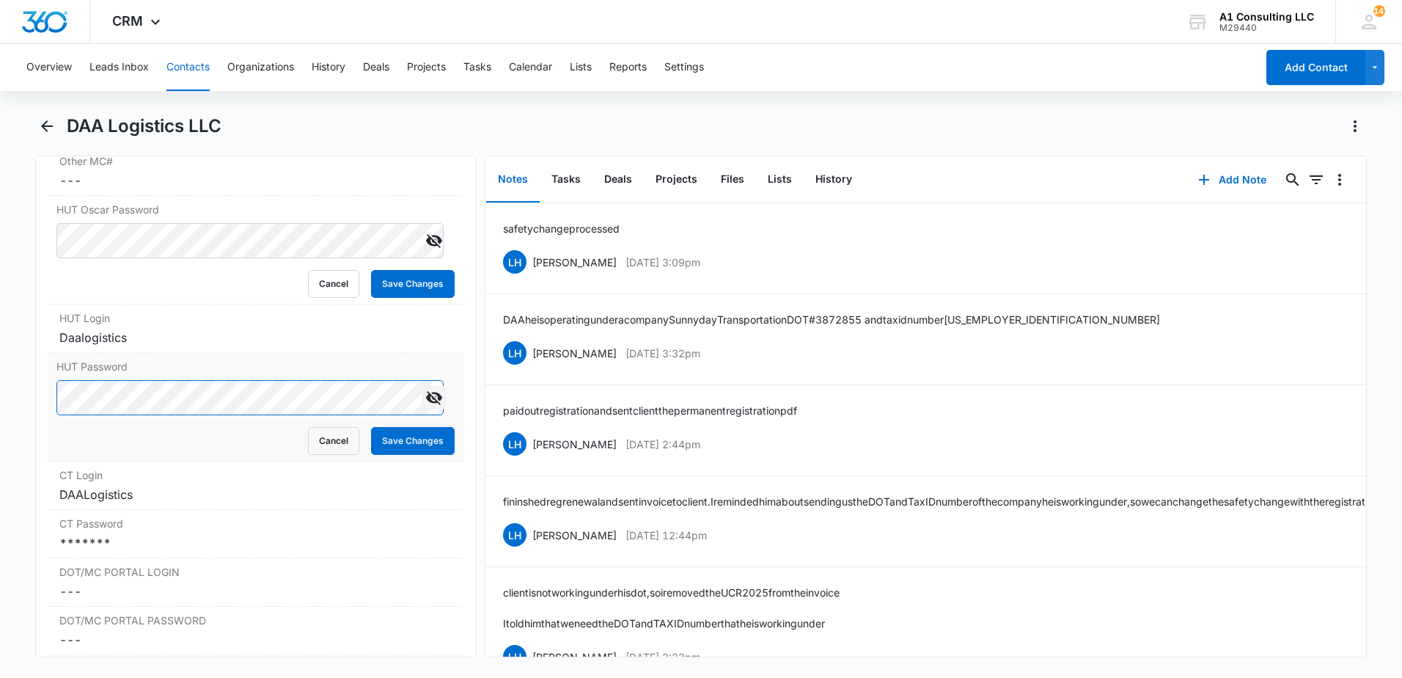
scroll to position [2546, 0]
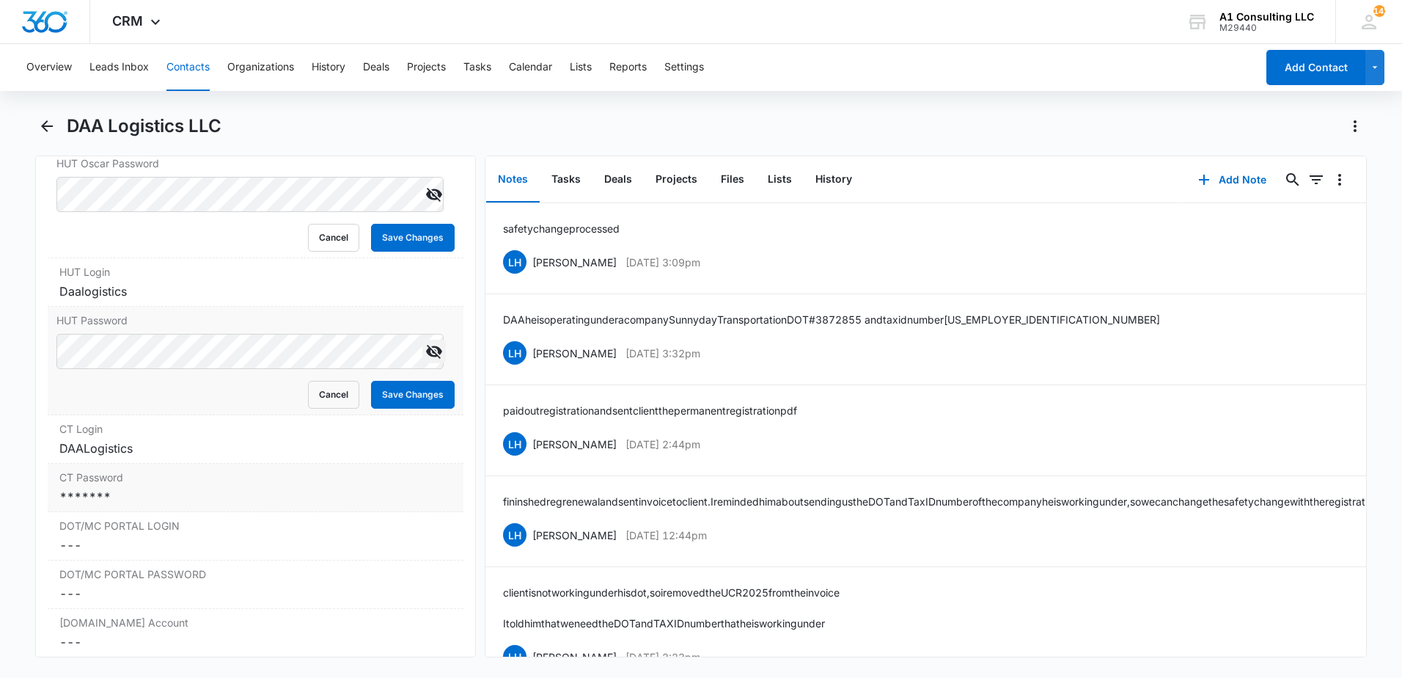
click at [138, 505] on div "*******" at bounding box center [255, 497] width 392 height 18
click at [425, 517] on icon "Show" at bounding box center [434, 508] width 18 height 18
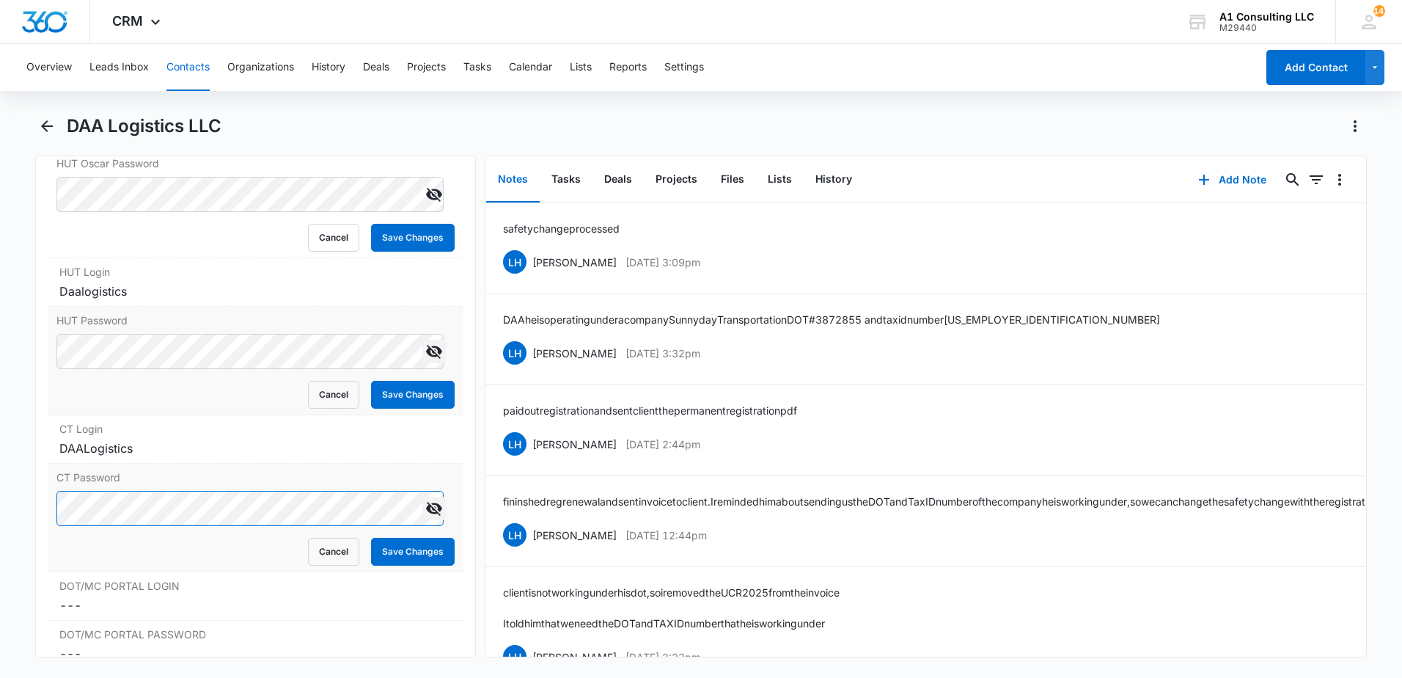
click at [0, 526] on html "CRM Apps Websites Forms CRM Email Social Payments POS Content Ads Intelligence …" at bounding box center [701, 339] width 1402 height 678
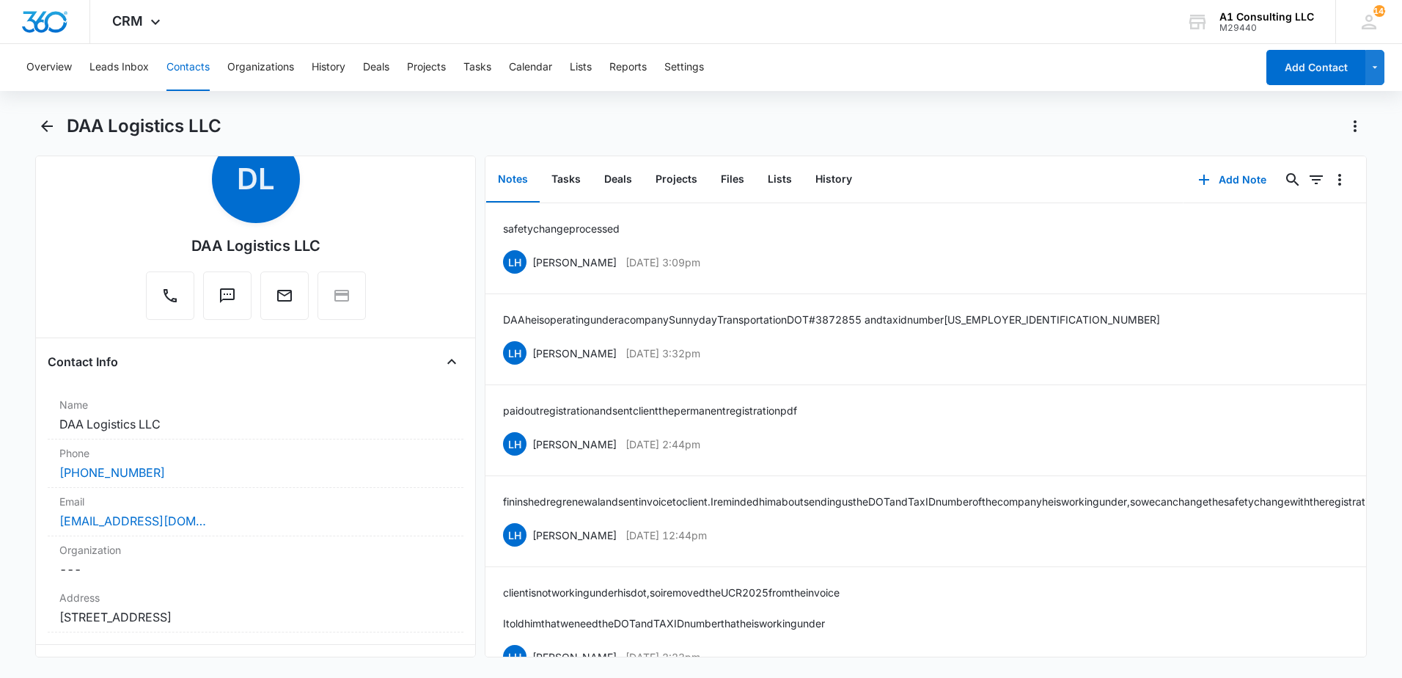
scroll to position [0, 0]
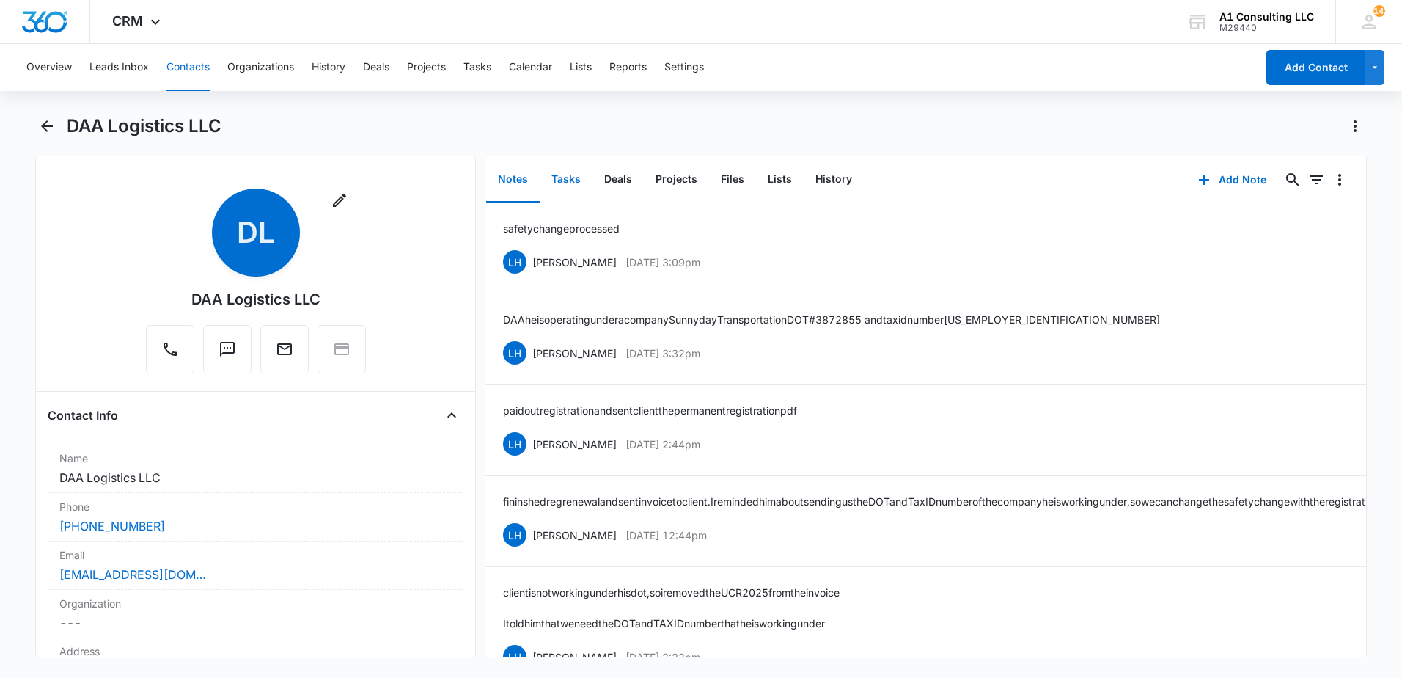
click at [570, 177] on button "Tasks" at bounding box center [566, 179] width 53 height 45
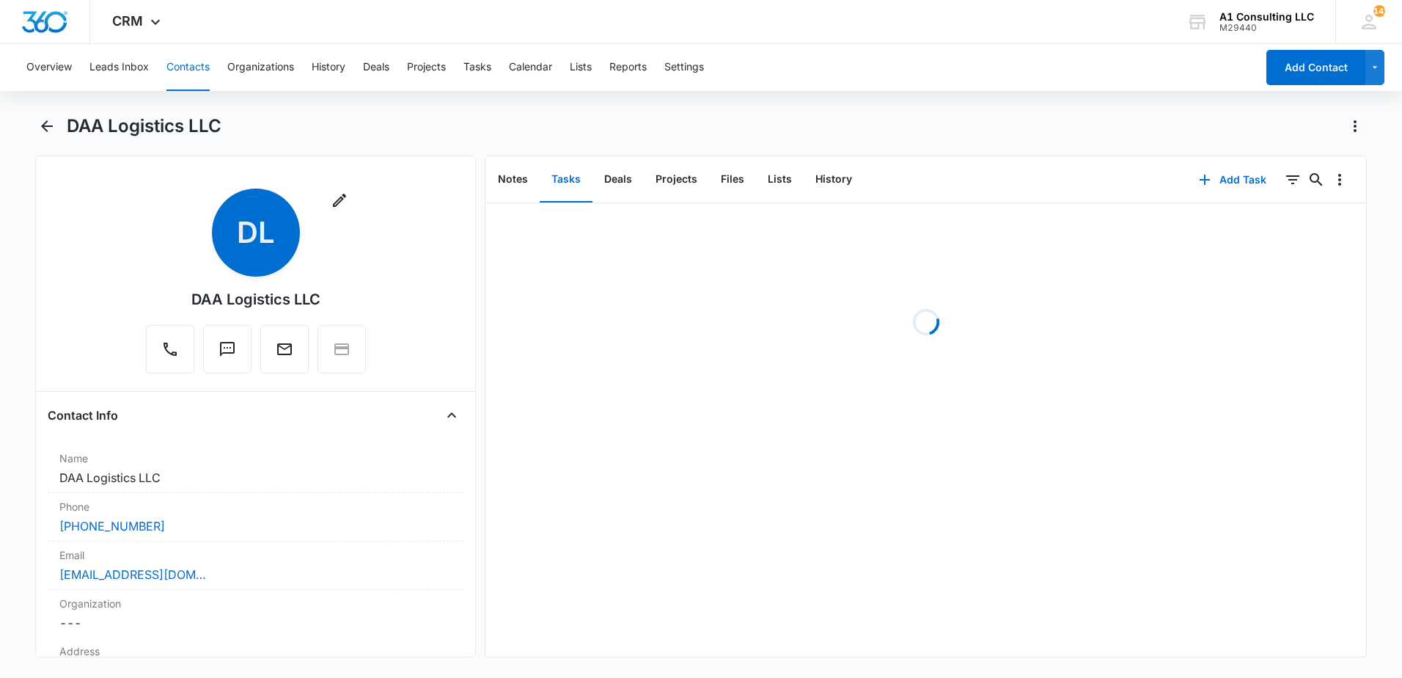
click at [733, 123] on div "DAA Logistics LLC" at bounding box center [717, 125] width 1300 height 23
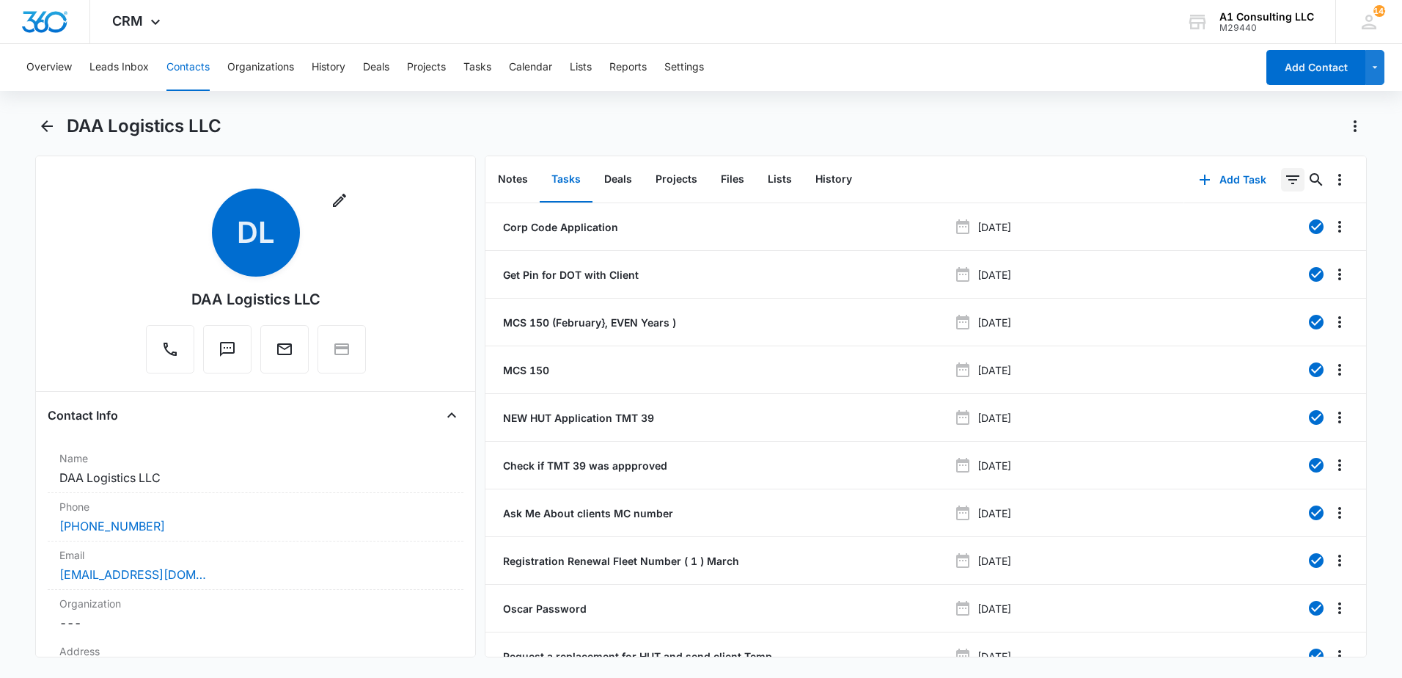
click at [1284, 184] on icon "Filters" at bounding box center [1293, 180] width 18 height 18
click at [1266, 304] on icon "Show Task status filters" at bounding box center [1275, 304] width 18 height 18
click at [1119, 351] on icon at bounding box center [1125, 350] width 13 height 13
click at [1118, 351] on input "Incomplete" at bounding box center [1118, 350] width 1 height 1
checkbox input "true"
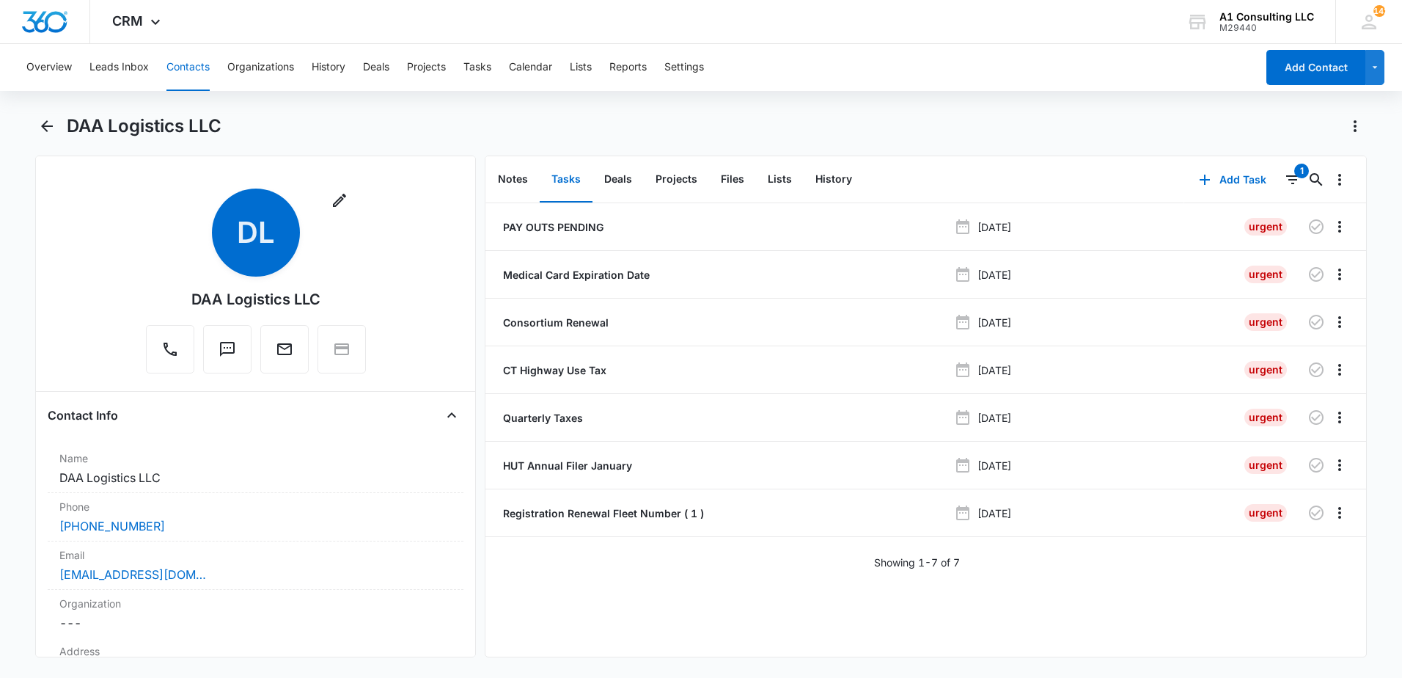
click at [1024, 108] on div "Overview Leads Inbox Contacts Organizations History Deals Projects Tasks Calend…" at bounding box center [701, 359] width 1402 height 631
click at [628, 271] on p "Medical Card Expiration Date" at bounding box center [575, 274] width 150 height 15
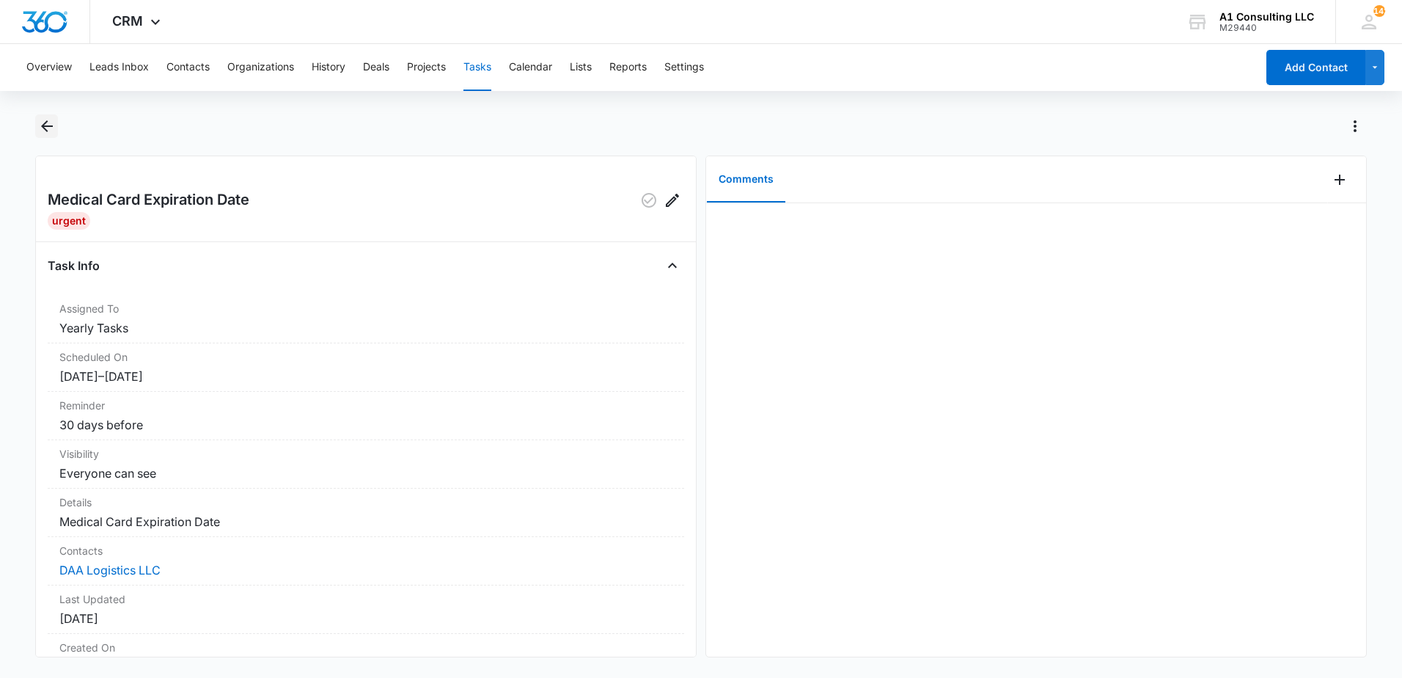
click at [48, 128] on icon "Back" at bounding box center [47, 126] width 18 height 18
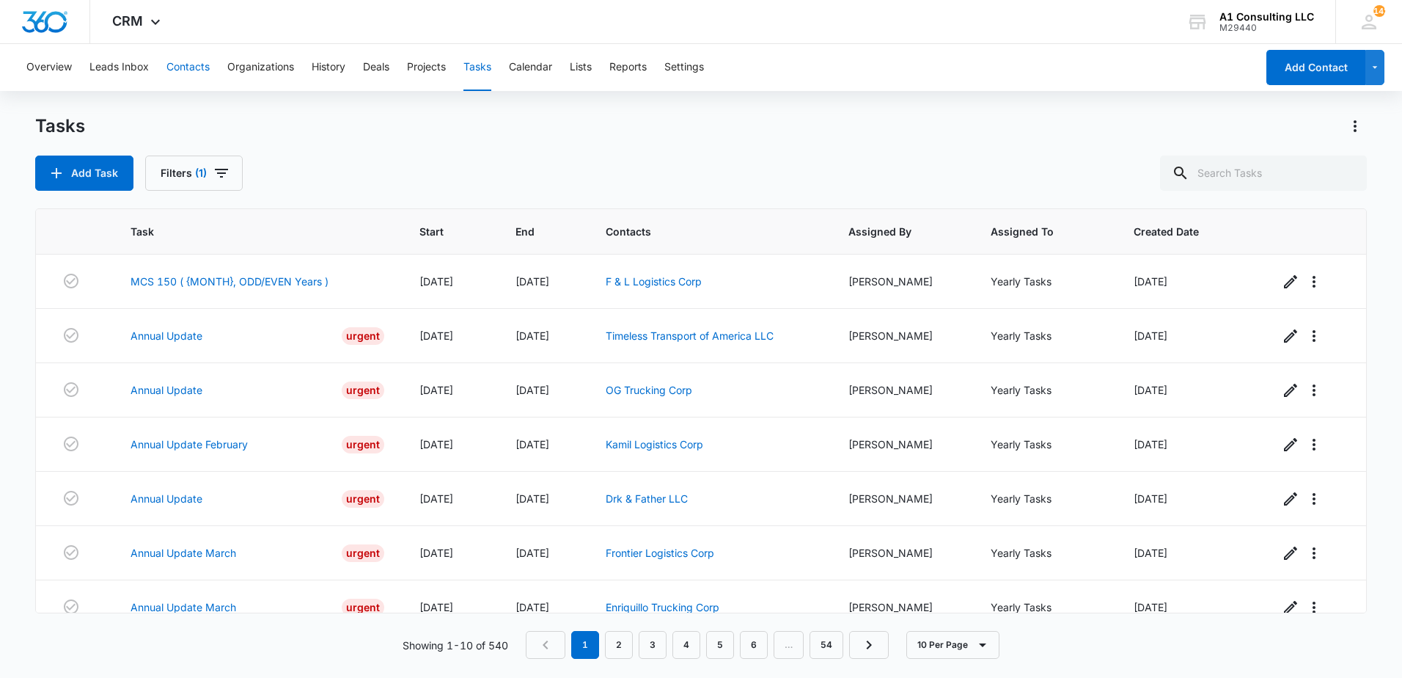
click at [194, 63] on button "Contacts" at bounding box center [187, 67] width 43 height 47
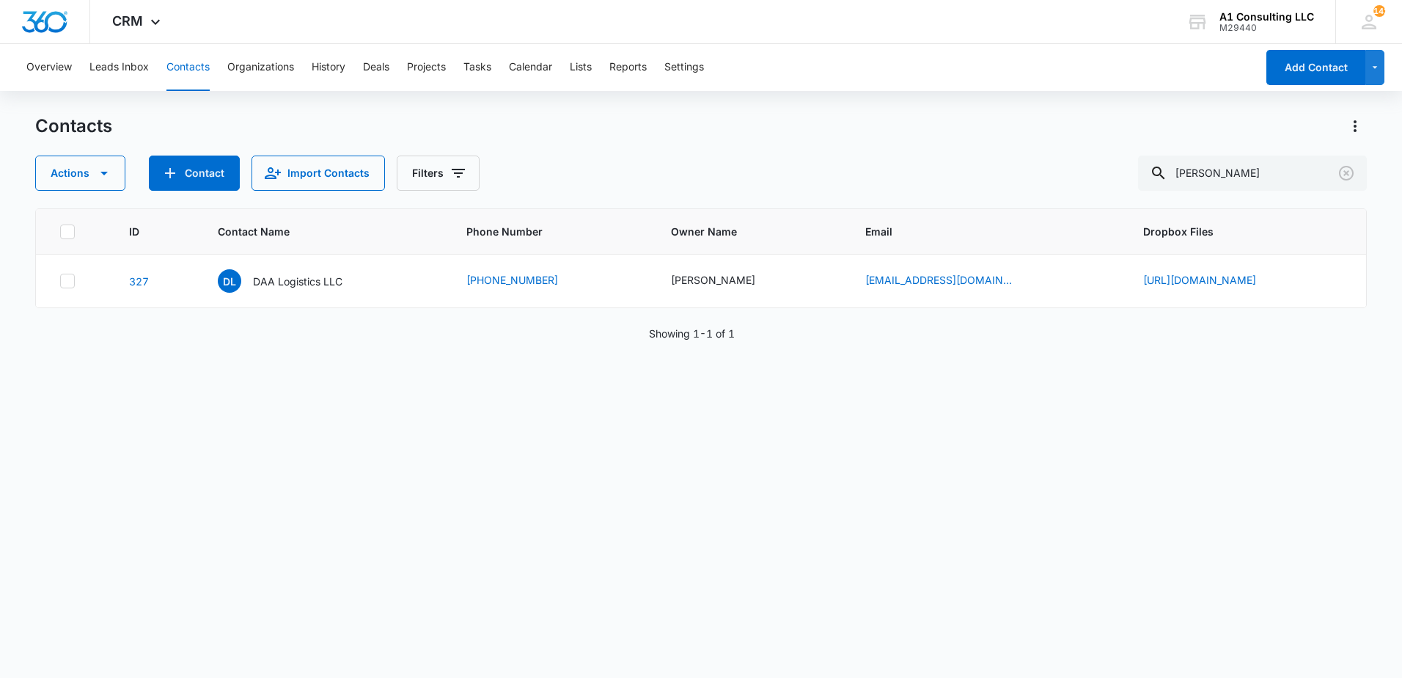
click at [823, 133] on div "Contacts" at bounding box center [701, 125] width 1332 height 23
click at [268, 282] on p "DAA Logistics LLC" at bounding box center [297, 281] width 89 height 15
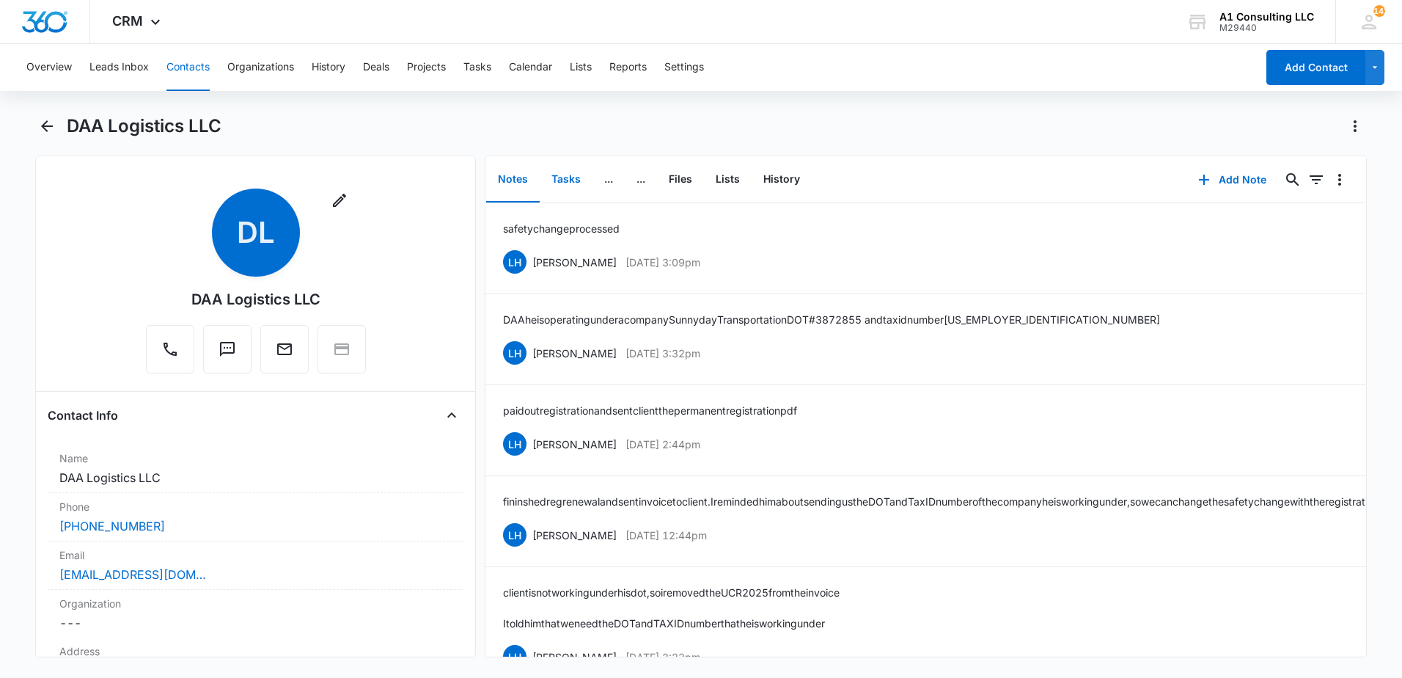
click at [558, 180] on button "Tasks" at bounding box center [566, 179] width 53 height 45
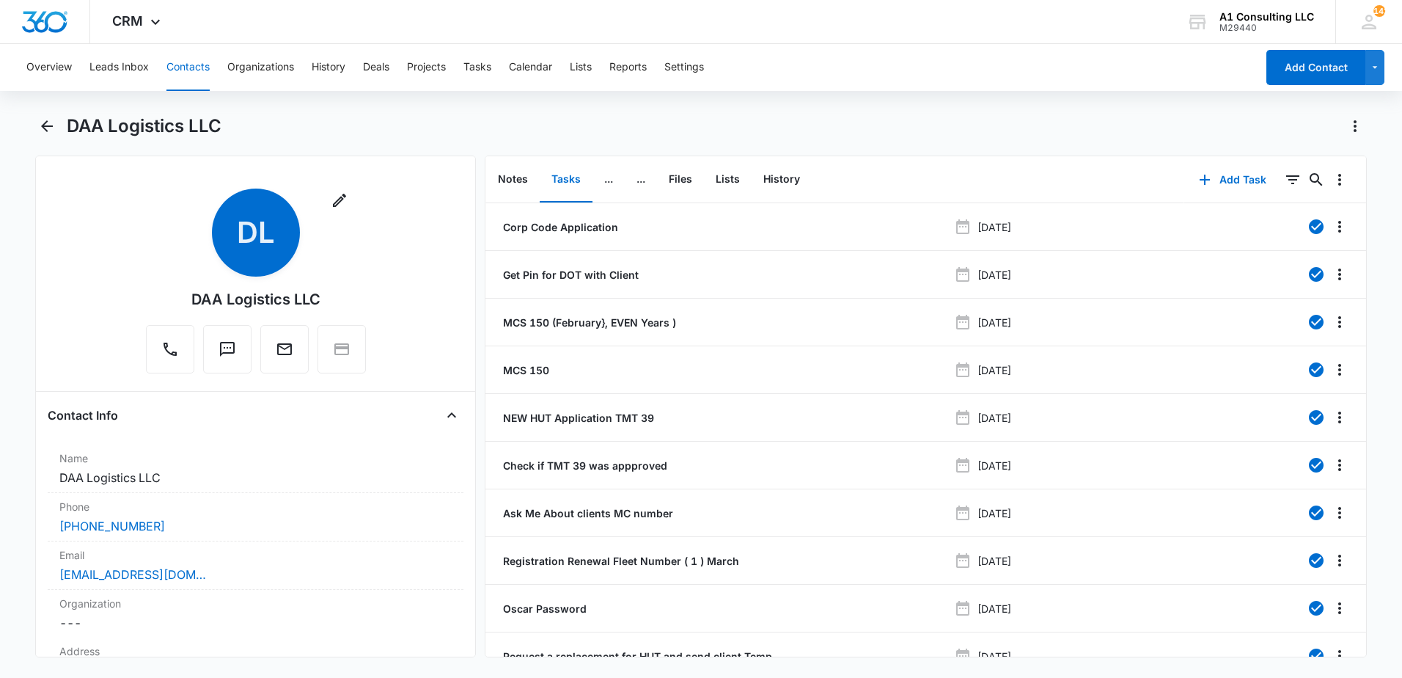
click at [904, 120] on div "DAA Logistics LLC" at bounding box center [717, 125] width 1300 height 23
click at [1284, 177] on icon "Filters" at bounding box center [1293, 180] width 18 height 18
click at [1266, 301] on icon "Show Task status filters" at bounding box center [1275, 304] width 18 height 18
click at [1121, 351] on icon at bounding box center [1125, 350] width 9 height 7
click at [1118, 351] on input "Incomplete" at bounding box center [1118, 350] width 1 height 1
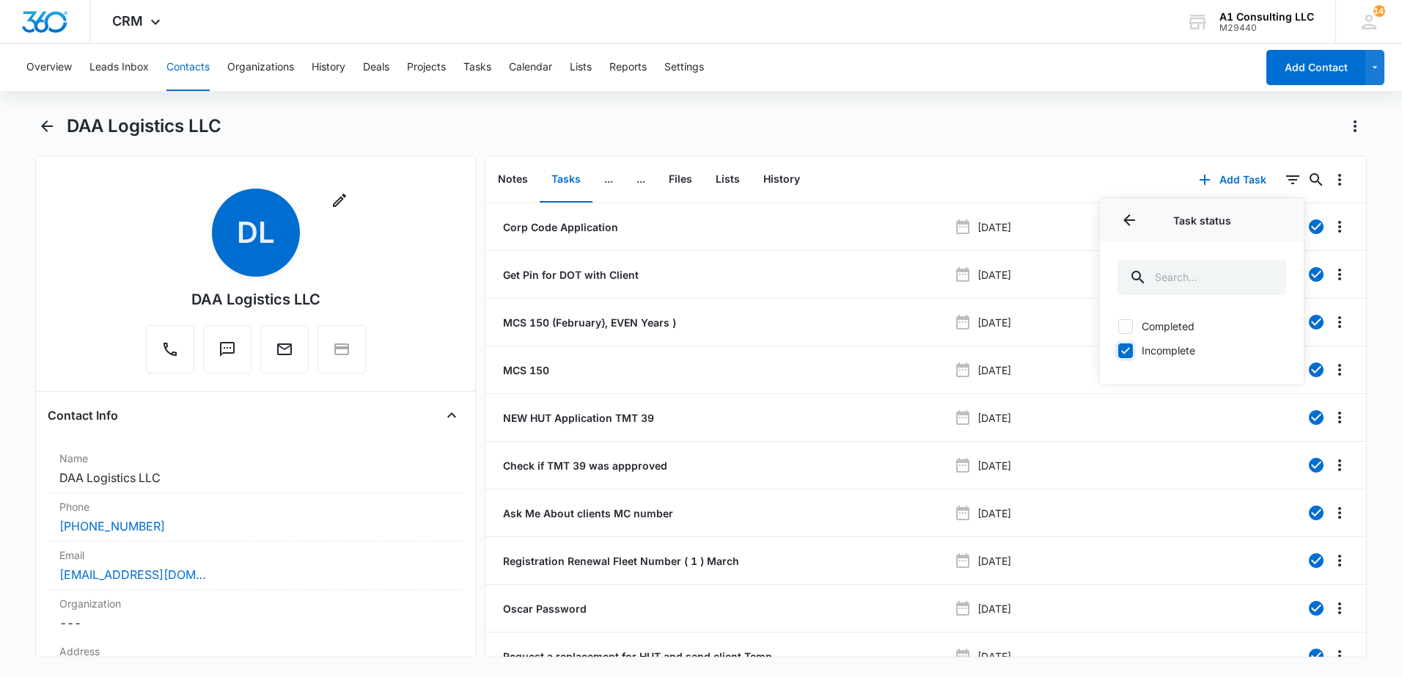
checkbox input "true"
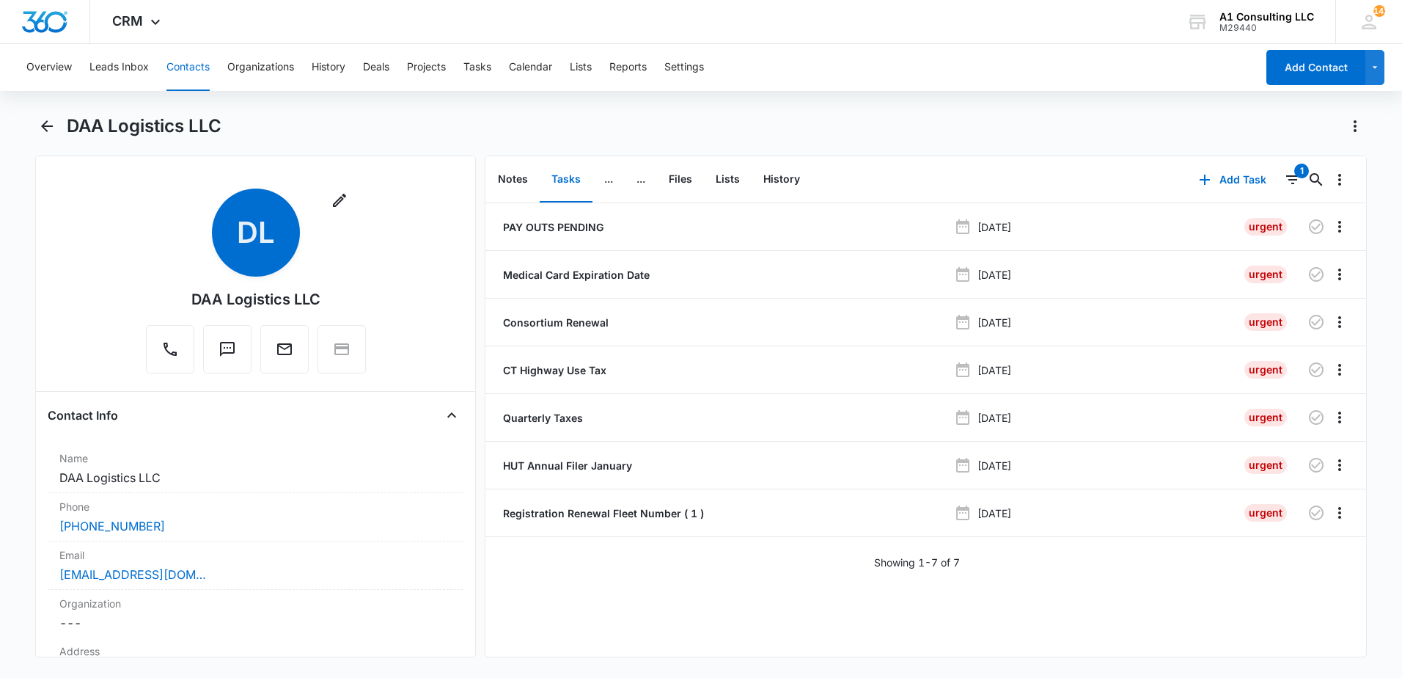
click at [985, 104] on div "Overview Leads Inbox Contacts Organizations History Deals Projects Tasks Calend…" at bounding box center [701, 359] width 1402 height 631
click at [45, 123] on icon "Back" at bounding box center [47, 126] width 12 height 12
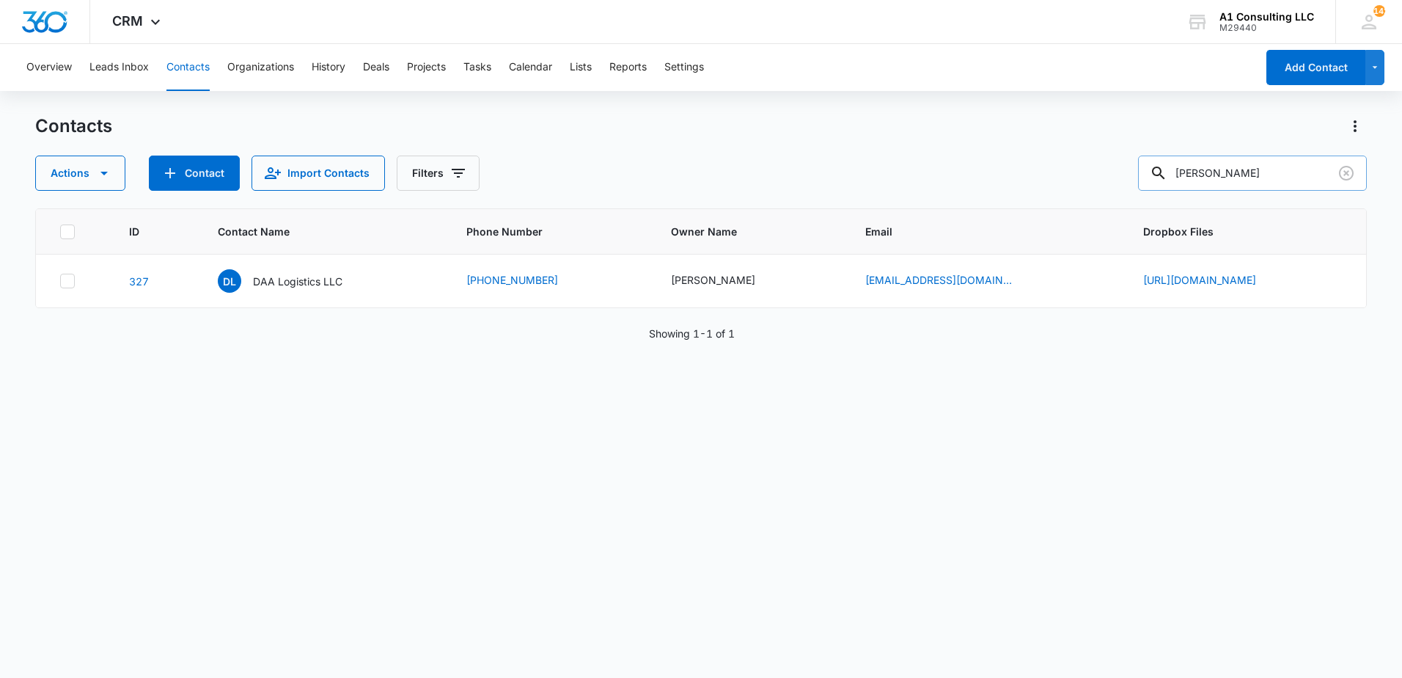
drag, startPoint x: 862, startPoint y: 125, endPoint x: 1246, endPoint y: 188, distance: 388.7
click at [874, 125] on div "Contacts" at bounding box center [701, 125] width 1332 height 23
click at [1350, 172] on icon "Clear" at bounding box center [1346, 173] width 18 height 18
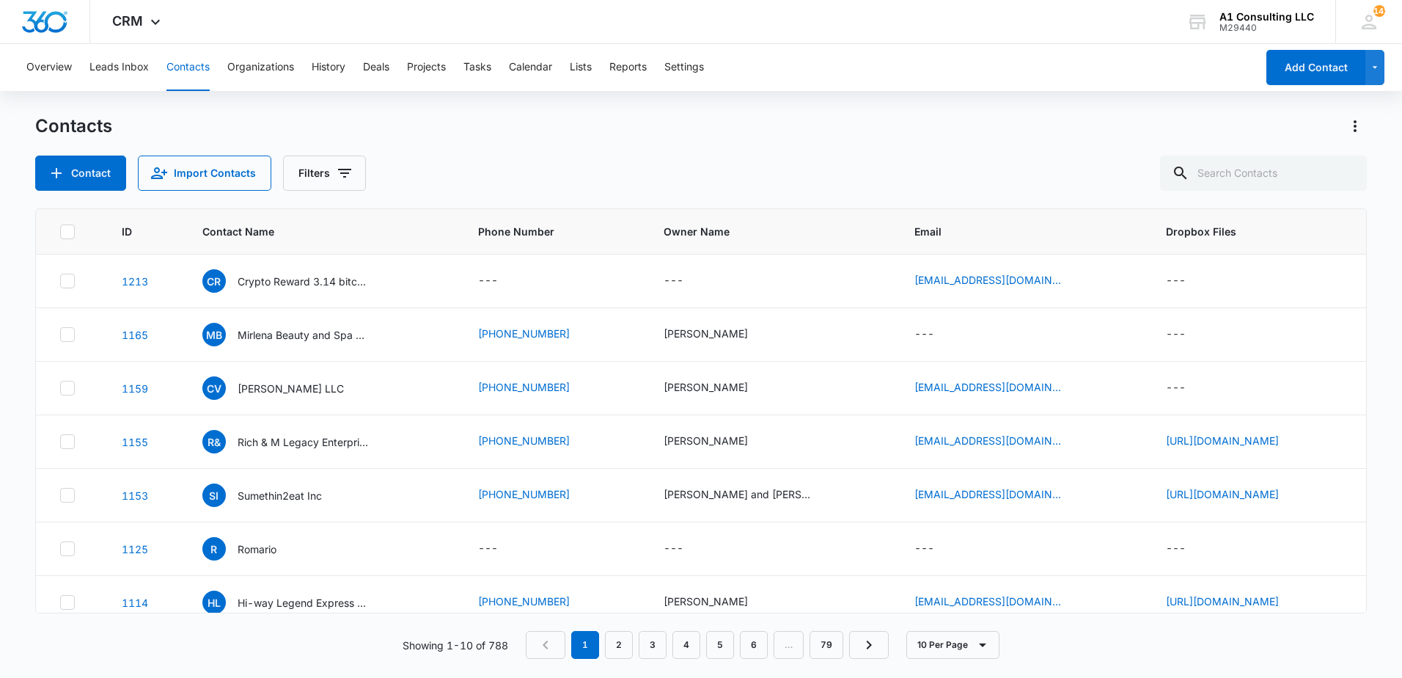
click at [1019, 131] on div "Contacts" at bounding box center [701, 125] width 1332 height 23
click at [584, 72] on button "Lists" at bounding box center [581, 67] width 22 height 47
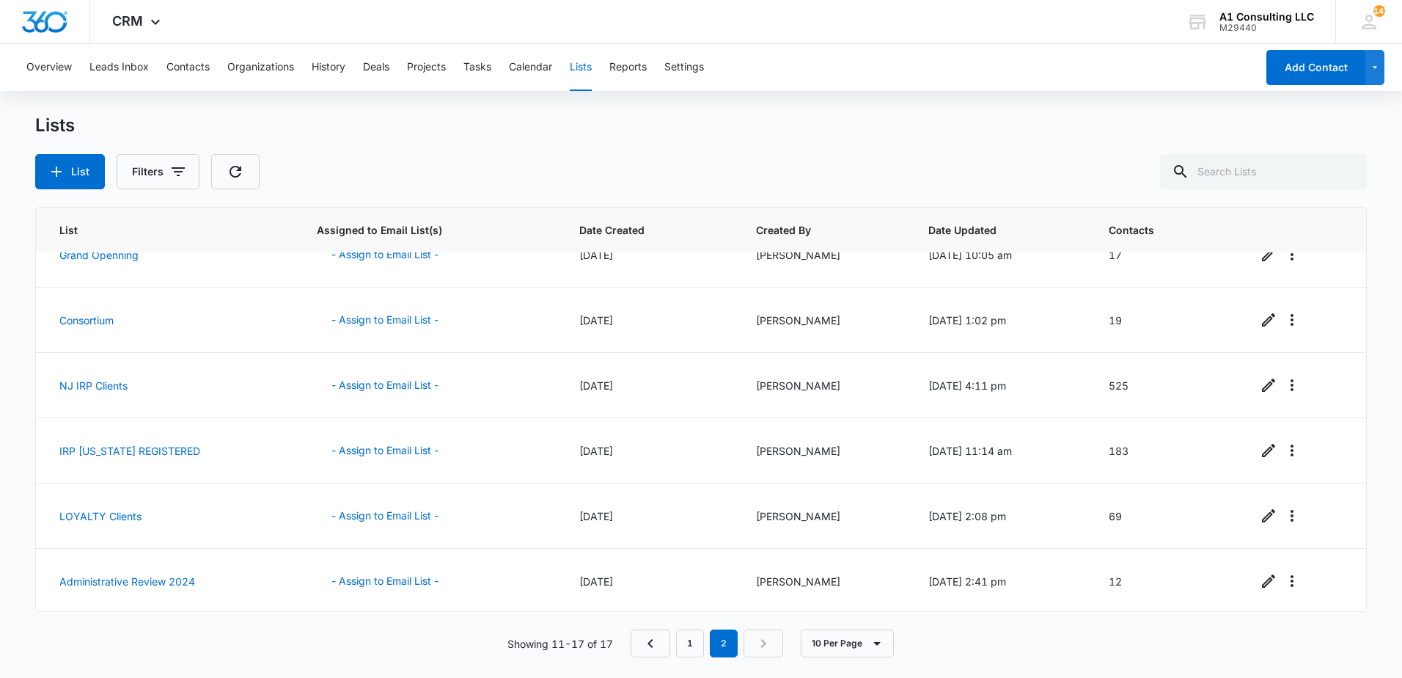
scroll to position [98, 0]
click at [186, 65] on button "Contacts" at bounding box center [187, 67] width 43 height 47
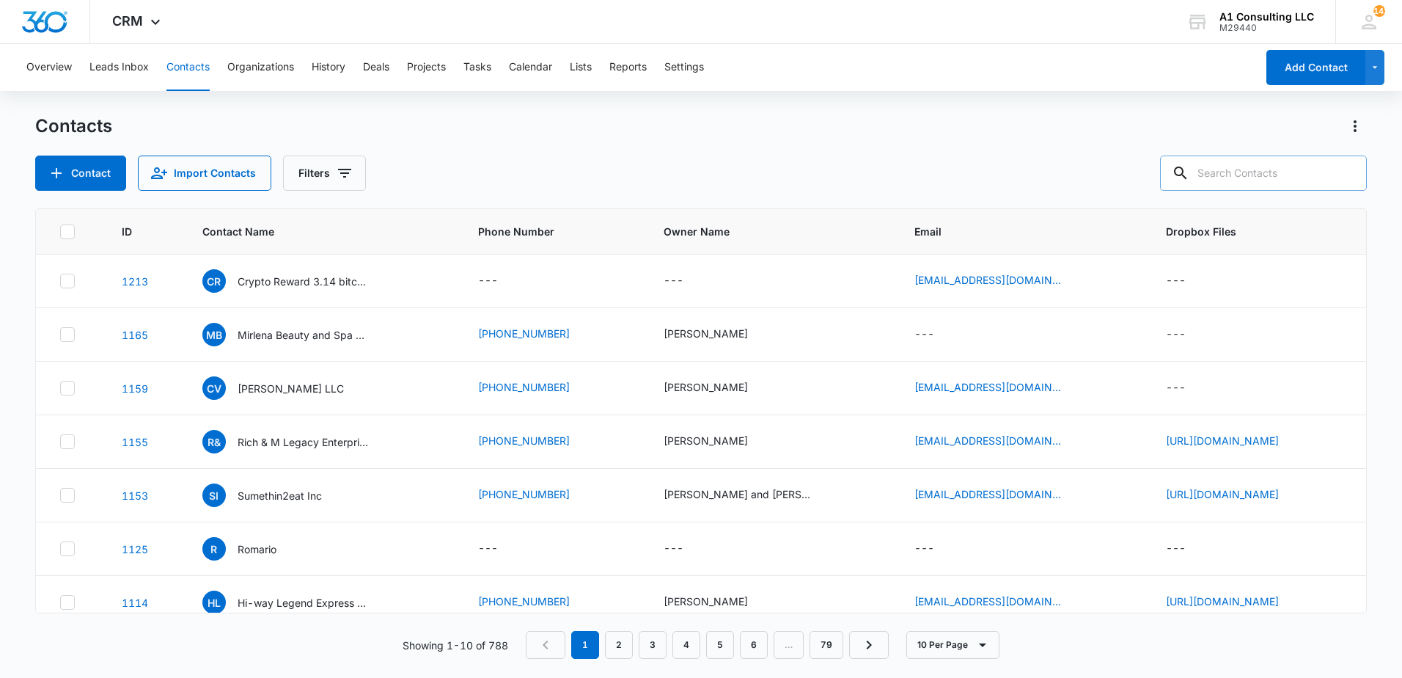
click at [1222, 169] on input "text" at bounding box center [1263, 172] width 207 height 35
type input "aao"
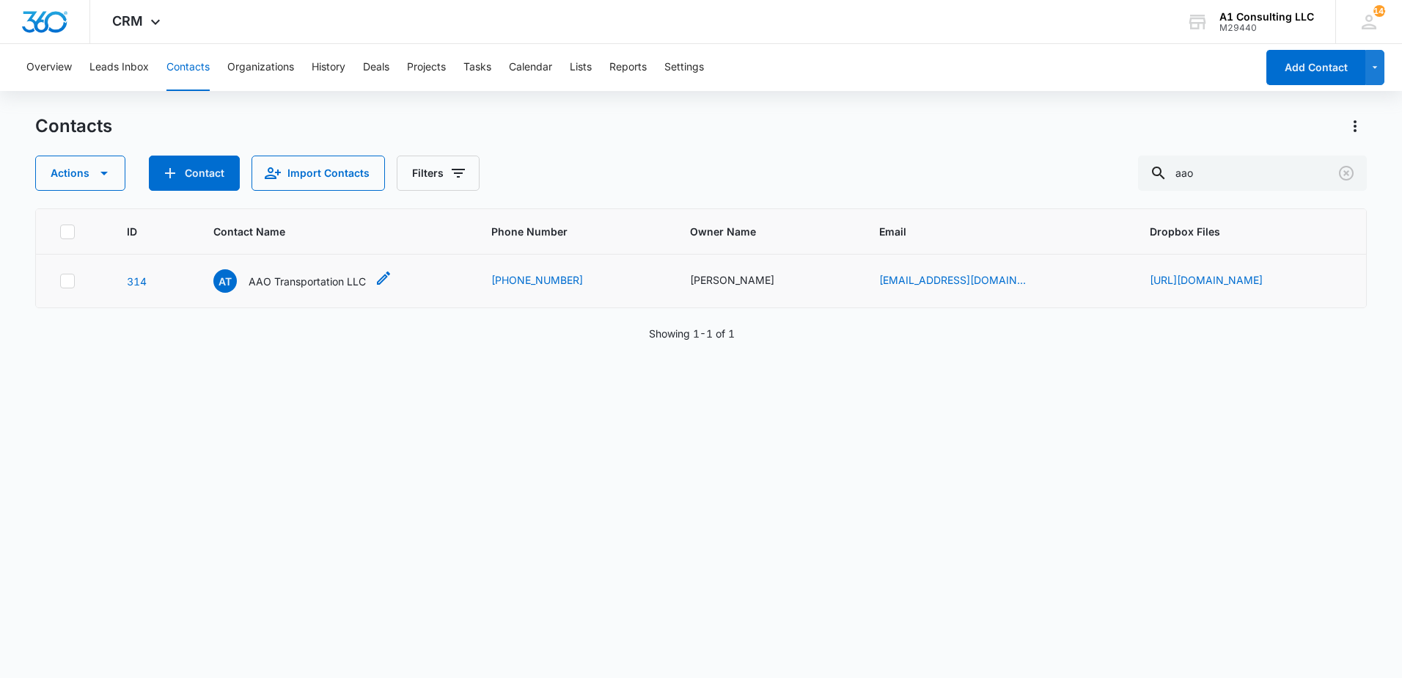
click at [296, 285] on p "AAO Transportation LLC" at bounding box center [307, 281] width 117 height 15
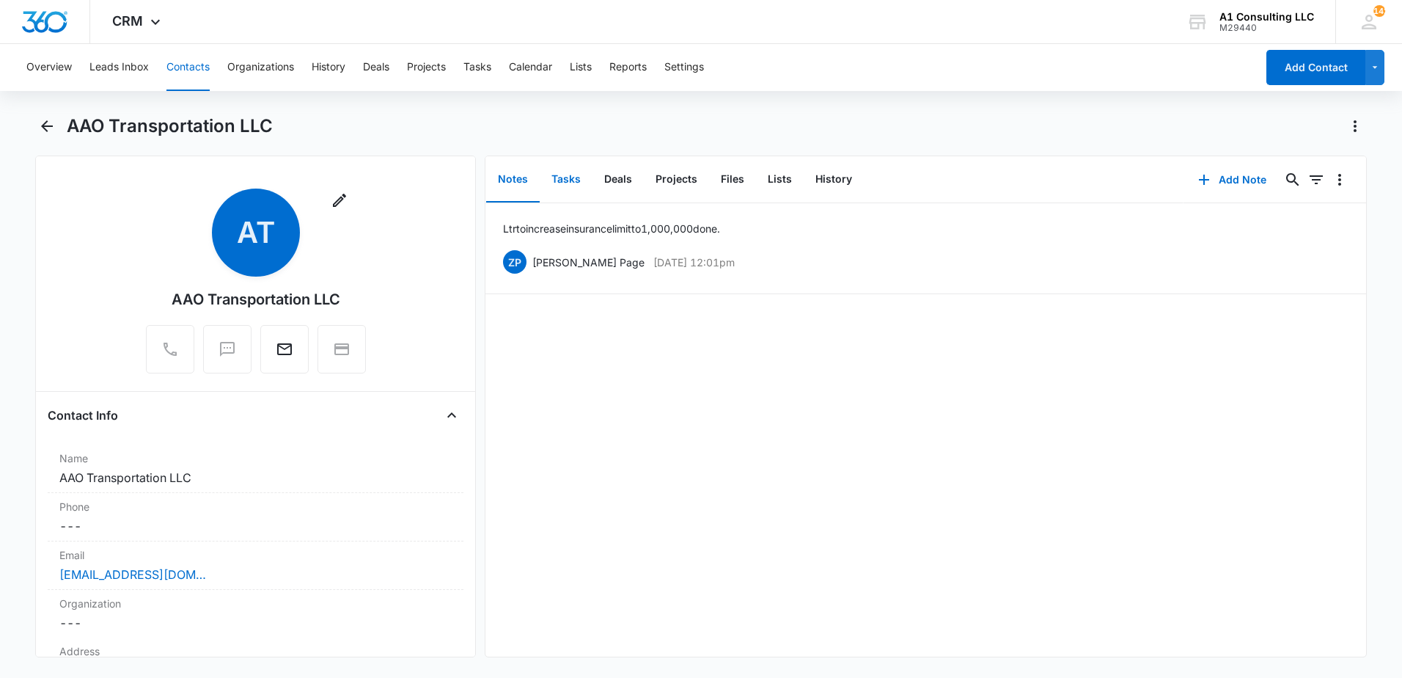
click at [564, 177] on button "Tasks" at bounding box center [566, 179] width 53 height 45
drag, startPoint x: 620, startPoint y: 122, endPoint x: 770, endPoint y: 137, distance: 150.3
click at [622, 122] on div "AAO Transportation LLC" at bounding box center [717, 125] width 1300 height 23
drag, startPoint x: 1142, startPoint y: 130, endPoint x: 960, endPoint y: 144, distance: 183.2
click at [1140, 130] on div "AAO Transportation LLC" at bounding box center [717, 125] width 1300 height 23
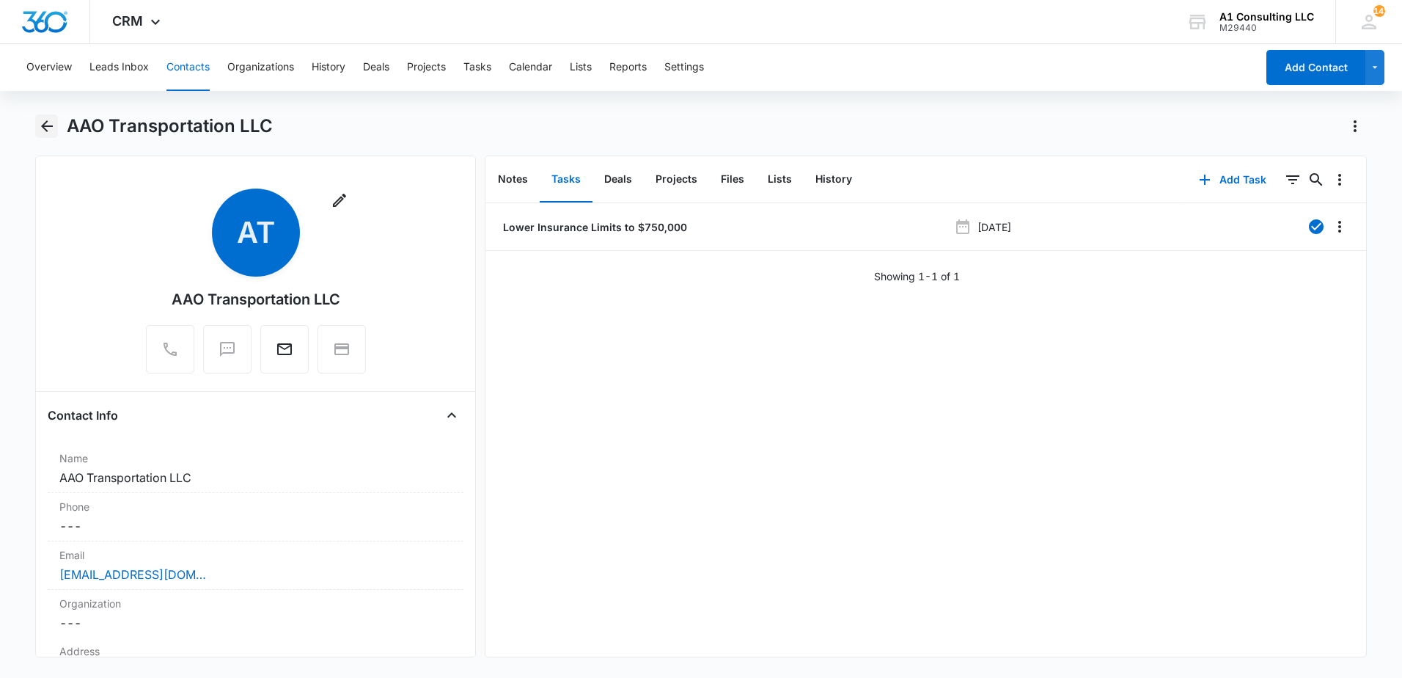
click at [41, 131] on icon "Back" at bounding box center [47, 126] width 18 height 18
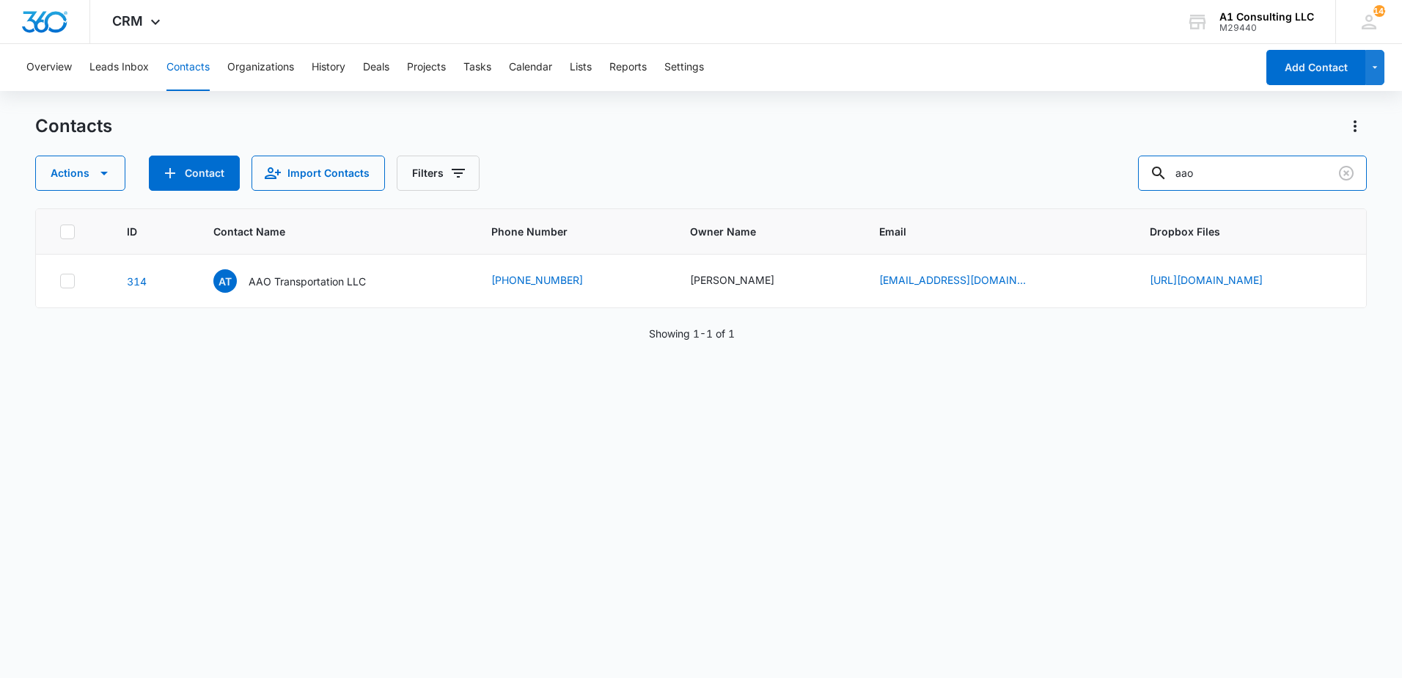
drag, startPoint x: 1172, startPoint y: 177, endPoint x: 1107, endPoint y: 183, distance: 64.8
click at [1107, 183] on div "Actions Contact Import Contacts Filters aao" at bounding box center [701, 172] width 1332 height 35
type input "freebands"
click at [252, 285] on p "Freebands Transport Corp" at bounding box center [310, 281] width 127 height 15
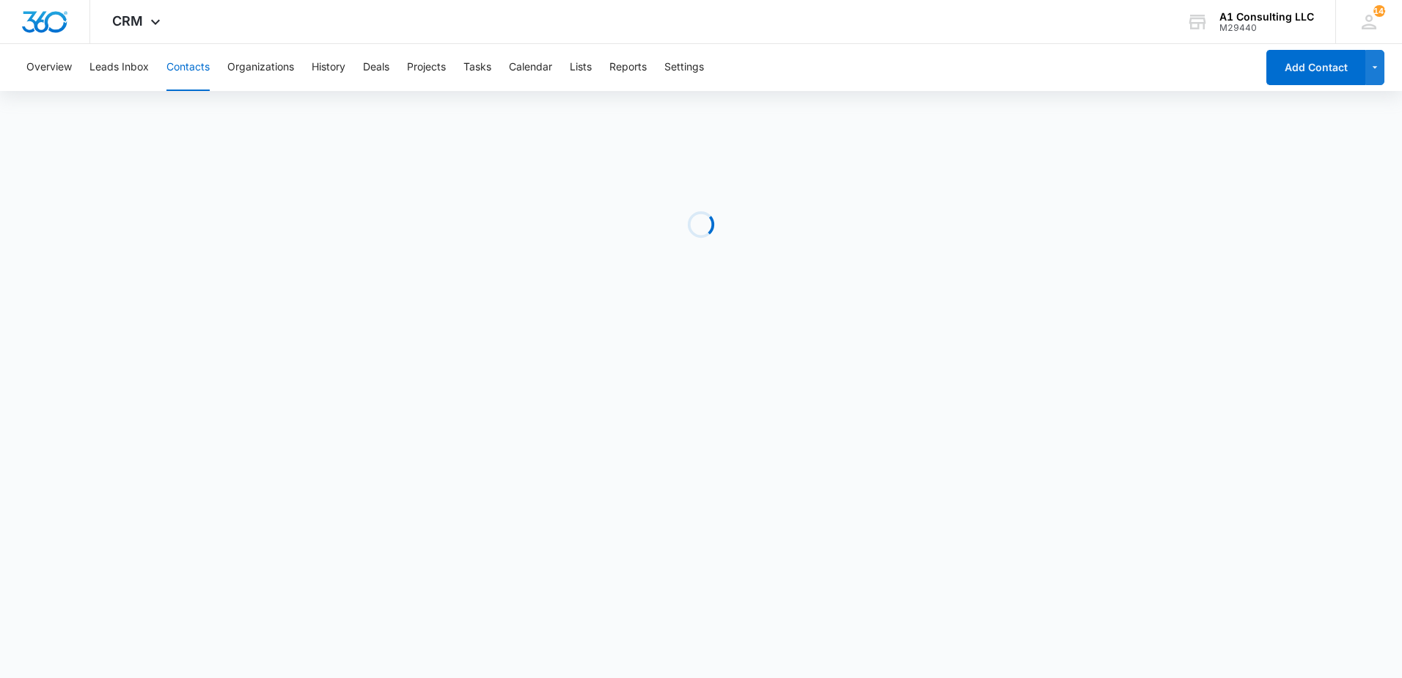
click at [827, 67] on div "Overview Leads Inbox Contacts Organizations History Deals Projects Tasks Calend…" at bounding box center [637, 67] width 1238 height 47
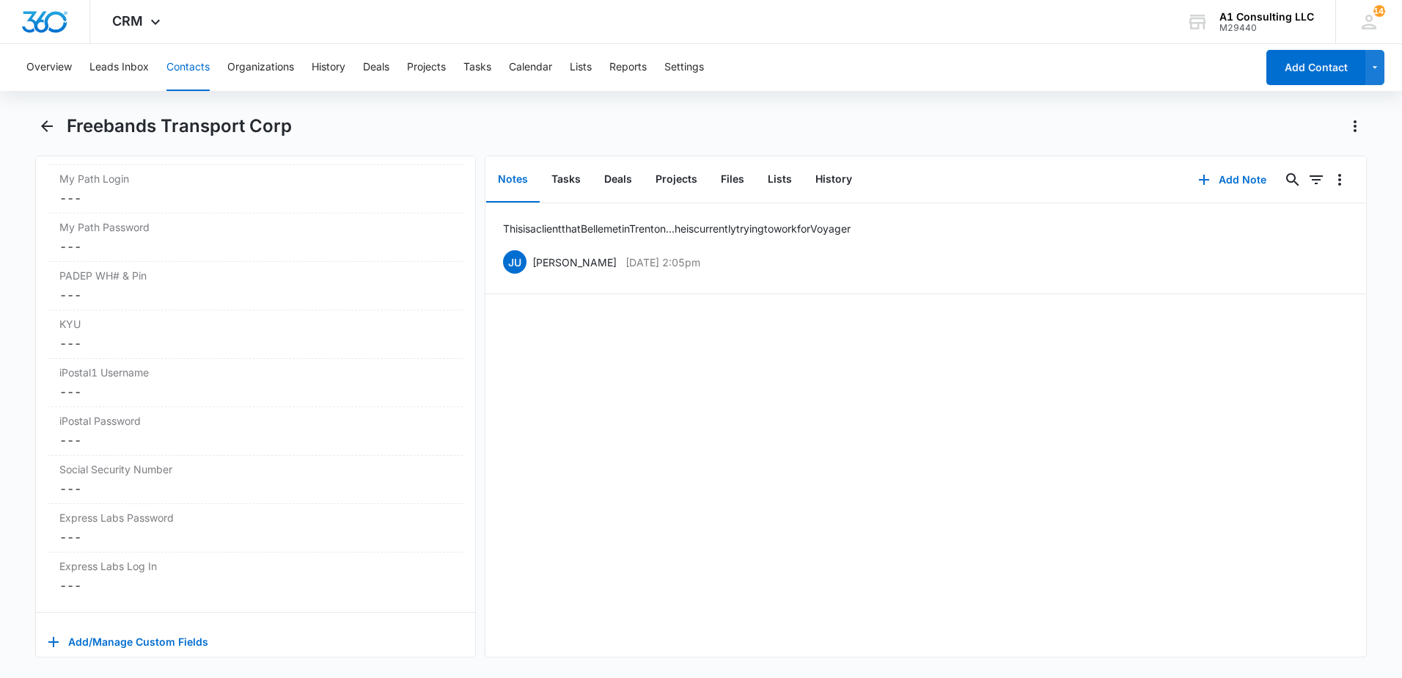
scroll to position [2926, 0]
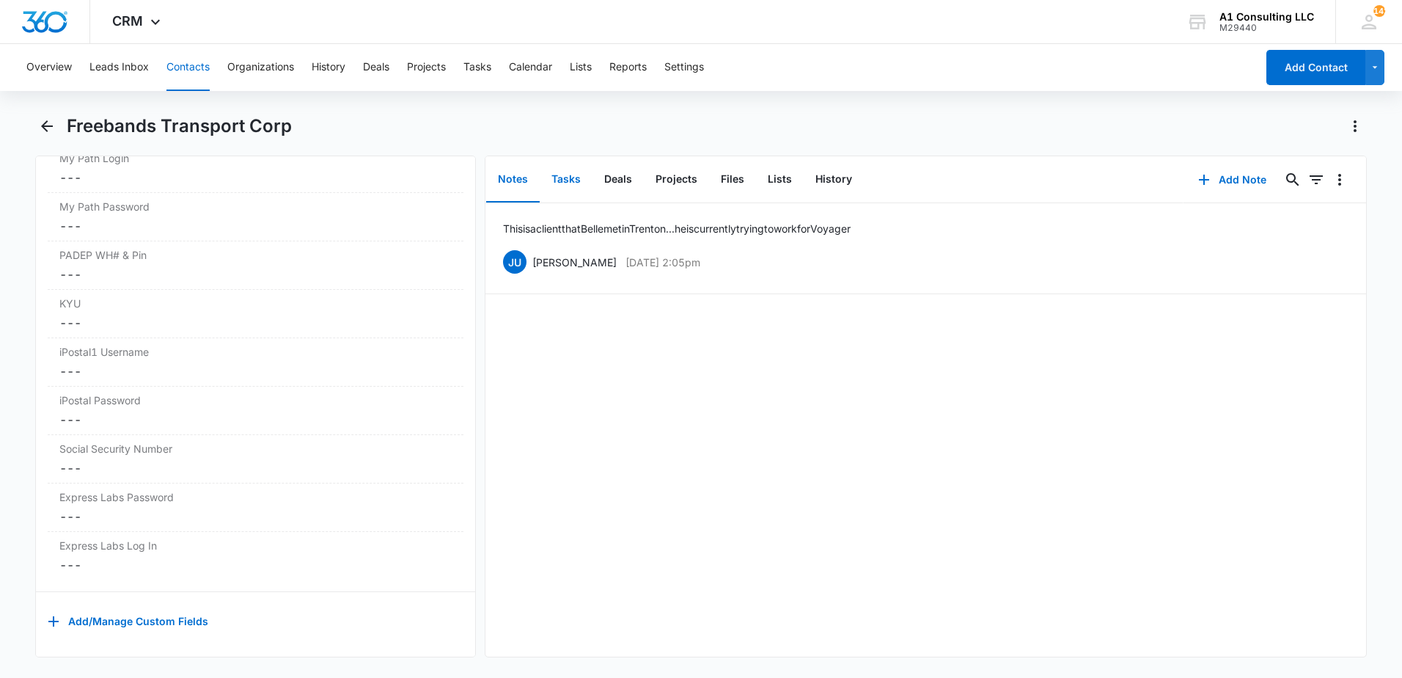
click at [563, 179] on button "Tasks" at bounding box center [566, 179] width 53 height 45
click at [622, 126] on div "Freebands Transport Corp" at bounding box center [717, 125] width 1300 height 23
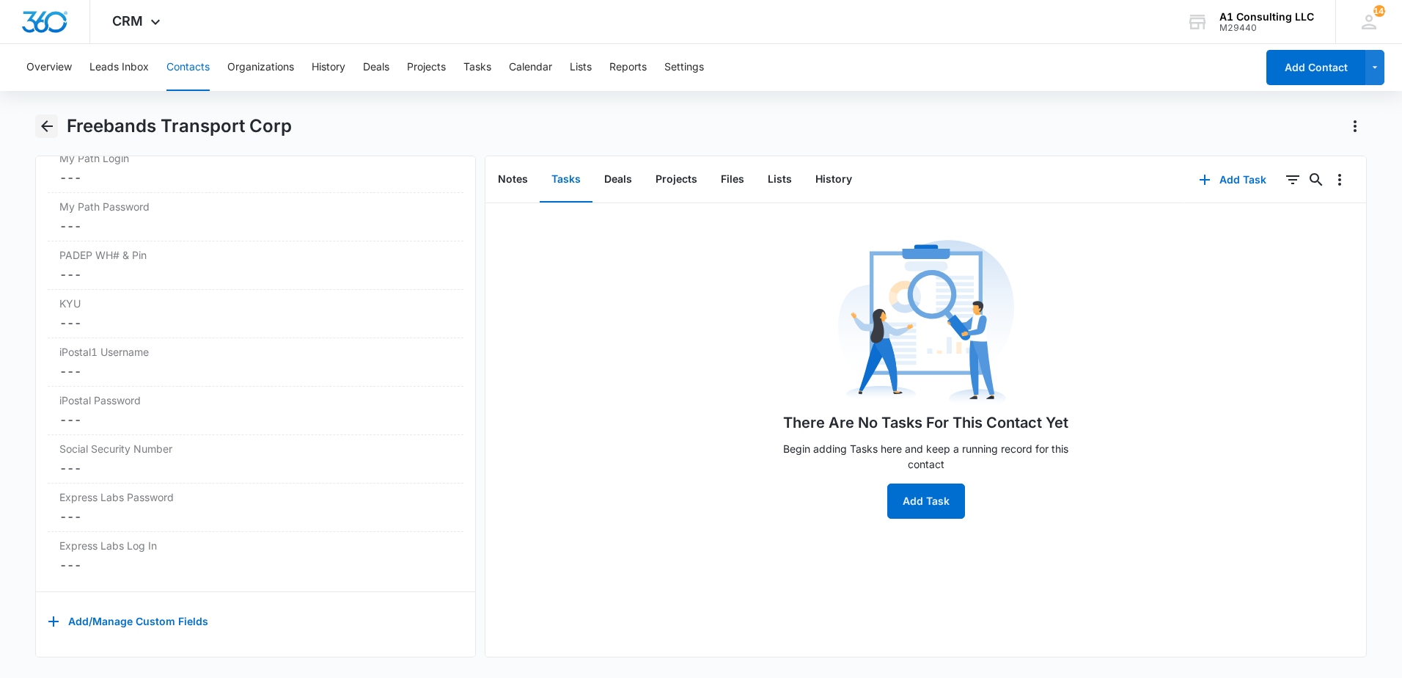
click at [35, 129] on button "Back" at bounding box center [46, 125] width 23 height 23
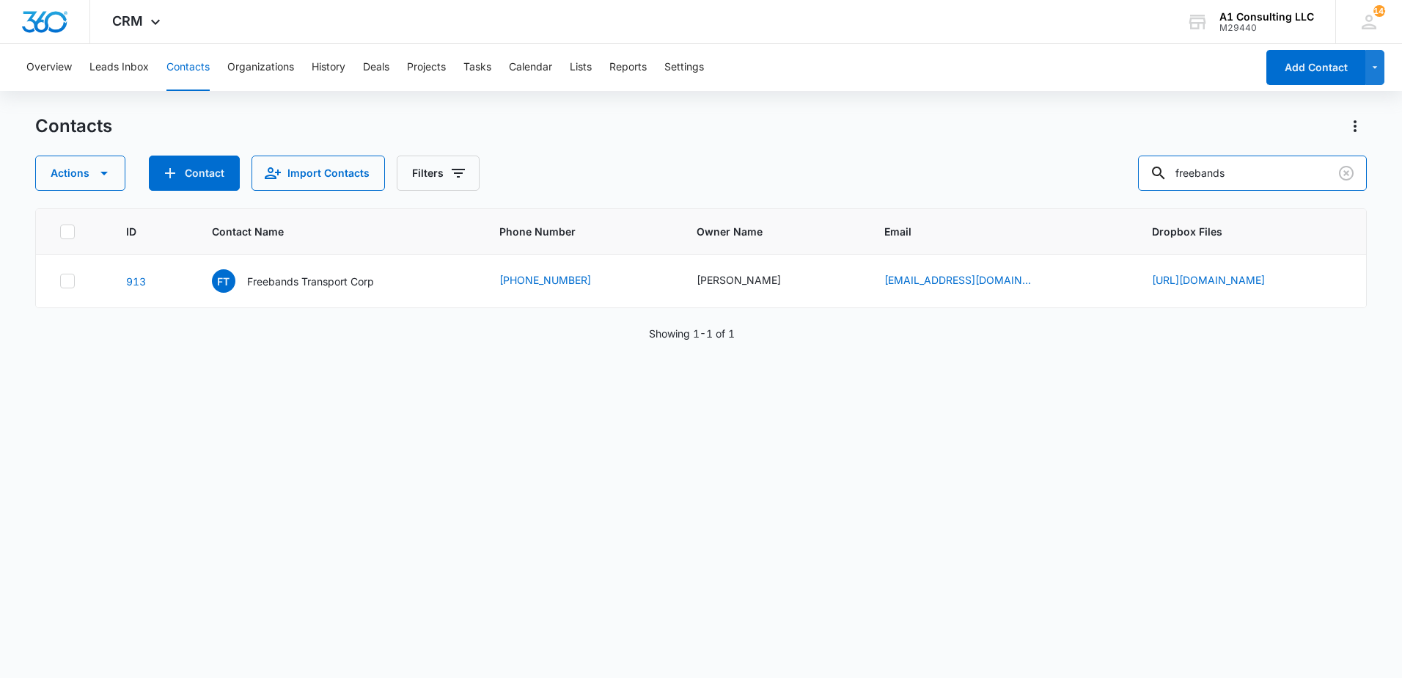
drag, startPoint x: 1271, startPoint y: 172, endPoint x: 1075, endPoint y: 197, distance: 198.1
click at [1077, 197] on div "Contacts Actions Contact Import Contacts Filters freebands ID Contact Name Phon…" at bounding box center [701, 395] width 1332 height 562
type input "edify"
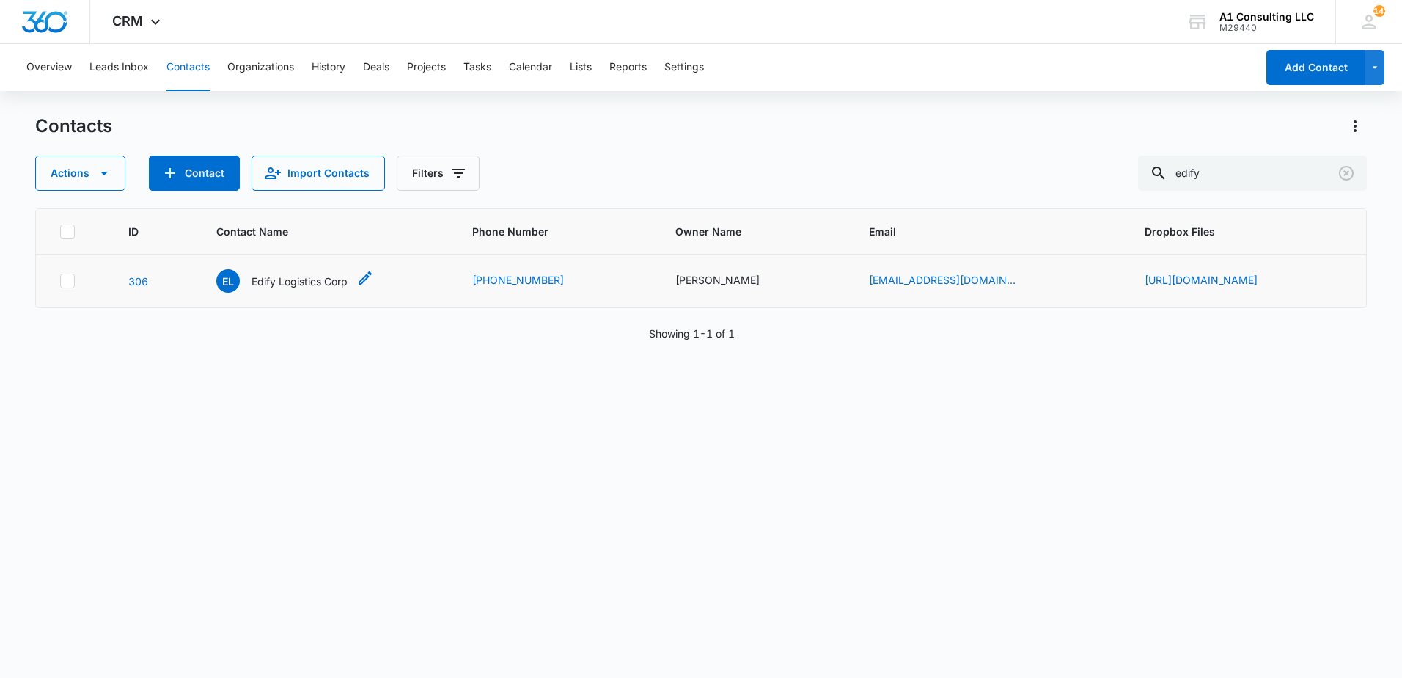
click at [252, 280] on p "Edify Logistics Corp" at bounding box center [300, 281] width 96 height 15
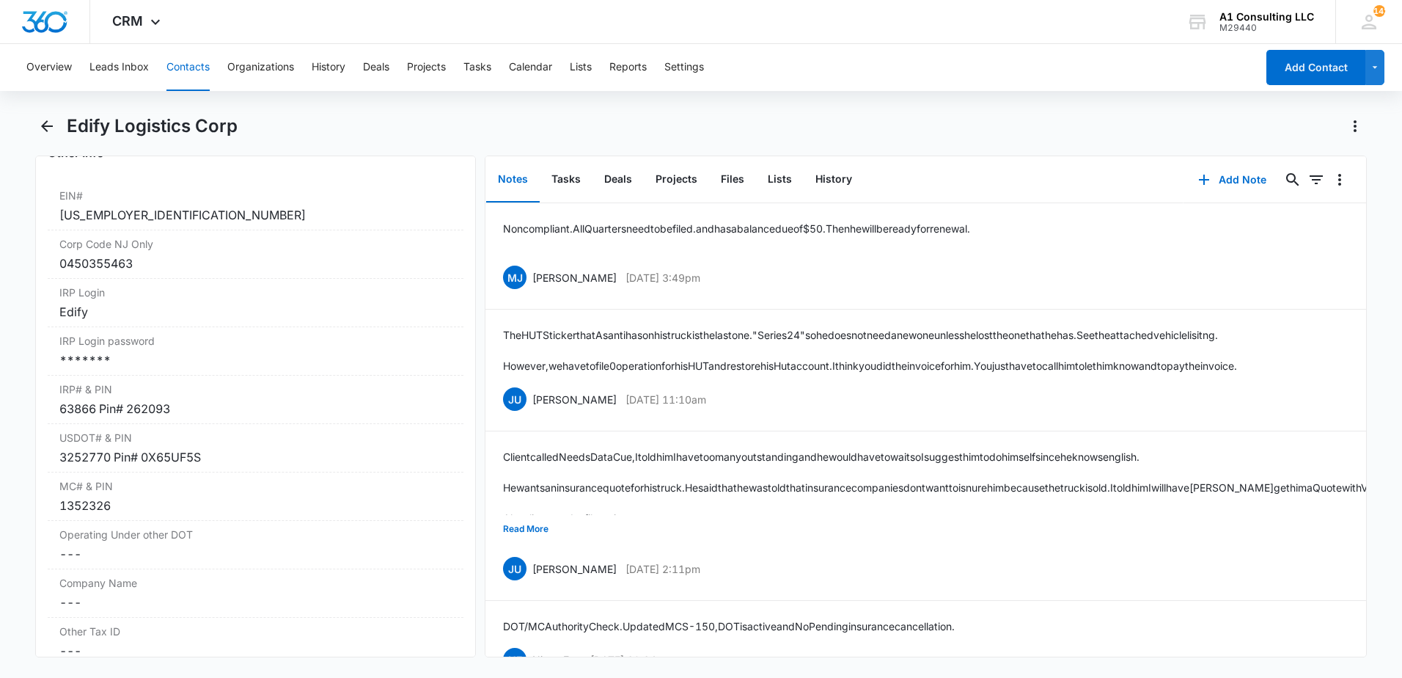
scroll to position [1832, 0]
click at [222, 363] on div "*******" at bounding box center [255, 354] width 392 height 18
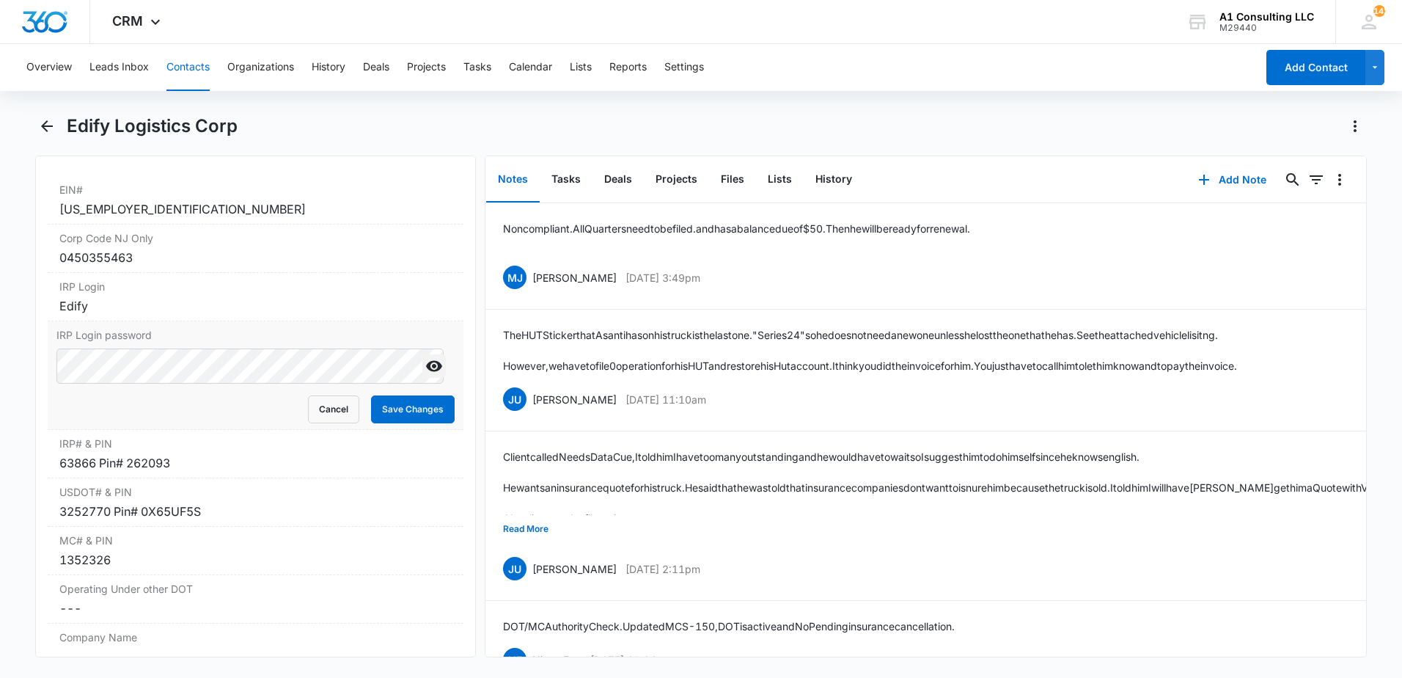
click at [425, 375] on icon "Show" at bounding box center [434, 366] width 18 height 18
click at [393, 423] on button "Save Changes" at bounding box center [413, 409] width 84 height 28
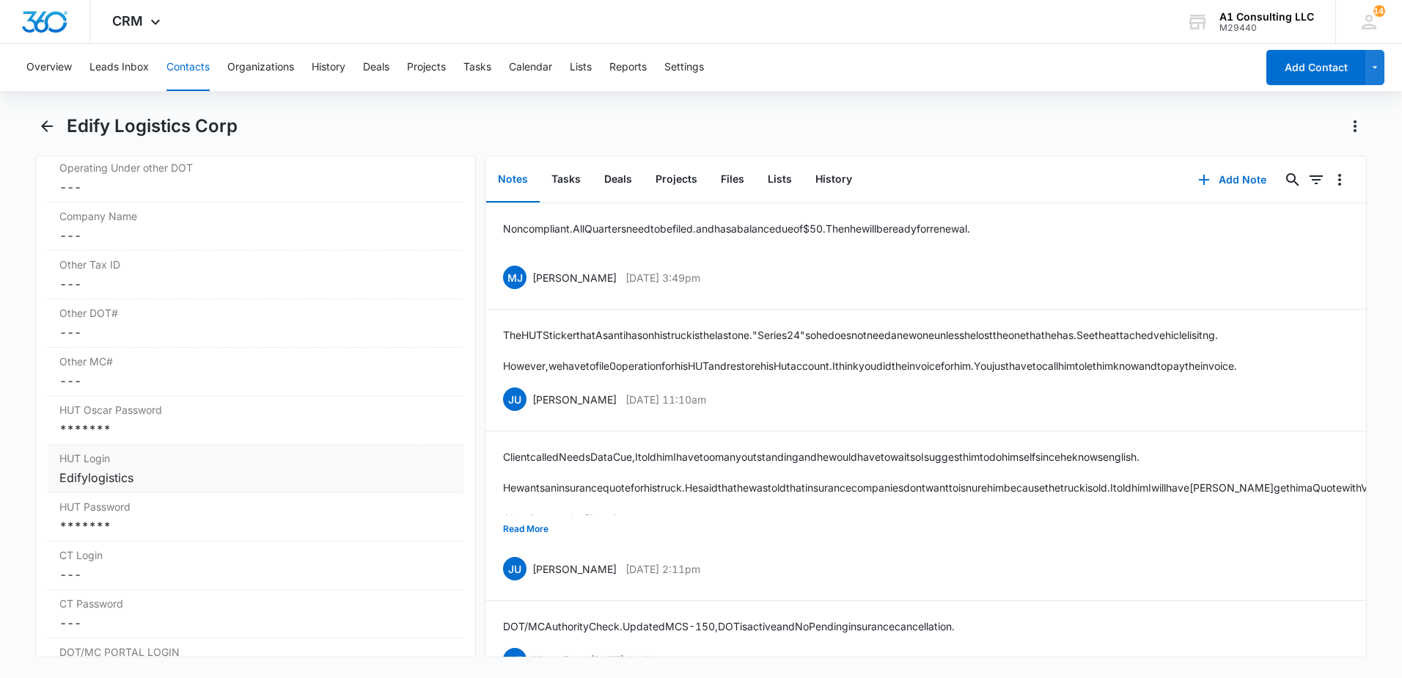
scroll to position [2198, 0]
click at [223, 433] on div "*******" at bounding box center [255, 424] width 392 height 18
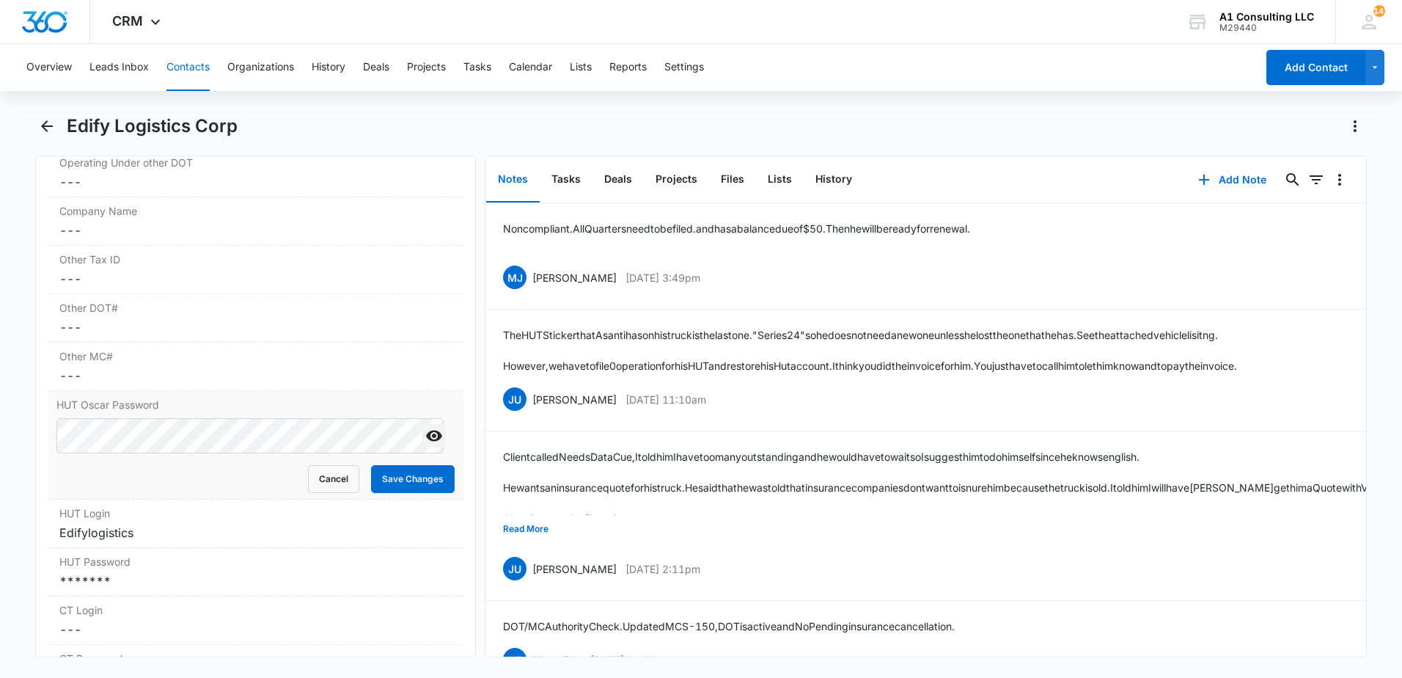
click at [422, 447] on button "Show" at bounding box center [433, 435] width 23 height 23
click at [34, 466] on main "Edify Logistics Corp Remove EL Edify Logistics Corp Contact Info Name Cancel Sa…" at bounding box center [701, 394] width 1402 height 560
click at [212, 590] on div "HUT Password Cancel Save Changes *******" at bounding box center [256, 572] width 416 height 48
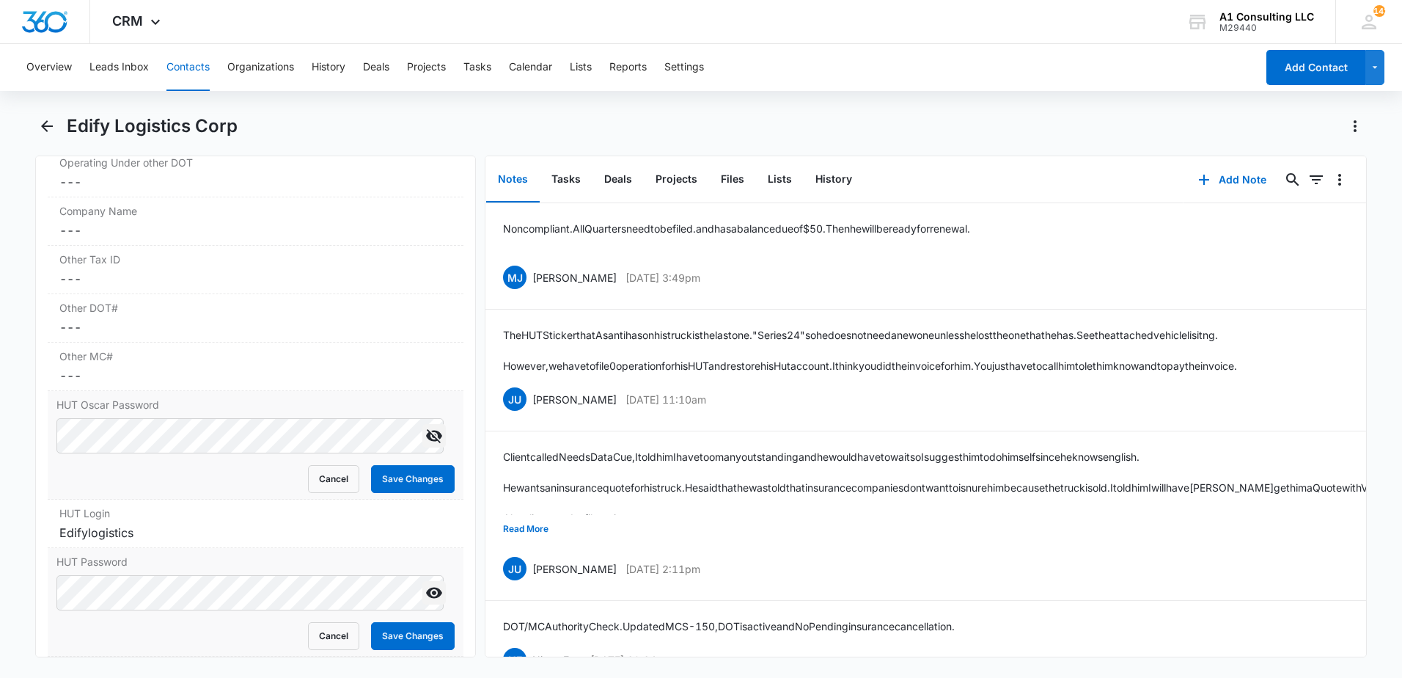
click at [422, 604] on button "Show" at bounding box center [433, 592] width 23 height 23
click at [0, 617] on html "CRM Apps Websites Forms CRM Email Social Payments POS Content Ads Intelligence …" at bounding box center [701, 339] width 1402 height 678
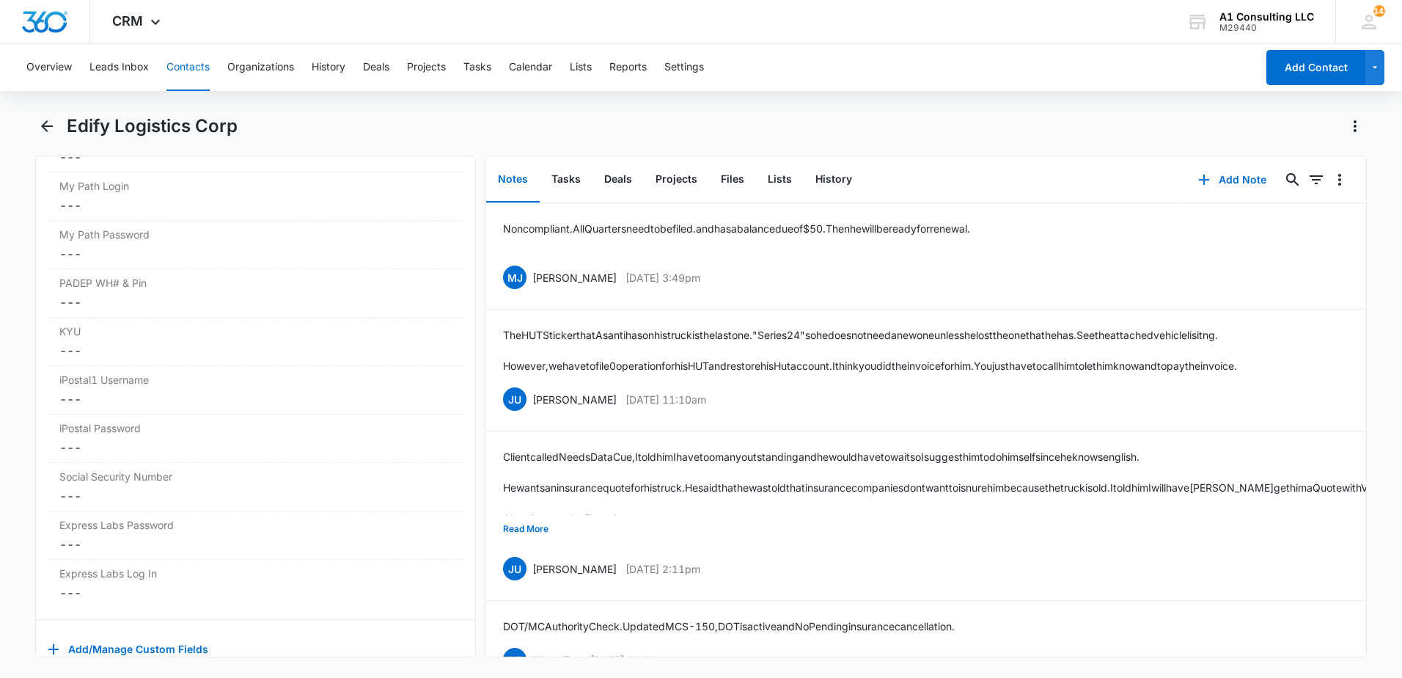
scroll to position [3028, 0]
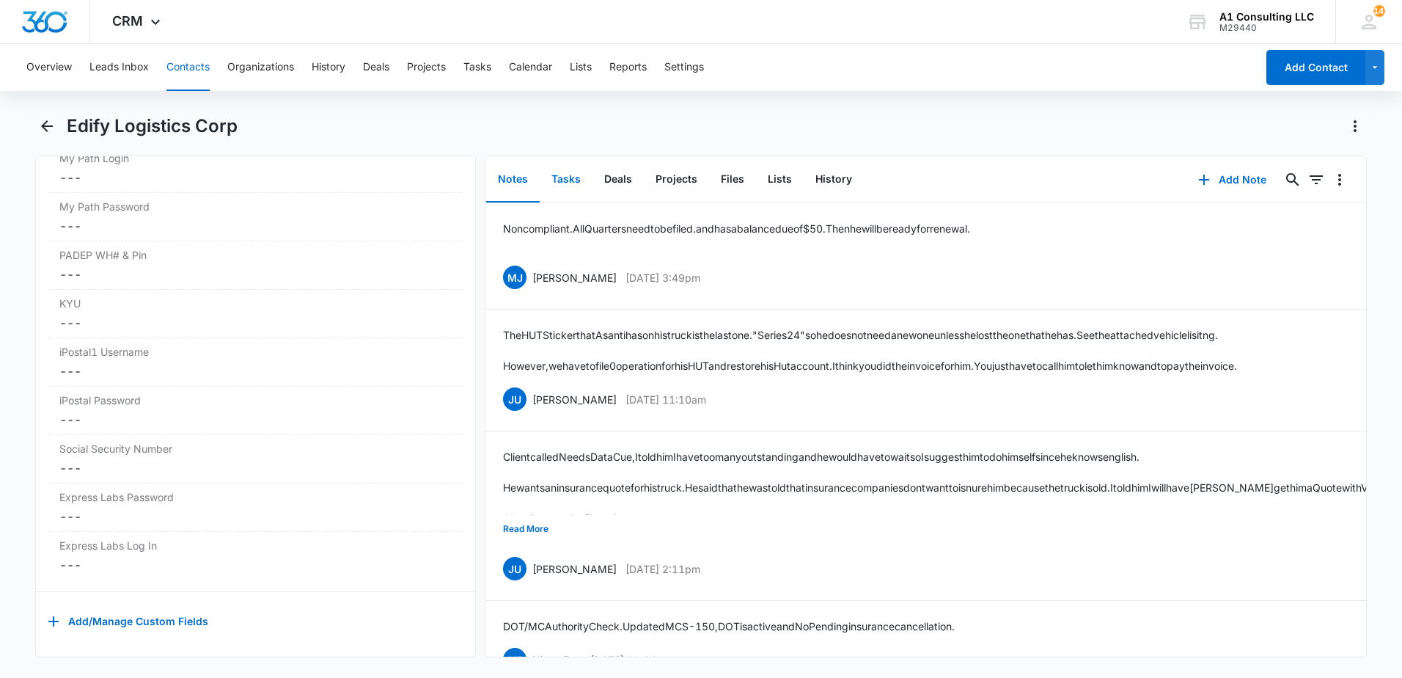
click at [563, 183] on button "Tasks" at bounding box center [566, 179] width 53 height 45
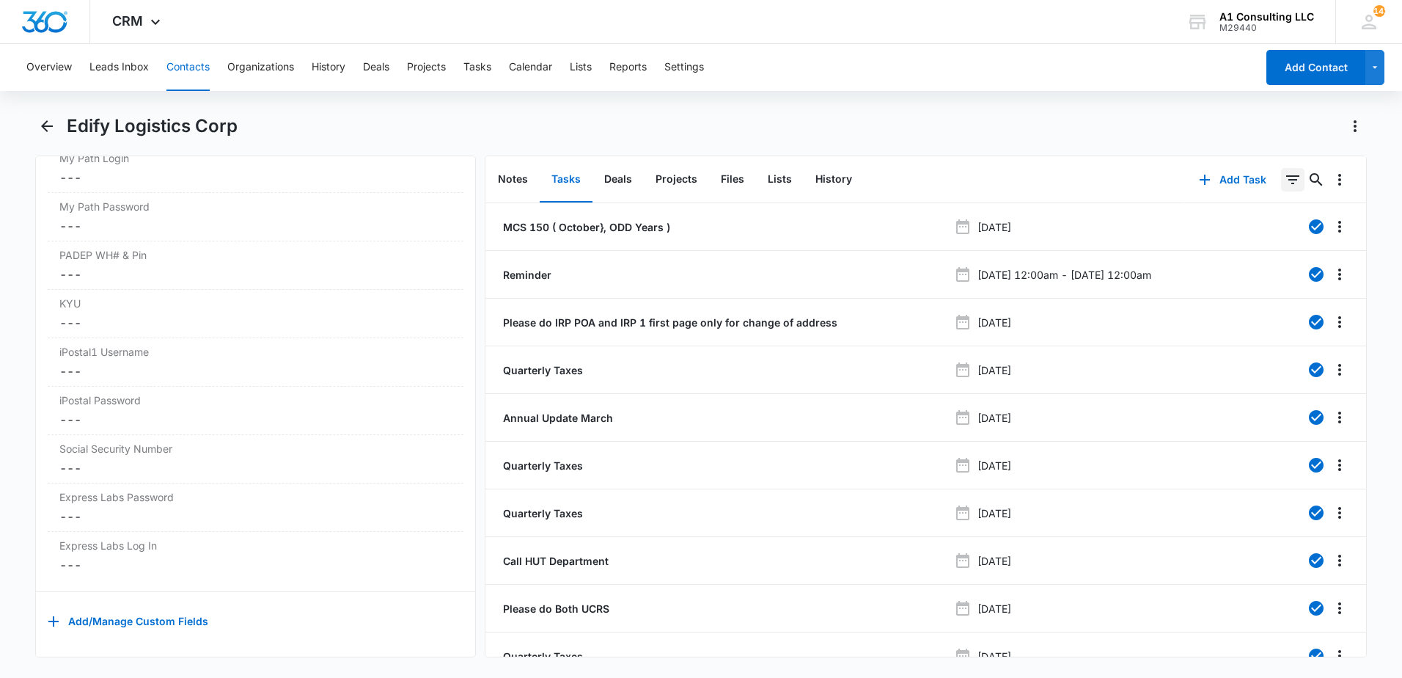
click at [1286, 180] on icon "Filters" at bounding box center [1292, 179] width 13 height 9
click at [1267, 302] on icon "Show Task status filters" at bounding box center [1275, 304] width 18 height 18
click at [1119, 346] on icon at bounding box center [1125, 350] width 13 height 13
click at [1118, 350] on input "Incomplete" at bounding box center [1118, 350] width 1 height 1
checkbox input "true"
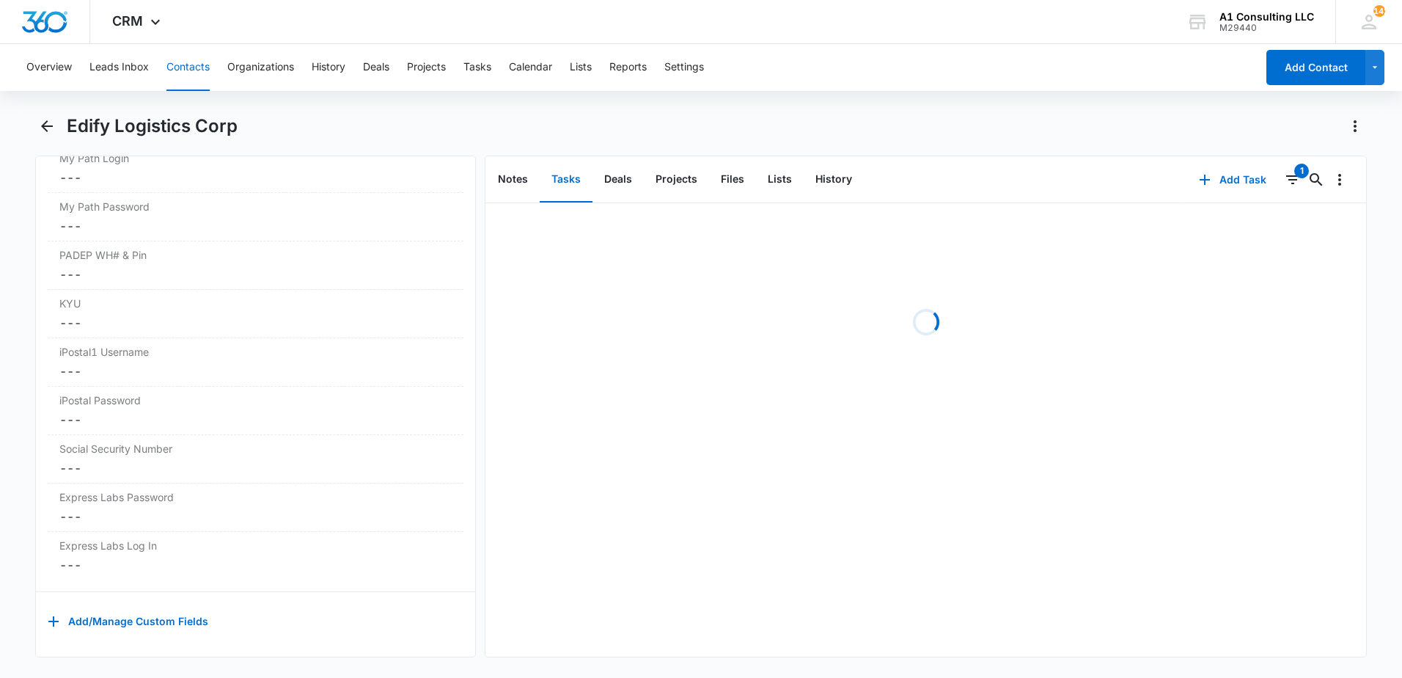
click at [933, 119] on div "Edify Logistics Corp" at bounding box center [717, 125] width 1300 height 23
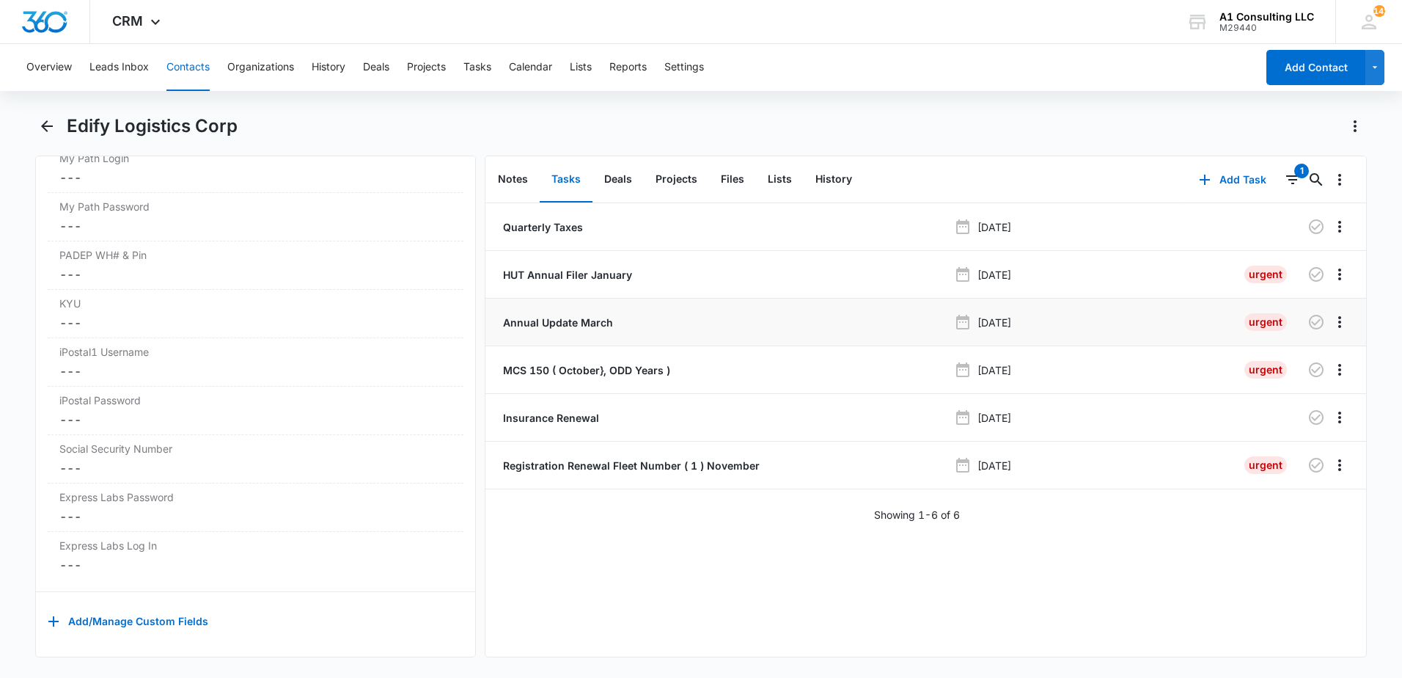
click at [545, 327] on p "Annual Update March" at bounding box center [556, 322] width 113 height 15
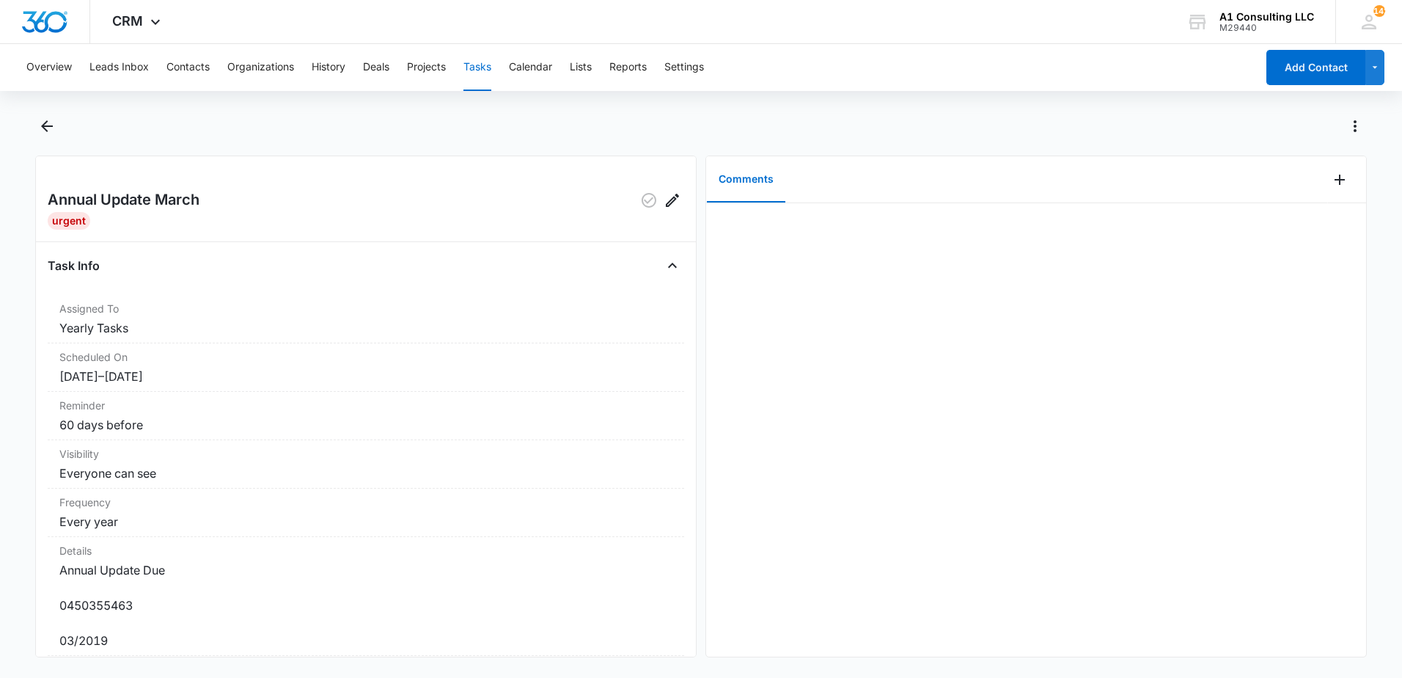
scroll to position [145, 0]
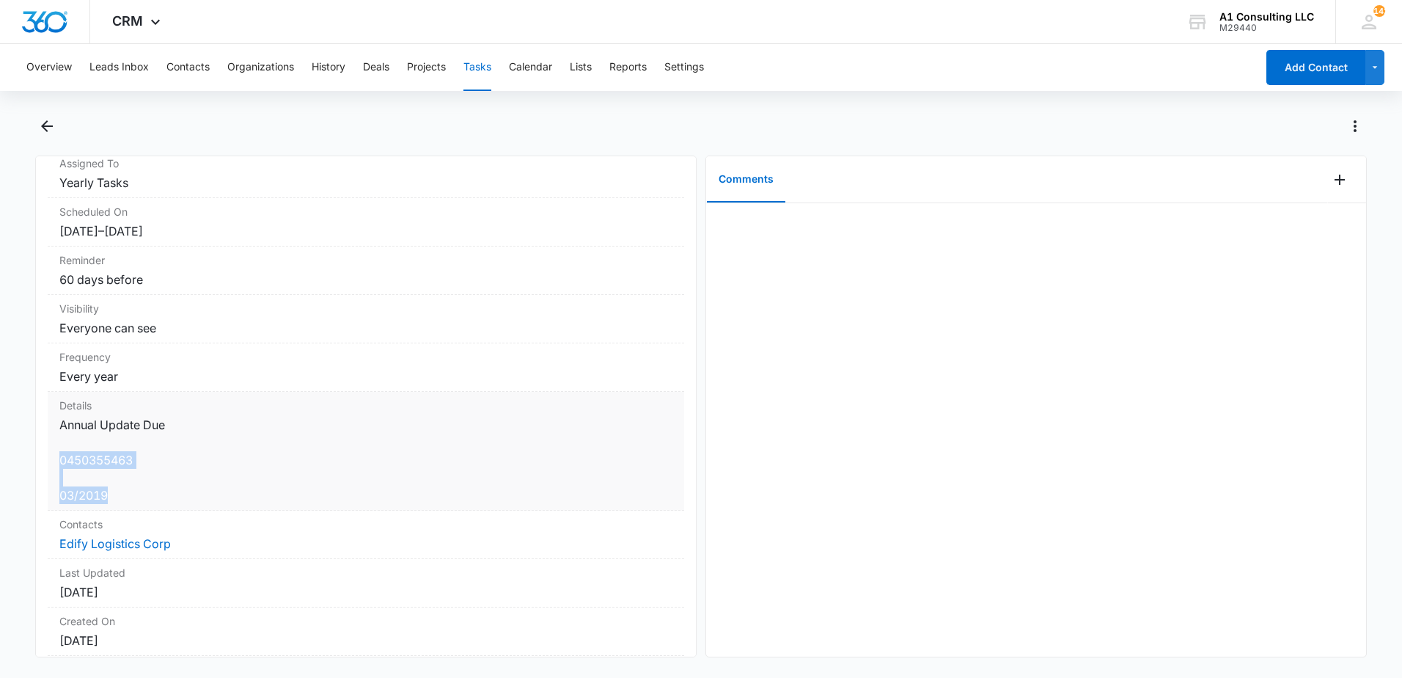
drag, startPoint x: 120, startPoint y: 643, endPoint x: 61, endPoint y: 454, distance: 198.1
click at [61, 454] on dd "Annual Update Due 0450355463 03/2019" at bounding box center [365, 460] width 613 height 88
drag, startPoint x: 61, startPoint y: 454, endPoint x: 76, endPoint y: 458, distance: 15.8
copy dd "0450355463 03/2019"
click at [187, 71] on button "Contacts" at bounding box center [187, 67] width 43 height 47
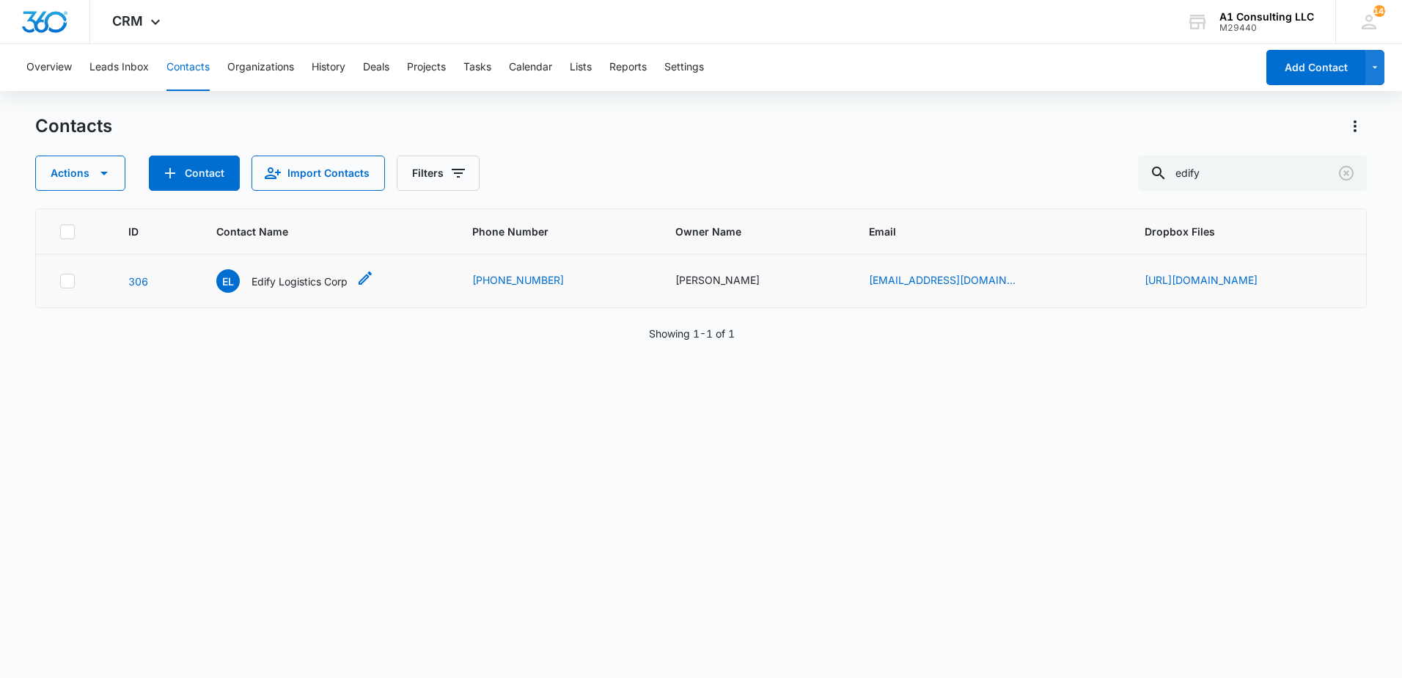
click at [259, 284] on p "Edify Logistics Corp" at bounding box center [300, 281] width 96 height 15
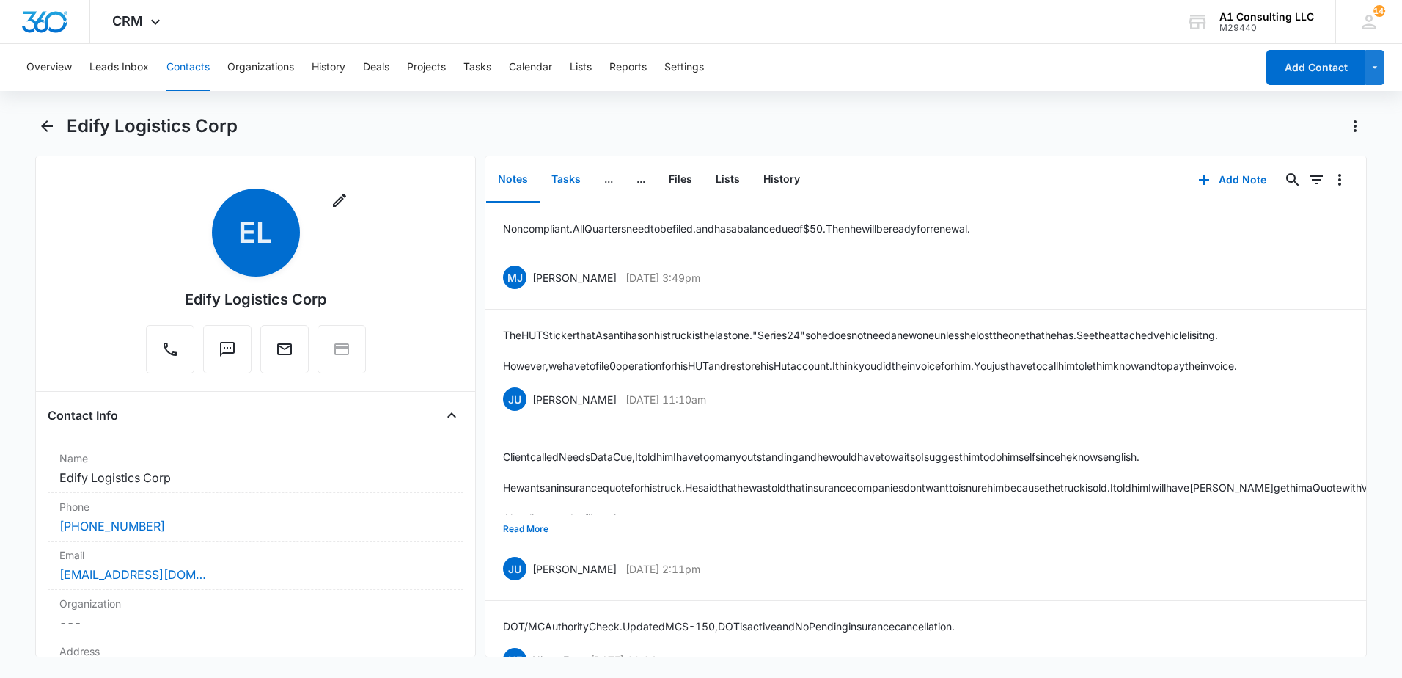
click at [574, 172] on button "Tasks" at bounding box center [566, 179] width 53 height 45
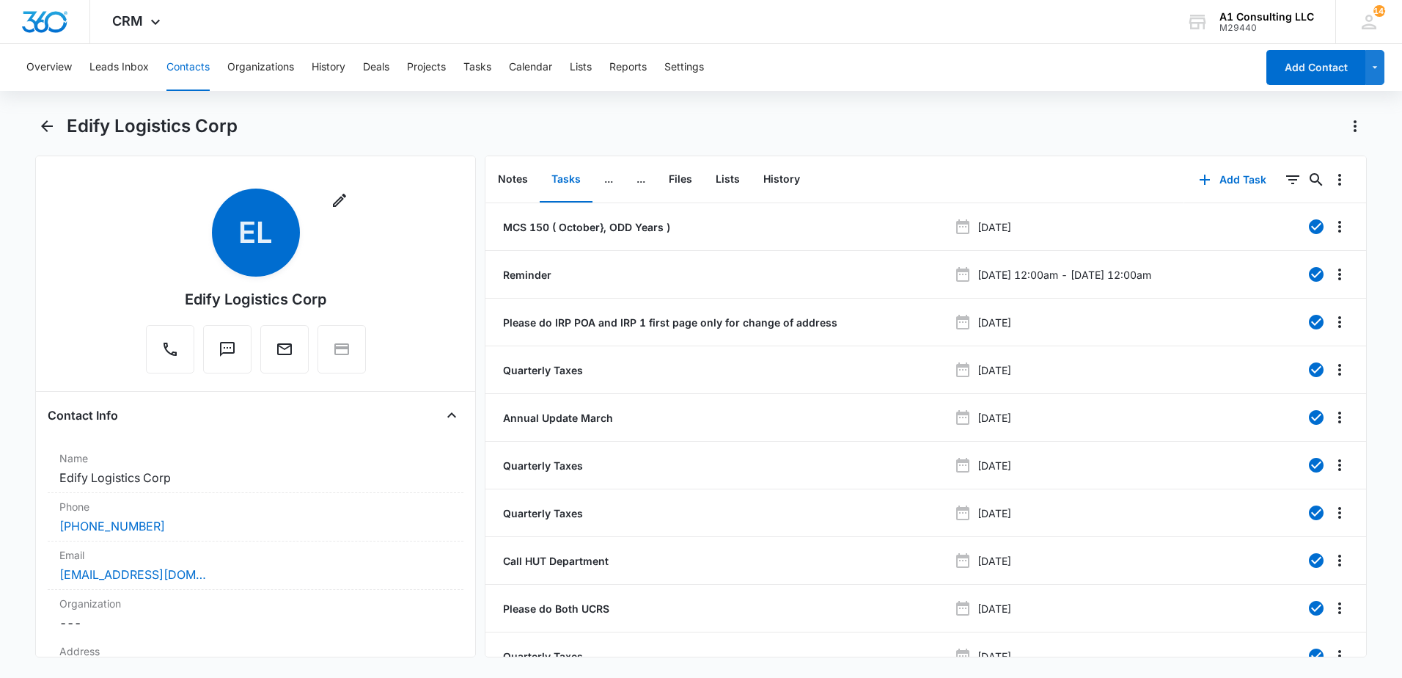
drag, startPoint x: 892, startPoint y: 107, endPoint x: 976, endPoint y: 138, distance: 89.8
click at [899, 107] on div "Overview Leads Inbox Contacts Organizations History Deals Projects Tasks Calend…" at bounding box center [701, 359] width 1402 height 631
click at [1290, 171] on icon "Filters" at bounding box center [1293, 180] width 18 height 18
click at [1263, 312] on button "Show Task status filters" at bounding box center [1274, 303] width 23 height 23
click at [1103, 353] on div "Completed Incomplete" at bounding box center [1202, 346] width 204 height 75
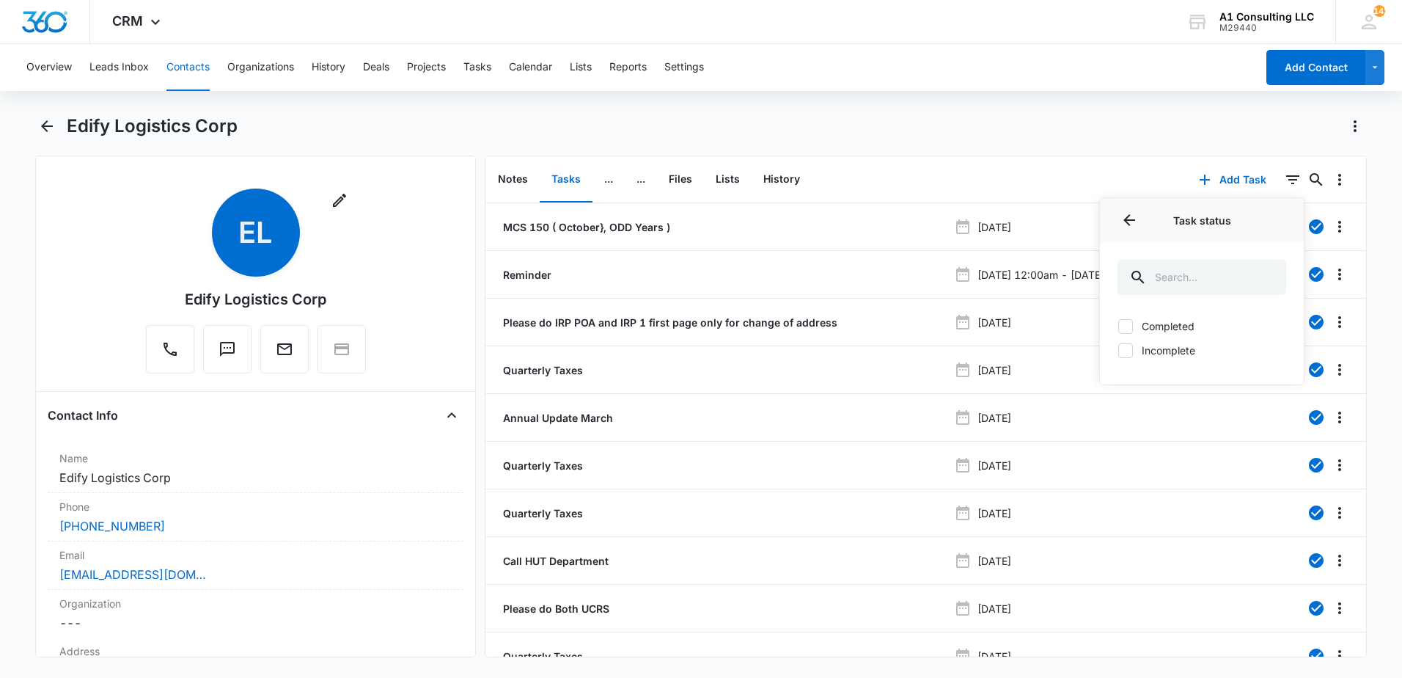
click at [1119, 352] on icon at bounding box center [1125, 350] width 13 height 13
click at [1118, 351] on input "Incomplete" at bounding box center [1118, 350] width 1 height 1
checkbox input "true"
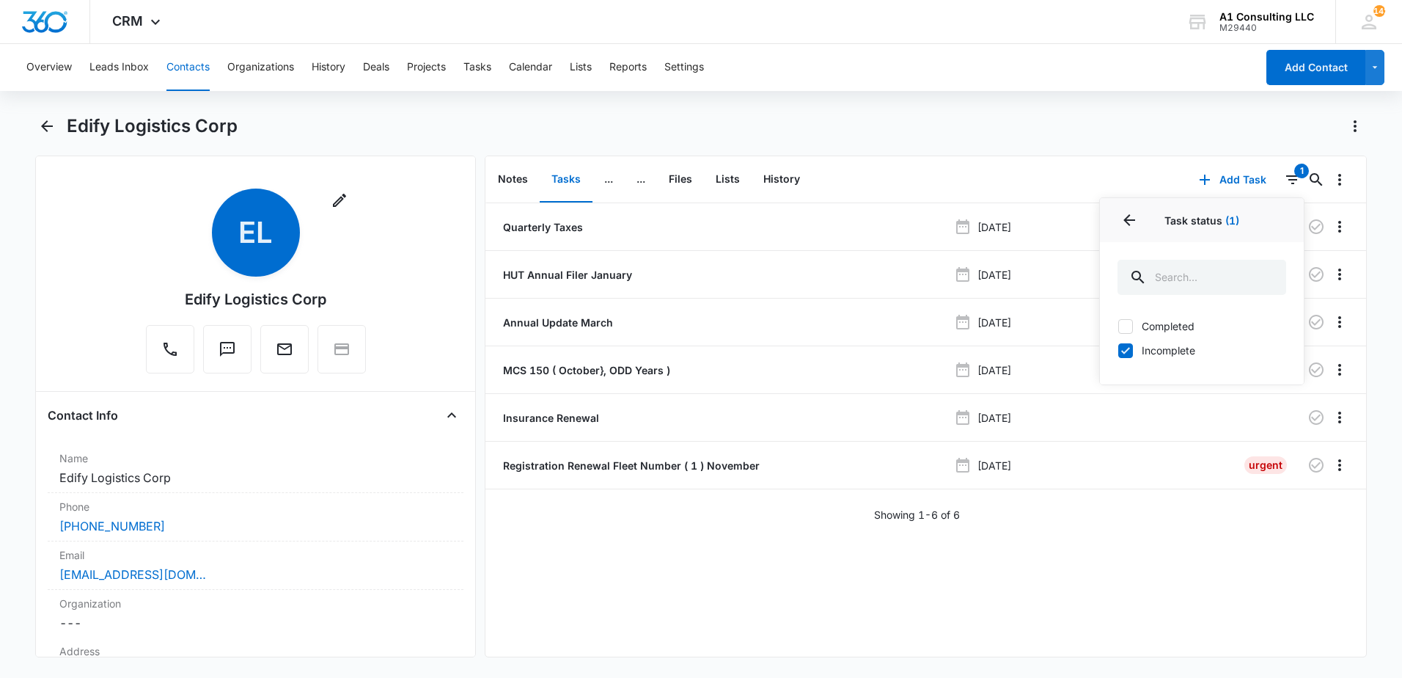
click at [956, 116] on div "Edify Logistics Corp" at bounding box center [717, 125] width 1300 height 23
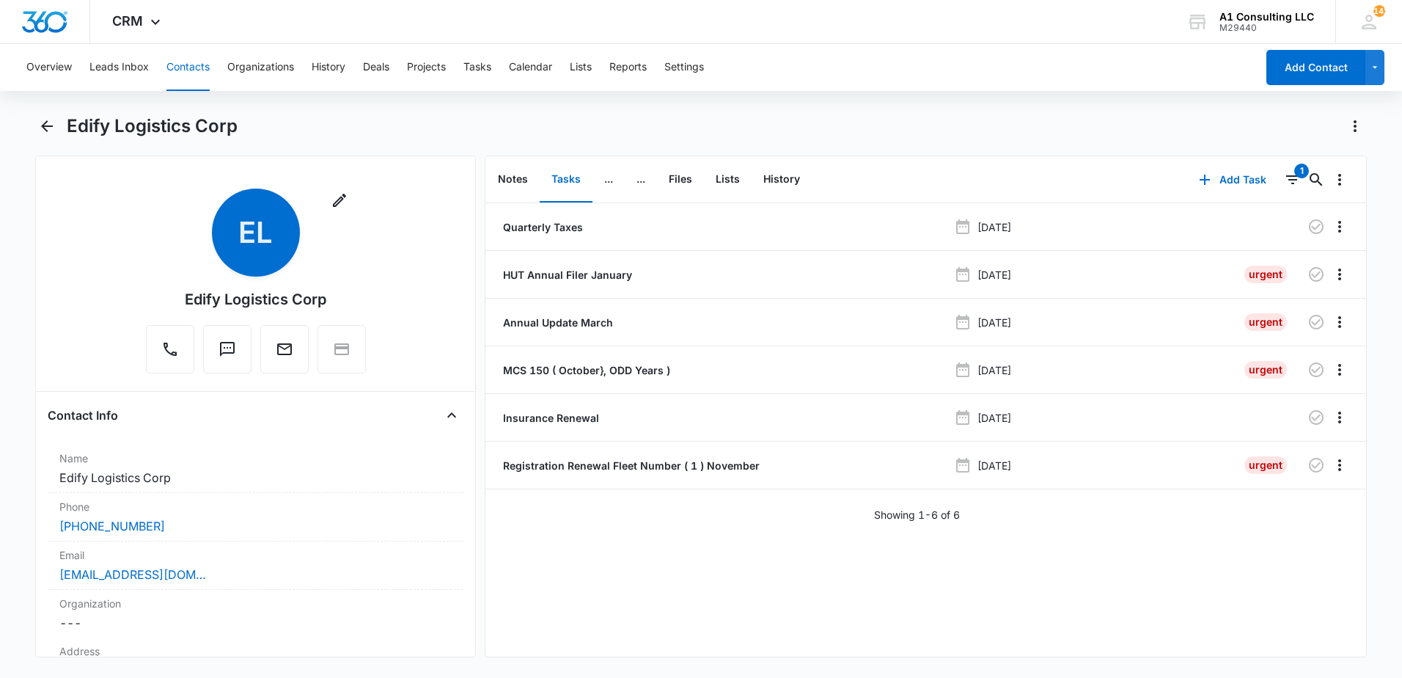
click at [797, 79] on div "Overview Leads Inbox Contacts Organizations History Deals Projects Tasks Calend…" at bounding box center [637, 67] width 1238 height 47
click at [53, 129] on icon "Back" at bounding box center [47, 126] width 18 height 18
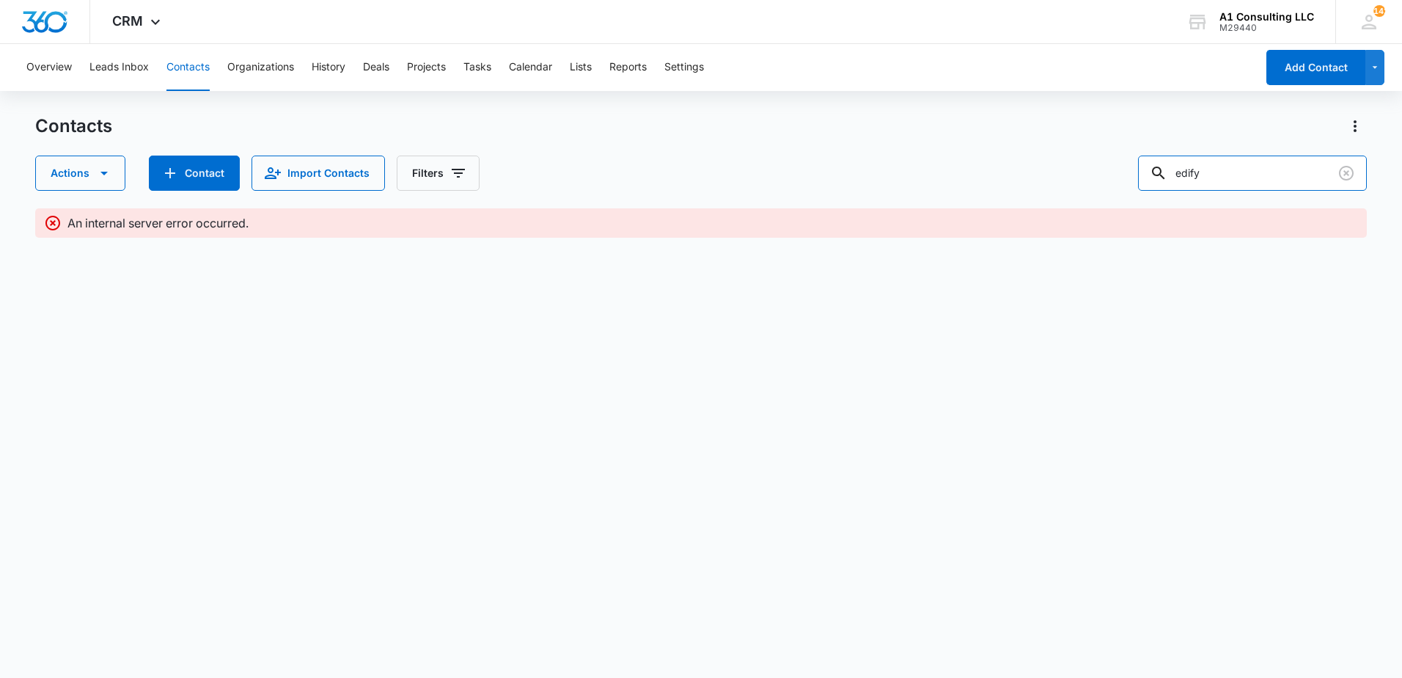
drag, startPoint x: 1155, startPoint y: 172, endPoint x: 1137, endPoint y: 172, distance: 17.6
click at [1139, 172] on div "Actions Contact Import Contacts Filters edify" at bounding box center [701, 172] width 1332 height 35
type input "johany"
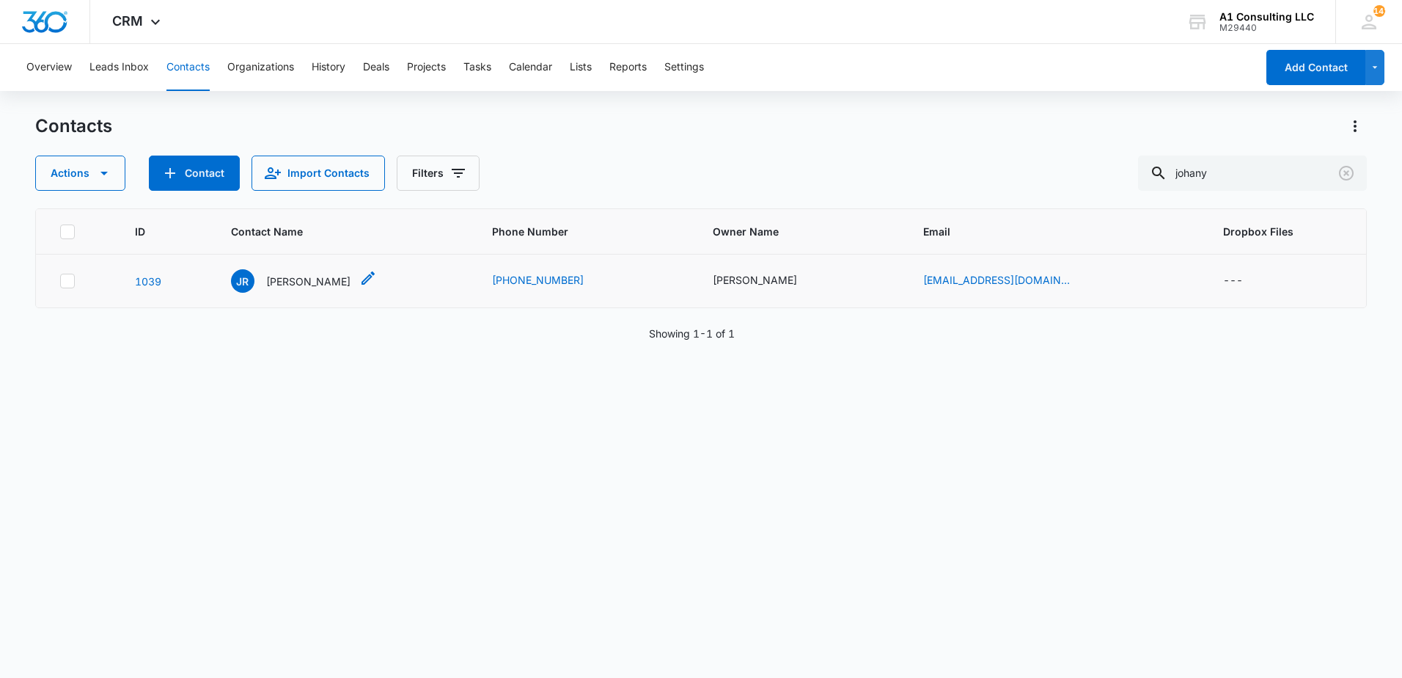
click at [326, 279] on p "[PERSON_NAME]" at bounding box center [308, 281] width 84 height 15
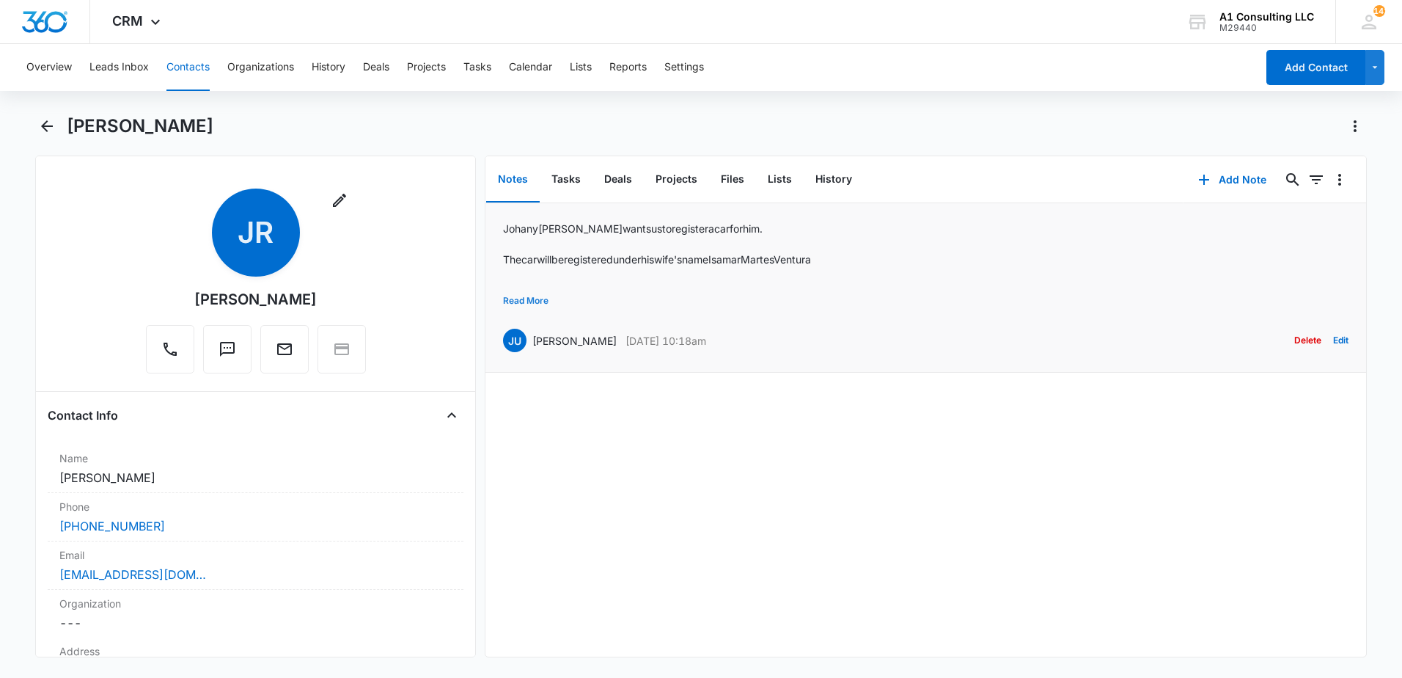
click at [538, 305] on button "Read More" at bounding box center [525, 301] width 45 height 28
click at [568, 180] on button "Tasks" at bounding box center [566, 179] width 53 height 45
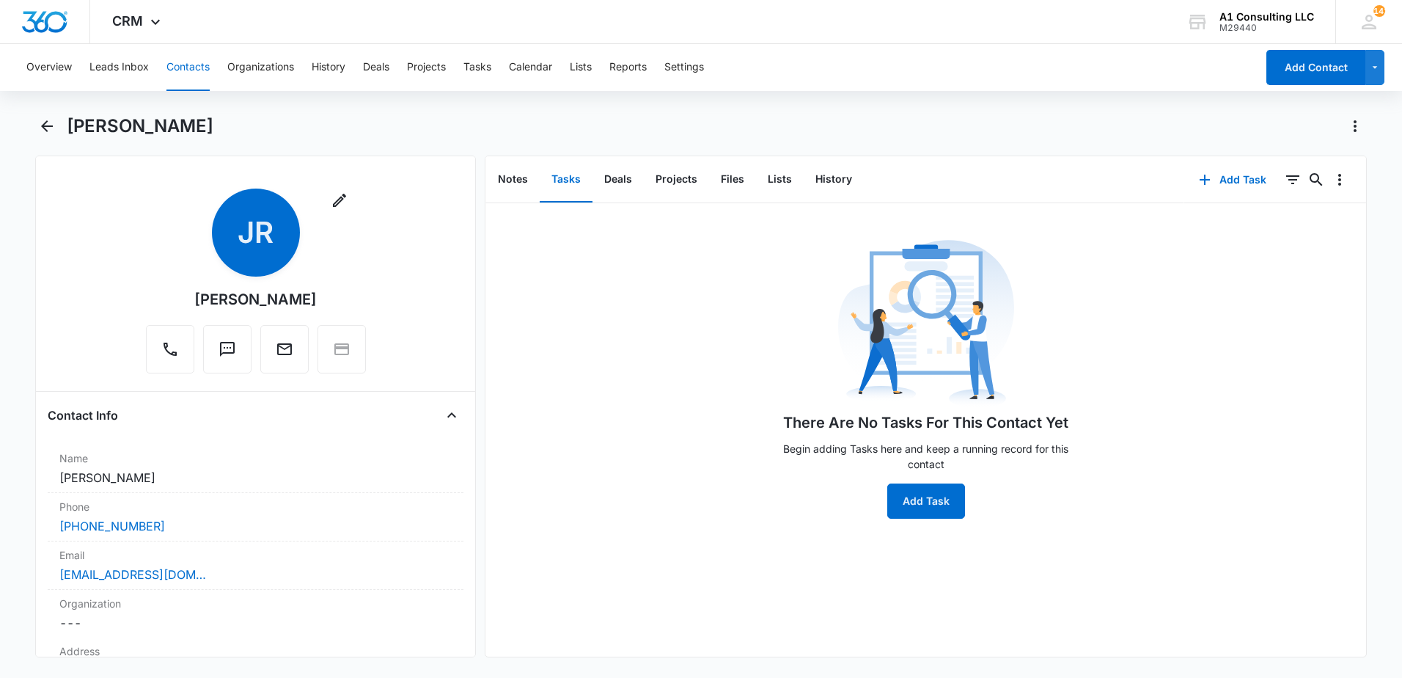
click at [715, 133] on div "[PERSON_NAME]" at bounding box center [717, 125] width 1300 height 23
click at [397, 138] on div "Johany Rosario" at bounding box center [701, 134] width 1332 height 41
click at [43, 131] on icon "Back" at bounding box center [47, 126] width 18 height 18
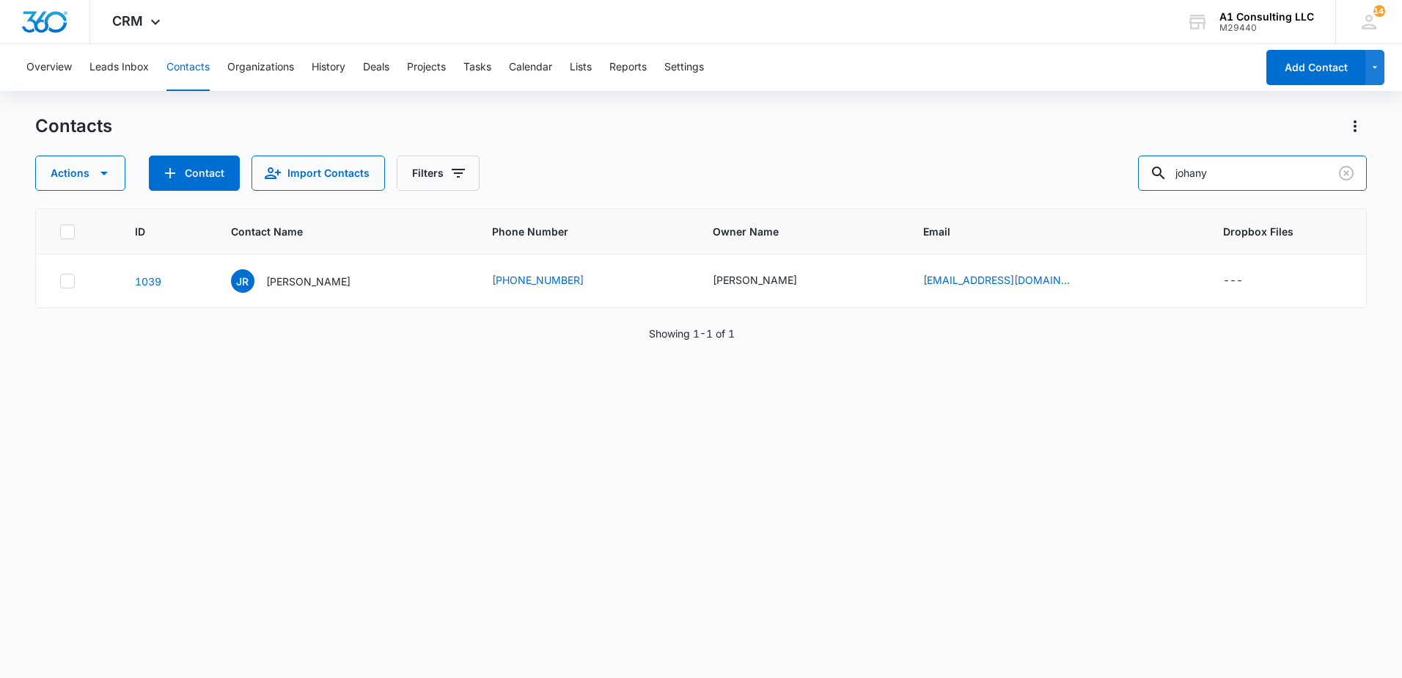
drag, startPoint x: 1241, startPoint y: 177, endPoint x: 1090, endPoint y: 177, distance: 151.1
click at [1090, 177] on div "Actions Contact Import Contacts Filters johany" at bounding box center [701, 172] width 1332 height 35
type input "xkill"
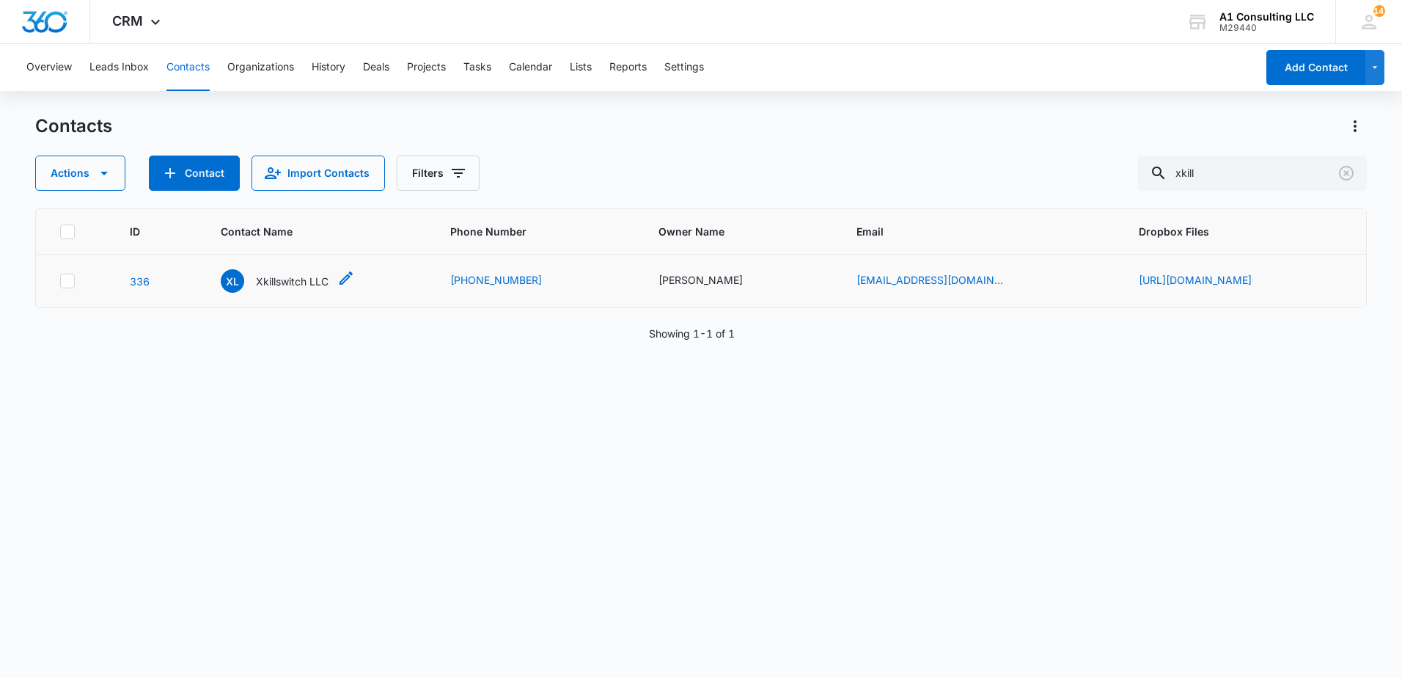
click at [256, 280] on p "Xkillswitch LLC" at bounding box center [292, 281] width 73 height 15
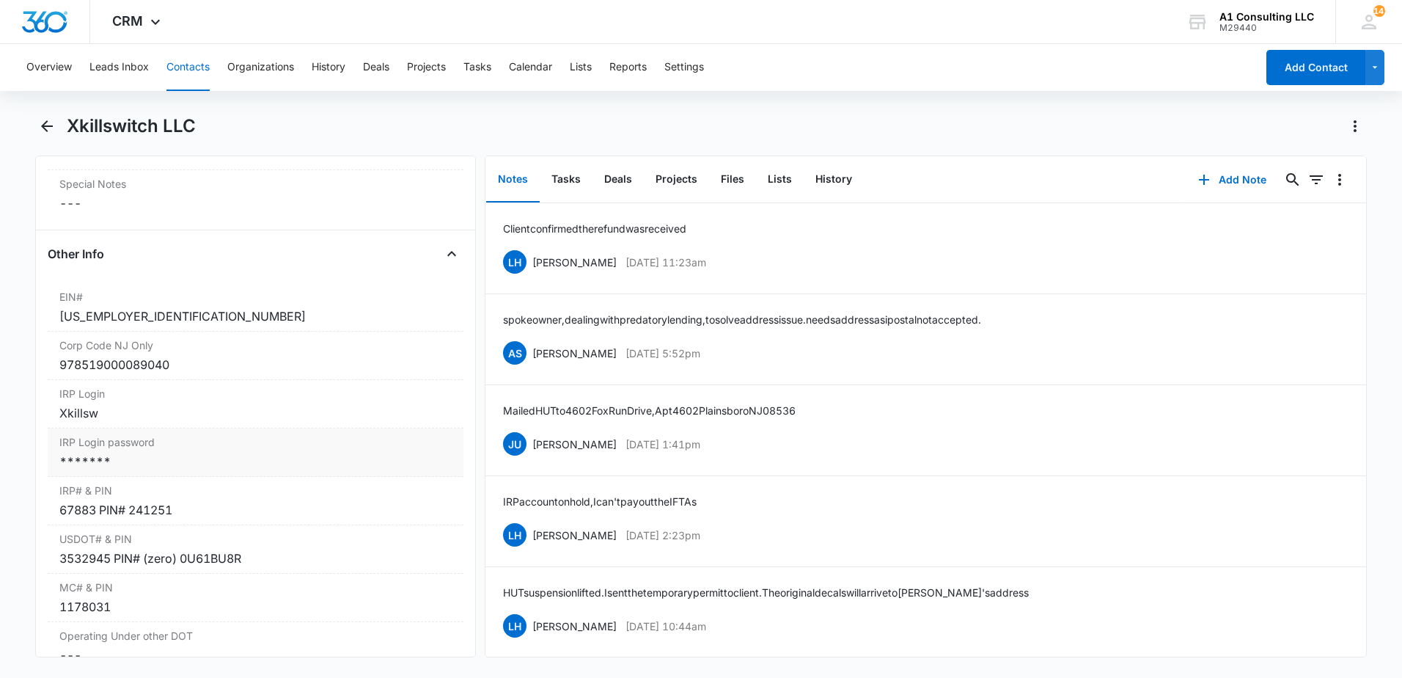
scroll to position [1736, 0]
click at [262, 465] on div "*******" at bounding box center [255, 456] width 392 height 18
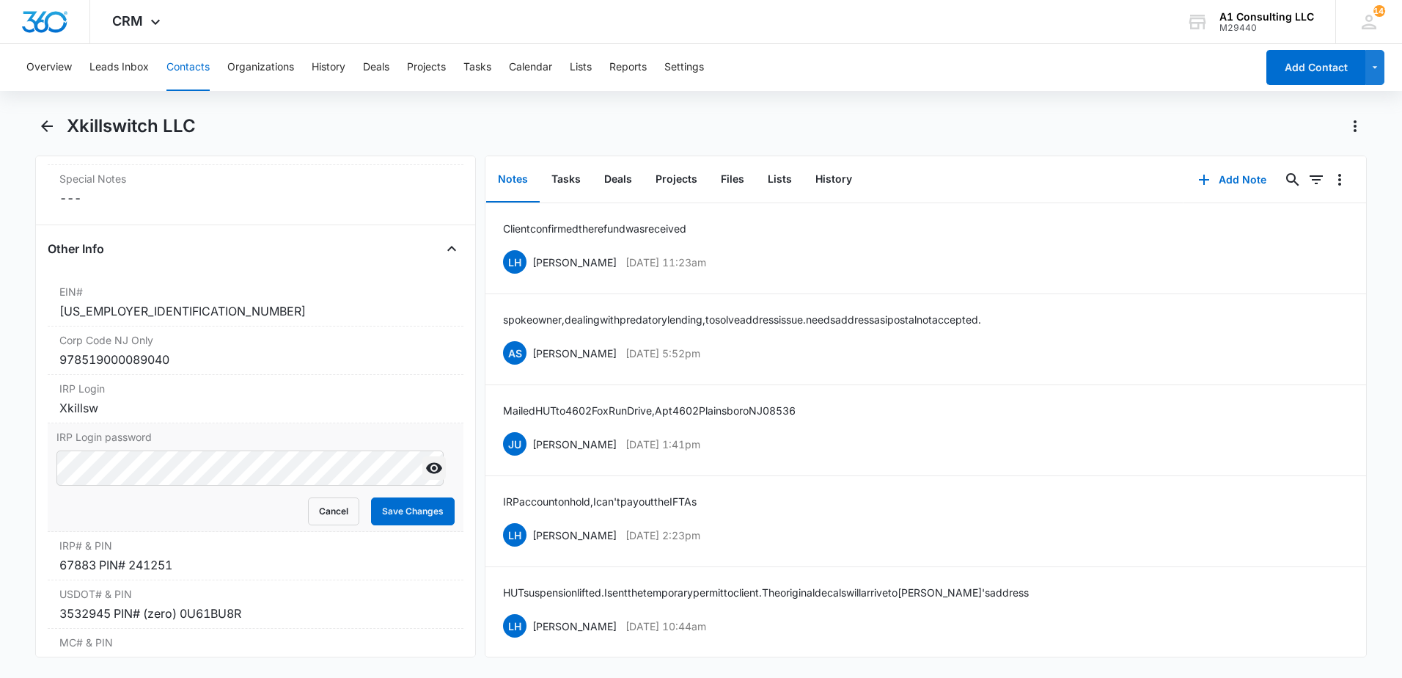
click at [426, 474] on icon "Show" at bounding box center [434, 468] width 16 height 11
click at [29, 504] on main "Xkillswitch LLC Remove XL Xkillswitch LLC Contact Info Name Cancel Save Changes…" at bounding box center [701, 394] width 1402 height 560
click at [409, 525] on button "Save Changes" at bounding box center [413, 511] width 84 height 28
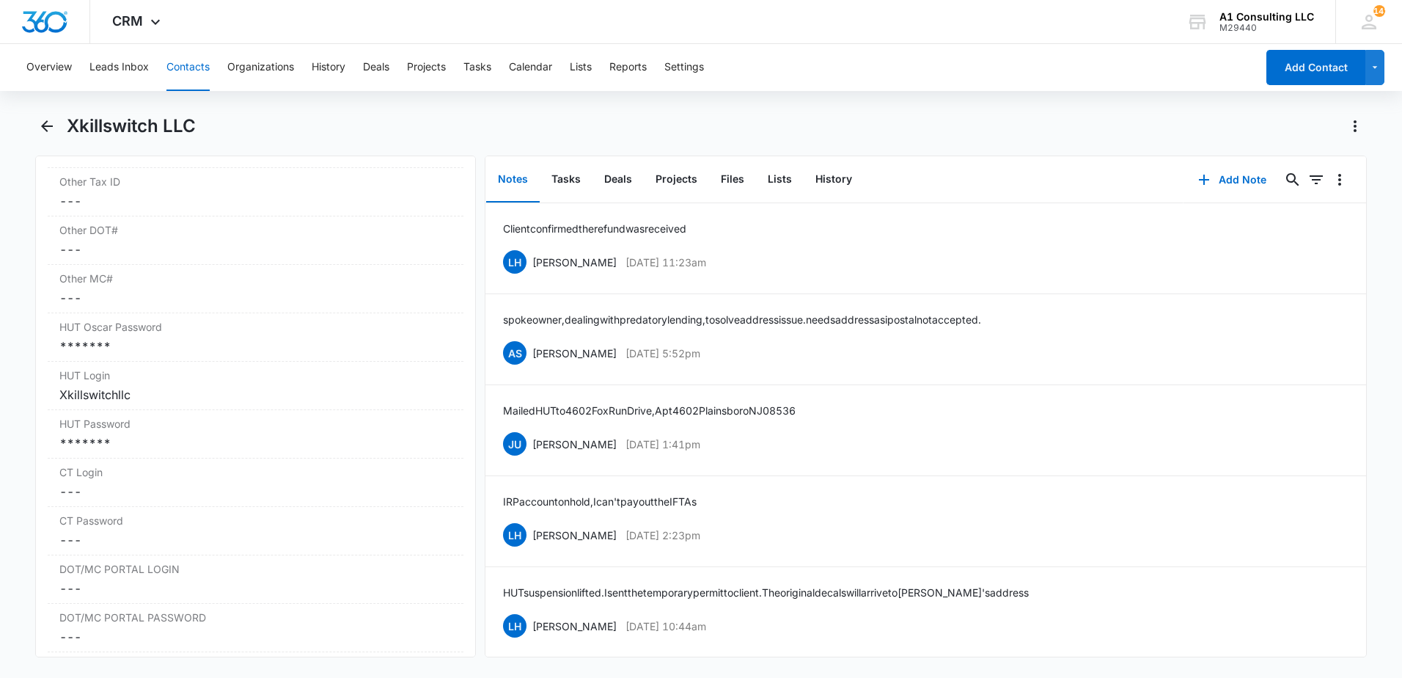
scroll to position [2359, 0]
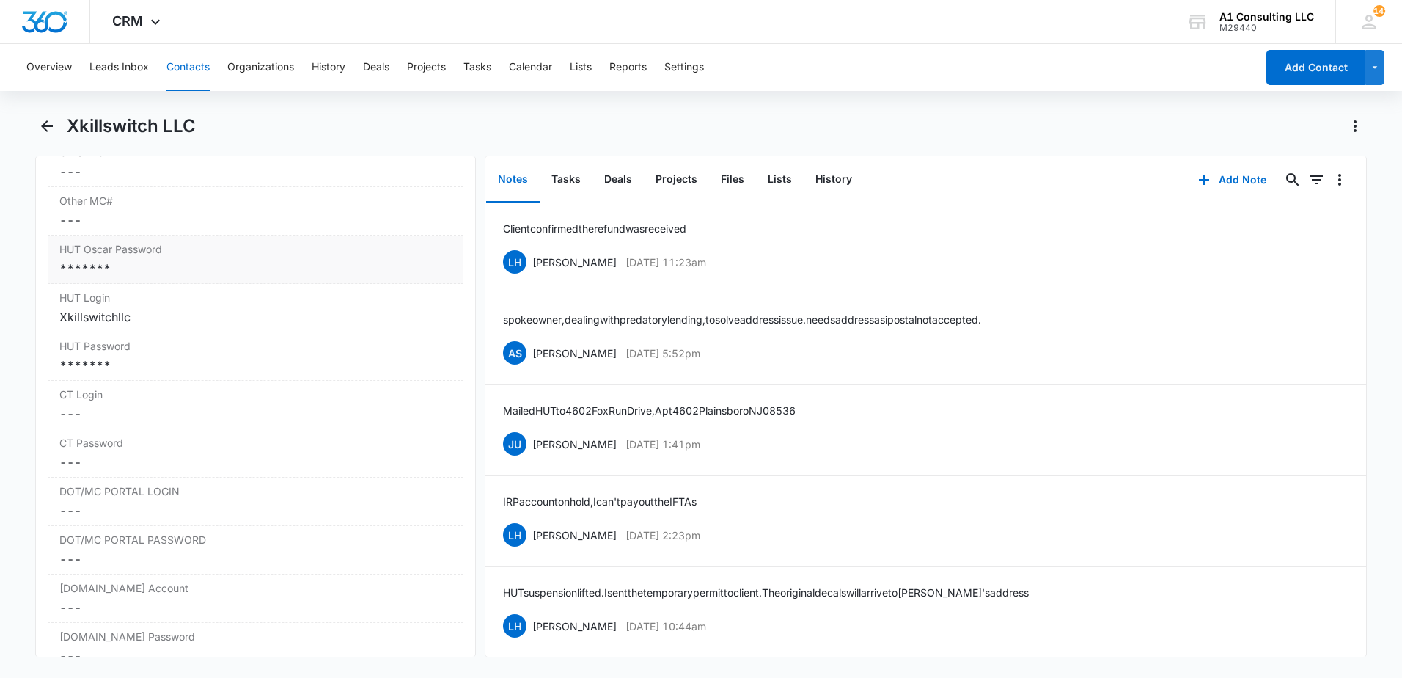
click at [188, 277] on div "*******" at bounding box center [255, 269] width 392 height 18
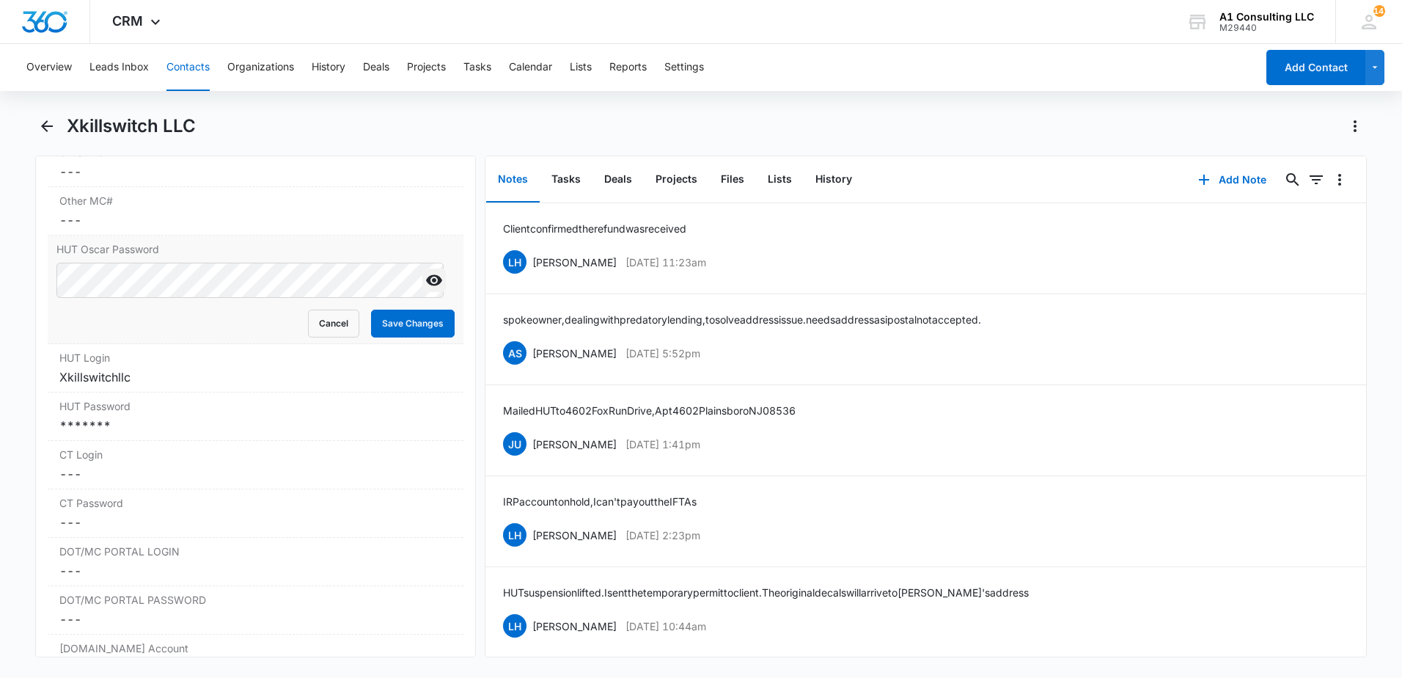
click at [425, 289] on icon "Show" at bounding box center [434, 280] width 18 height 18
click at [0, 320] on html "CRM Apps Websites Forms CRM Email Social Payments POS Content Ads Intelligence …" at bounding box center [701, 339] width 1402 height 678
click at [208, 434] on div "*******" at bounding box center [255, 425] width 392 height 18
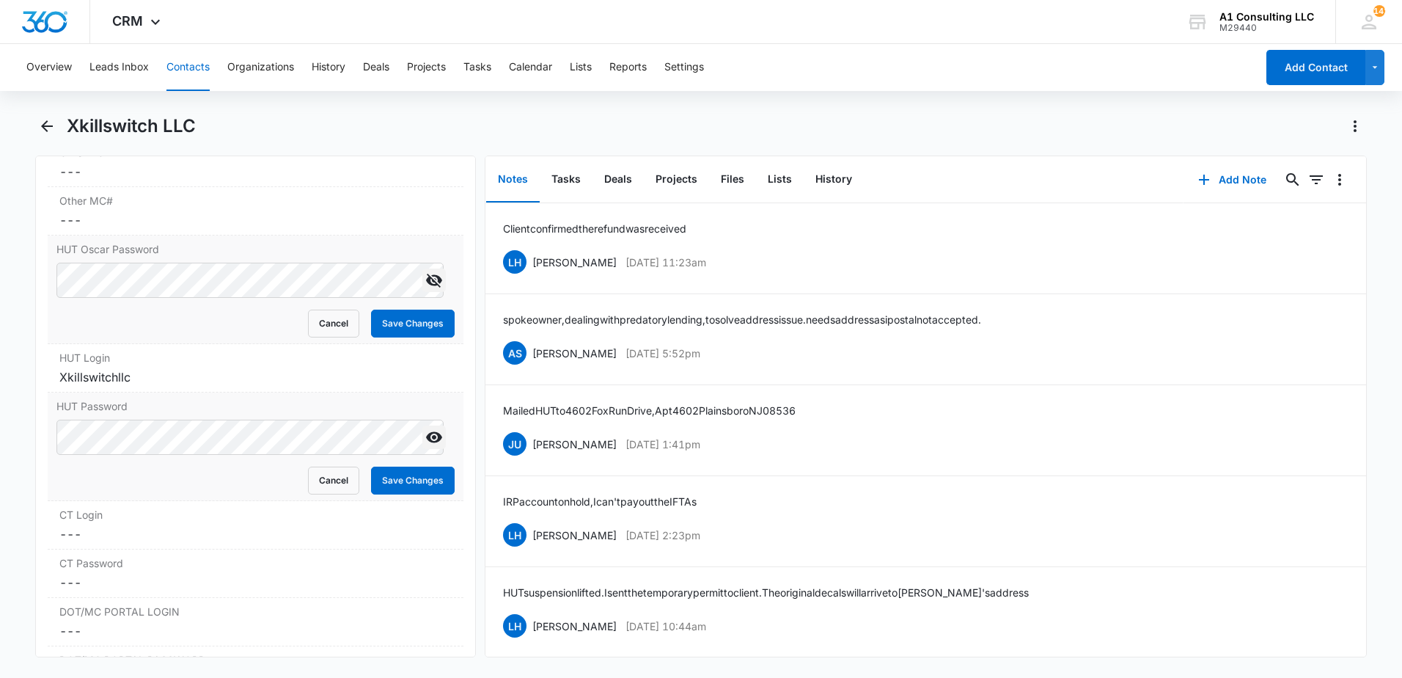
click at [426, 443] on icon "Show" at bounding box center [434, 437] width 16 height 11
click at [7, 476] on main "Xkillswitch LLC Remove XL Xkillswitch LLC Contact Info Name Cancel Save Changes…" at bounding box center [701, 394] width 1402 height 560
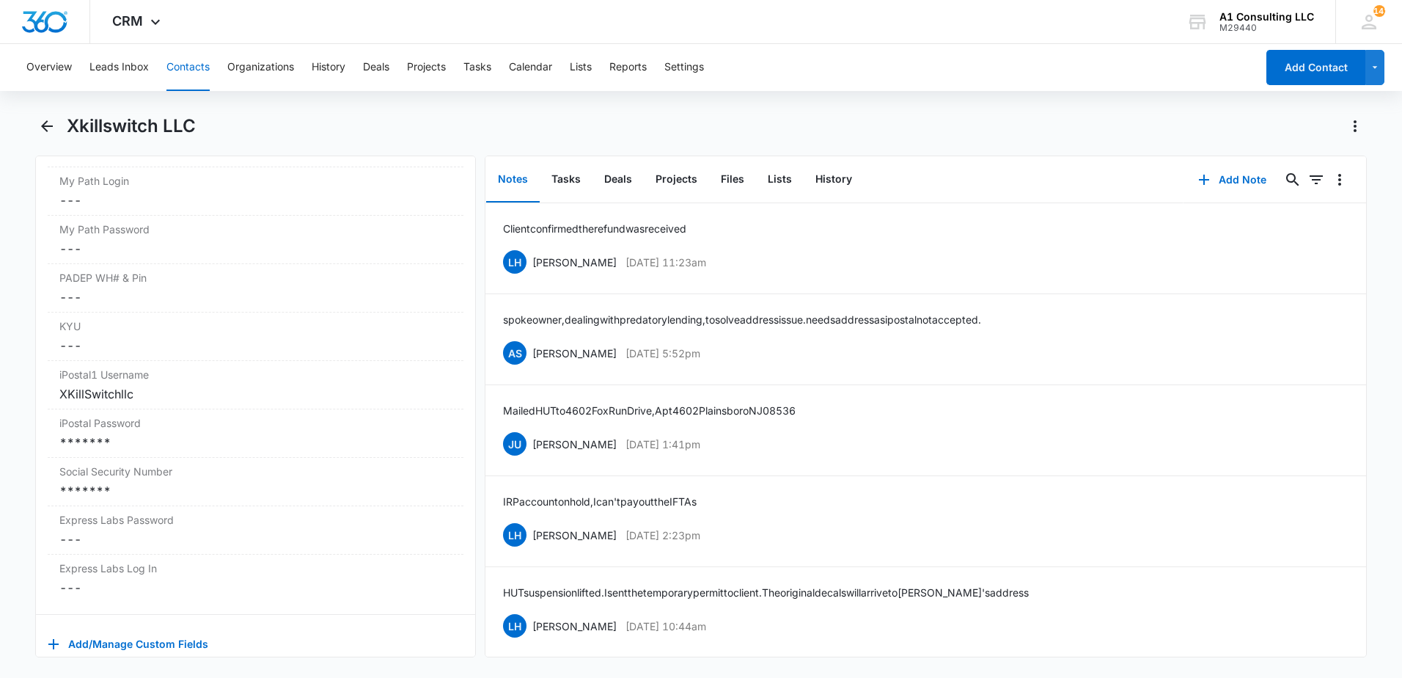
scroll to position [3052, 0]
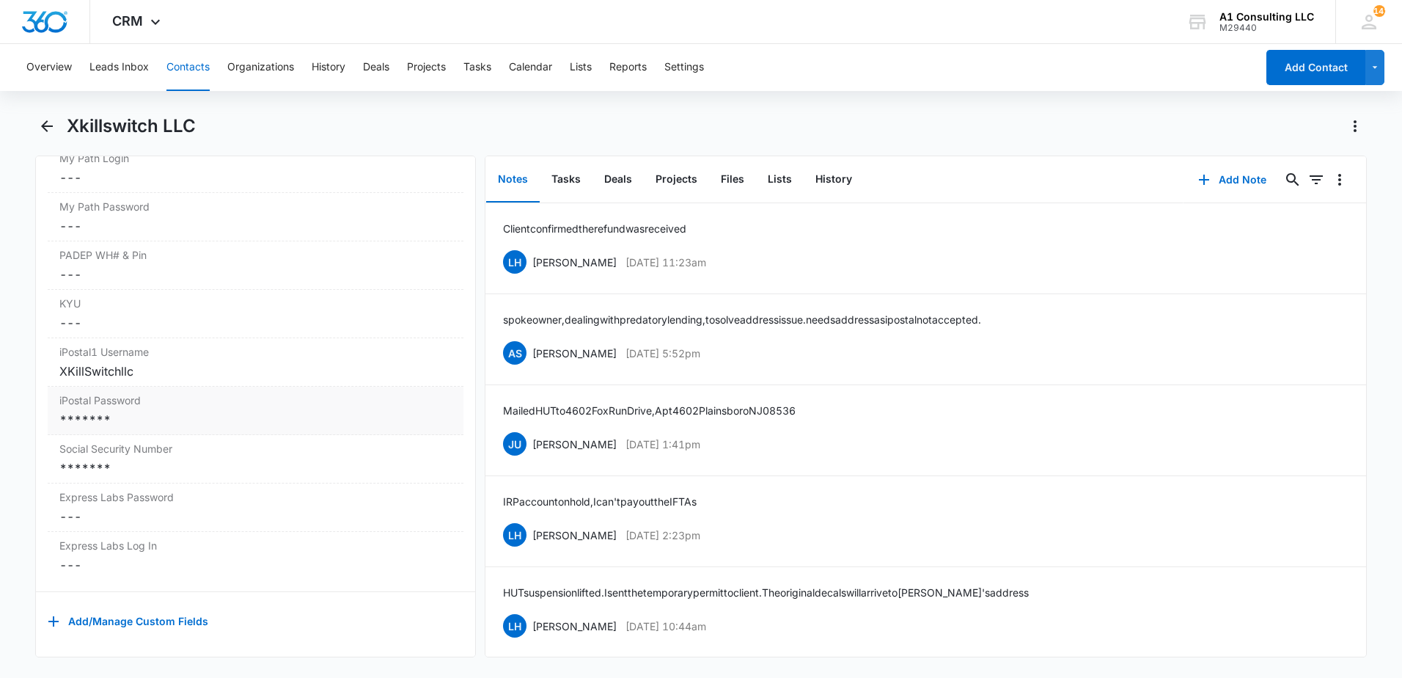
click at [211, 411] on div "*******" at bounding box center [255, 420] width 392 height 18
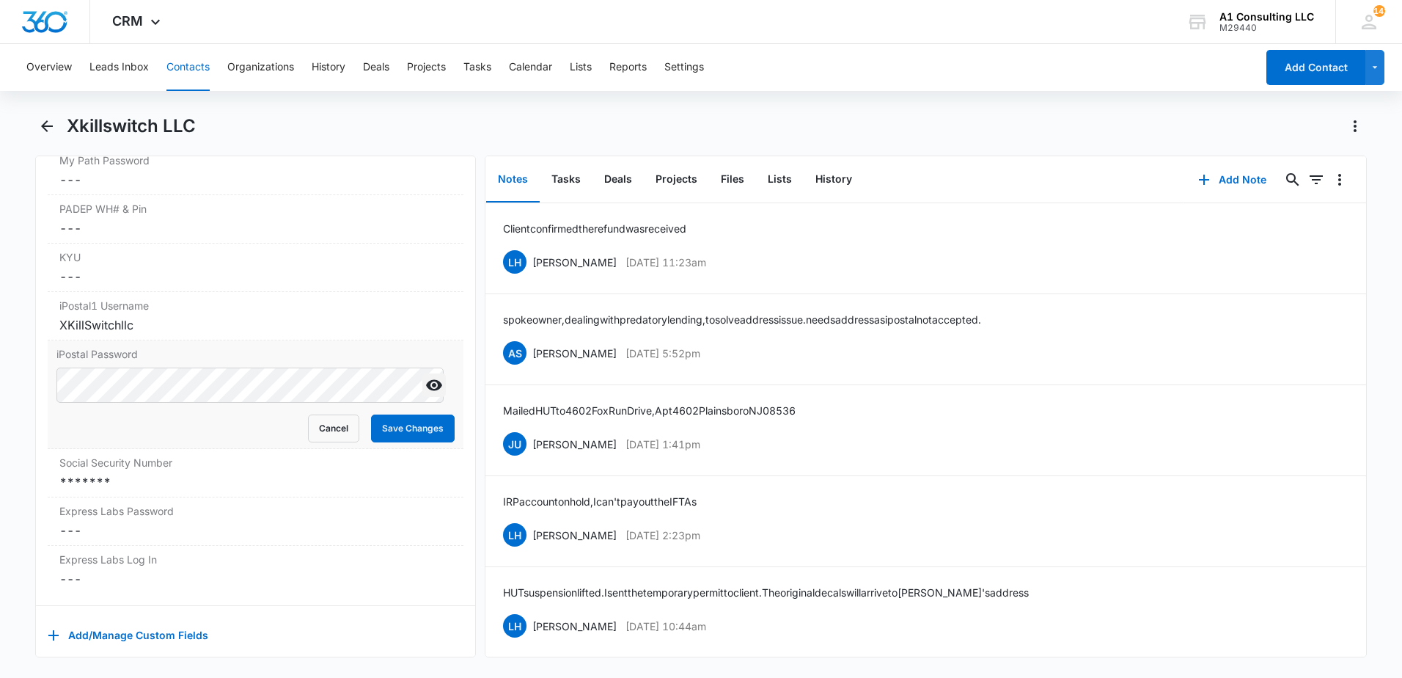
click at [426, 394] on icon "Show" at bounding box center [434, 385] width 18 height 18
click at [29, 430] on main "Xkillswitch LLC Remove XL Xkillswitch LLC Contact Info Name Cancel Save Changes…" at bounding box center [701, 394] width 1402 height 560
drag, startPoint x: 398, startPoint y: 507, endPoint x: 376, endPoint y: 510, distance: 22.2
click at [397, 497] on div "Social Security Number Cancel Save Changes *******" at bounding box center [256, 473] width 416 height 48
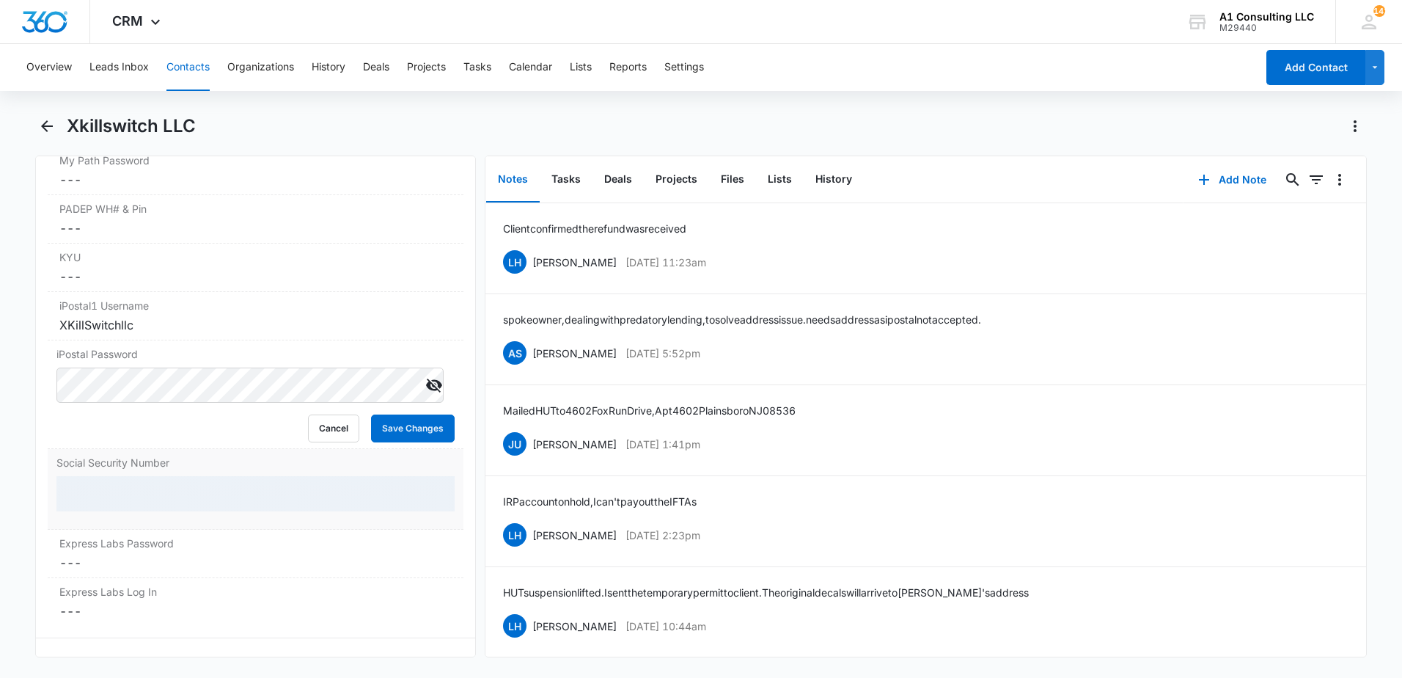
click at [419, 511] on div at bounding box center [255, 493] width 398 height 35
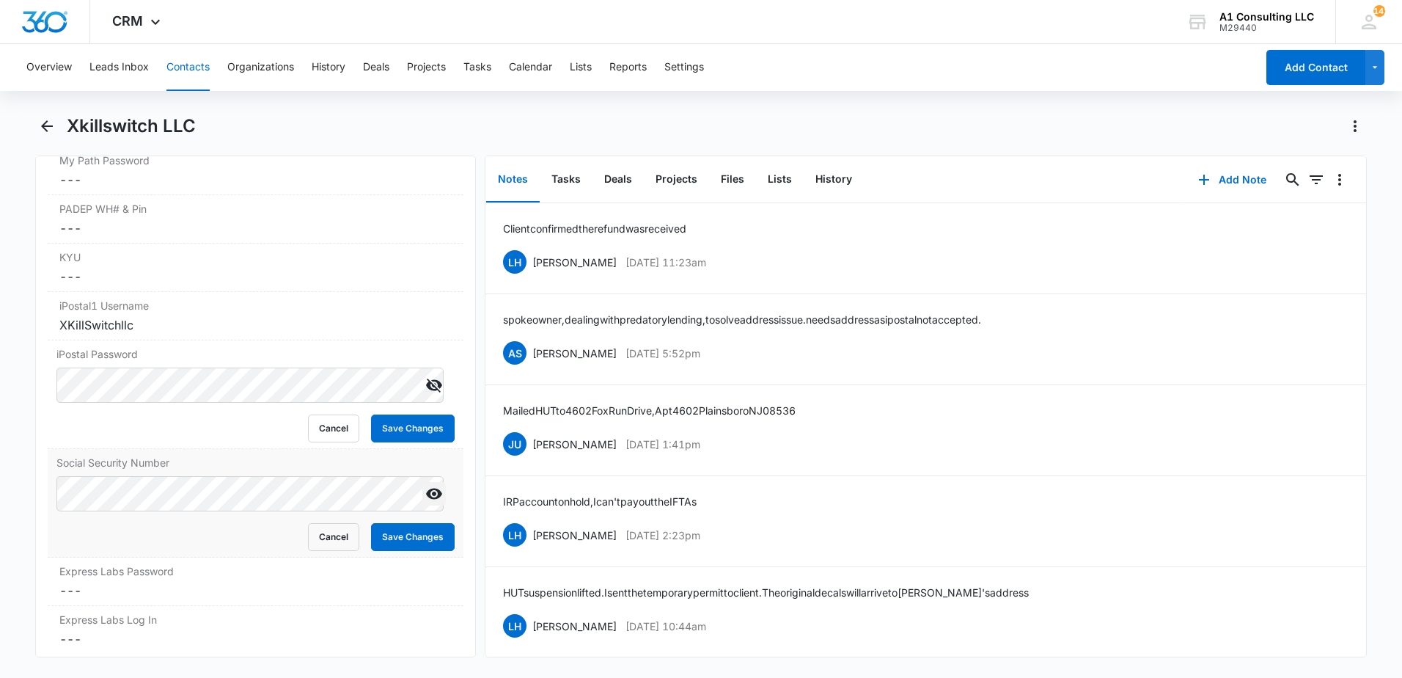
click at [426, 499] on icon "Show" at bounding box center [434, 493] width 16 height 11
click at [0, 529] on html "CRM Apps Websites Forms CRM Email Social Payments POS Content Ads Intelligence …" at bounding box center [701, 339] width 1402 height 678
click at [569, 172] on button "Tasks" at bounding box center [566, 179] width 53 height 45
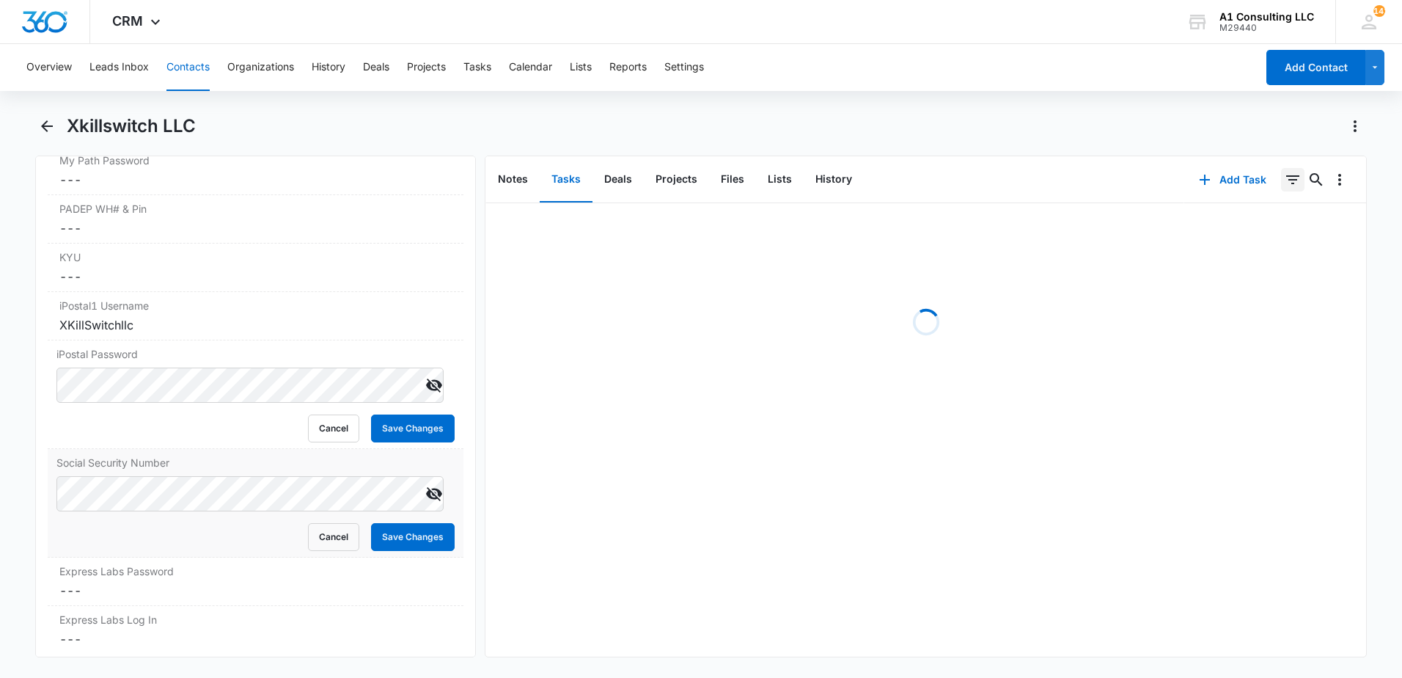
click at [1284, 178] on icon "Filters" at bounding box center [1293, 180] width 18 height 18
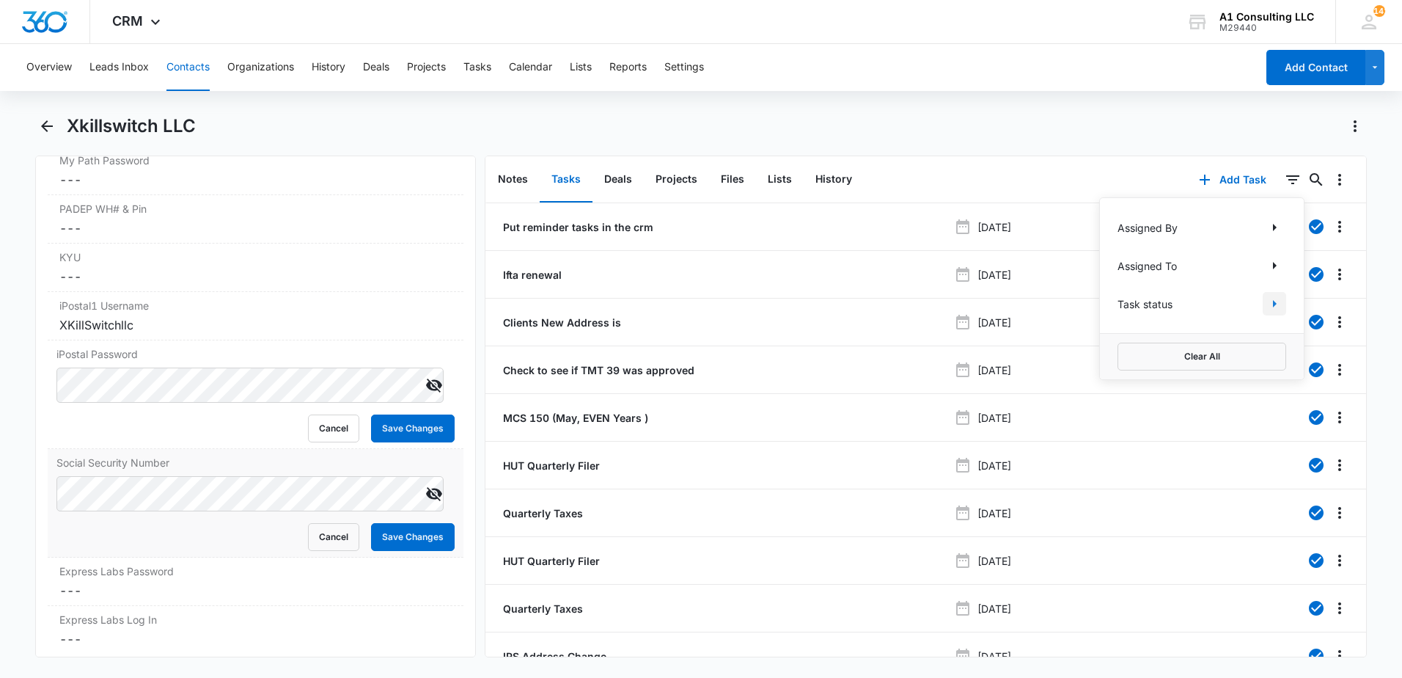
click at [1266, 300] on icon "Show Task status filters" at bounding box center [1275, 304] width 18 height 18
click at [1118, 356] on div at bounding box center [1125, 350] width 15 height 15
click at [1118, 351] on input "Incomplete" at bounding box center [1118, 350] width 1 height 1
checkbox input "true"
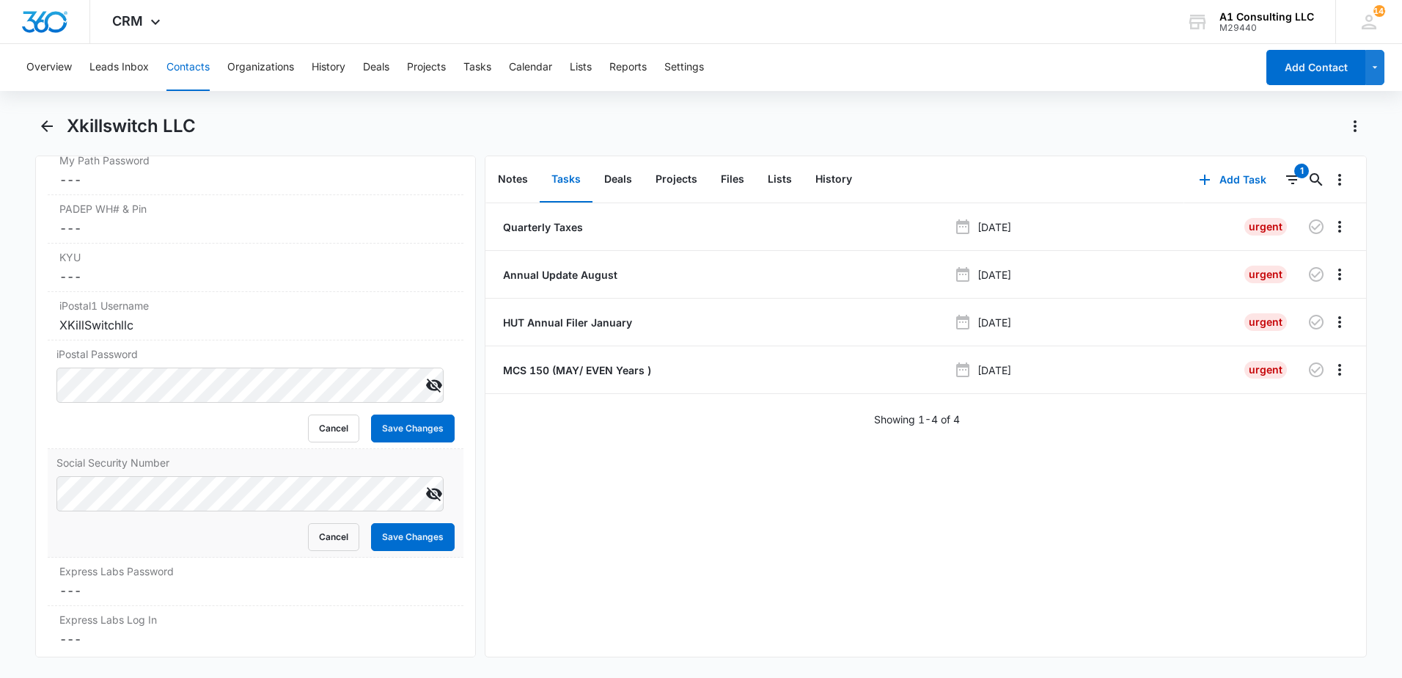
click at [556, 123] on div "Xkillswitch LLC" at bounding box center [717, 125] width 1300 height 23
click at [540, 280] on p "Annual Update August" at bounding box center [558, 274] width 117 height 15
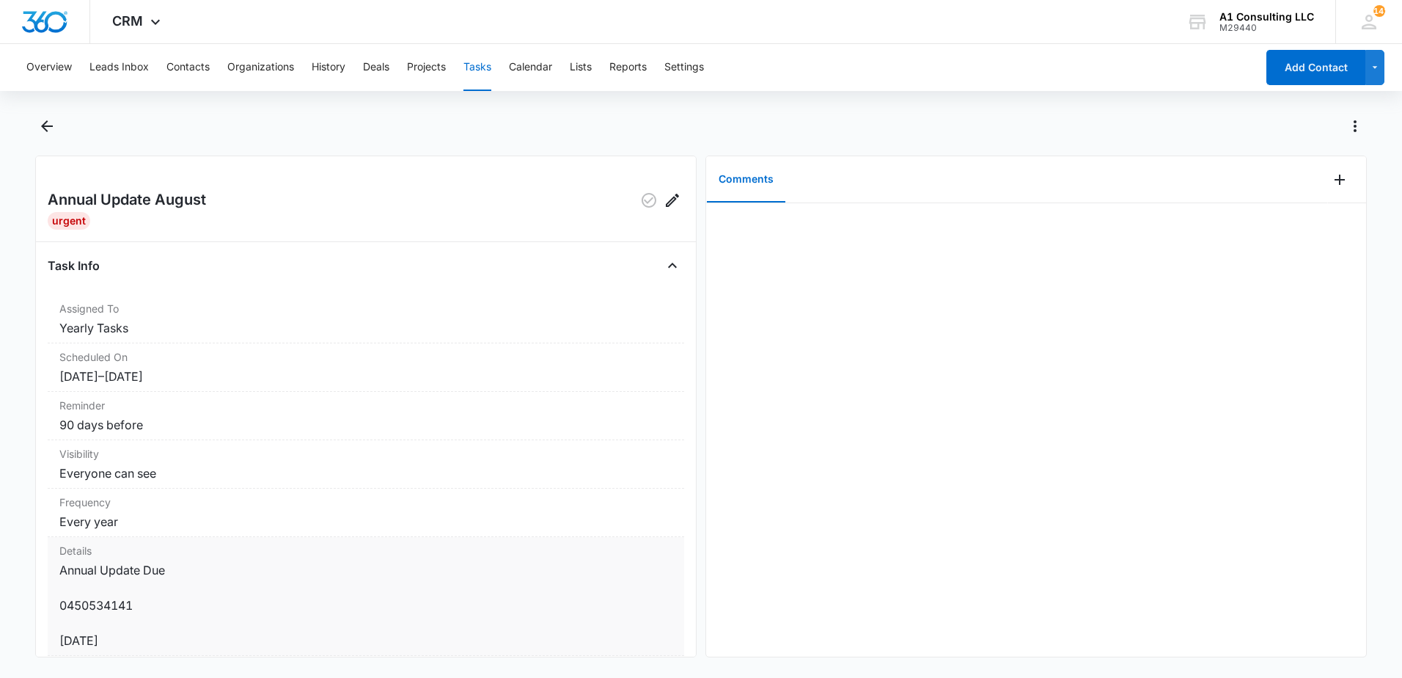
scroll to position [28, 0]
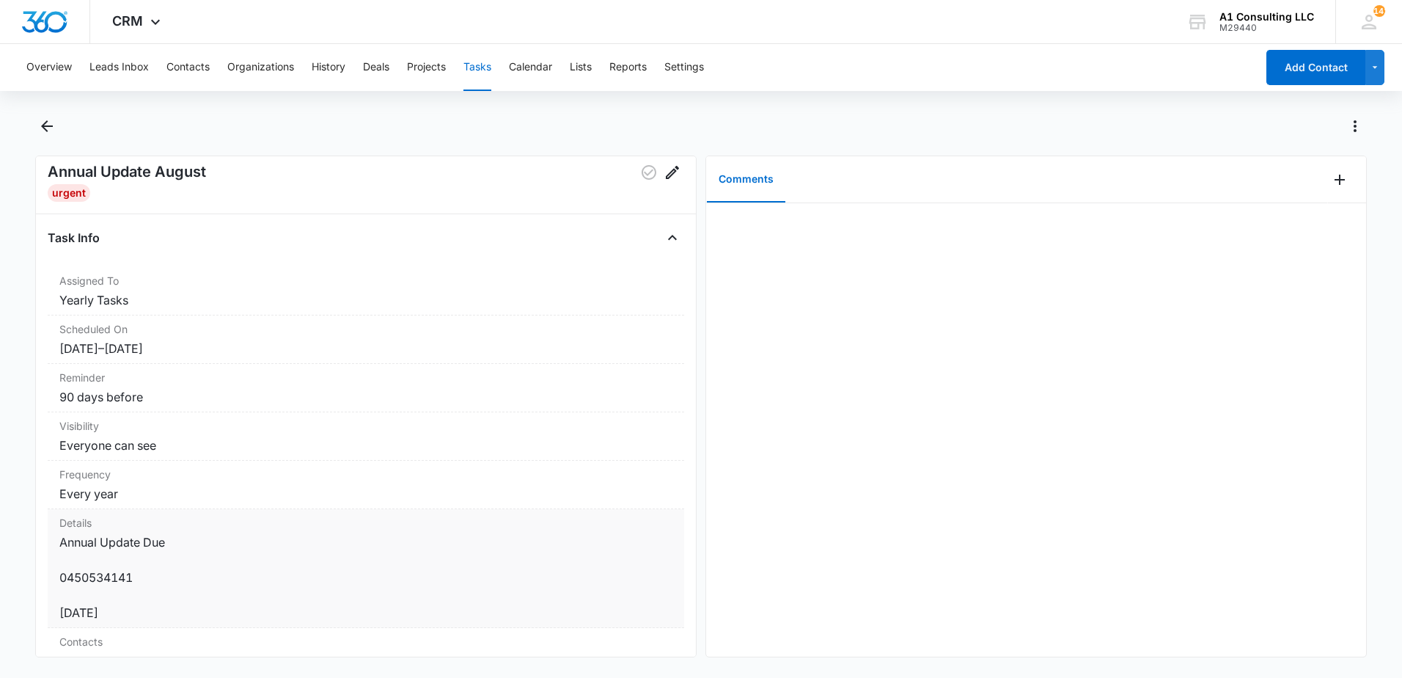
drag, startPoint x: 132, startPoint y: 640, endPoint x: 55, endPoint y: 565, distance: 107.3
click at [55, 565] on div "Details Annual Update Due 0450534141 8/26/2020" at bounding box center [366, 568] width 636 height 119
drag, startPoint x: 55, startPoint y: 565, endPoint x: 91, endPoint y: 576, distance: 37.4
copy dd "0450534141 8/26/2020"
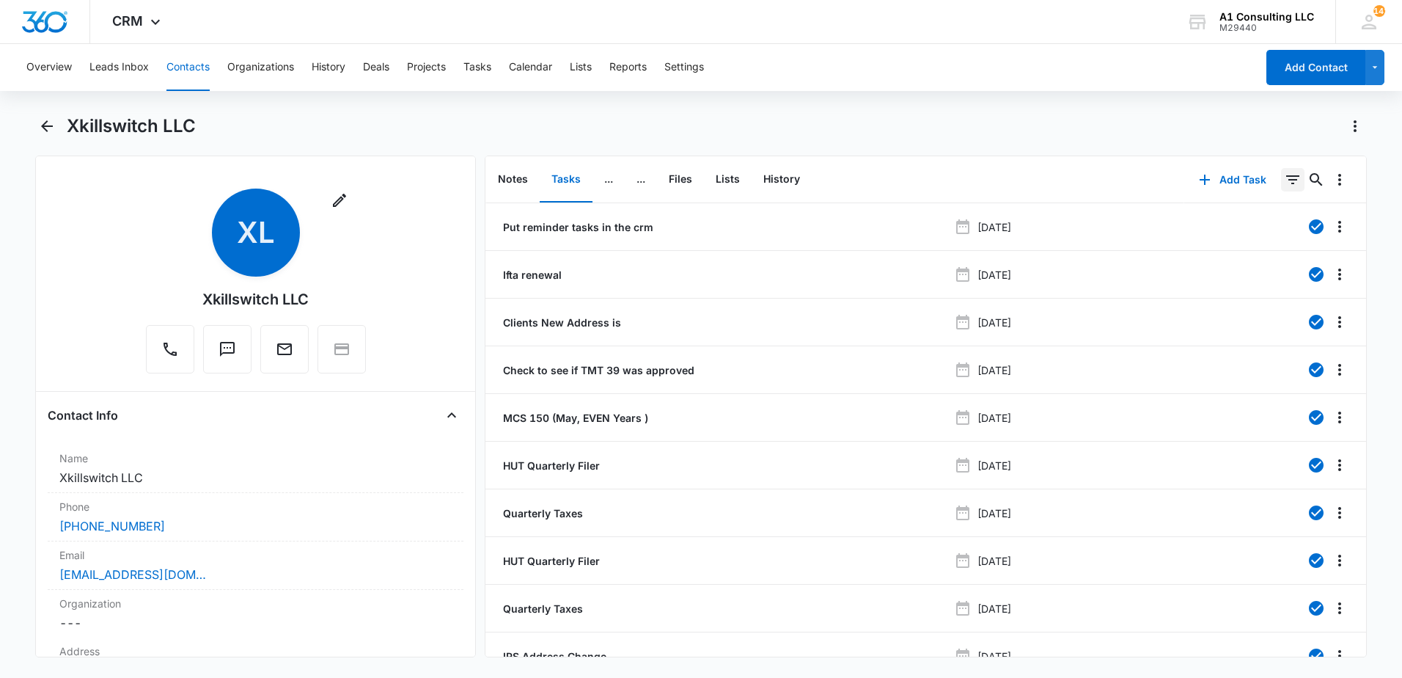
click at [1286, 180] on icon "Filters" at bounding box center [1293, 180] width 18 height 18
click at [1273, 304] on icon "Show Task status filters" at bounding box center [1275, 303] width 4 height 7
click at [1119, 351] on icon at bounding box center [1125, 350] width 13 height 13
click at [1118, 351] on input "Incomplete" at bounding box center [1118, 350] width 1 height 1
checkbox input "true"
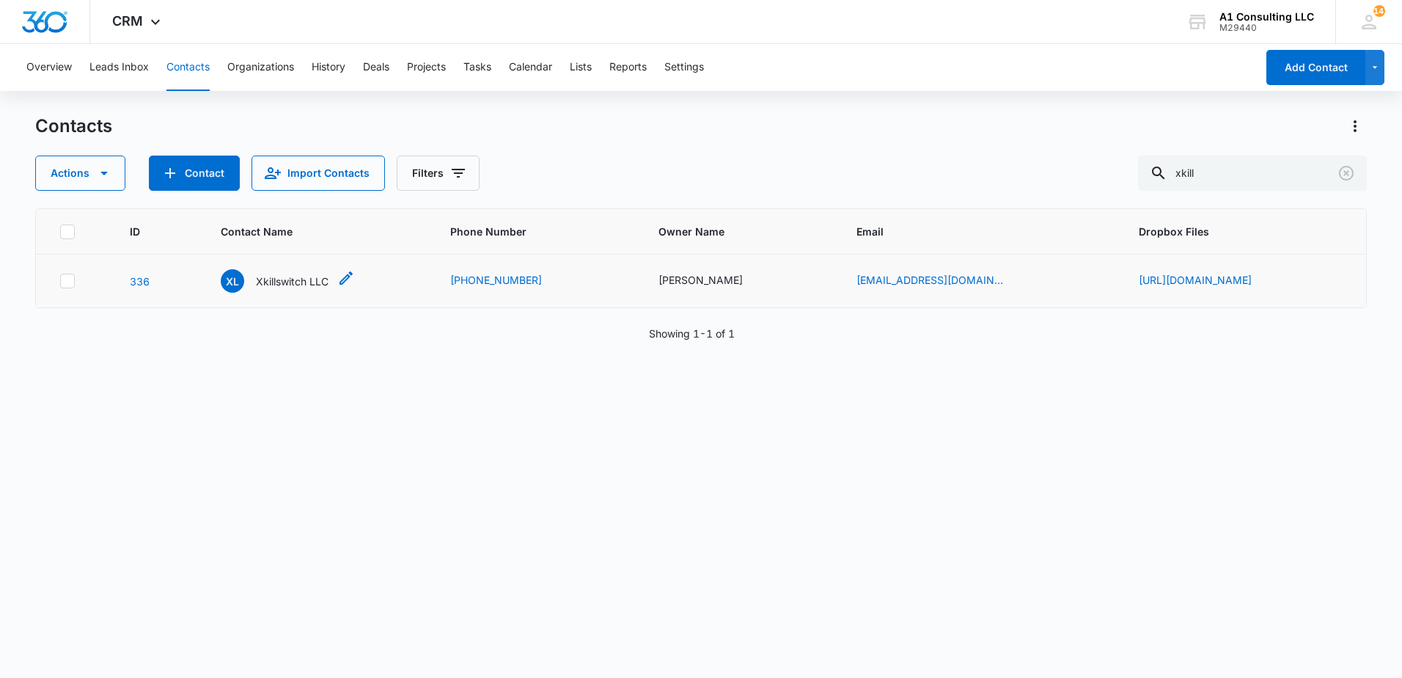
click at [256, 284] on p "Xkillswitch LLC" at bounding box center [292, 281] width 73 height 15
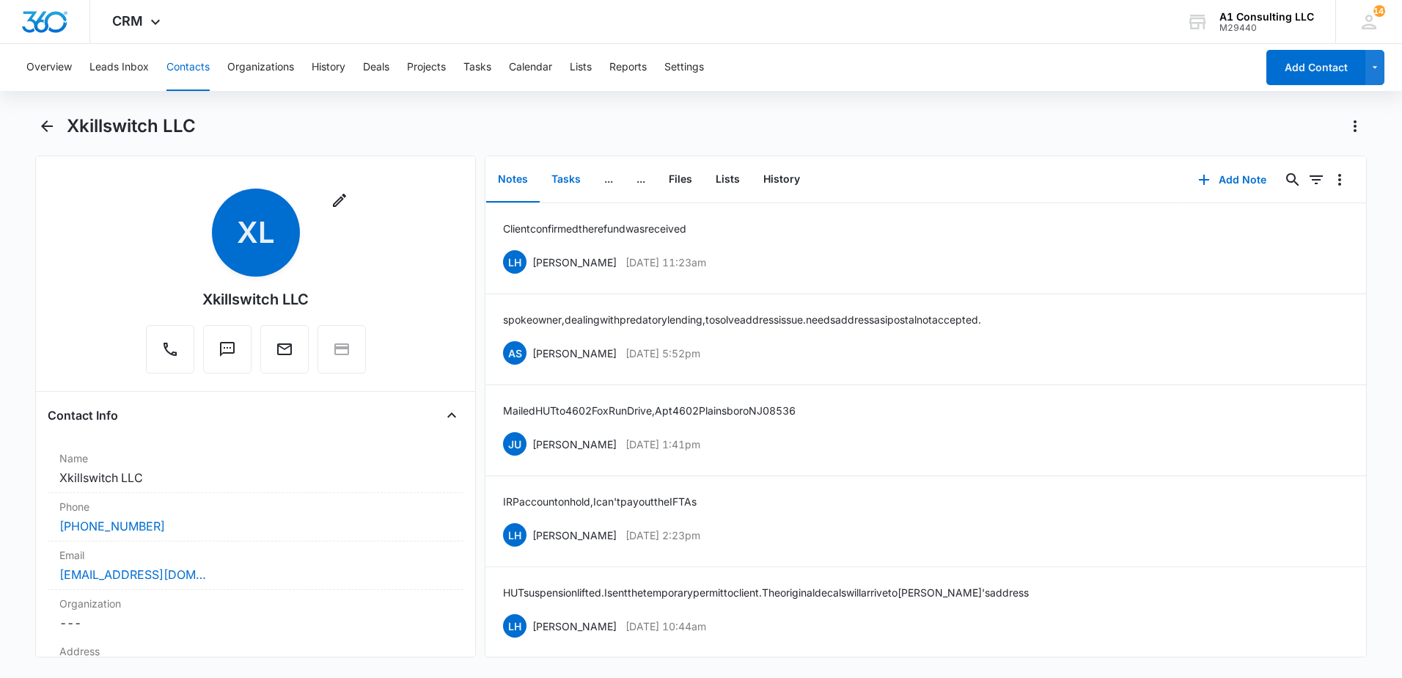
drag, startPoint x: 566, startPoint y: 181, endPoint x: 579, endPoint y: 180, distance: 13.2
click at [567, 180] on button "Tasks" at bounding box center [566, 179] width 53 height 45
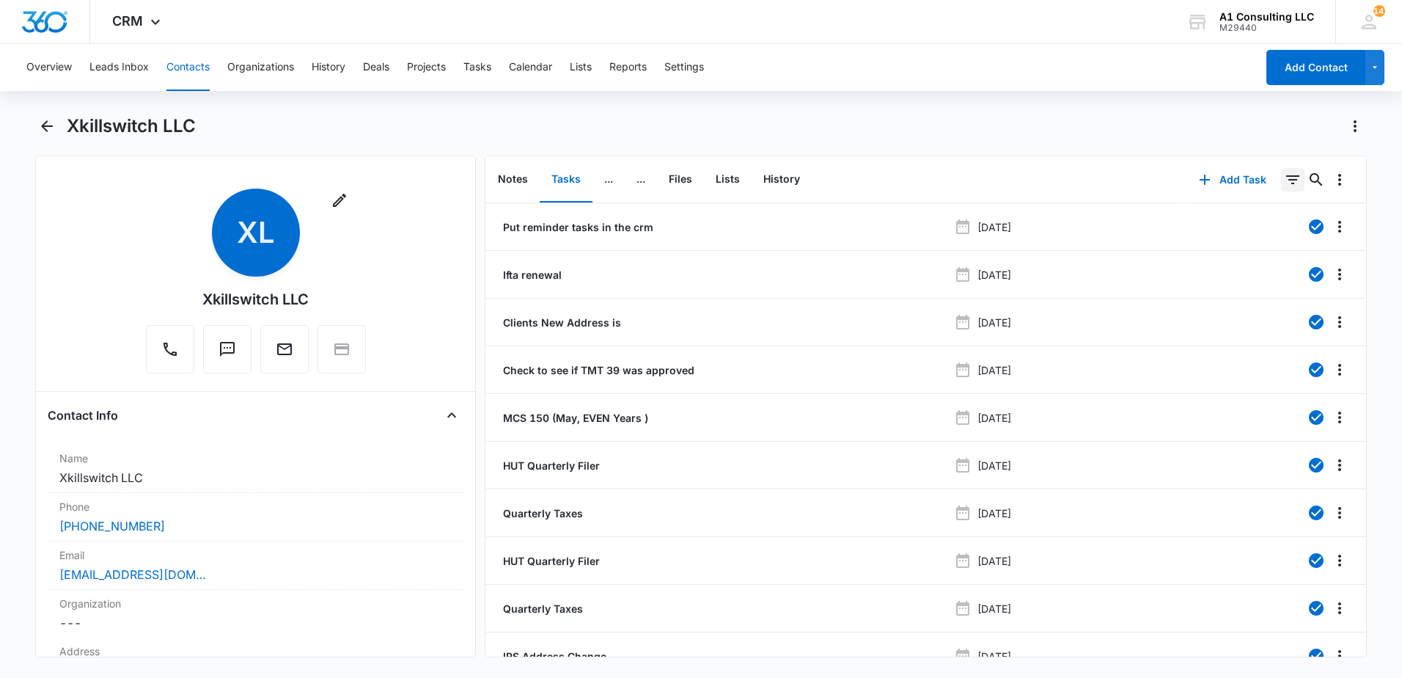
click at [1284, 179] on icon "Filters" at bounding box center [1293, 180] width 18 height 18
click at [1266, 304] on icon "Show Task status filters" at bounding box center [1275, 304] width 18 height 18
click at [1119, 351] on icon at bounding box center [1125, 350] width 13 height 13
click at [1118, 351] on input "Incomplete" at bounding box center [1118, 350] width 1 height 1
checkbox input "true"
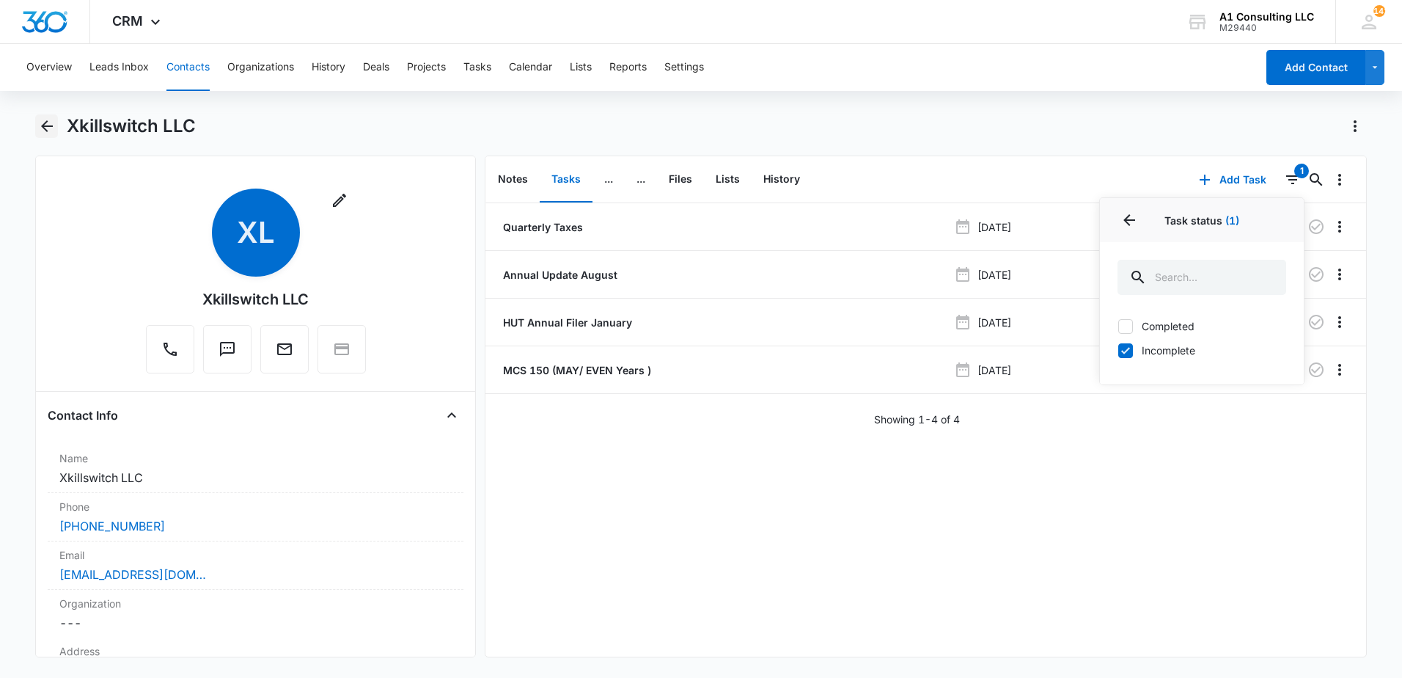
click at [50, 129] on icon "Back" at bounding box center [47, 126] width 18 height 18
